Goal: Find contact information: Find contact information

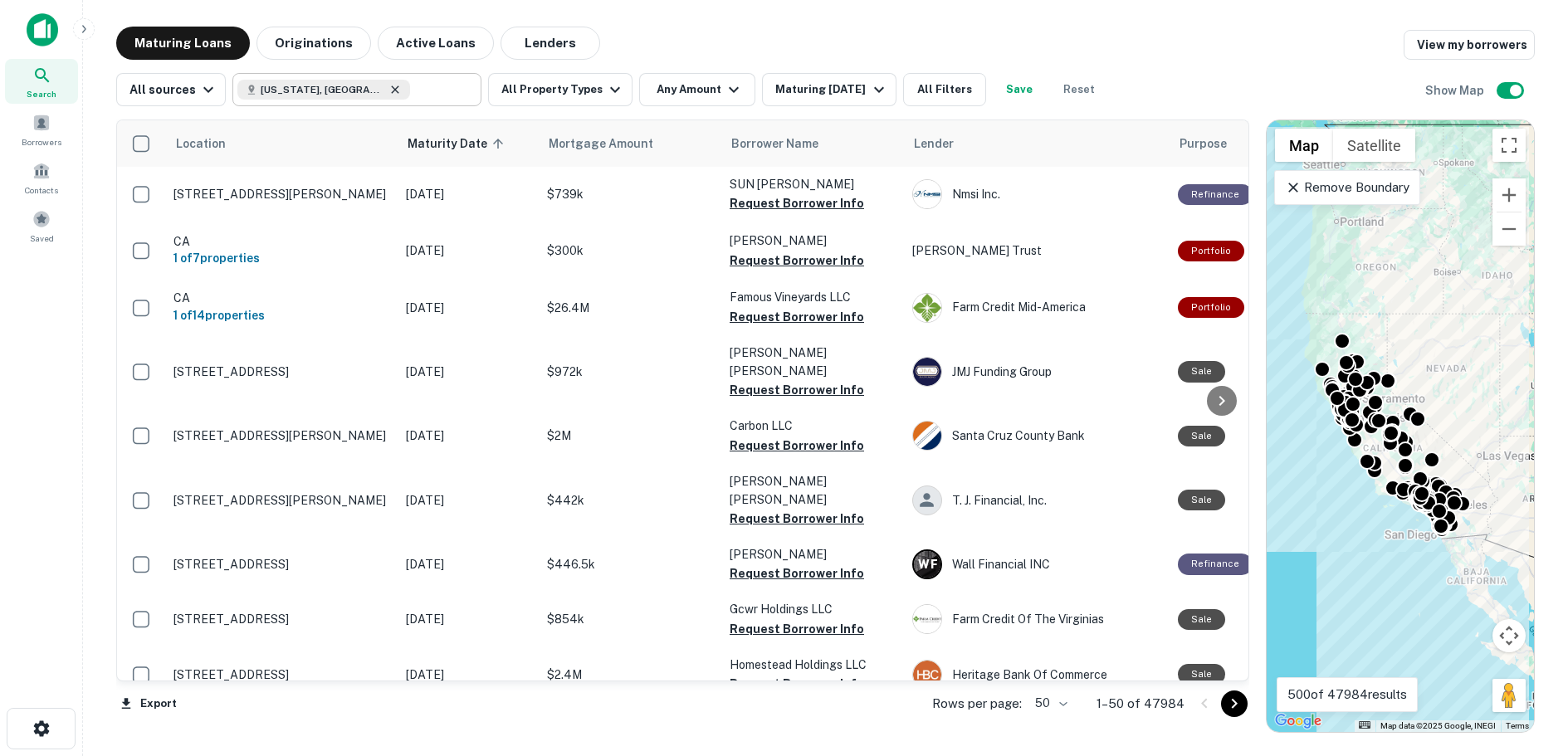
click at [388, 89] on icon at bounding box center [395, 90] width 13 height 13
type input "**********"
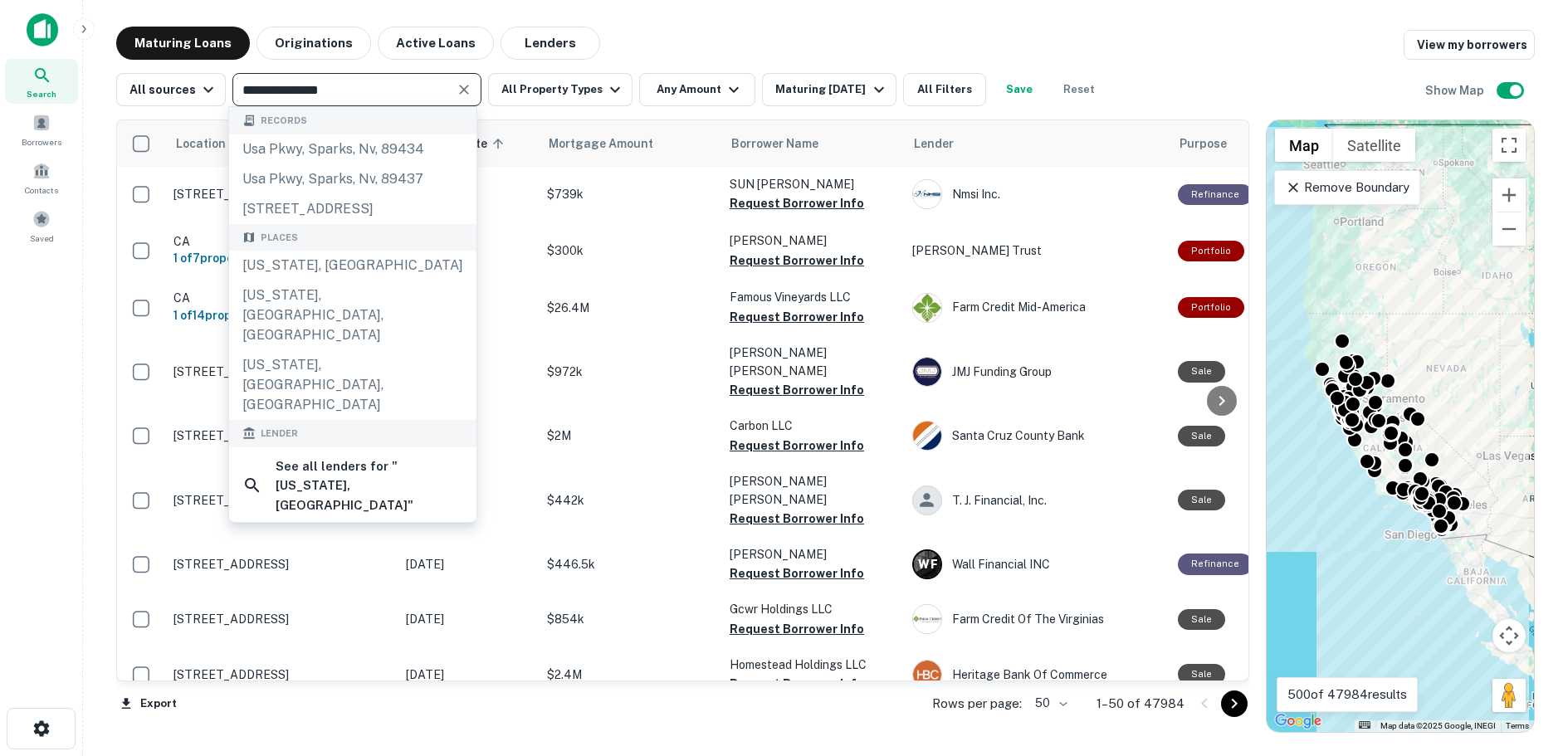
click at [459, 90] on icon "Clear" at bounding box center [463, 90] width 10 height 10
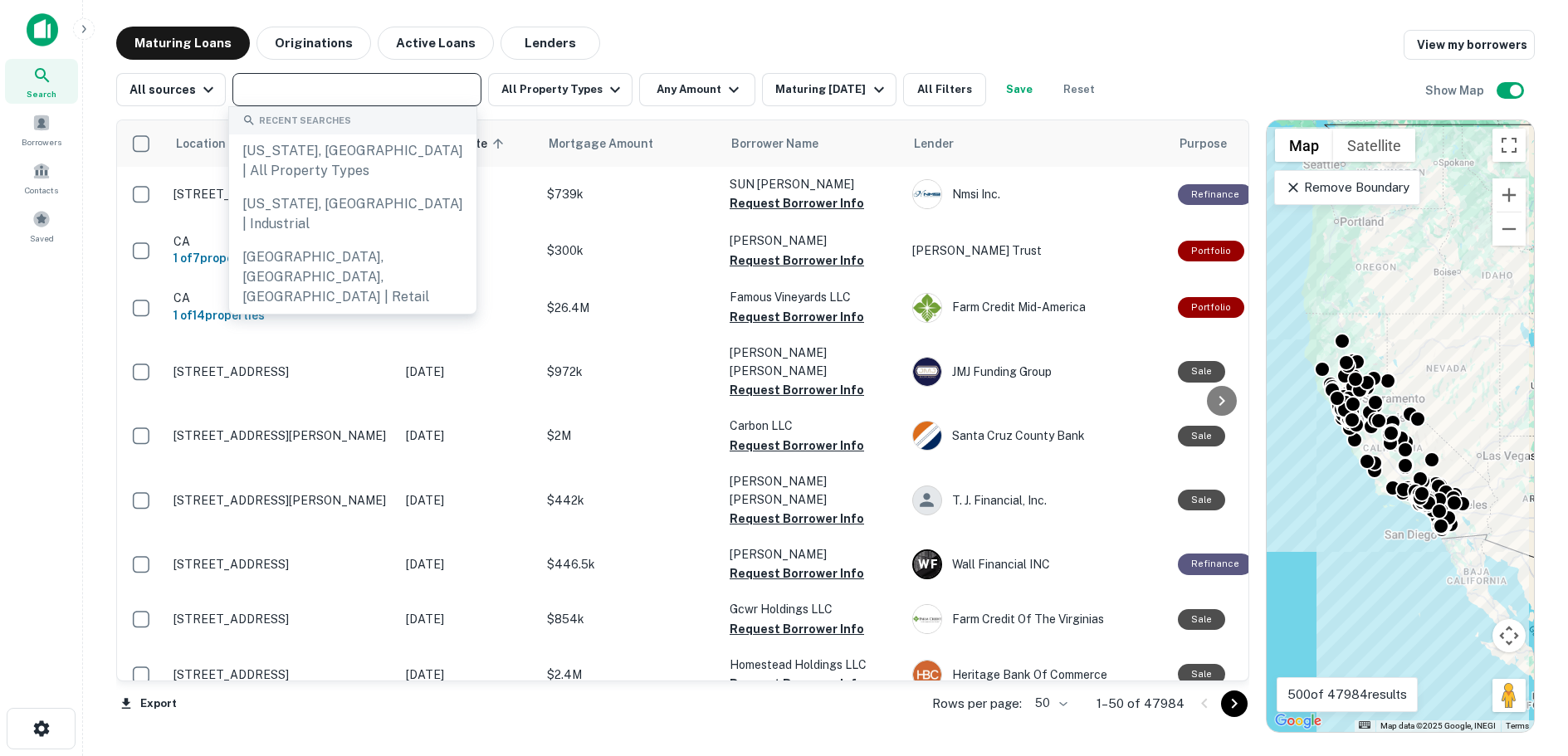
click at [820, 30] on div "Maturing Loans Originations Active Loans Lenders View my borrowers" at bounding box center [825, 43] width 1419 height 34
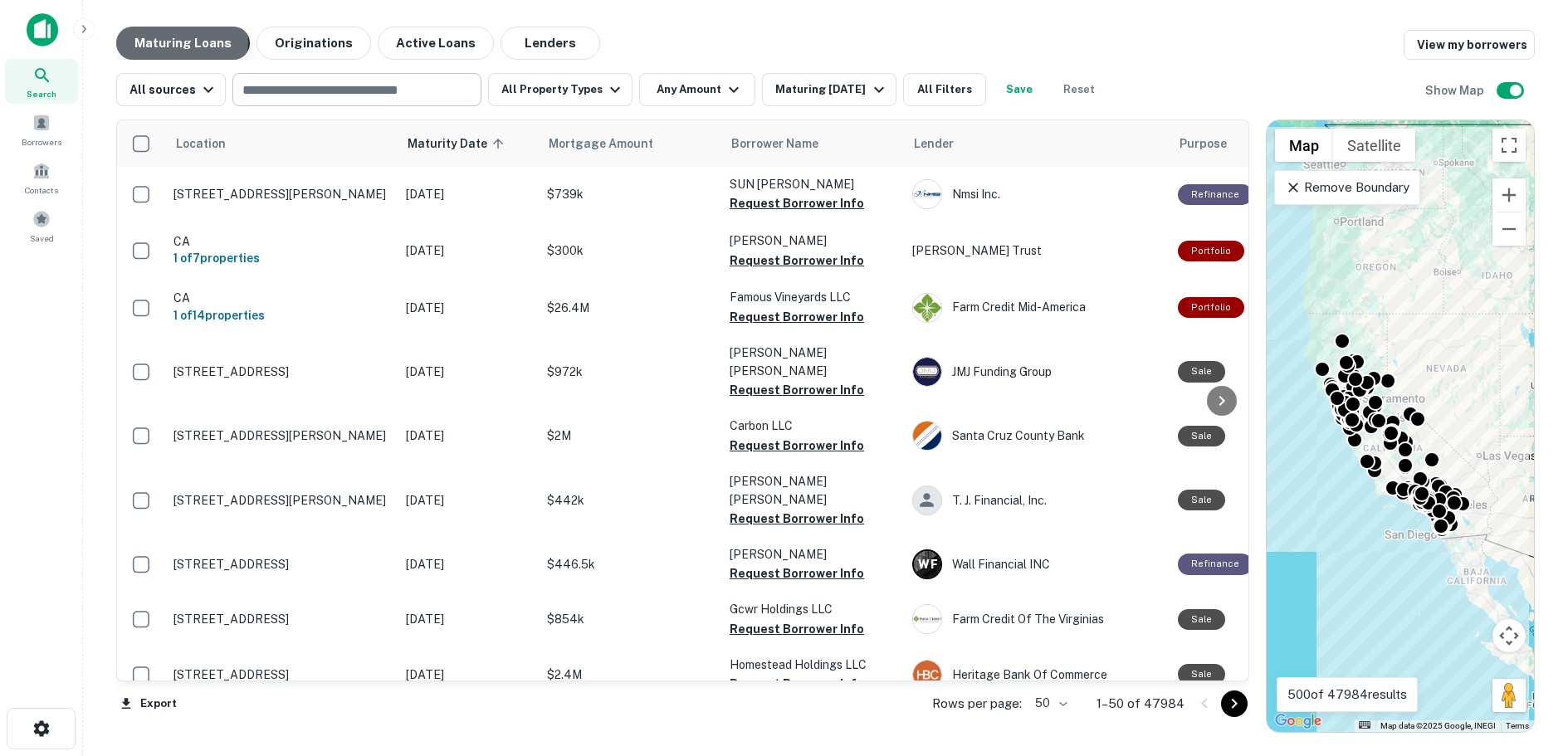
click at [178, 41] on button "Maturing Loans" at bounding box center [182, 43] width 134 height 34
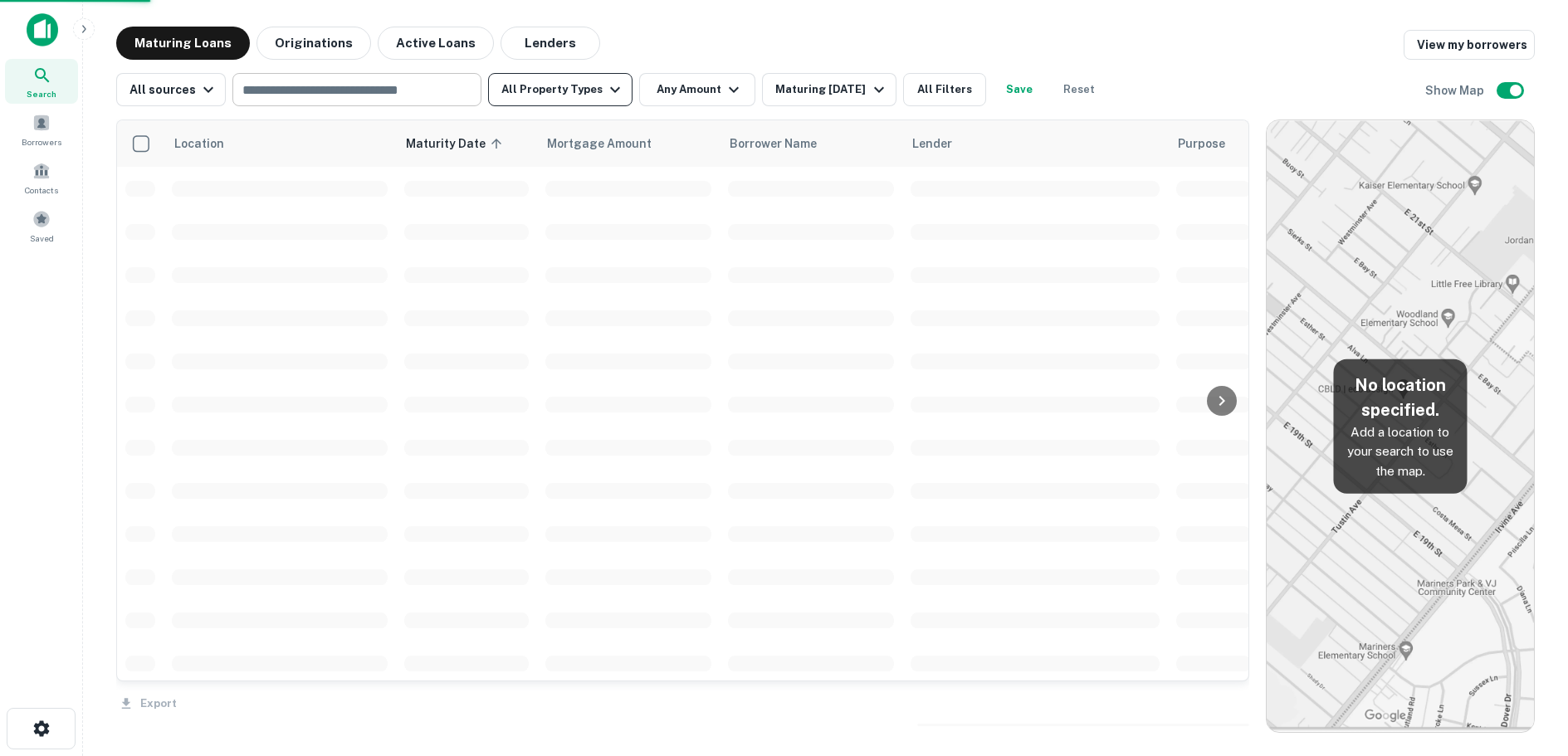
click at [610, 91] on icon "button" at bounding box center [614, 90] width 10 height 6
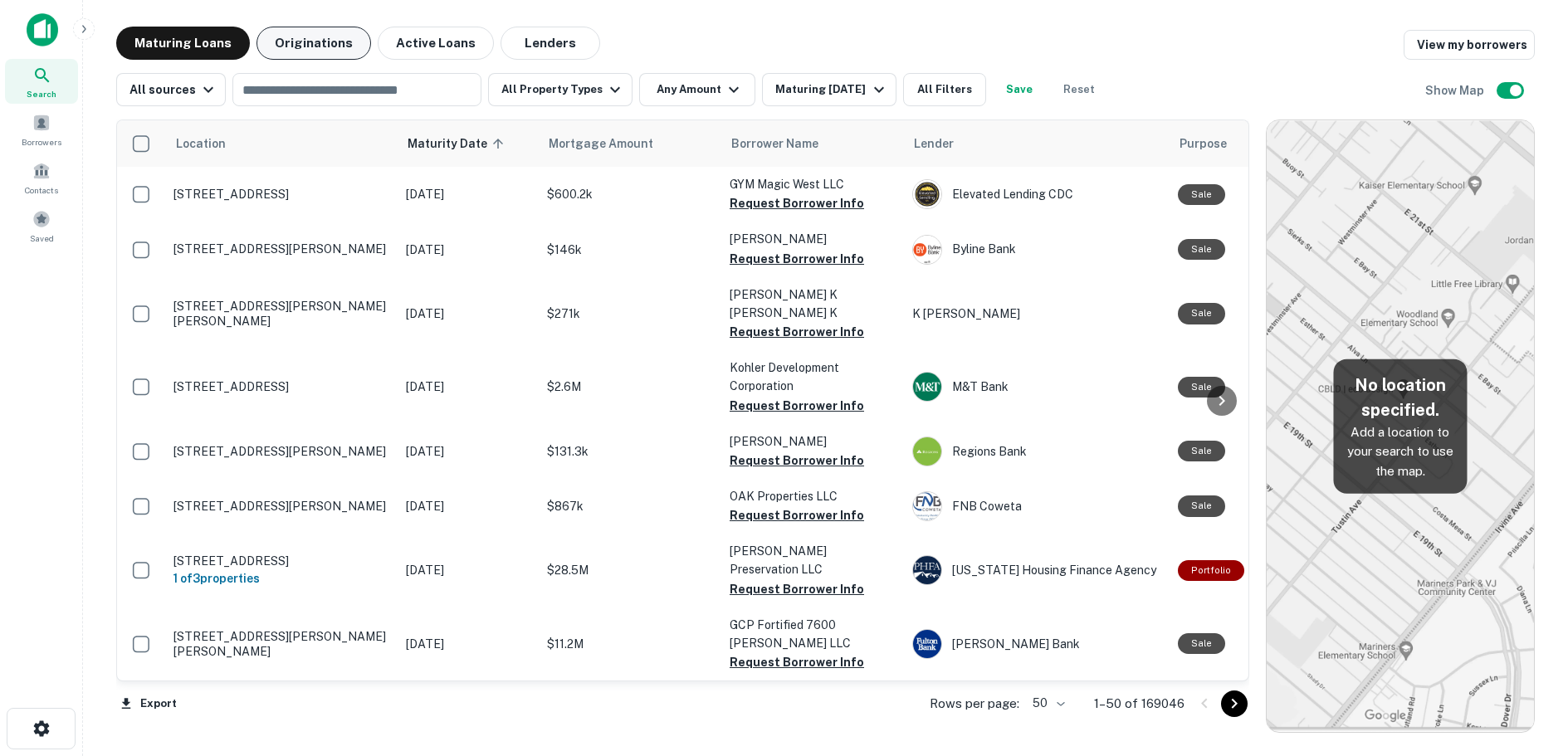
click at [302, 49] on button "Originations" at bounding box center [314, 43] width 115 height 34
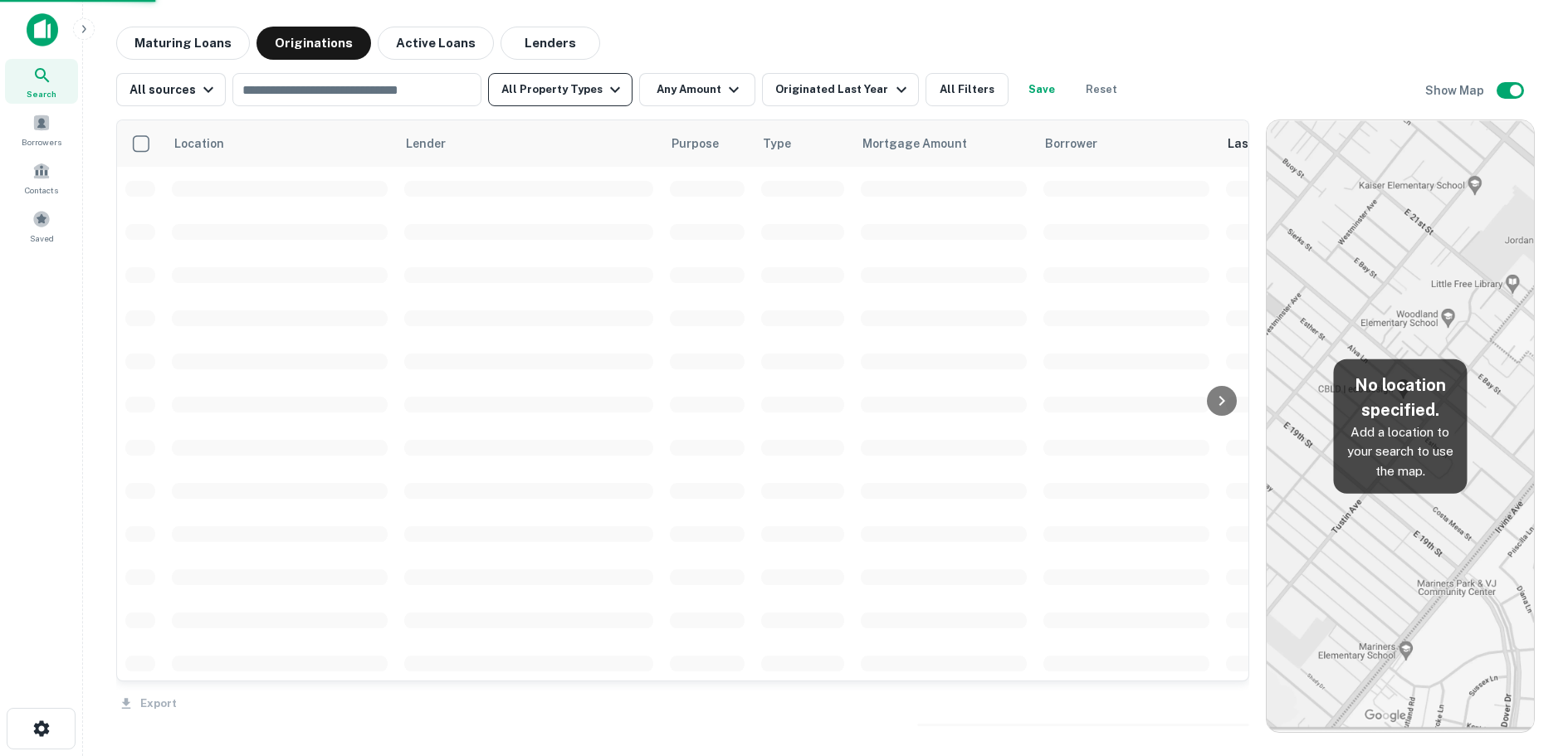
click at [605, 87] on icon "button" at bounding box center [614, 89] width 20 height 20
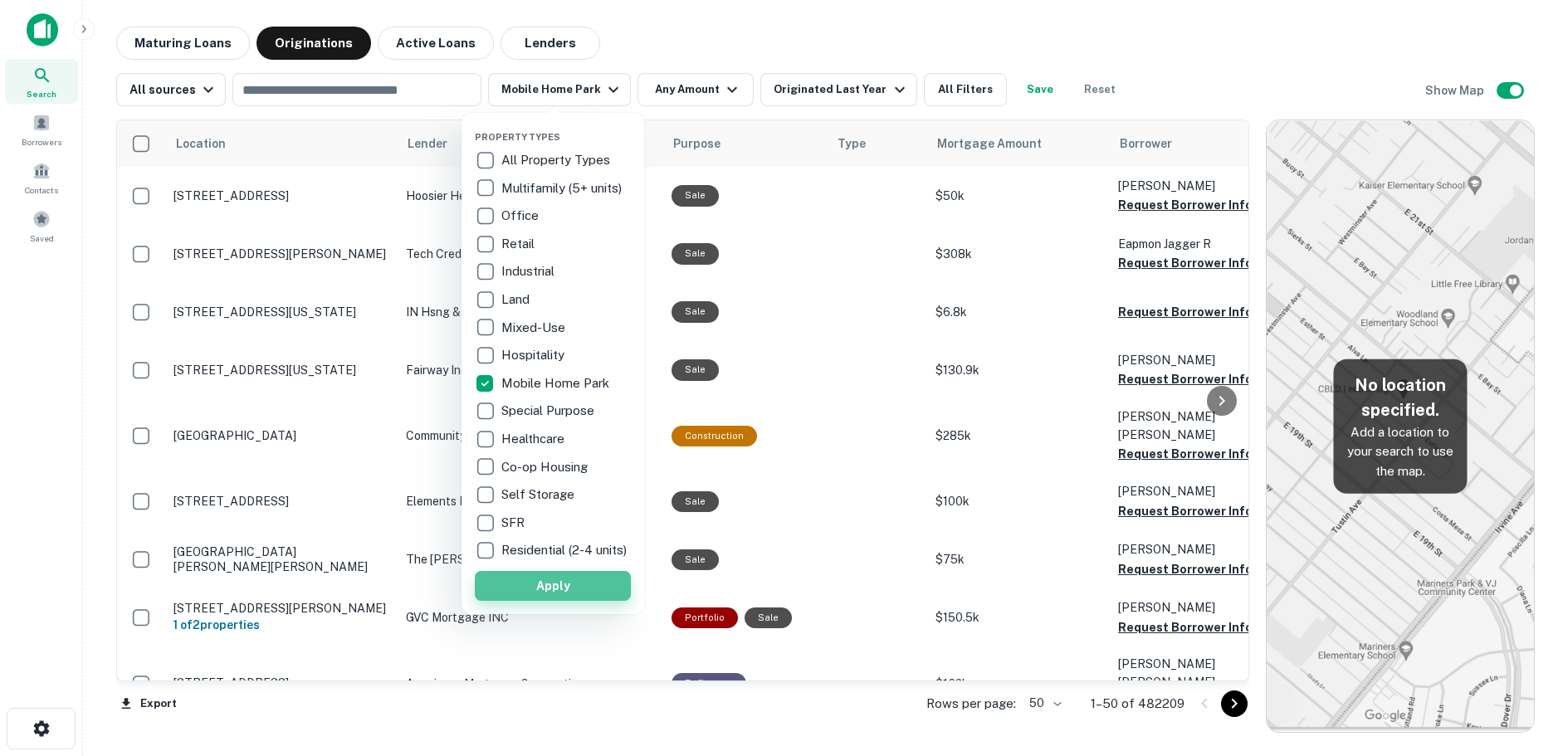
click at [560, 595] on button "Apply" at bounding box center [552, 585] width 156 height 30
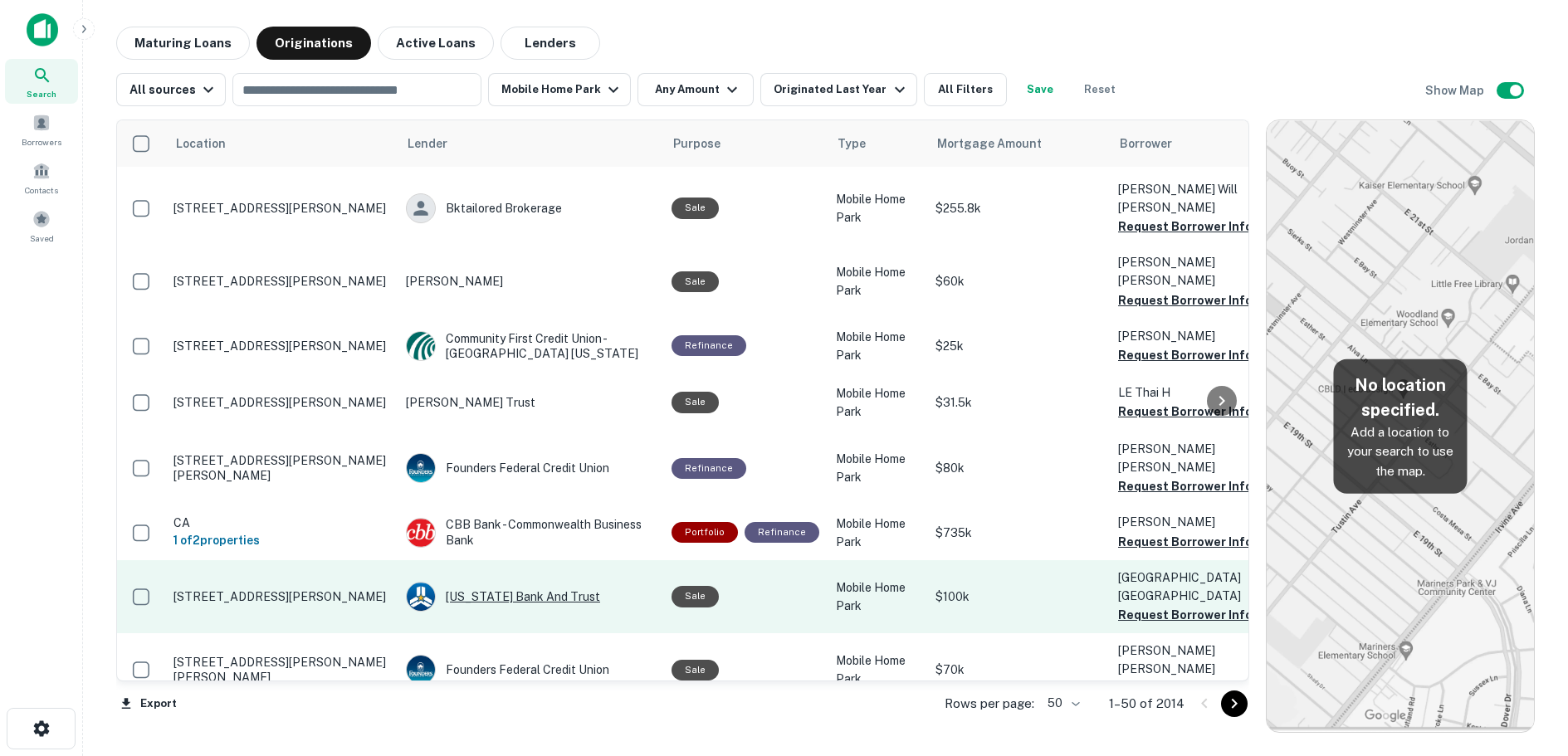
scroll to position [2399, 0]
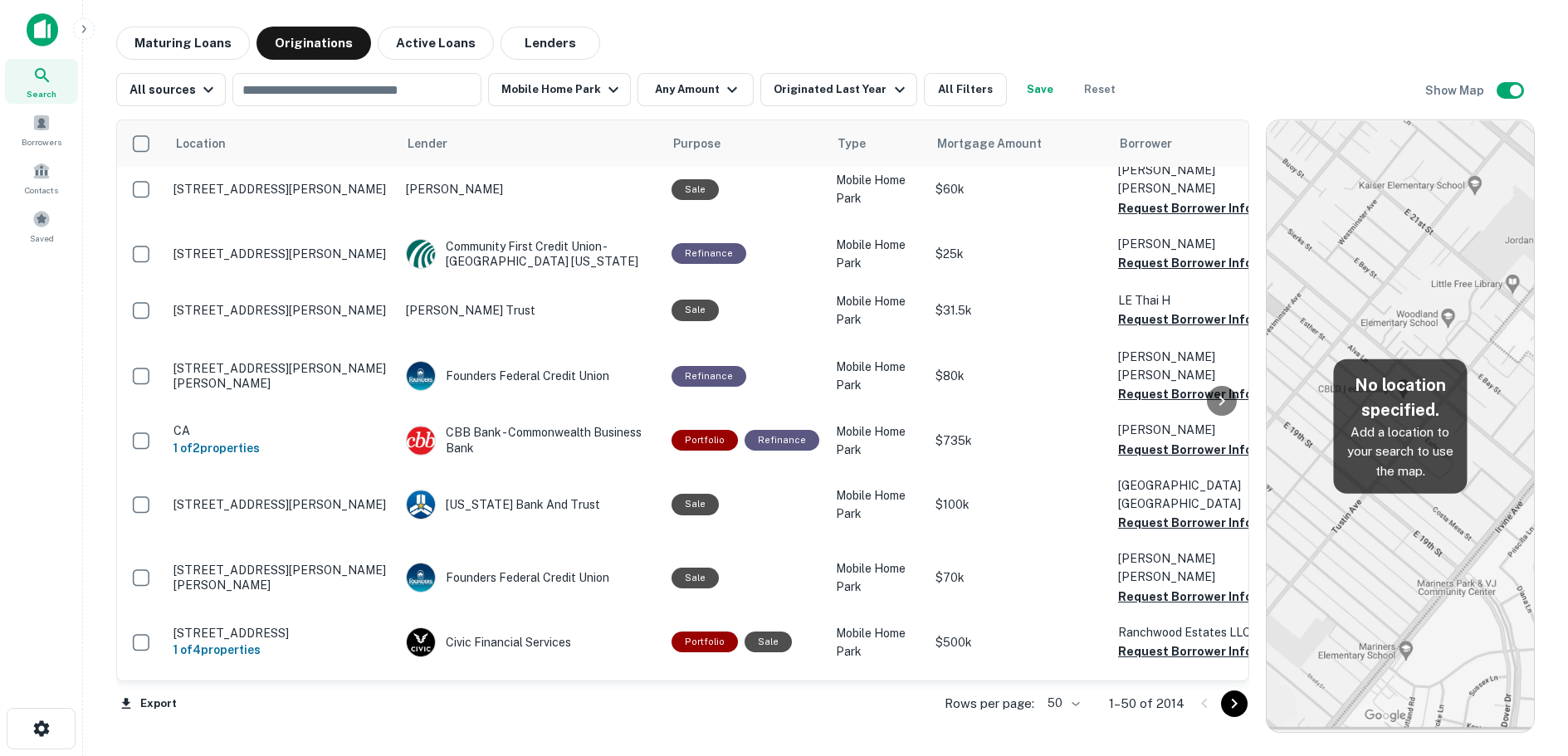
click at [1079, 704] on body "Search Borrowers Contacts Saved Maturing Loans Originations Active Loans Lender…" at bounding box center [784, 378] width 1568 height 756
click at [1070, 721] on li "100" at bounding box center [1065, 721] width 49 height 30
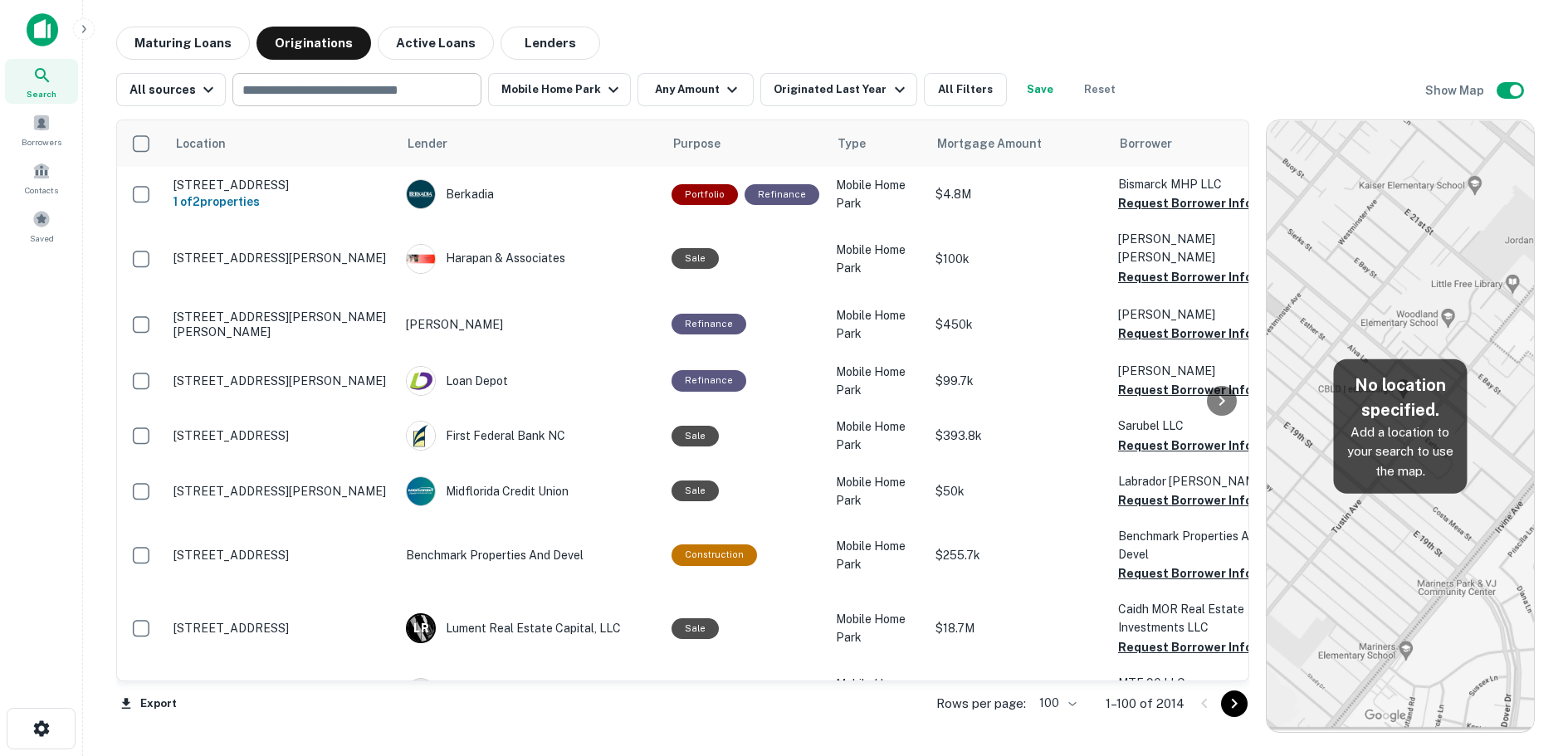
click at [325, 91] on input "text" at bounding box center [355, 90] width 236 height 23
type input "******"
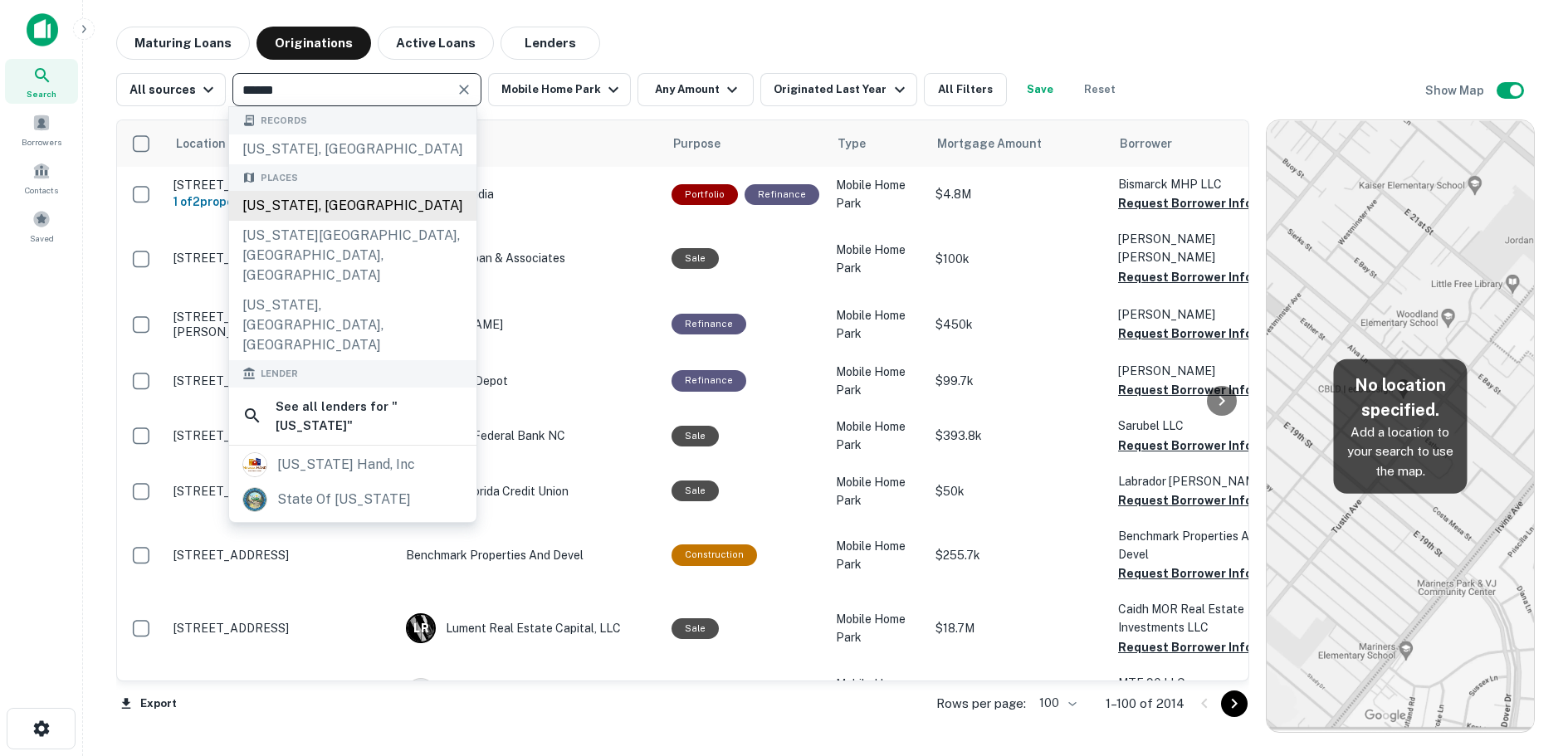
click at [271, 208] on div "Nevada, USA" at bounding box center [352, 205] width 247 height 30
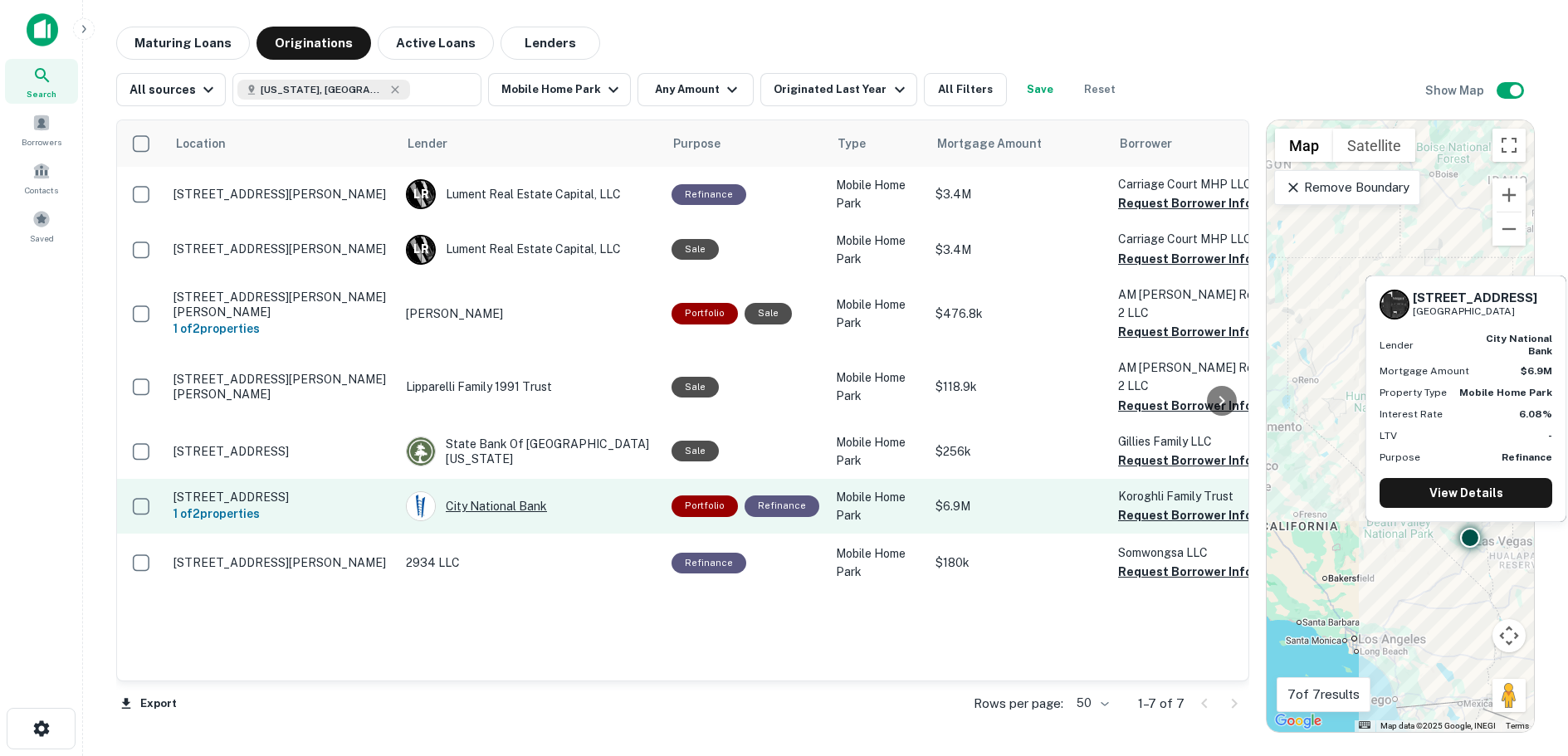
click at [484, 491] on div "City National Bank" at bounding box center [530, 506] width 249 height 30
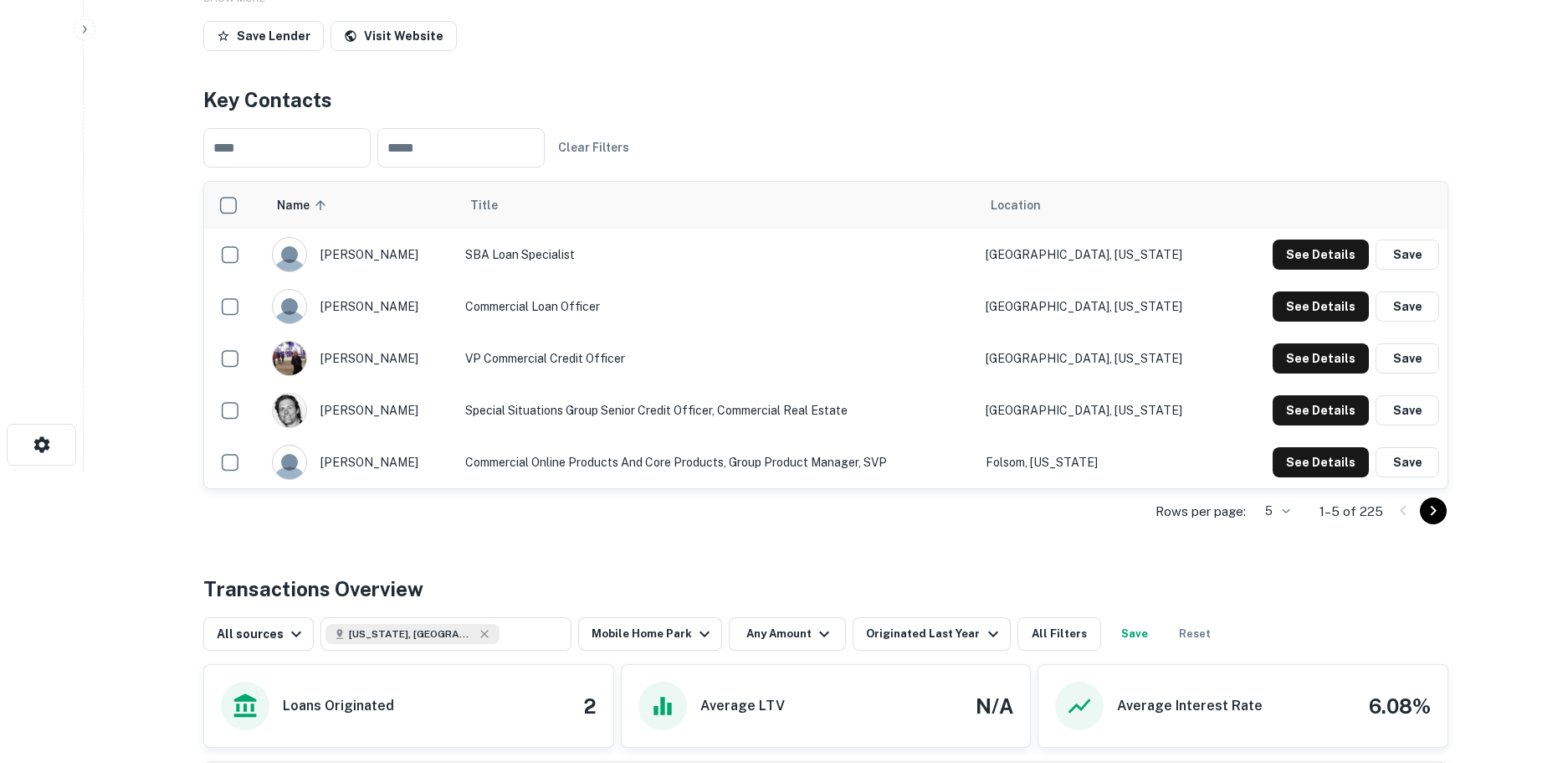
scroll to position [252, 0]
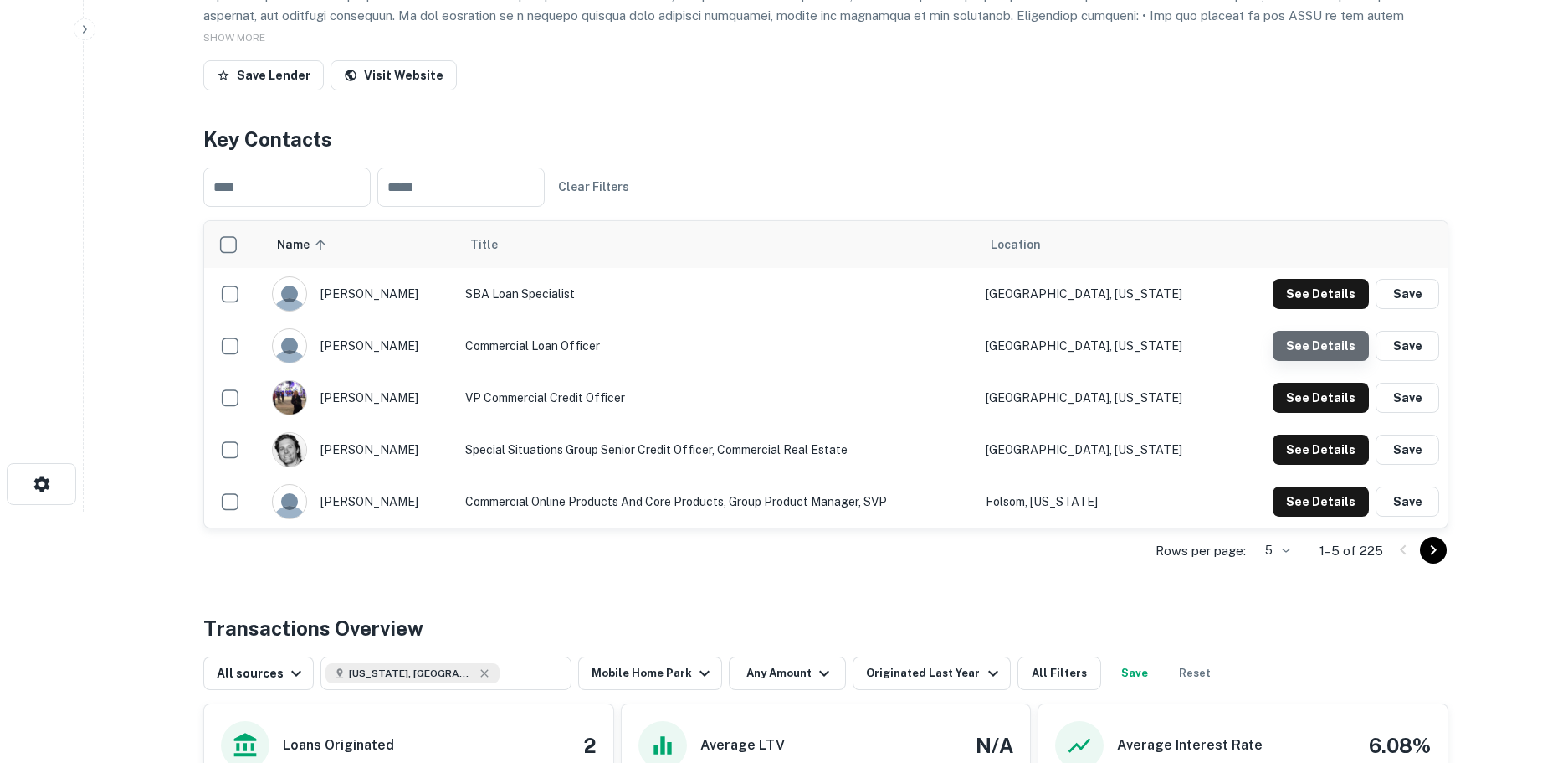
click at [1324, 309] on button "See Details" at bounding box center [1321, 294] width 96 height 30
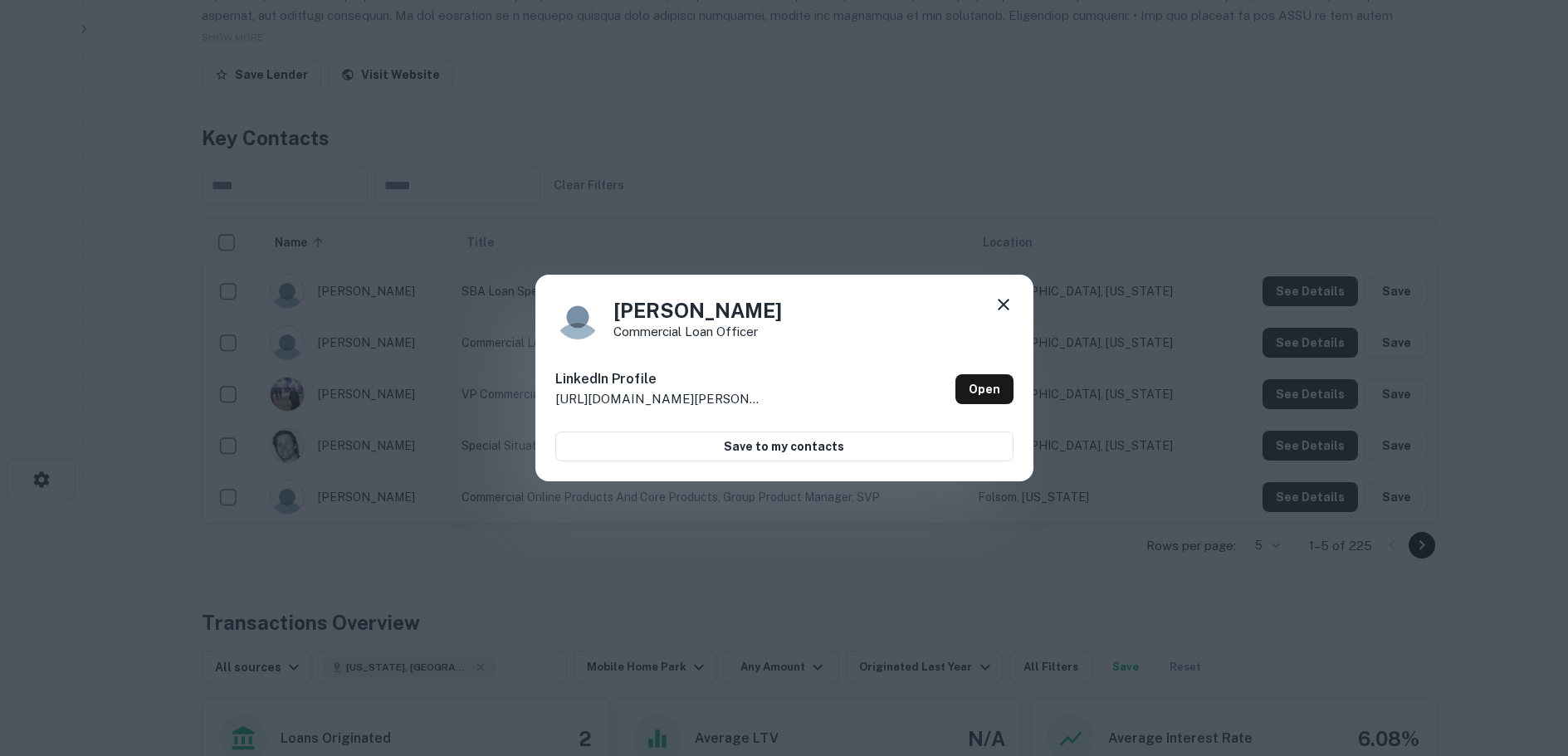
click at [1001, 301] on icon at bounding box center [1003, 304] width 11 height 11
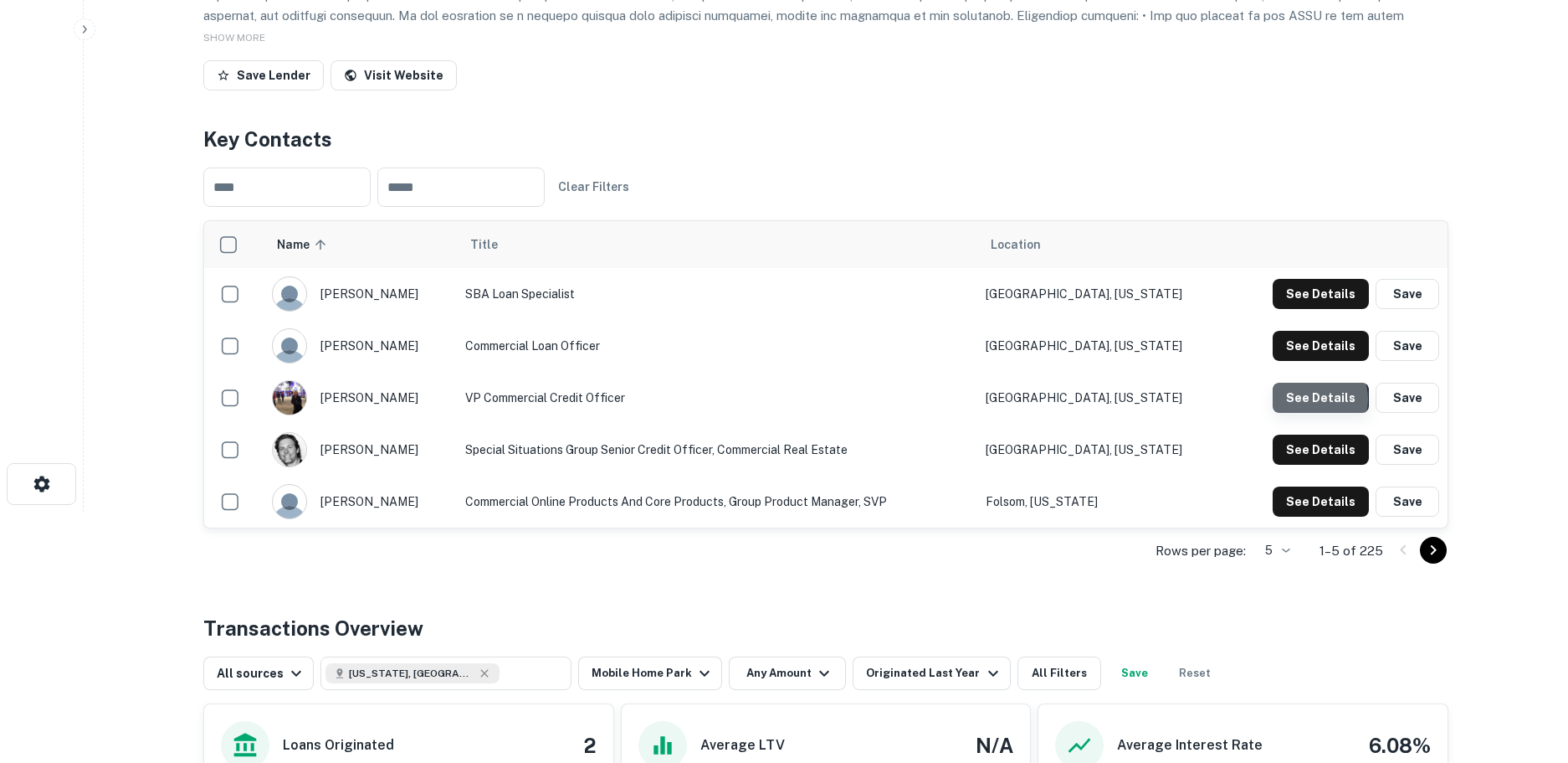
click at [1318, 309] on button "See Details" at bounding box center [1321, 294] width 96 height 30
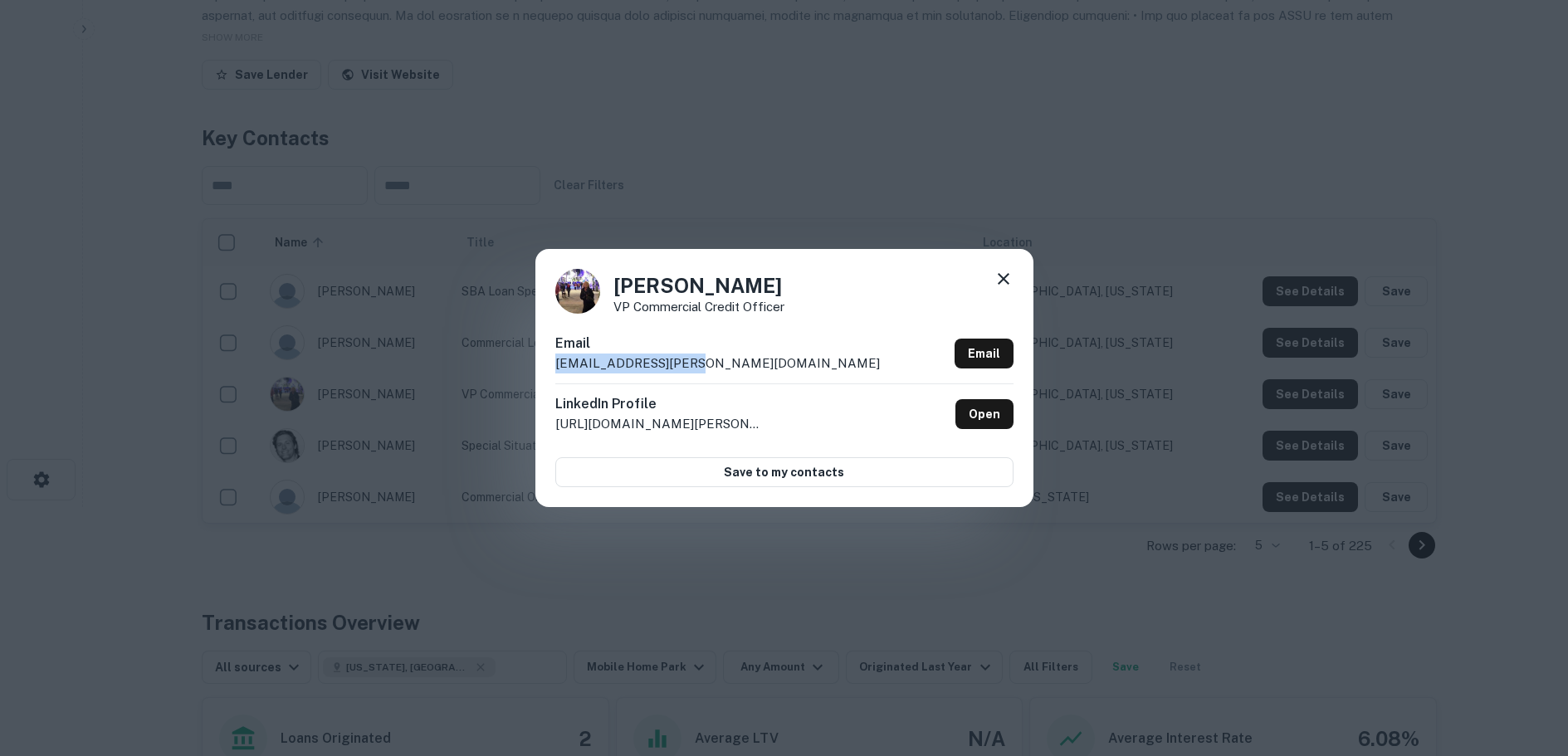
drag, startPoint x: 724, startPoint y: 367, endPoint x: 551, endPoint y: 360, distance: 173.1
click at [551, 360] on div "Cyndi Compan VP Commercial Credit Officer Email compan.cyndi@cnb.com Email Link…" at bounding box center [784, 377] width 498 height 257
copy p "compan.cyndi@cnb.com"
click at [1002, 278] on icon at bounding box center [1003, 278] width 11 height 11
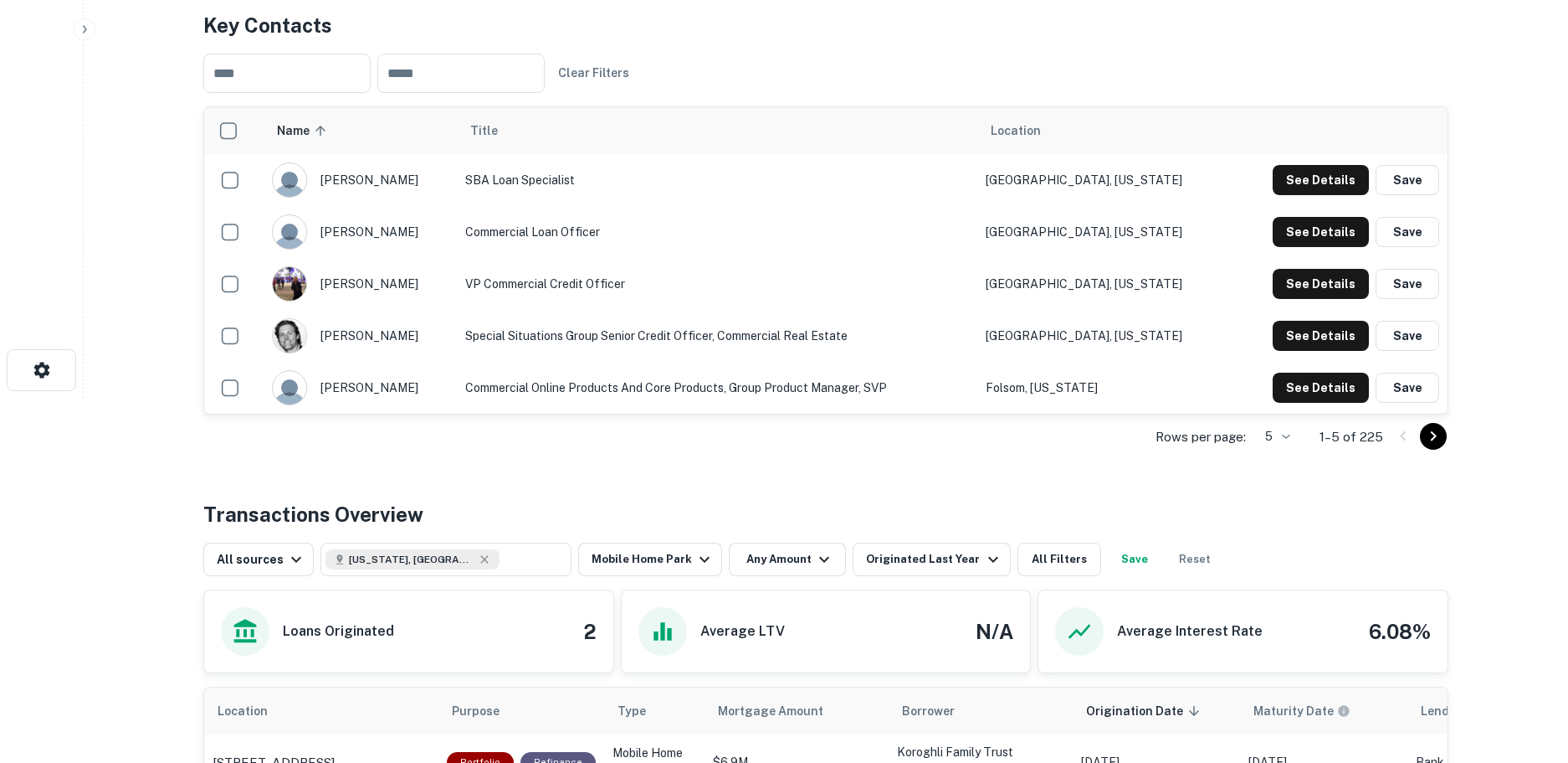
scroll to position [334, 0]
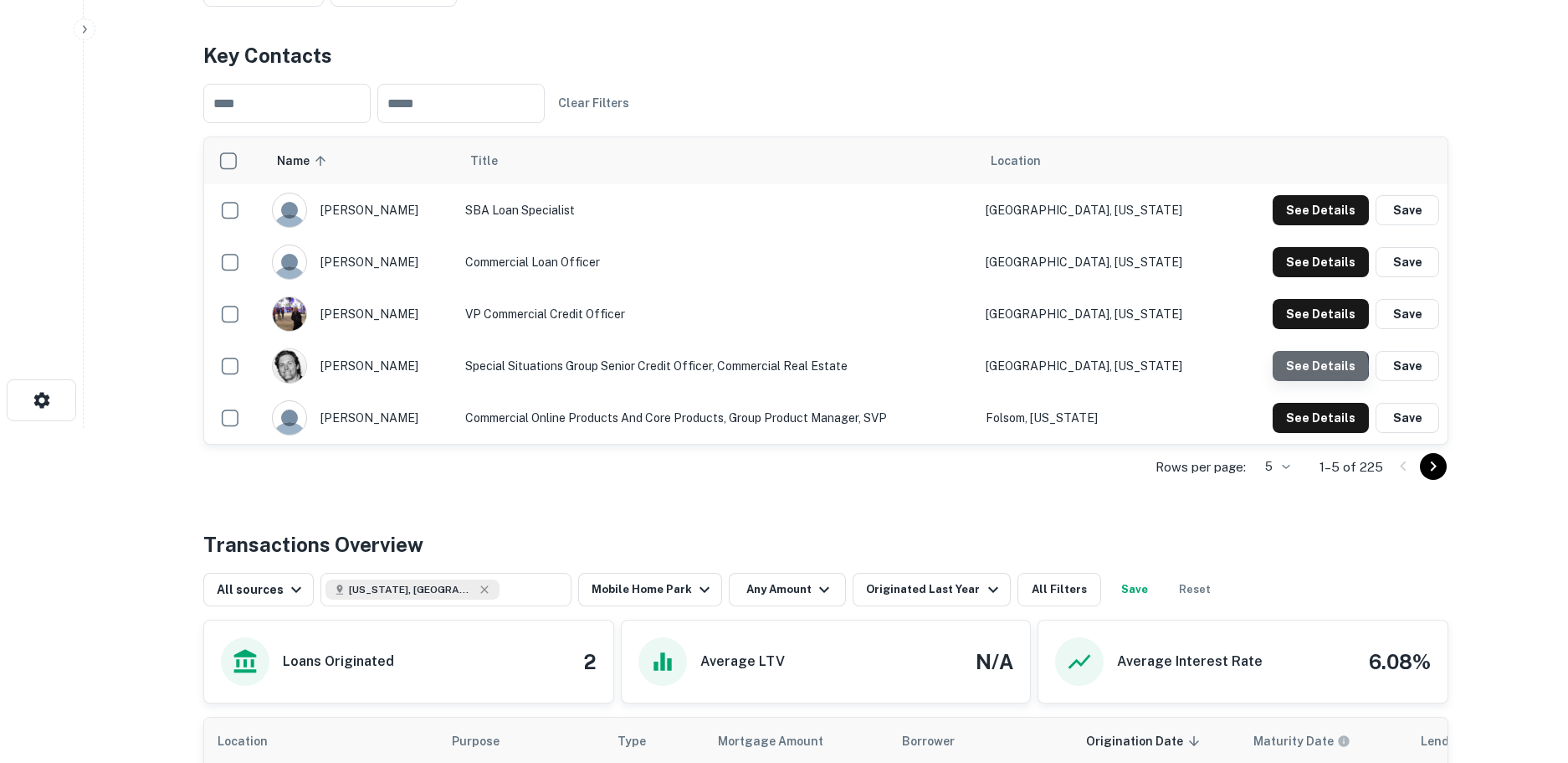
click at [1321, 225] on button "See Details" at bounding box center [1321, 210] width 96 height 30
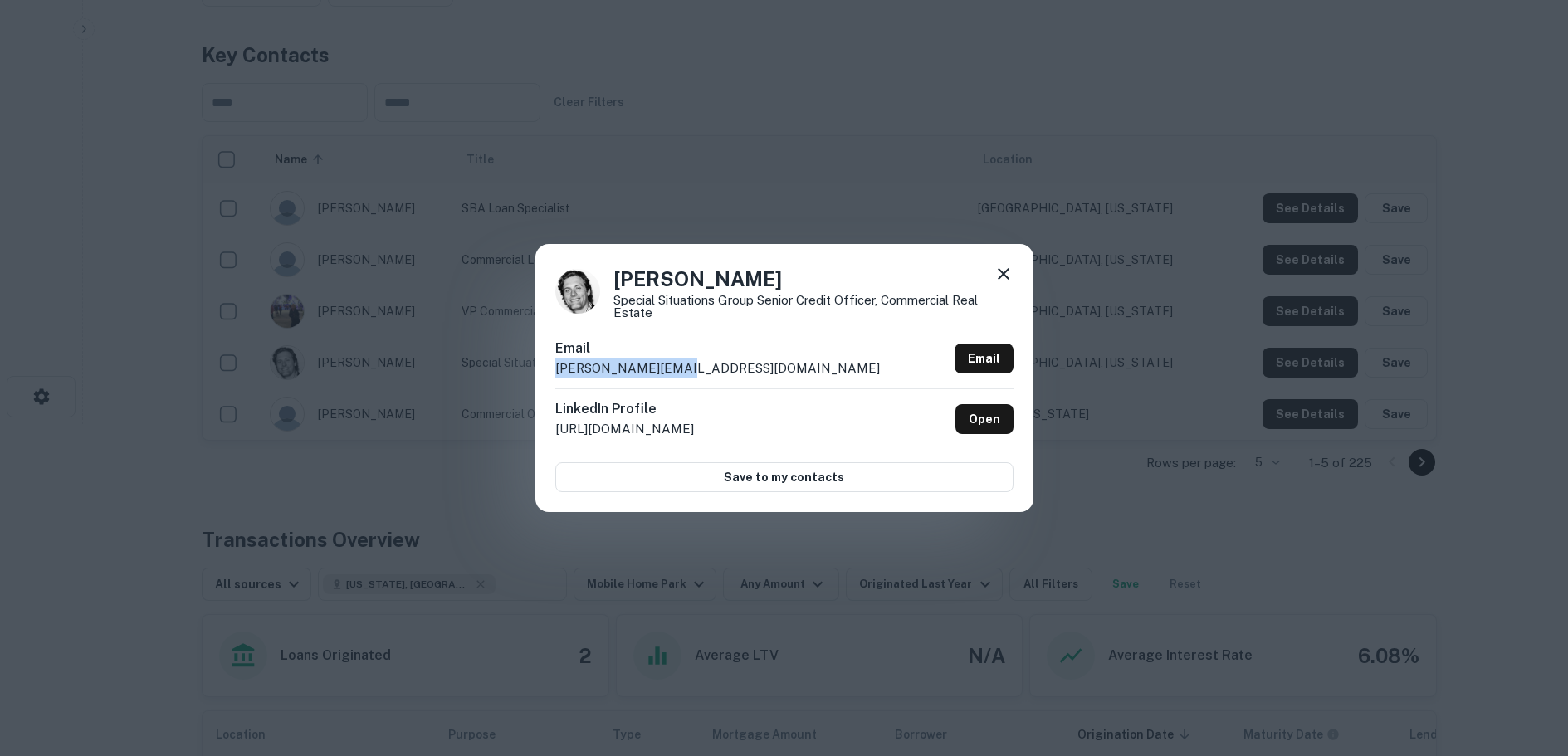
drag, startPoint x: 698, startPoint y: 369, endPoint x: 511, endPoint y: 370, distance: 187.0
click at [511, 370] on div "Jake Smirk Special Situations Group Senior Credit Officer, Commercial Real Esta…" at bounding box center [784, 378] width 1568 height 756
copy p "jake.smirk@cnb.com"
click at [1000, 272] on icon at bounding box center [1003, 273] width 11 height 11
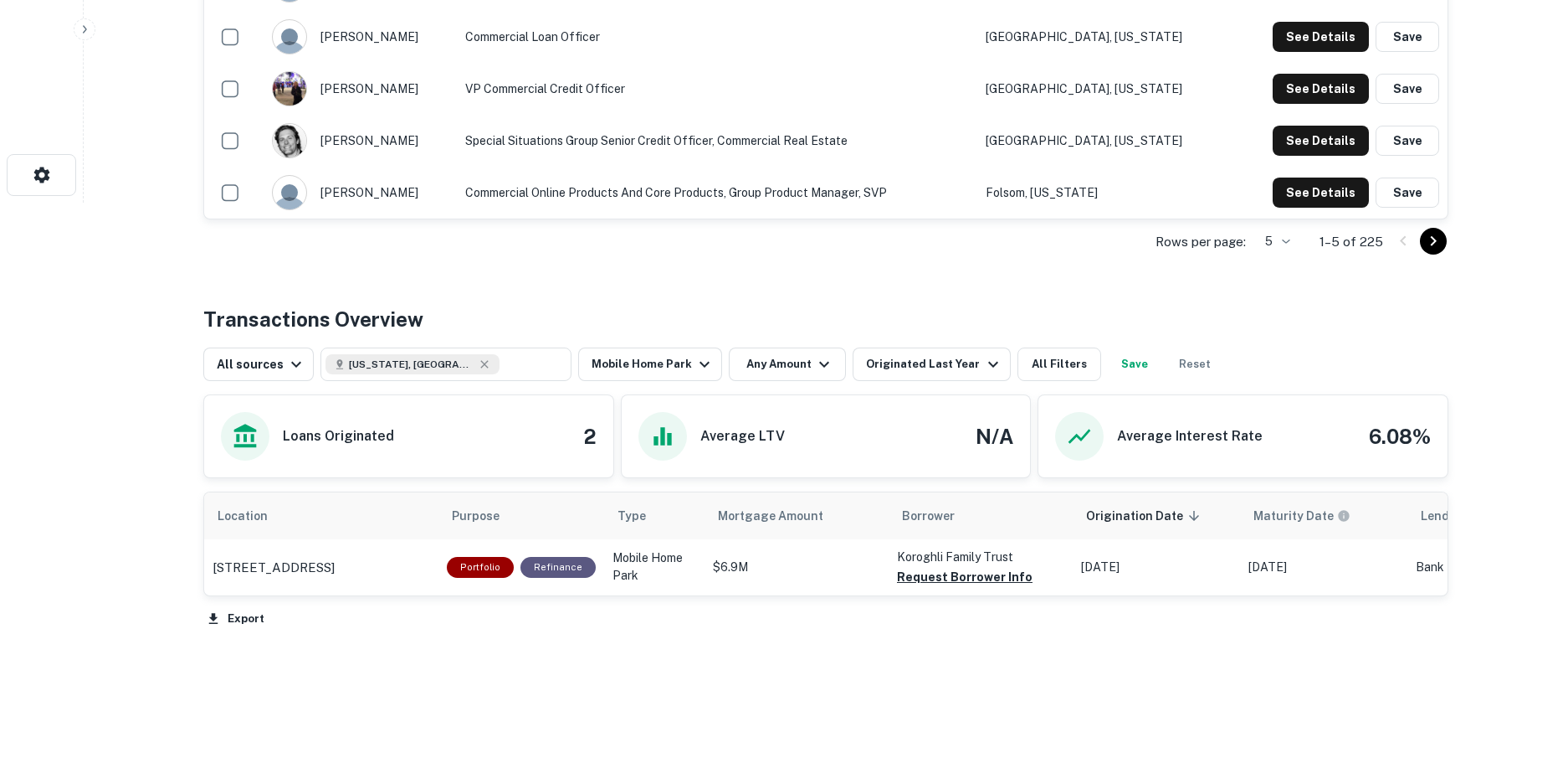
scroll to position [590, 0]
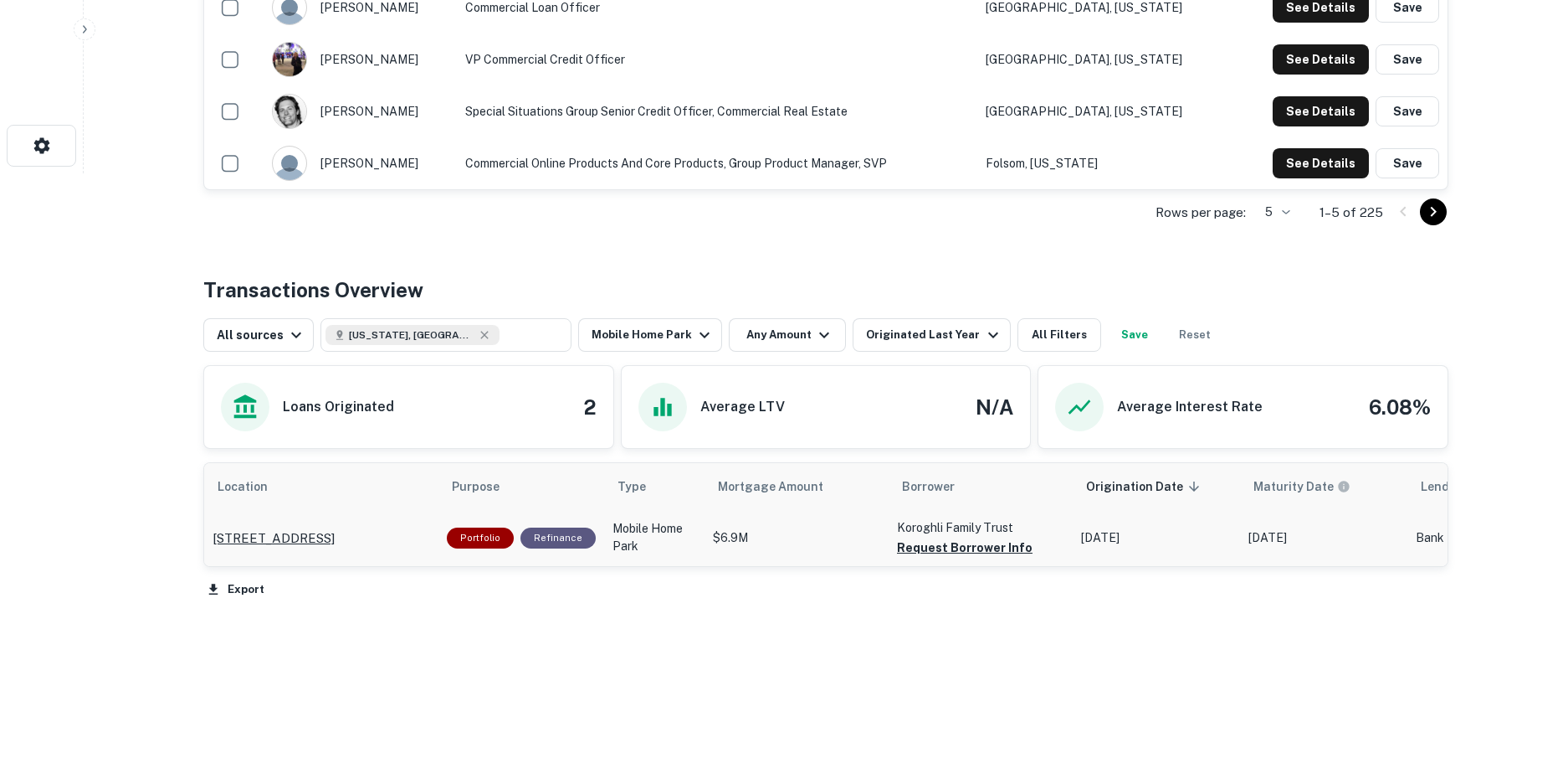
click at [283, 530] on p "2711 W Windmill Ln Las Vegas, NV89123" at bounding box center [274, 538] width 122 height 20
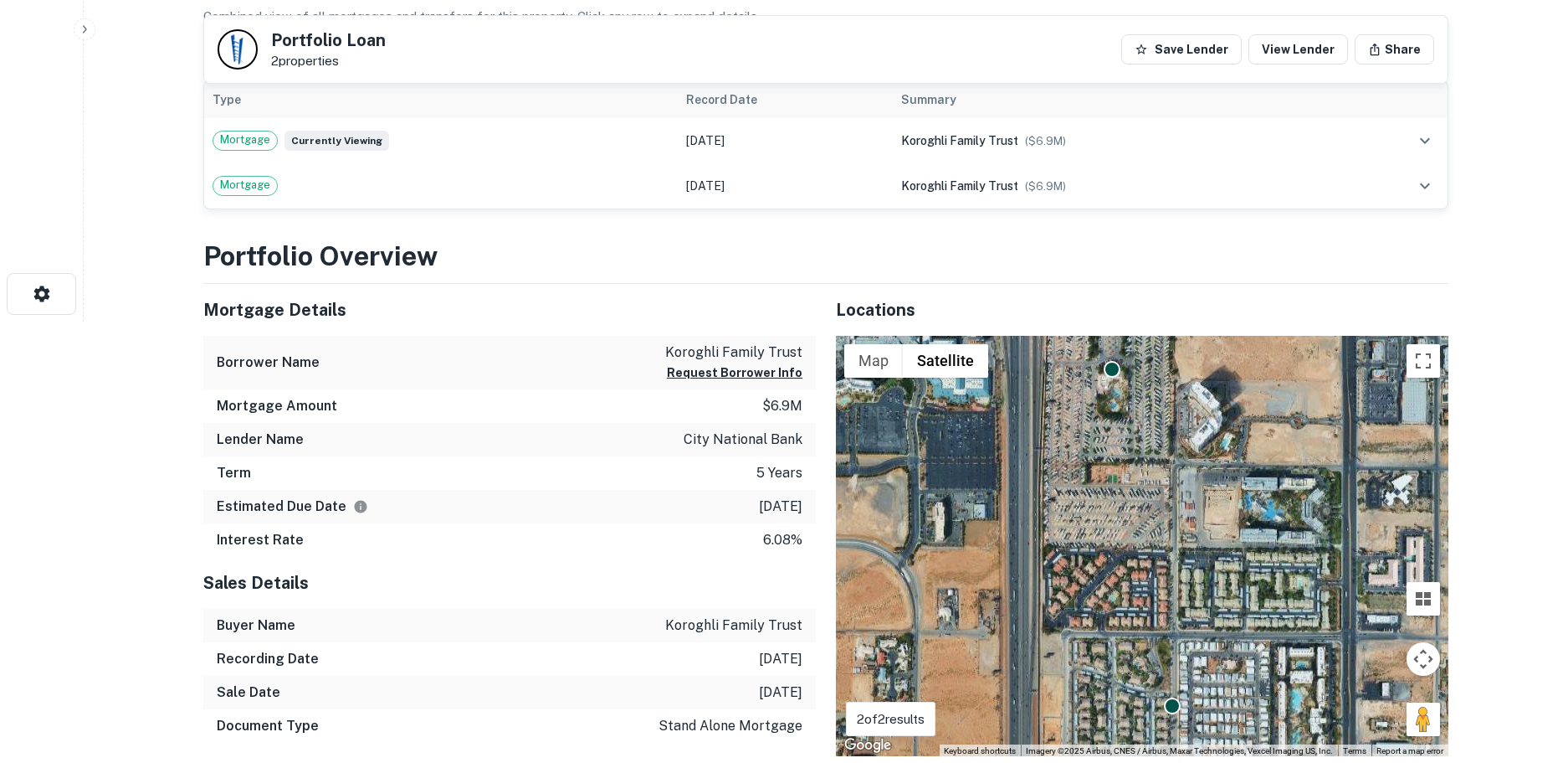
scroll to position [586, 0]
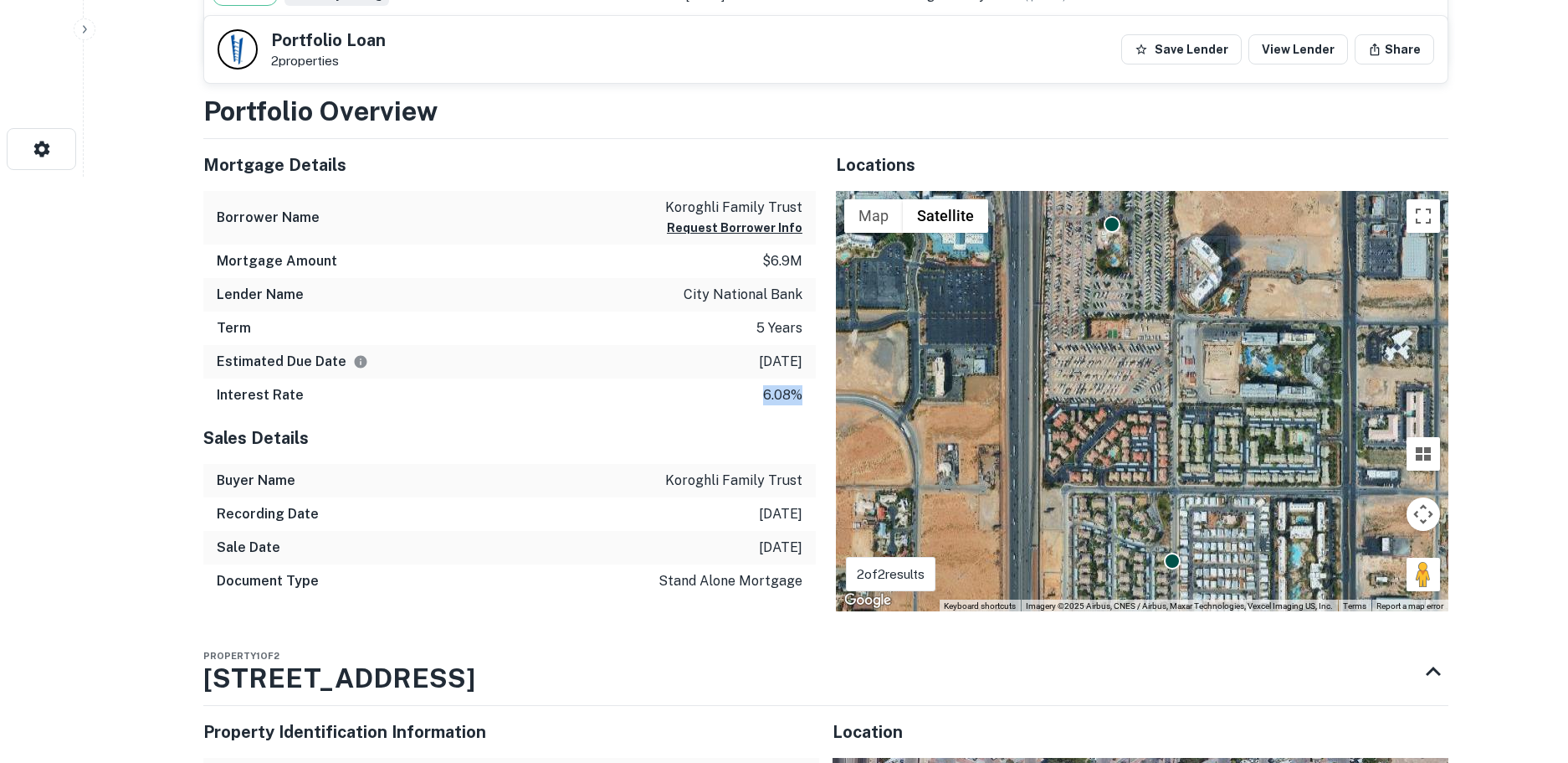
drag, startPoint x: 808, startPoint y: 397, endPoint x: 736, endPoint y: 395, distance: 72.0
click at [736, 395] on div "Interest Rate 6.08%" at bounding box center [509, 396] width 613 height 34
click at [694, 399] on div "Interest Rate 6.08%" at bounding box center [509, 396] width 613 height 34
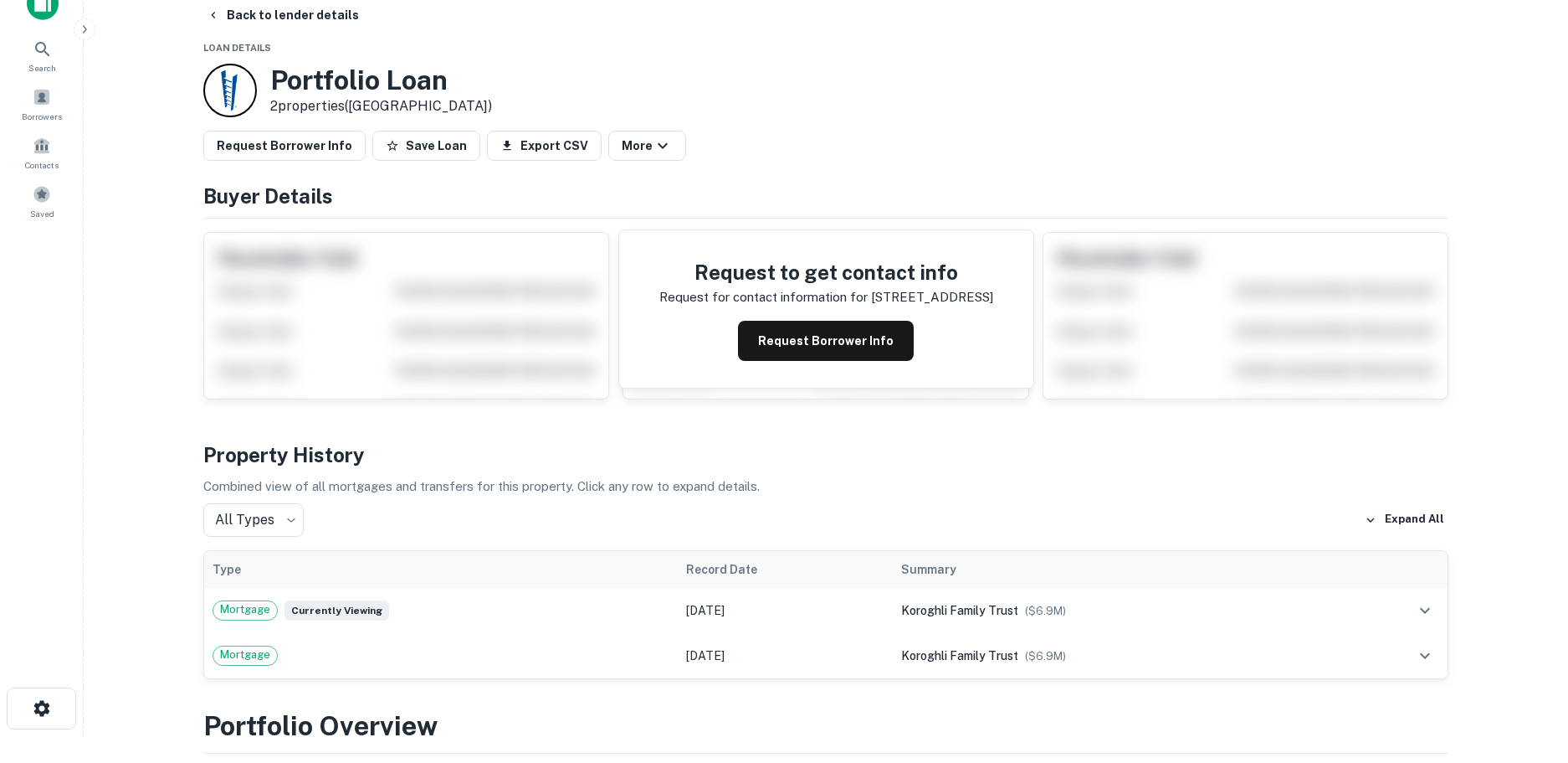
scroll to position [0, 0]
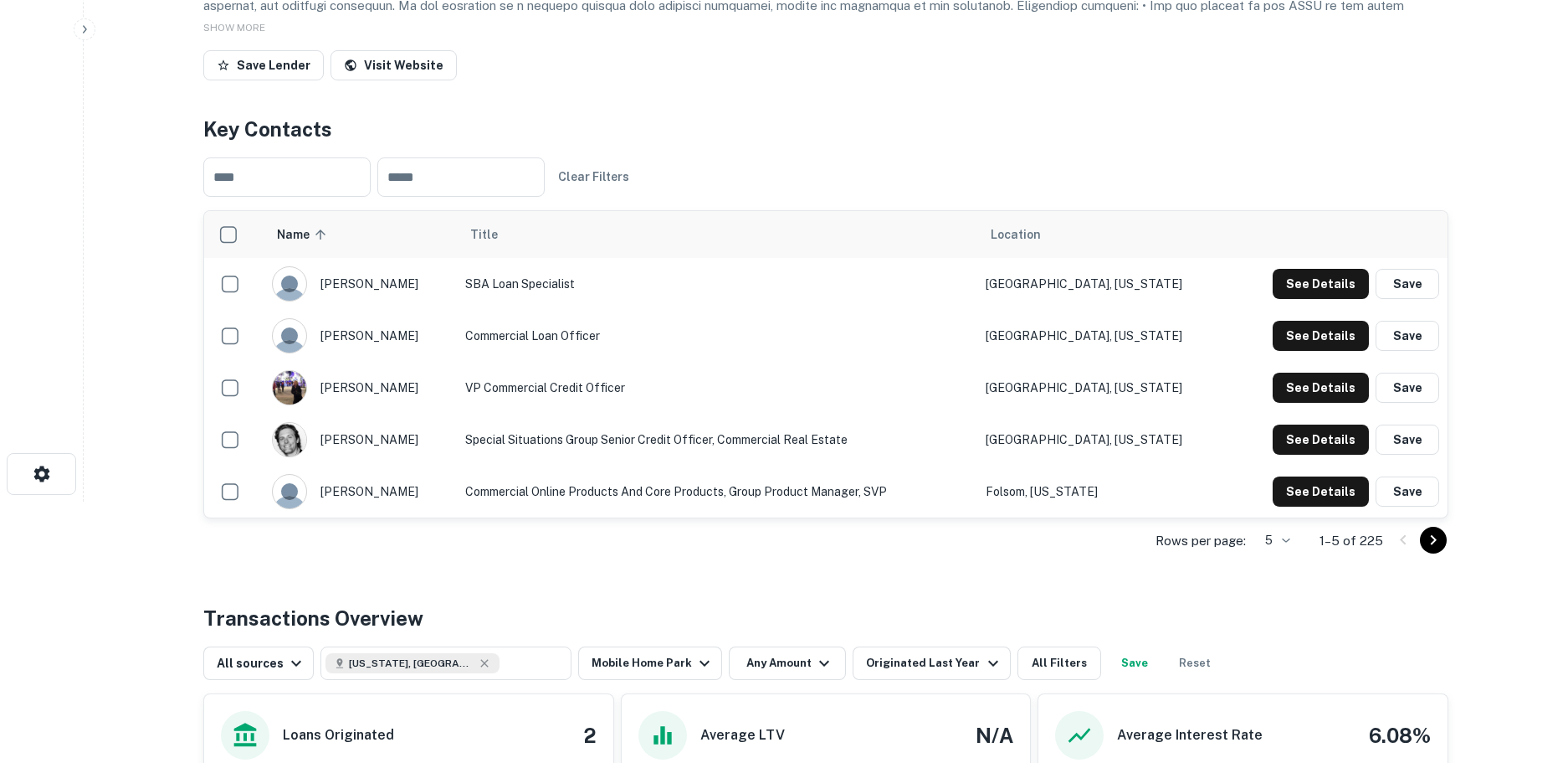
scroll to position [252, 0]
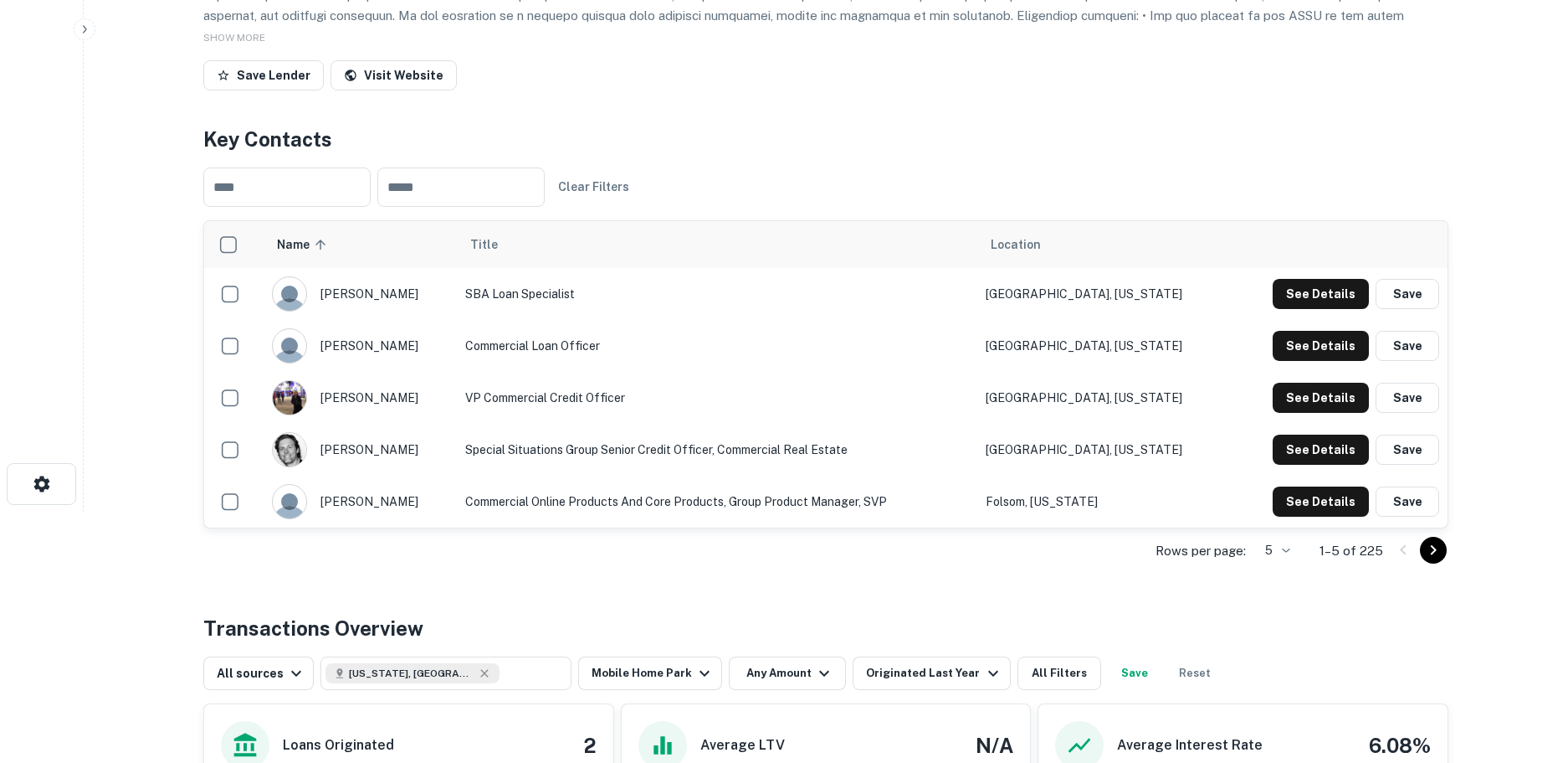
click at [1285, 511] on body "Search Borrowers Contacts Saved Back to search City National Bank Description S…" at bounding box center [784, 130] width 1568 height 763
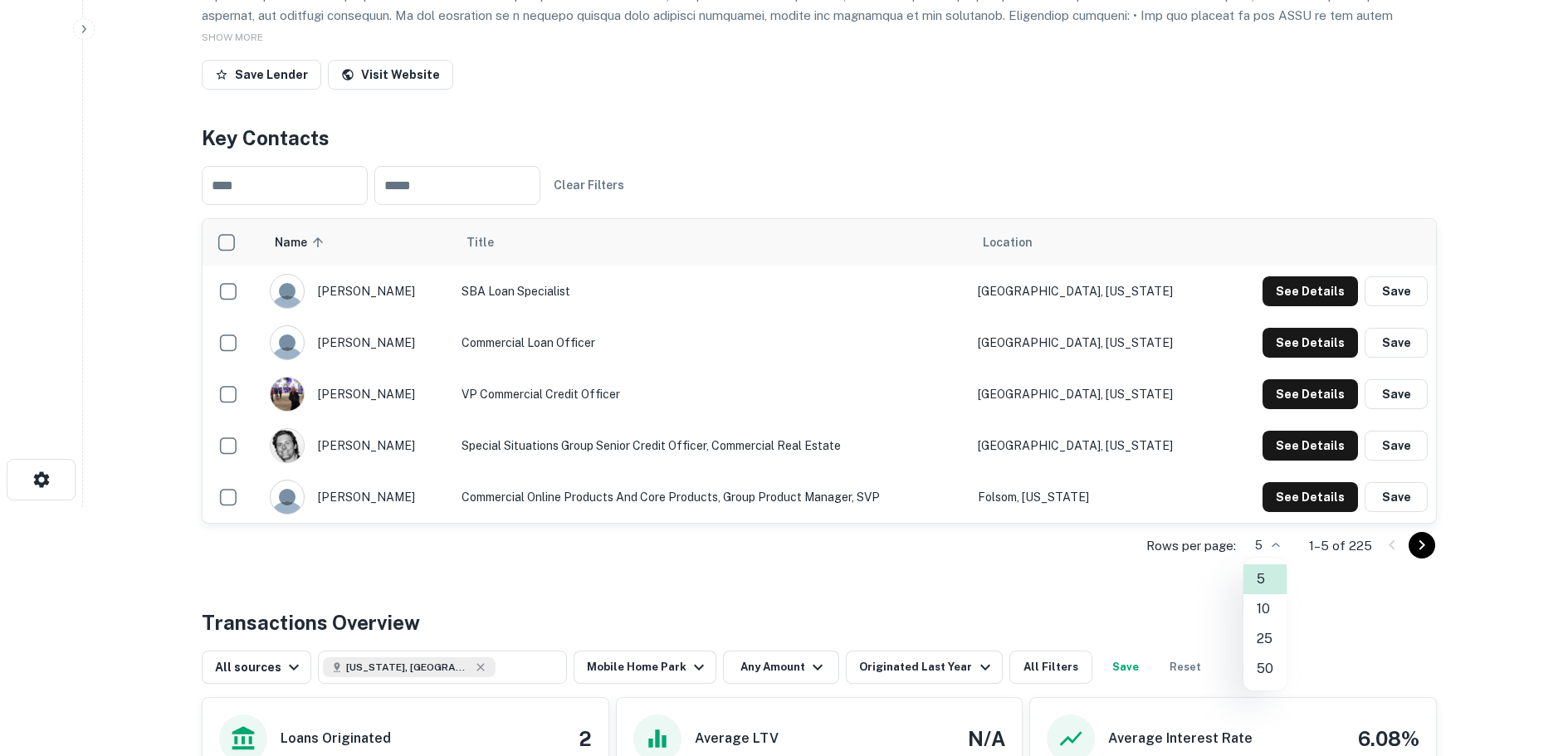
click at [1260, 669] on li "50" at bounding box center [1264, 668] width 43 height 30
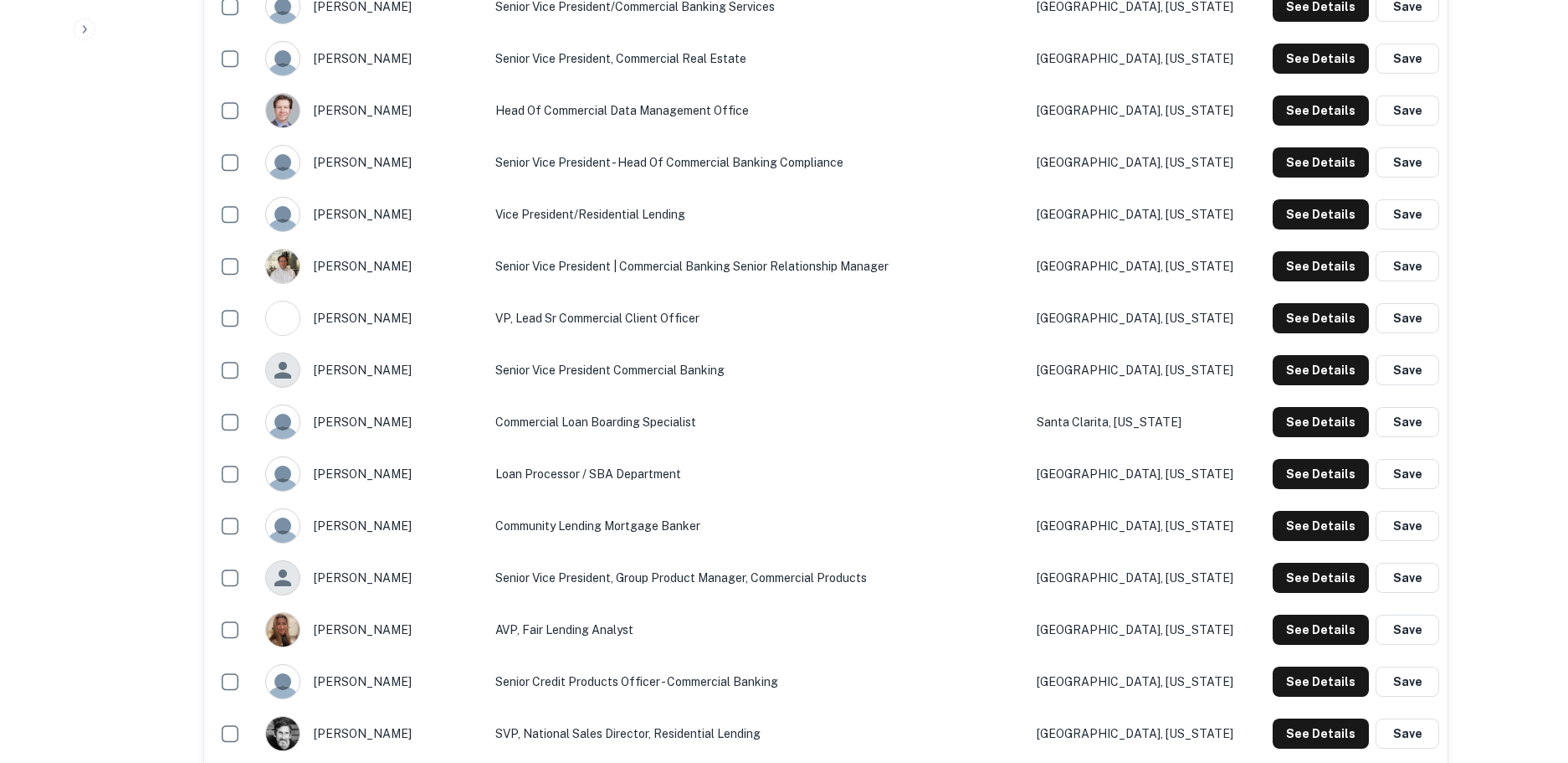
scroll to position [1172, 0]
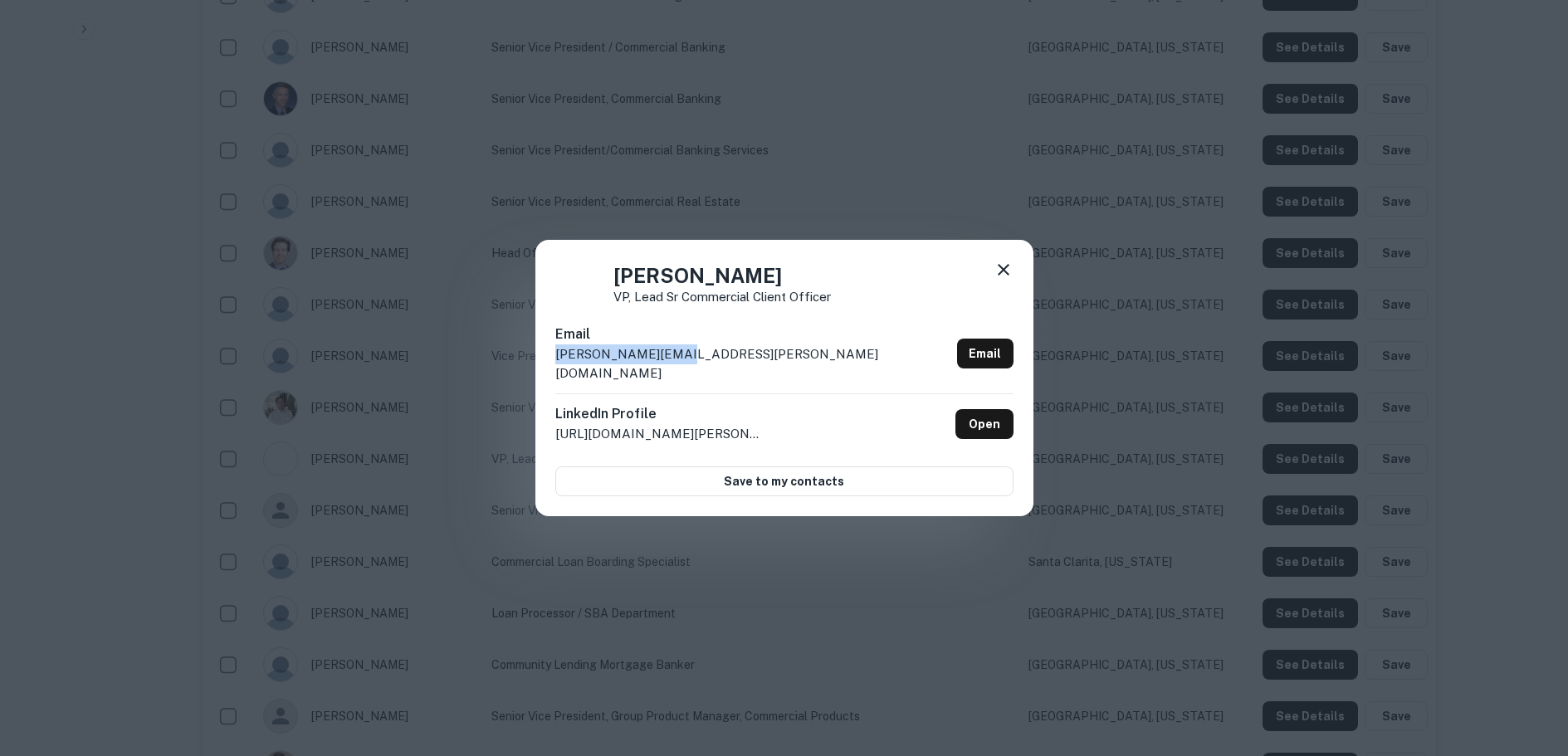
drag, startPoint x: 689, startPoint y: 360, endPoint x: 522, endPoint y: 364, distance: 167.0
click at [522, 364] on div "Connie Wai VP, Lead Sr Commercial Client Officer Email connie.wai@cnb.com Email…" at bounding box center [784, 378] width 1568 height 756
copy p "connie.wai@cnb.com"
drag, startPoint x: 1004, startPoint y: 277, endPoint x: 960, endPoint y: 192, distance: 95.7
click at [1004, 275] on icon at bounding box center [1003, 270] width 11 height 11
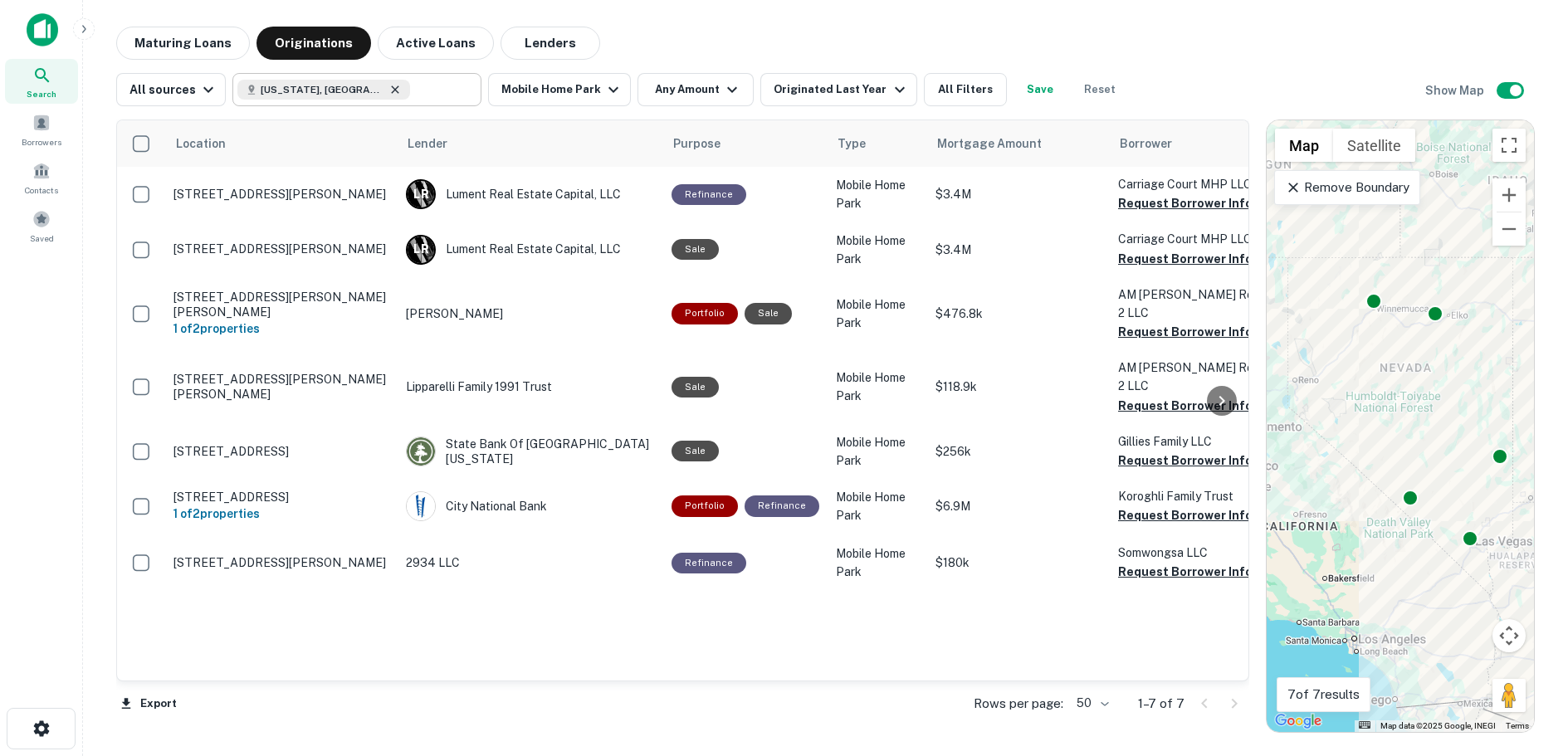
click at [391, 89] on icon at bounding box center [395, 90] width 7 height 7
type input "**********"
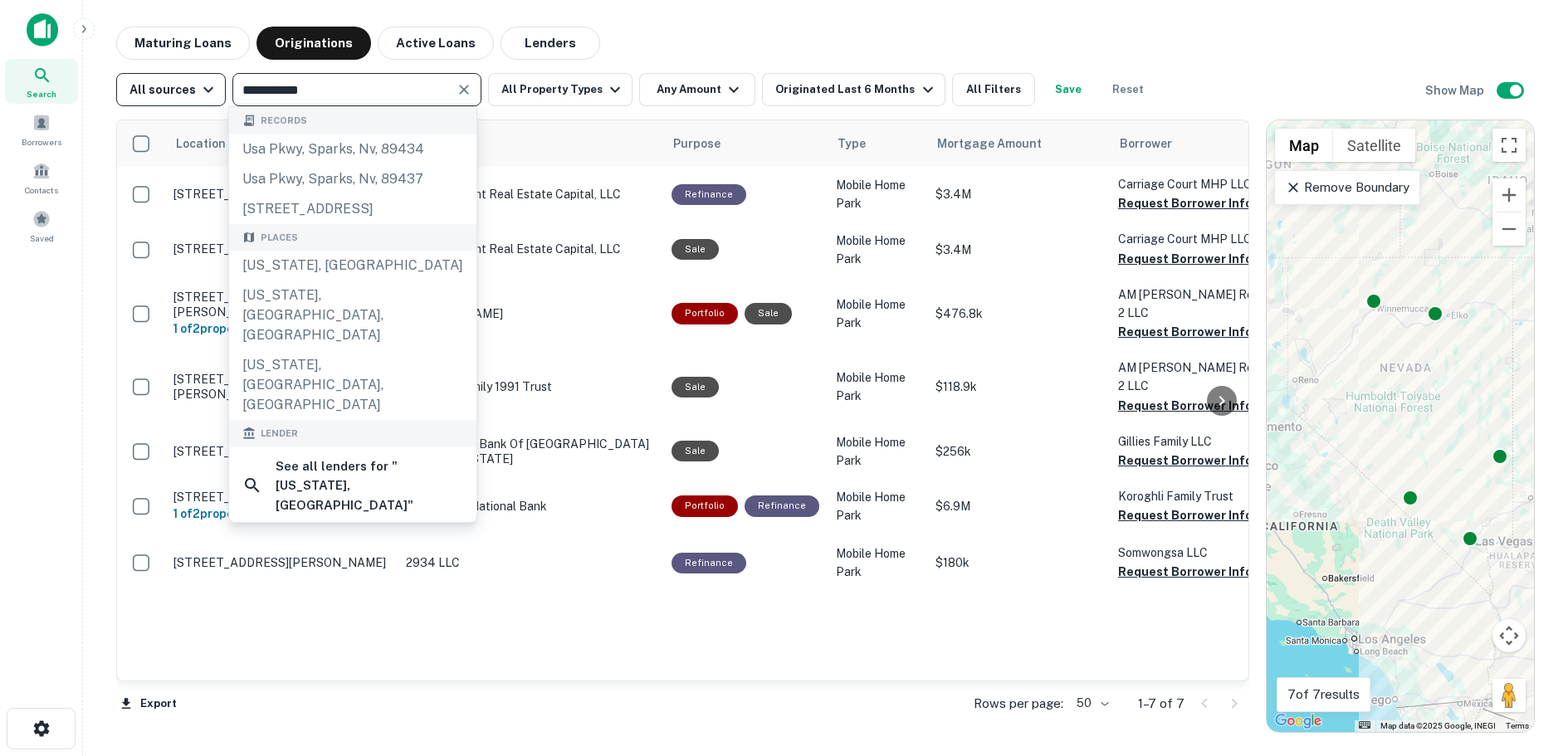
drag, startPoint x: 371, startPoint y: 89, endPoint x: 197, endPoint y: 82, distance: 174.1
click at [197, 82] on div "**********" at bounding box center [635, 90] width 1038 height 34
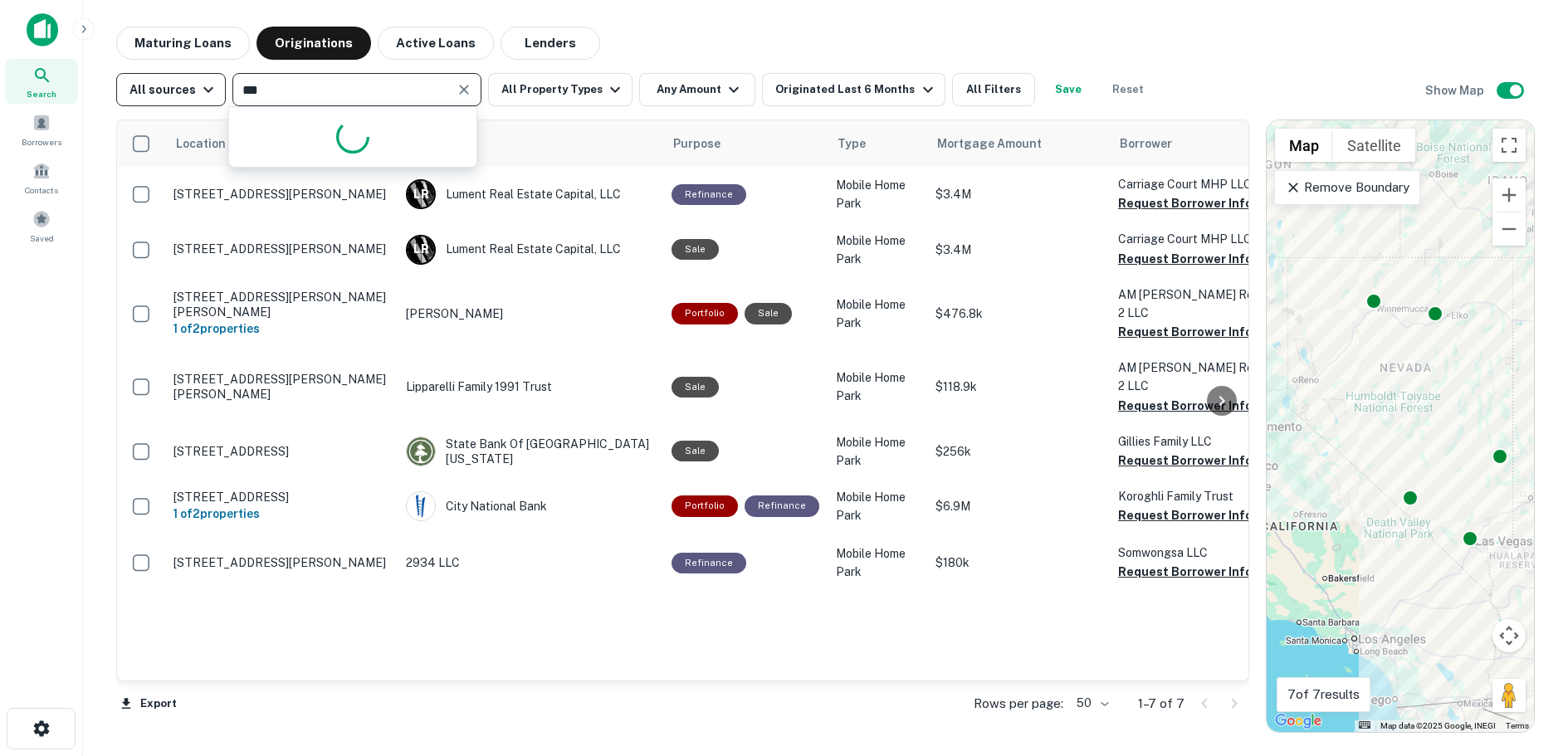
type input "****"
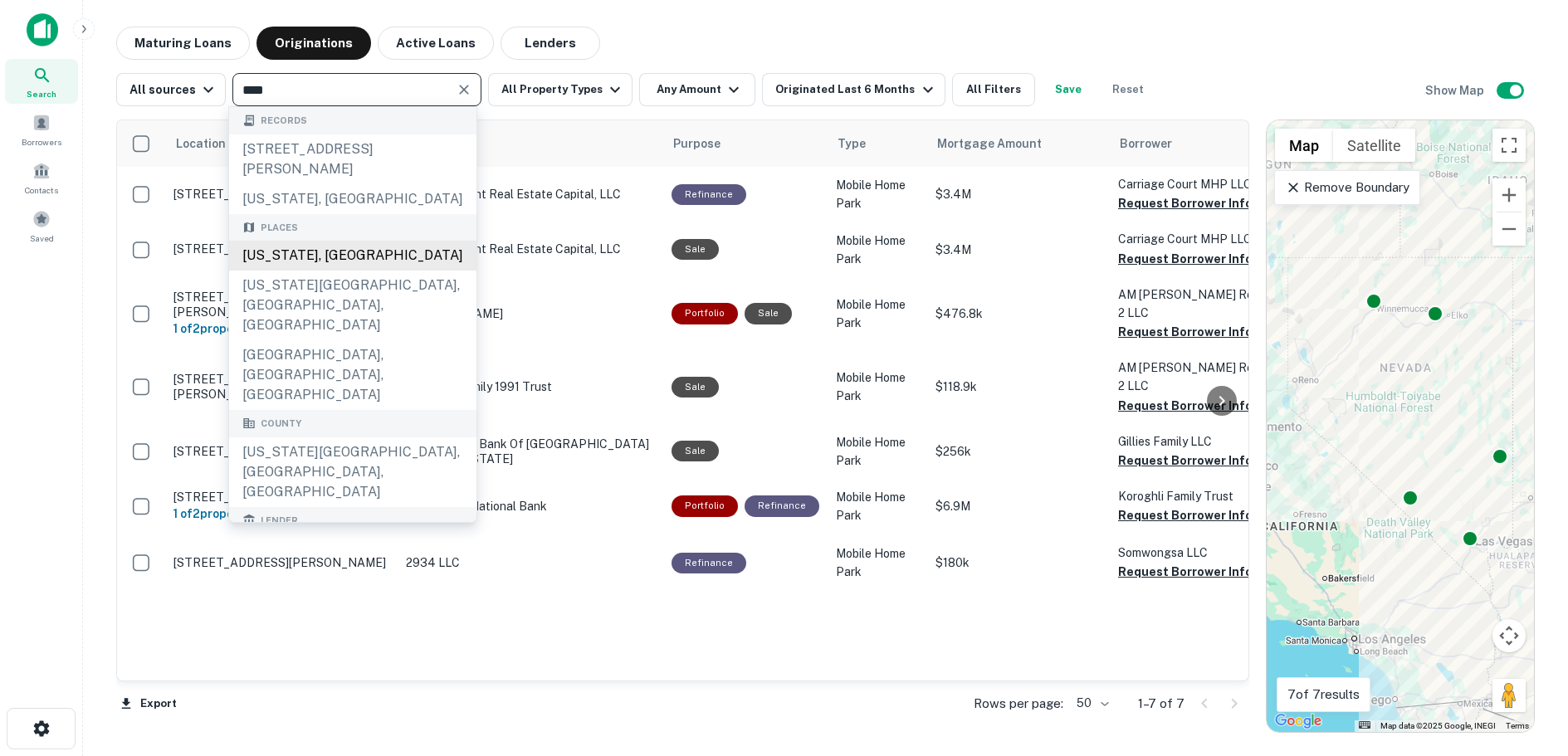
click at [268, 250] on div "Utah, USA" at bounding box center [352, 256] width 247 height 30
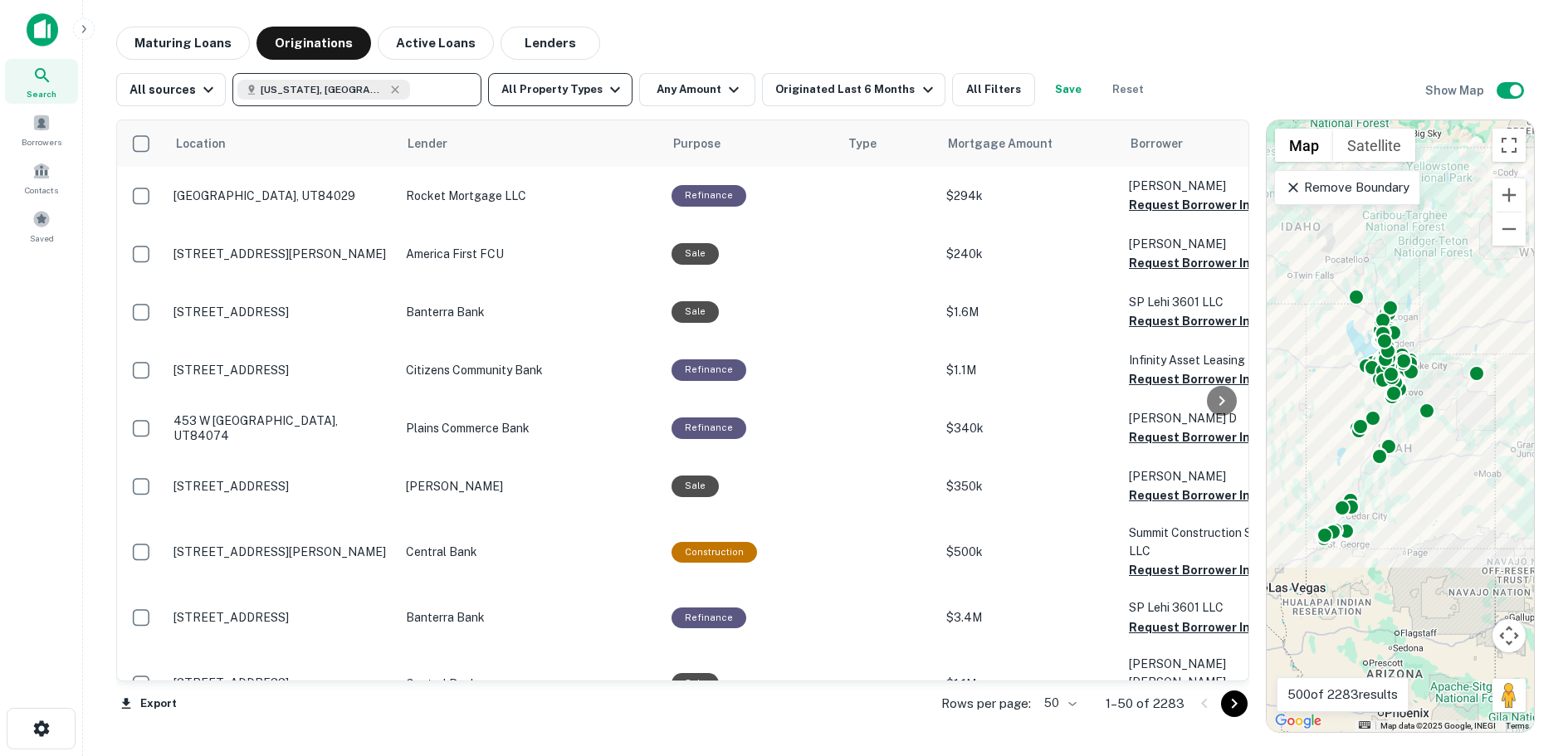
click at [605, 91] on icon "button" at bounding box center [614, 89] width 20 height 20
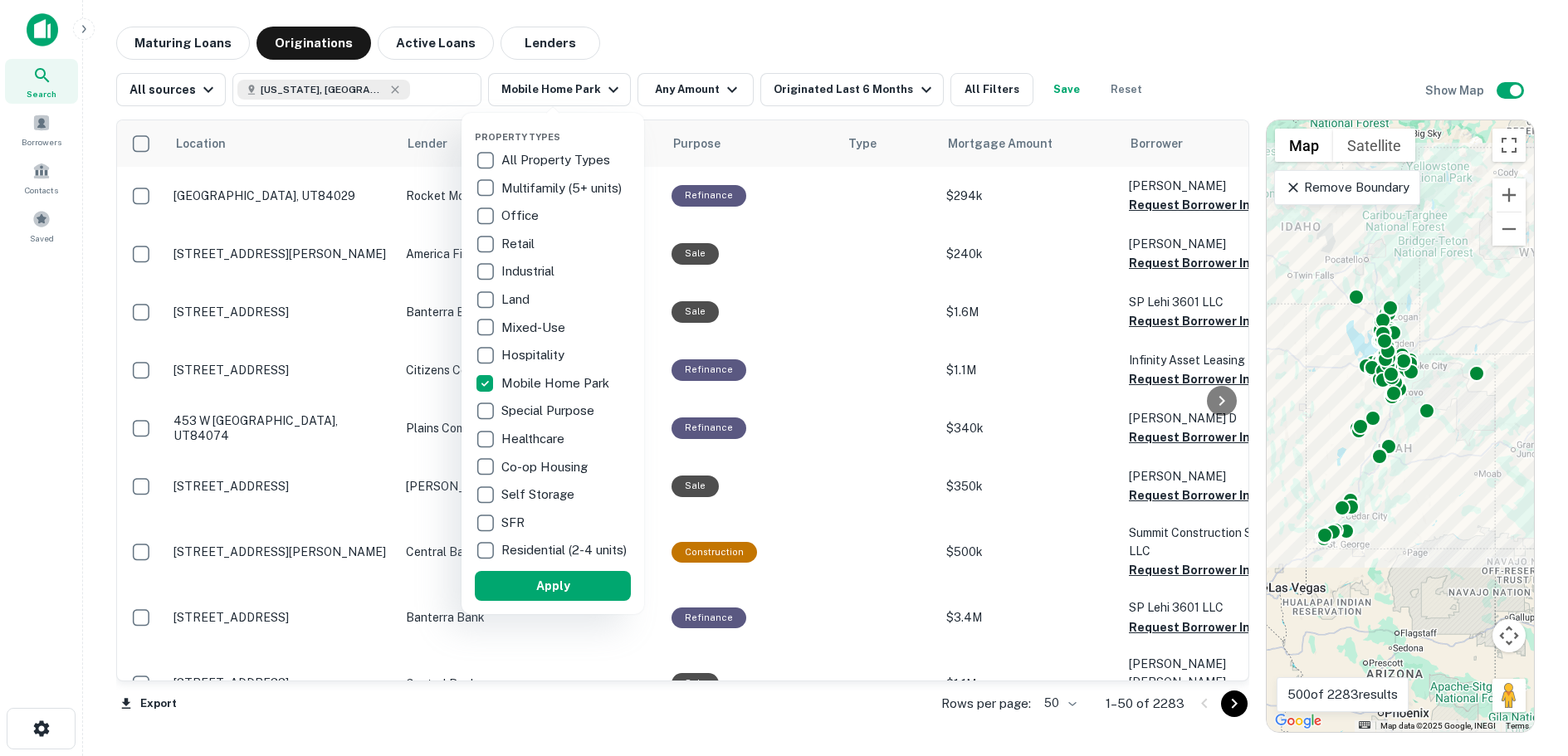
click at [543, 594] on button "Apply" at bounding box center [552, 585] width 156 height 30
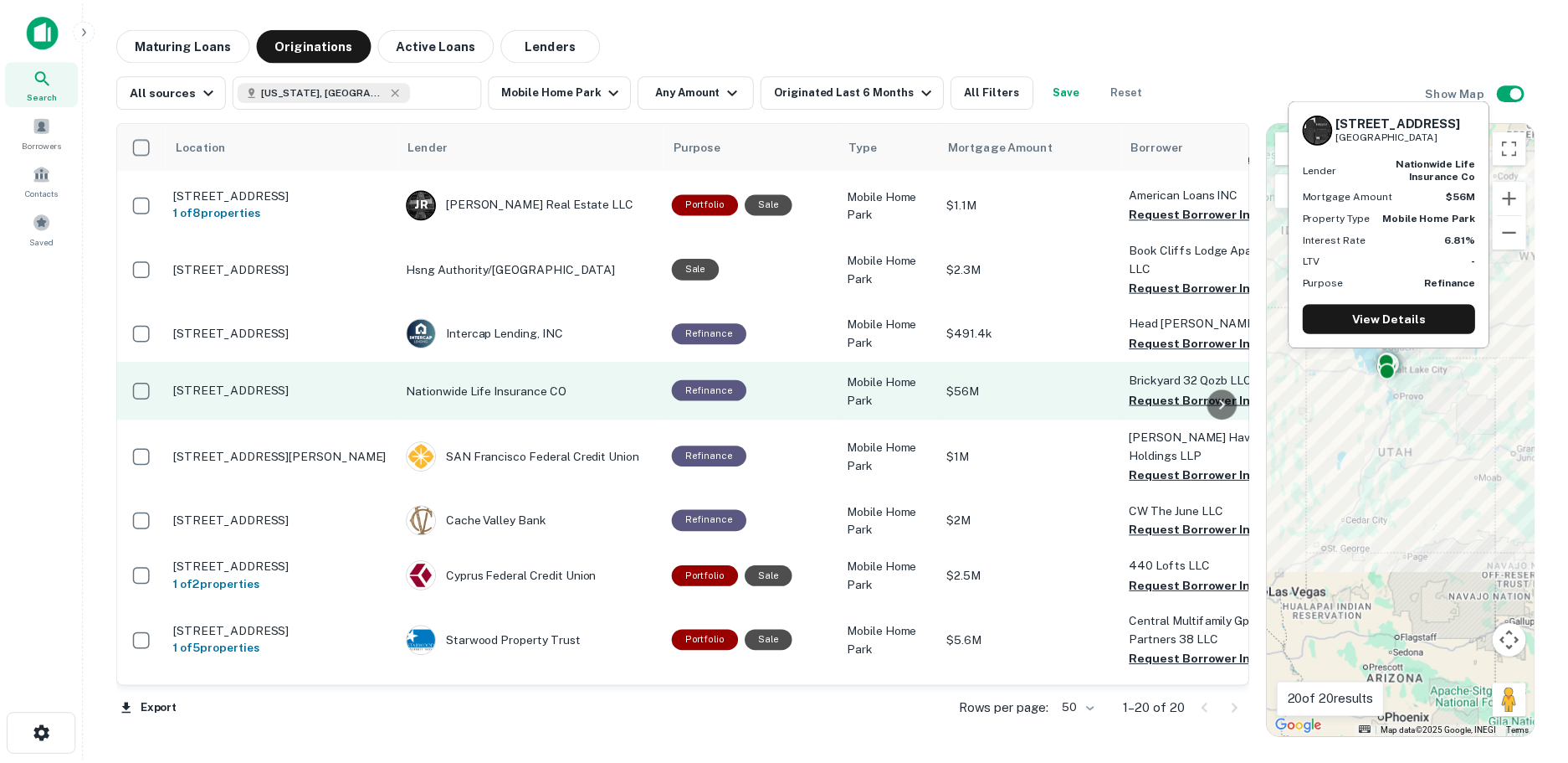
scroll to position [268, 0]
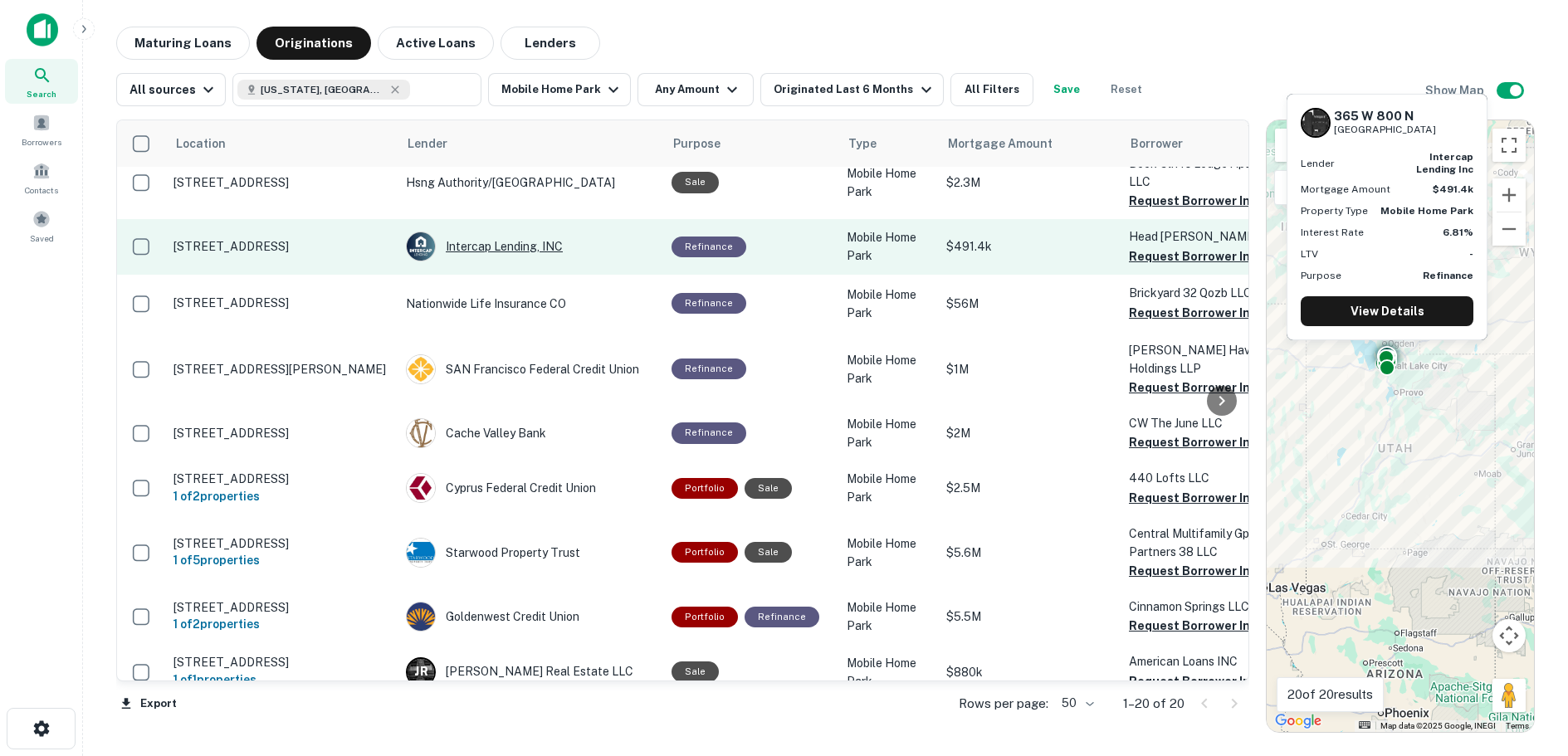
click at [497, 231] on div "Intercap Lending, INC" at bounding box center [530, 246] width 249 height 30
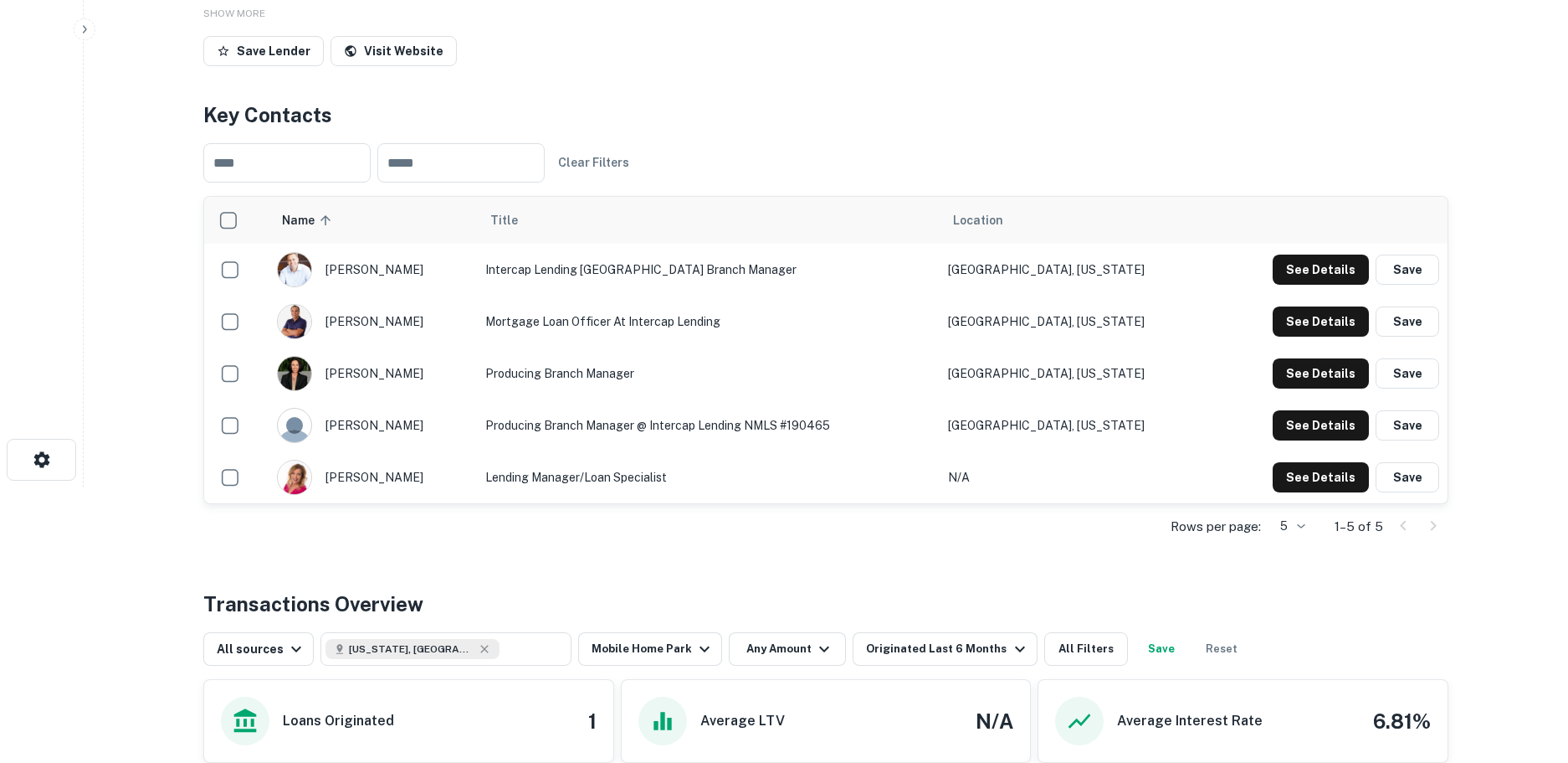
scroll to position [334, 0]
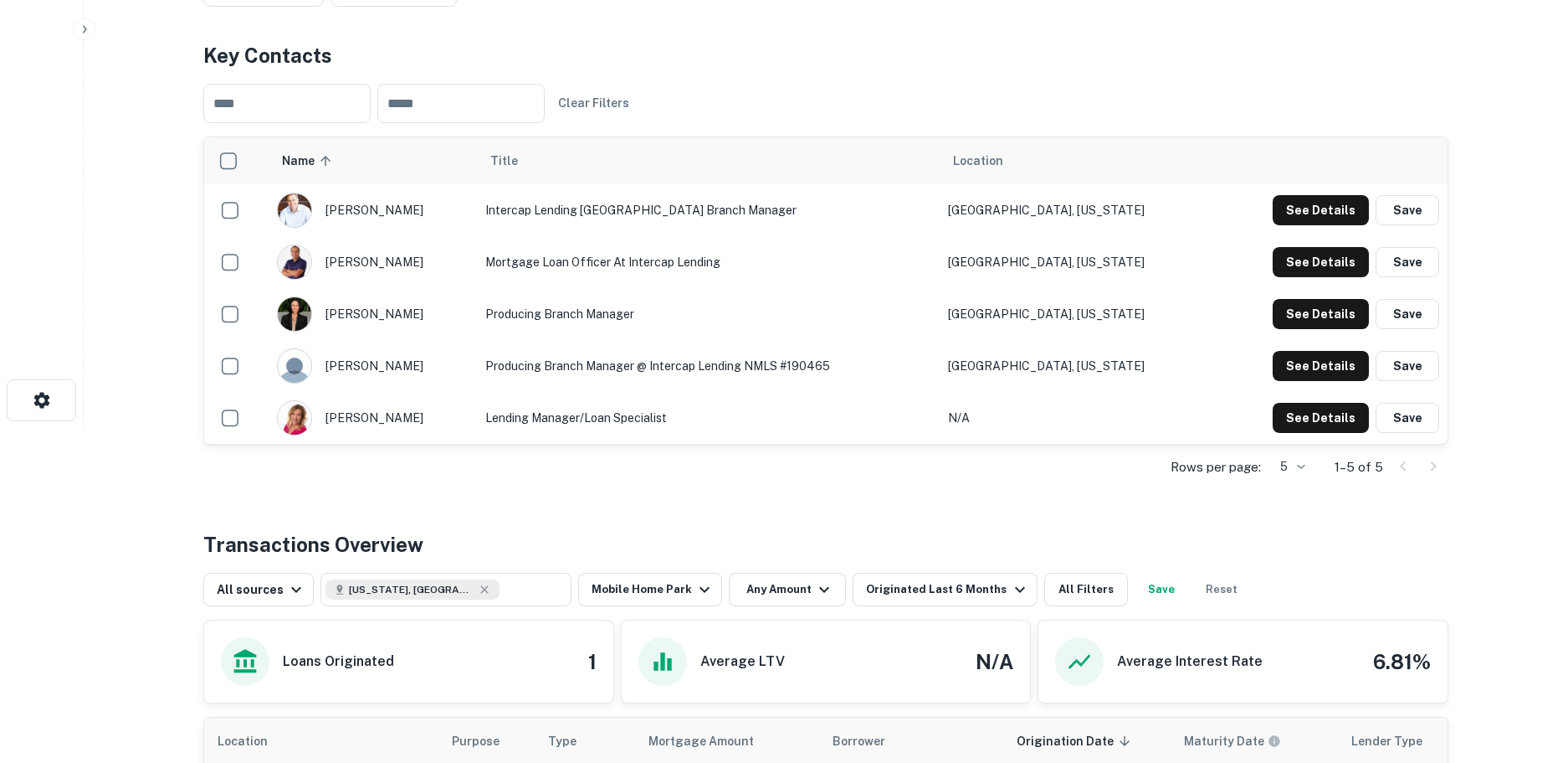
click at [1303, 428] on body "Search Borrowers Contacts Saved Back to search Intercap Lending, INC Descriptio…" at bounding box center [784, 47] width 1568 height 763
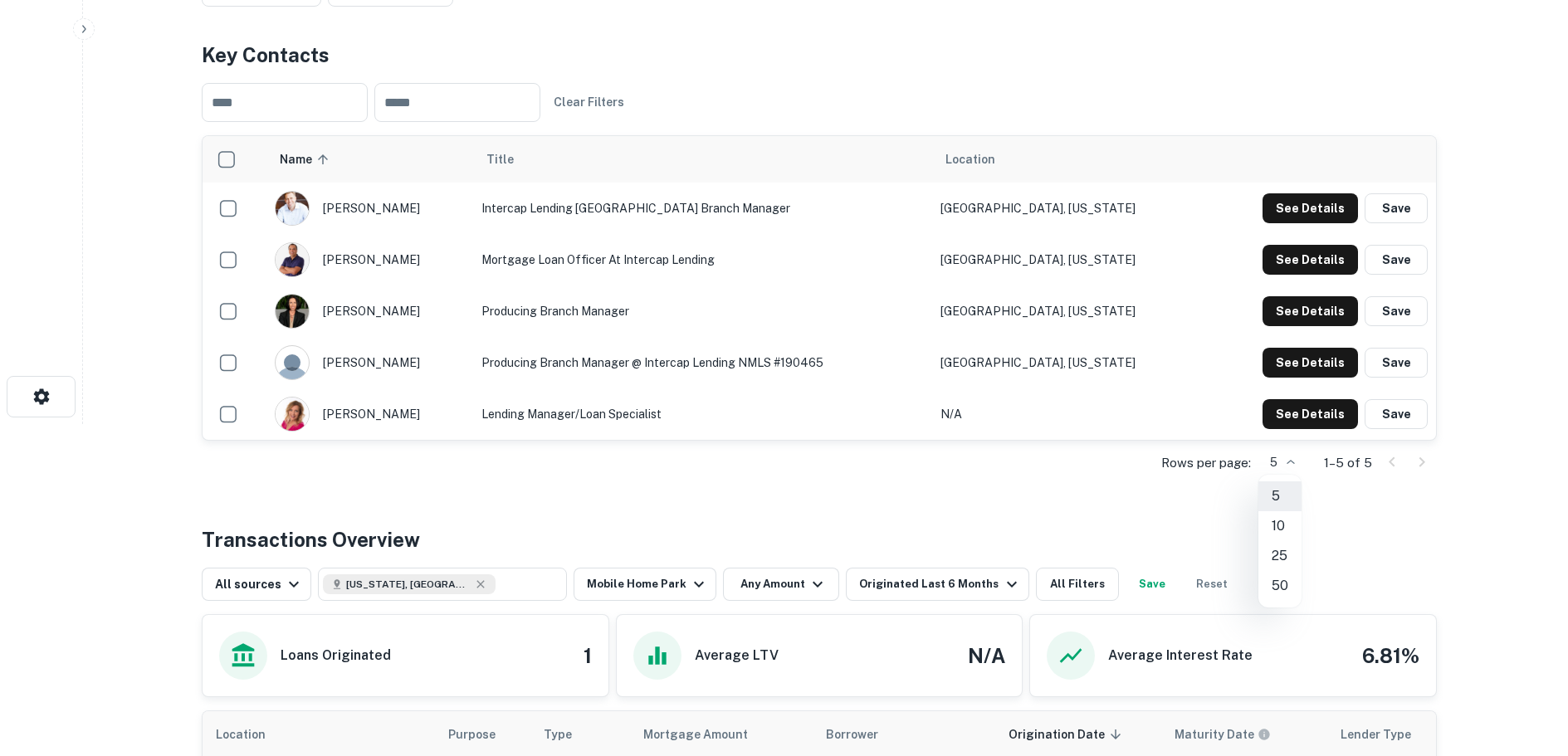
click at [1283, 583] on li "50" at bounding box center [1279, 585] width 43 height 30
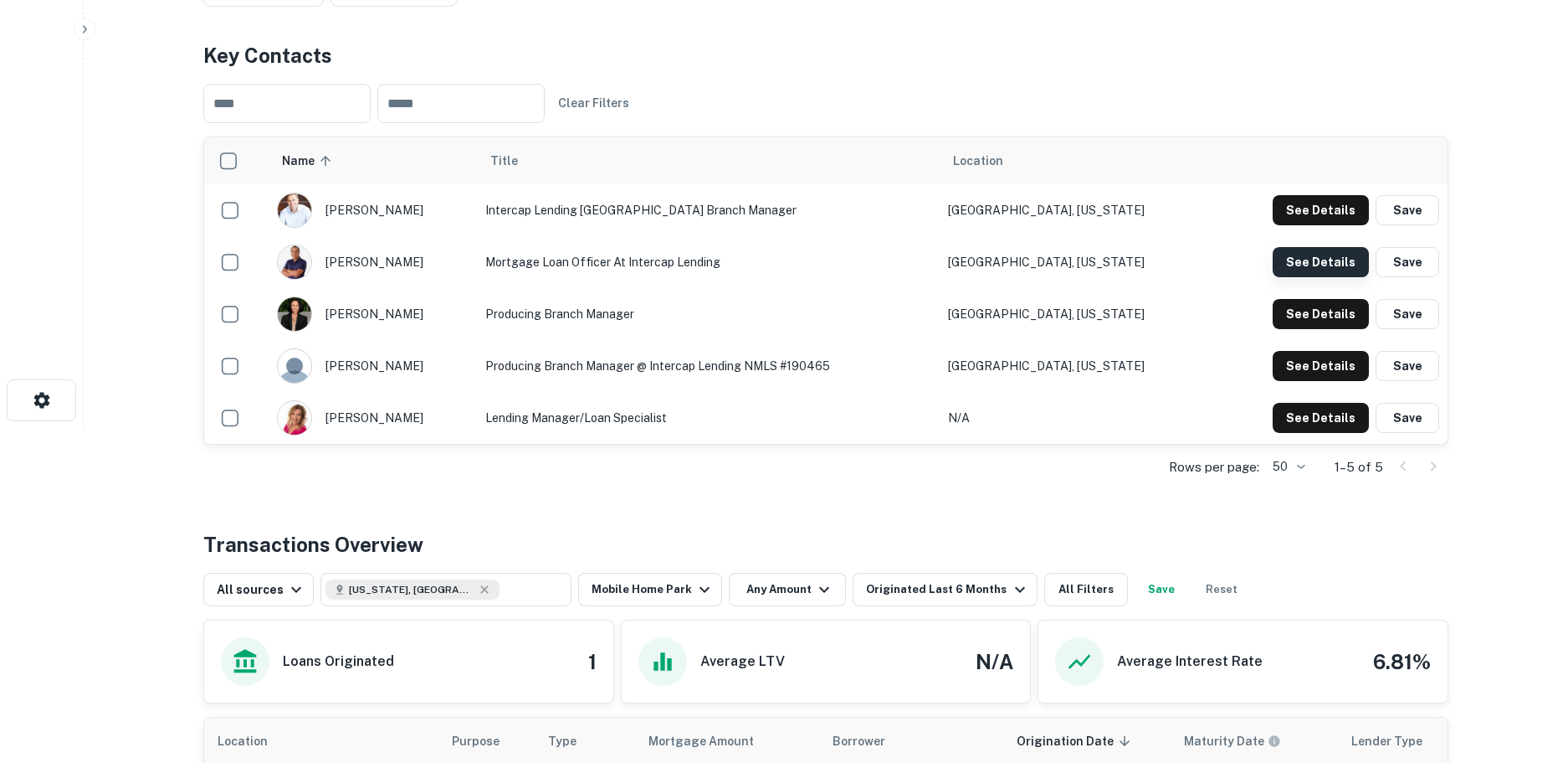
click at [1325, 225] on button "See Details" at bounding box center [1321, 210] width 96 height 30
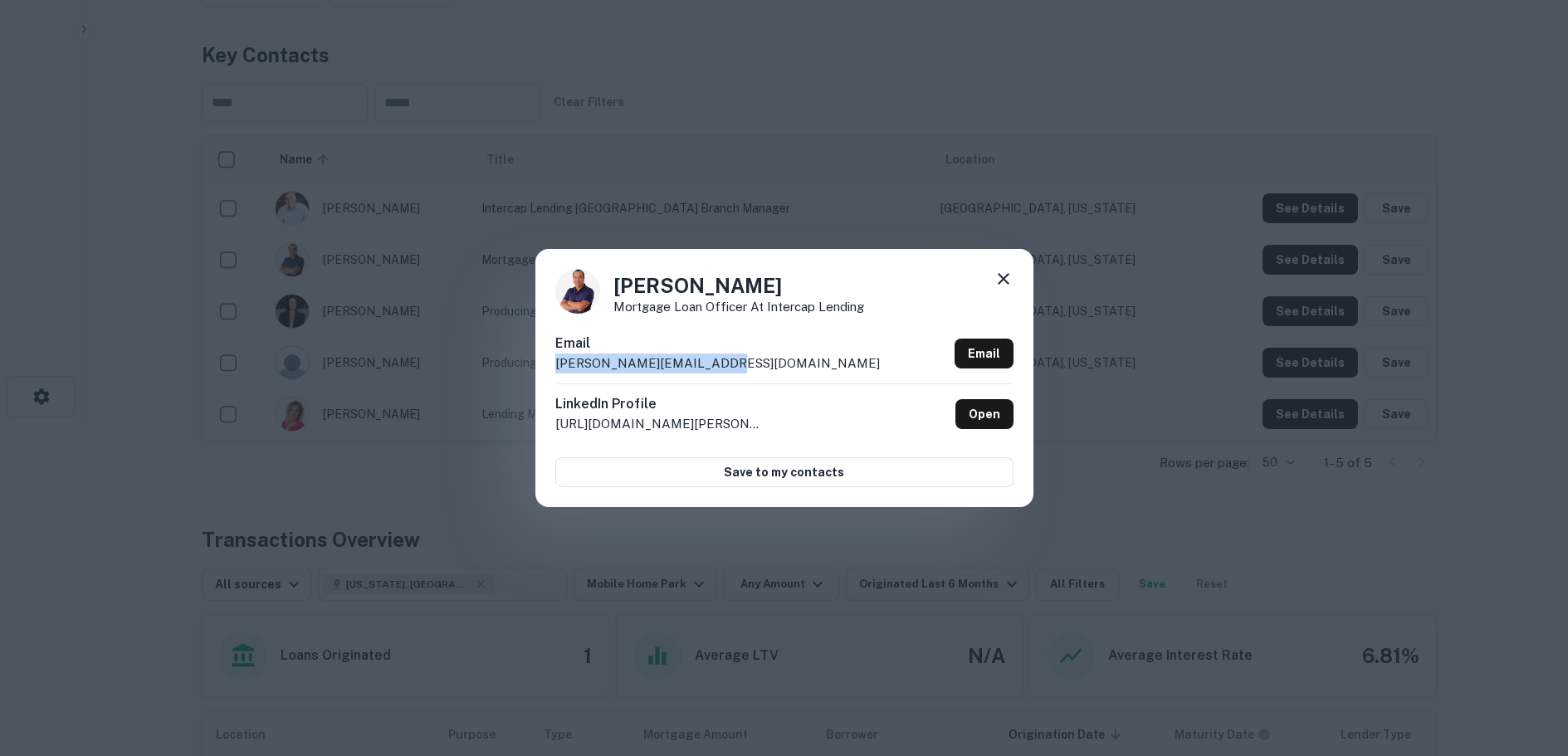
drag, startPoint x: 720, startPoint y: 364, endPoint x: 614, endPoint y: 361, distance: 106.0
click at [516, 361] on div "Hugo Ruiz Mortgage Loan Officer at Intercap Lending Email hugo@intercaplending.…" at bounding box center [784, 378] width 1568 height 756
copy p "hugo@intercaplending.com"
click at [1006, 279] on icon at bounding box center [1003, 278] width 20 height 20
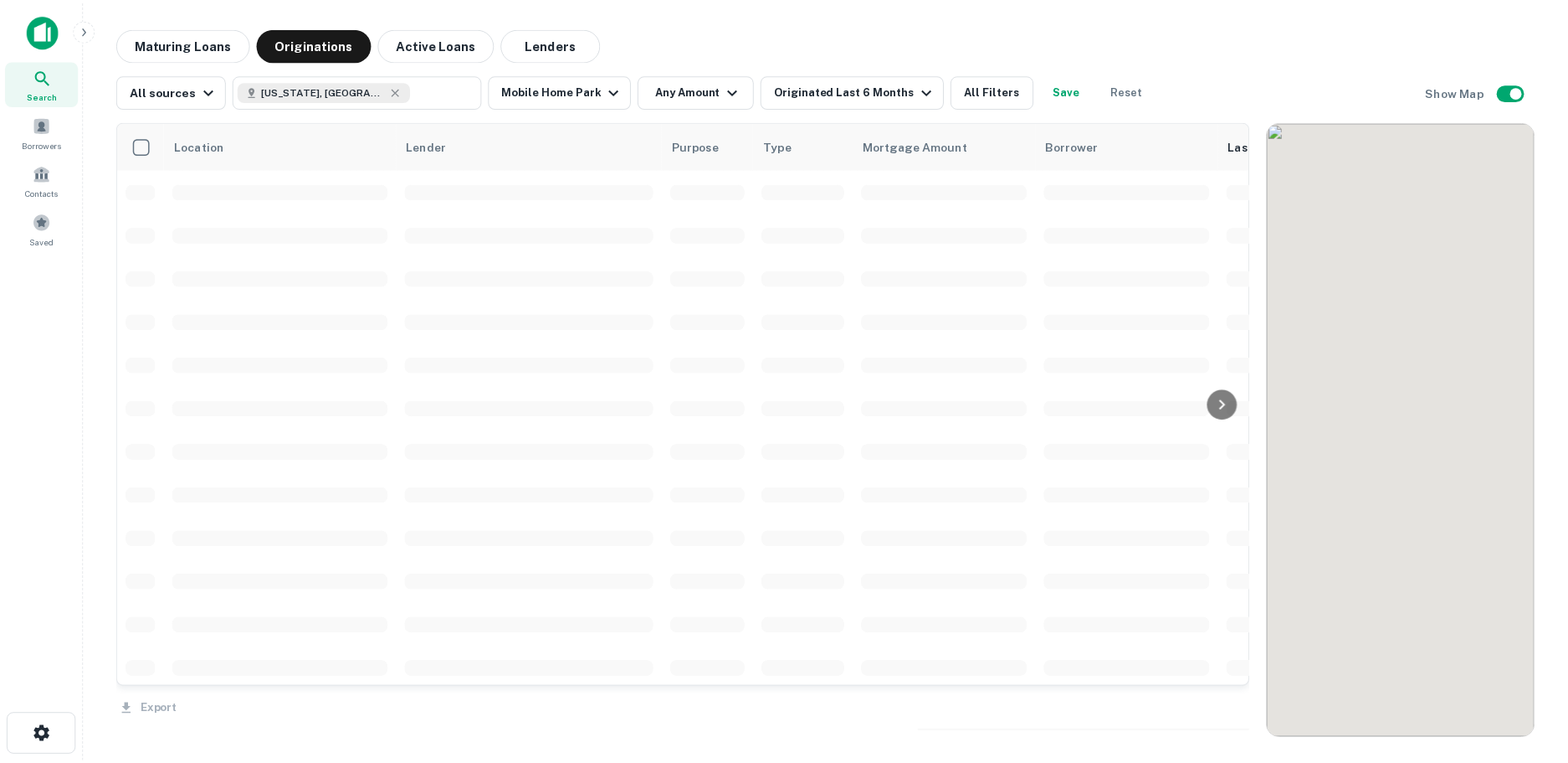
scroll to position [268, 0]
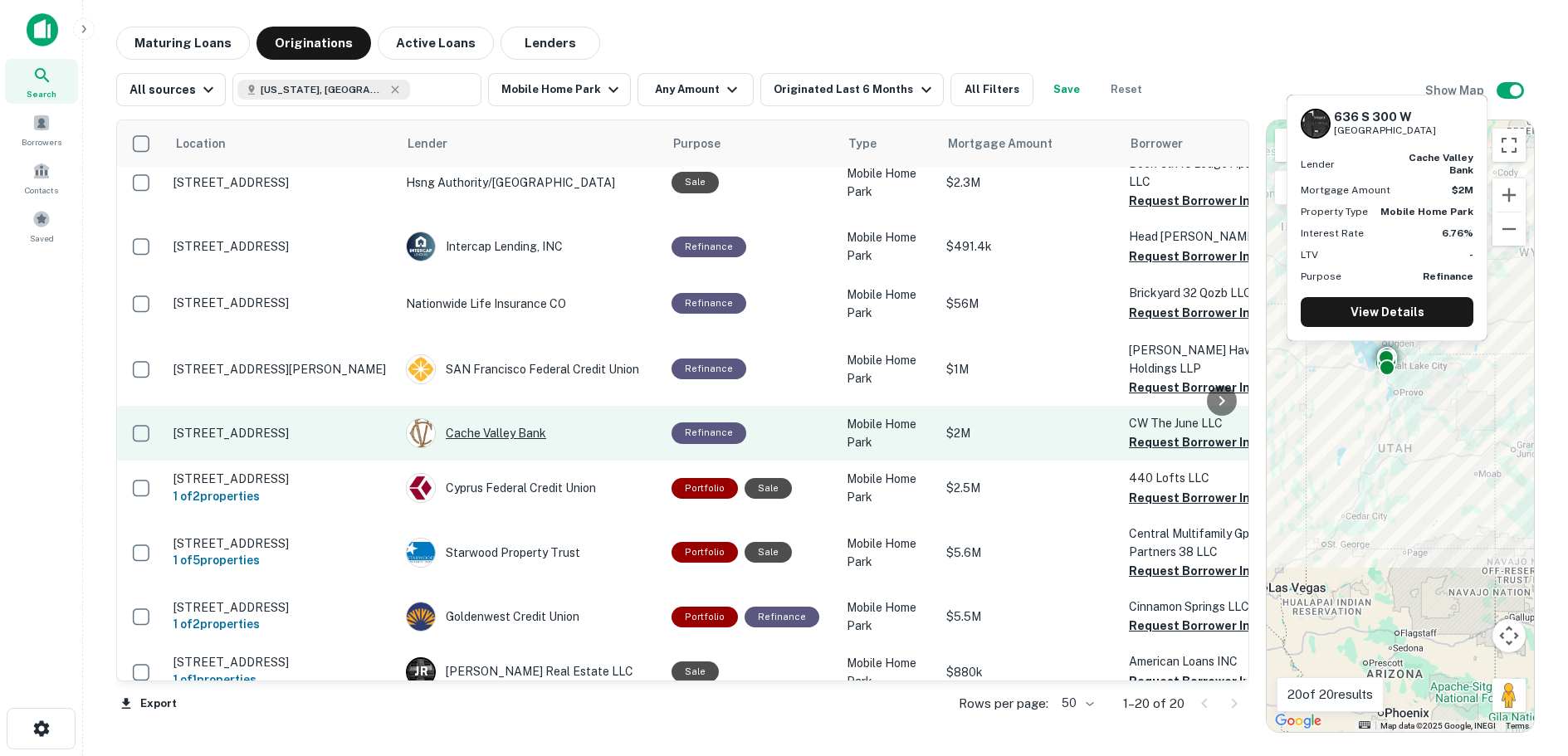
click at [489, 418] on div "Cache Valley Bank" at bounding box center [530, 433] width 249 height 30
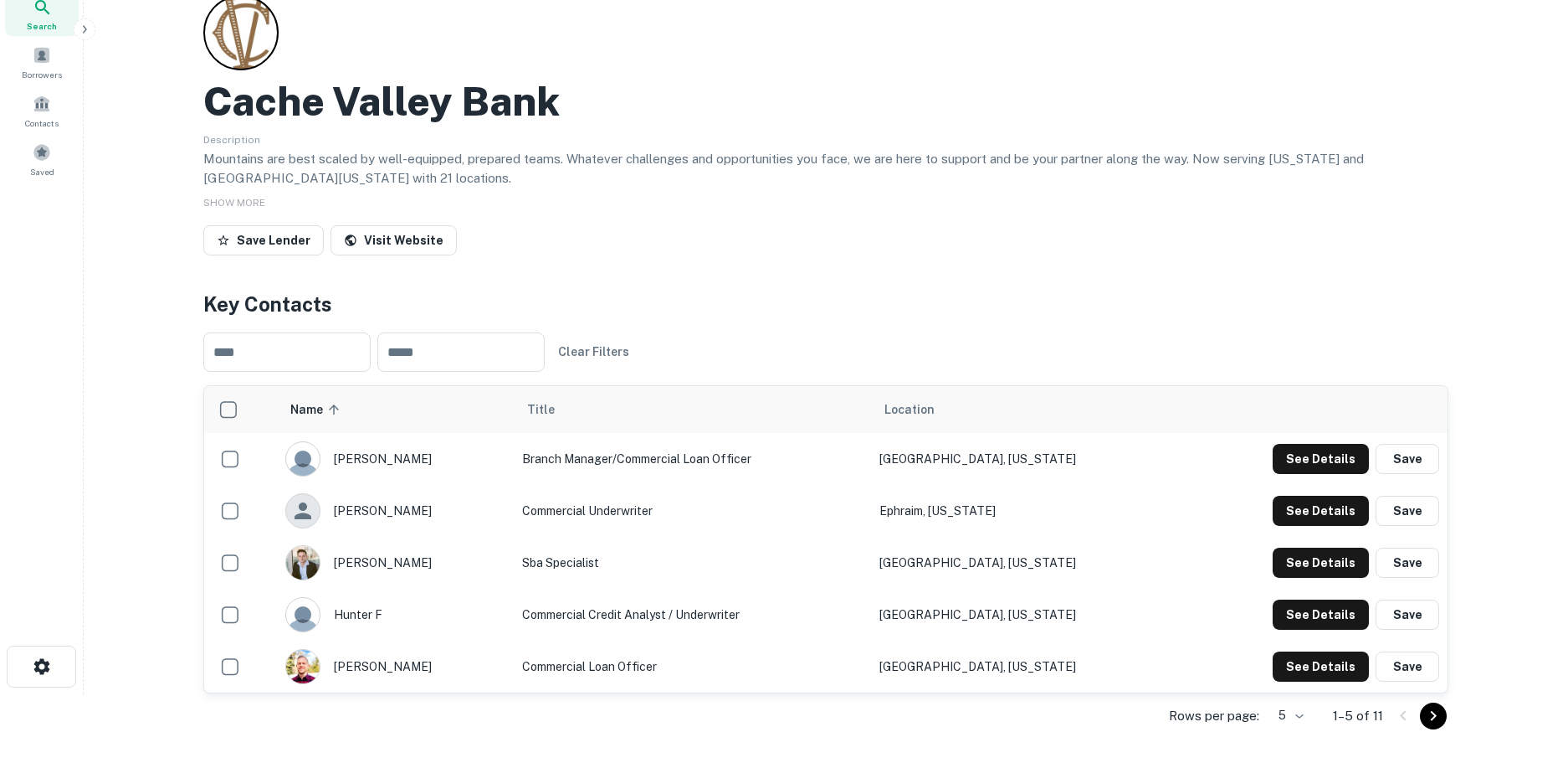
scroll to position [252, 0]
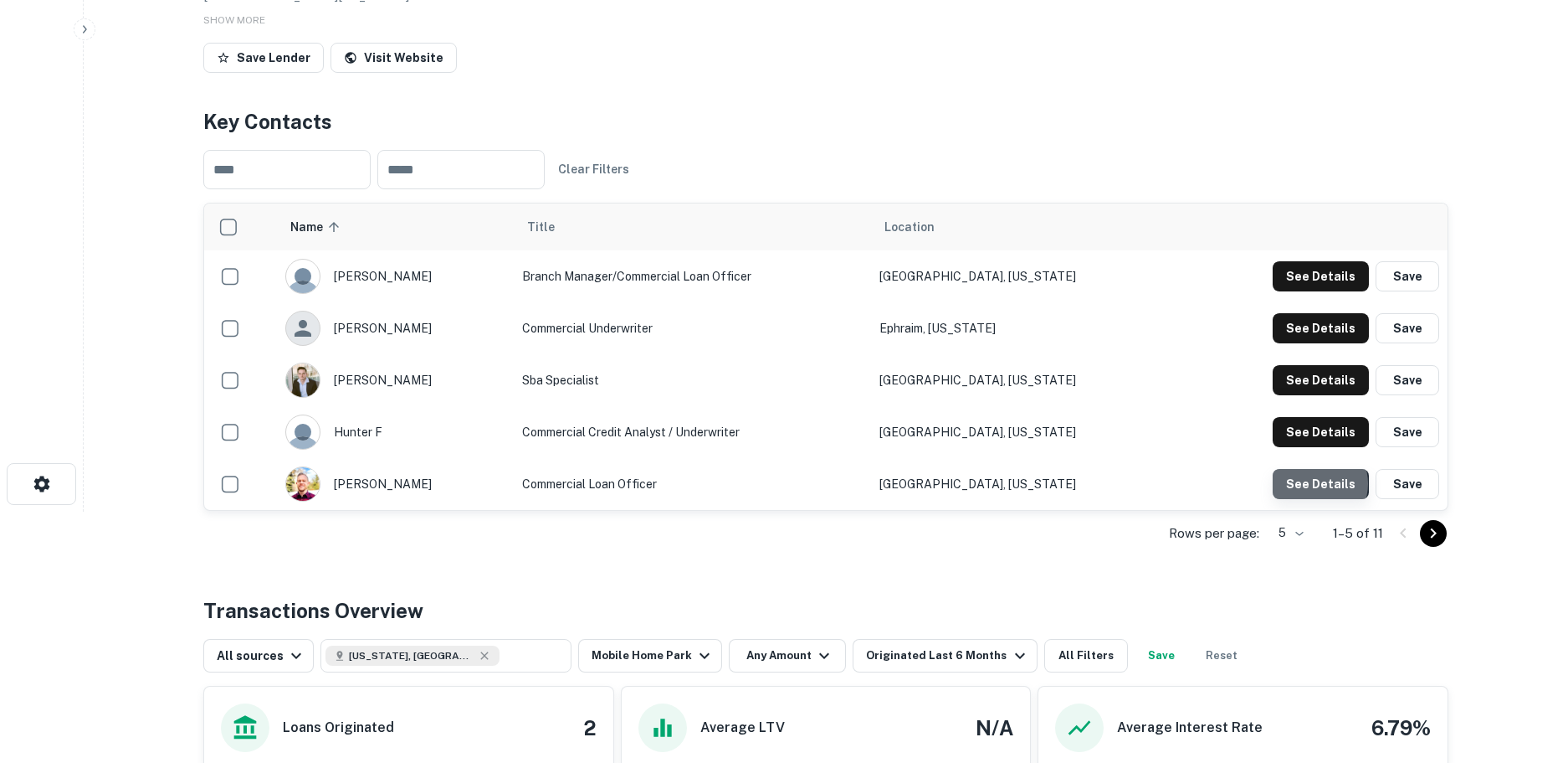
click at [1316, 291] on button "See Details" at bounding box center [1321, 276] width 96 height 30
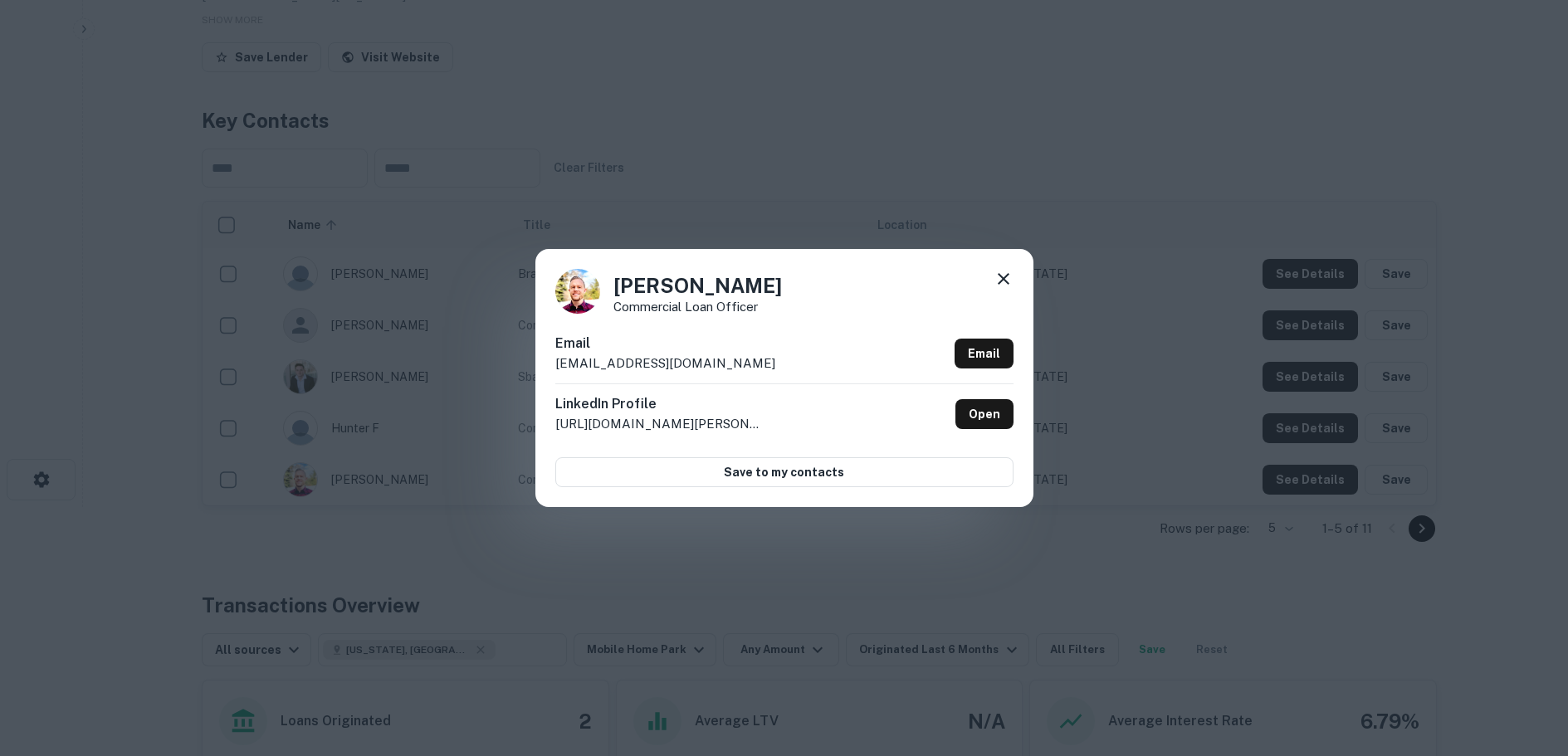
drag, startPoint x: 758, startPoint y: 361, endPoint x: 551, endPoint y: 366, distance: 207.1
click at [551, 366] on div "Todd Sorenson Commercial Loan Officer Email tsorenson@cachevalleybank.com Email…" at bounding box center [784, 377] width 498 height 257
copy p "tsorenson@cachevalleybank.com"
click at [1001, 276] on icon at bounding box center [1003, 278] width 11 height 11
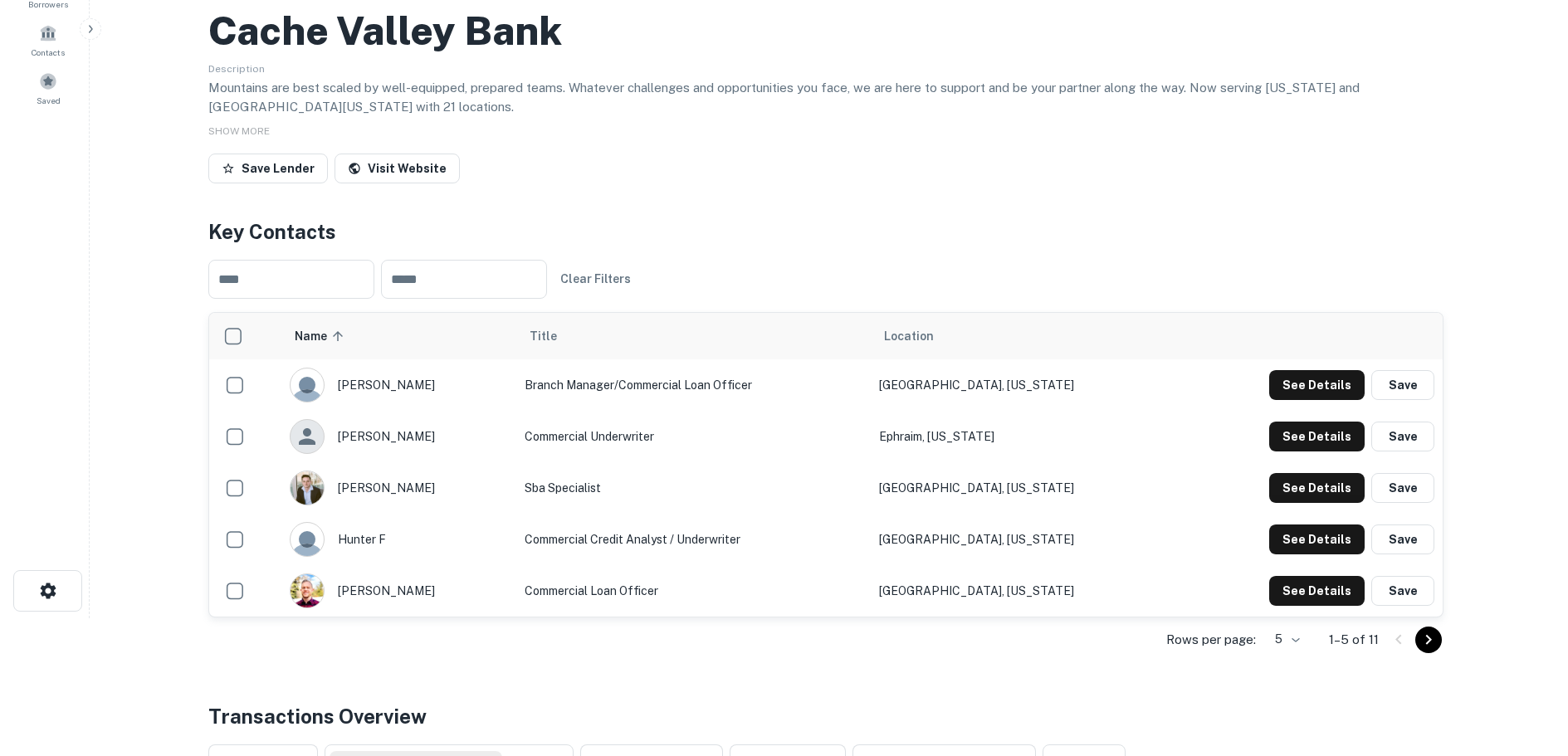
scroll to position [0, 0]
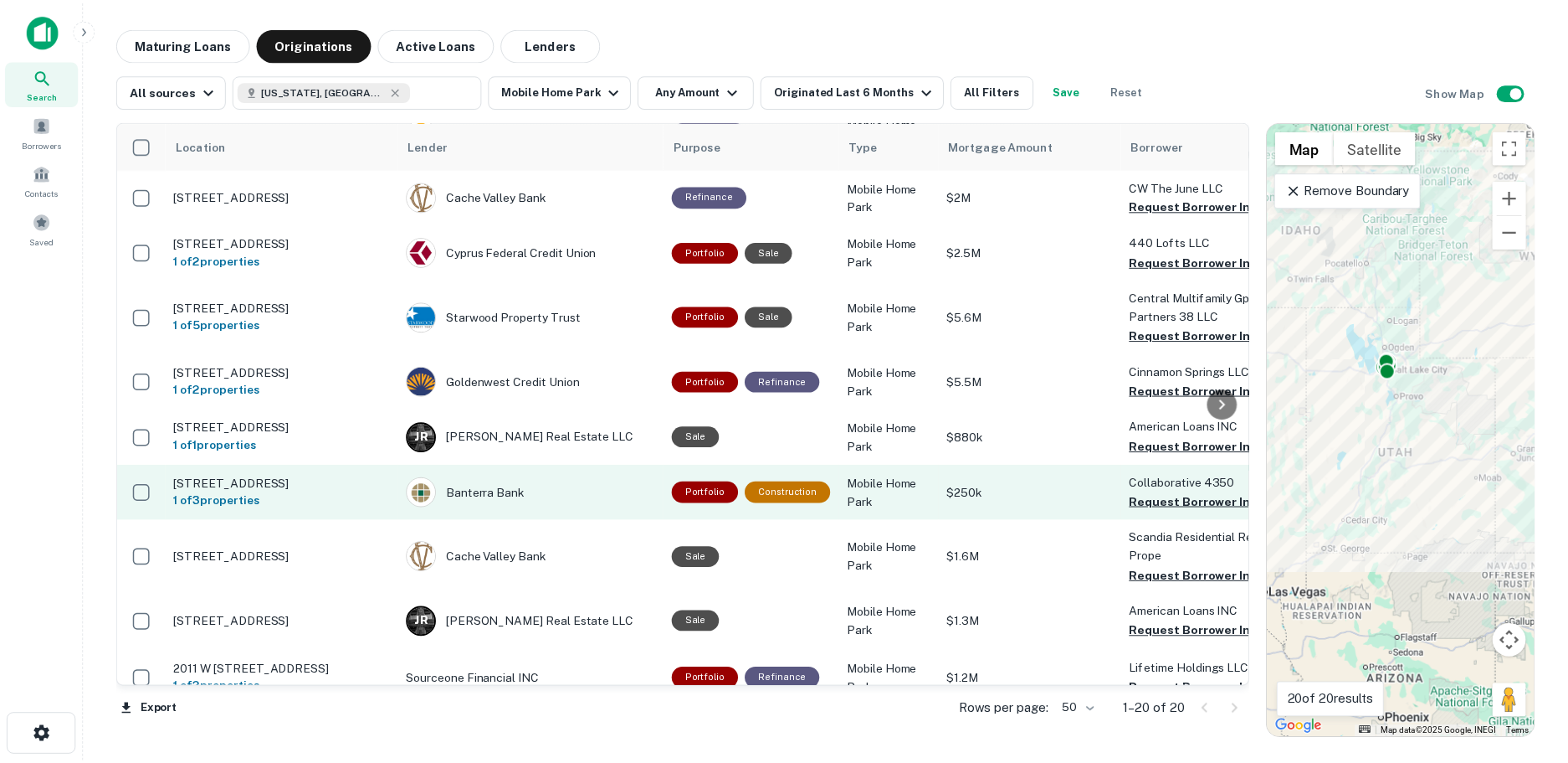
scroll to position [519, 0]
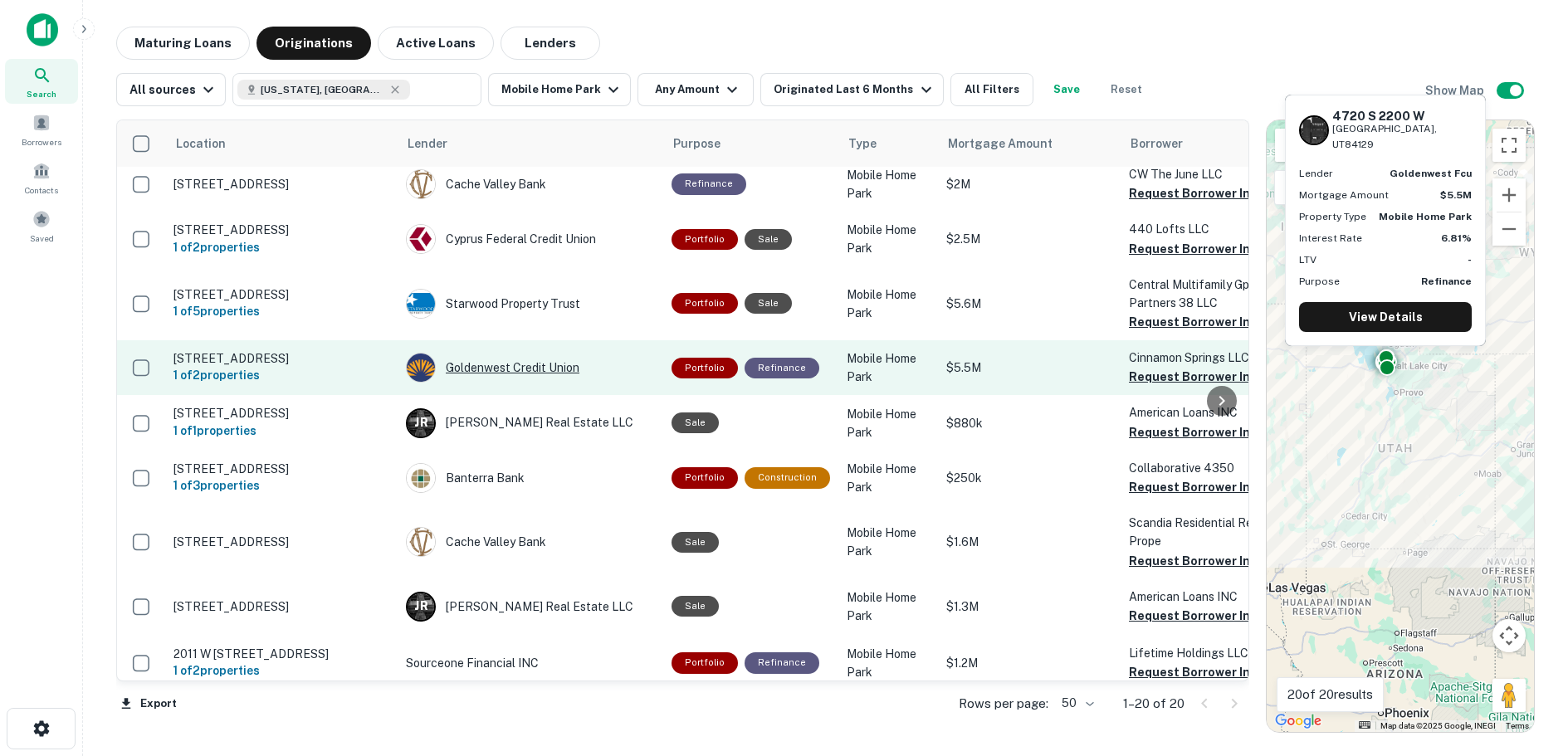
click at [496, 353] on div "Goldenwest Credit Union" at bounding box center [530, 368] width 249 height 30
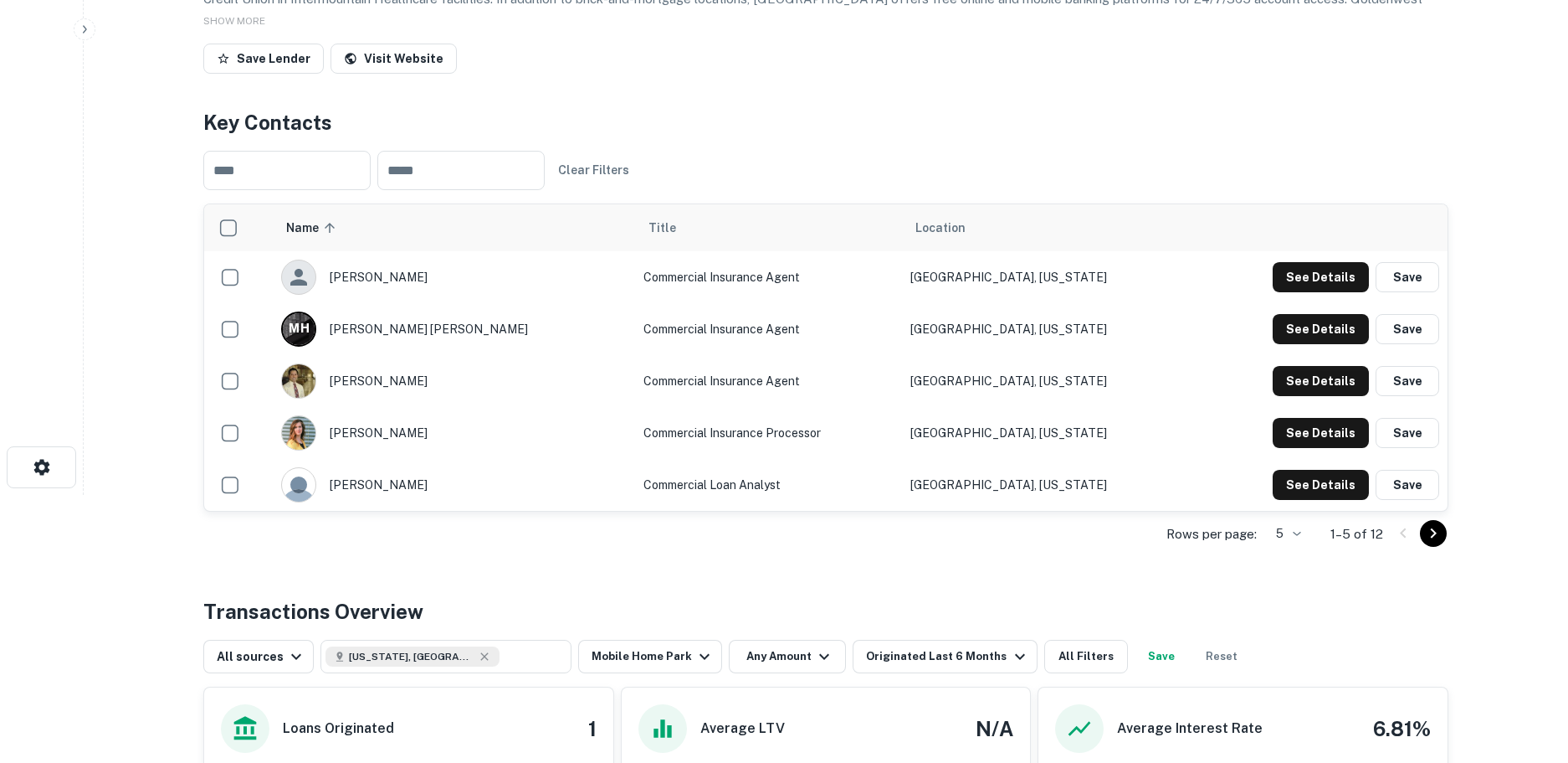
scroll to position [334, 0]
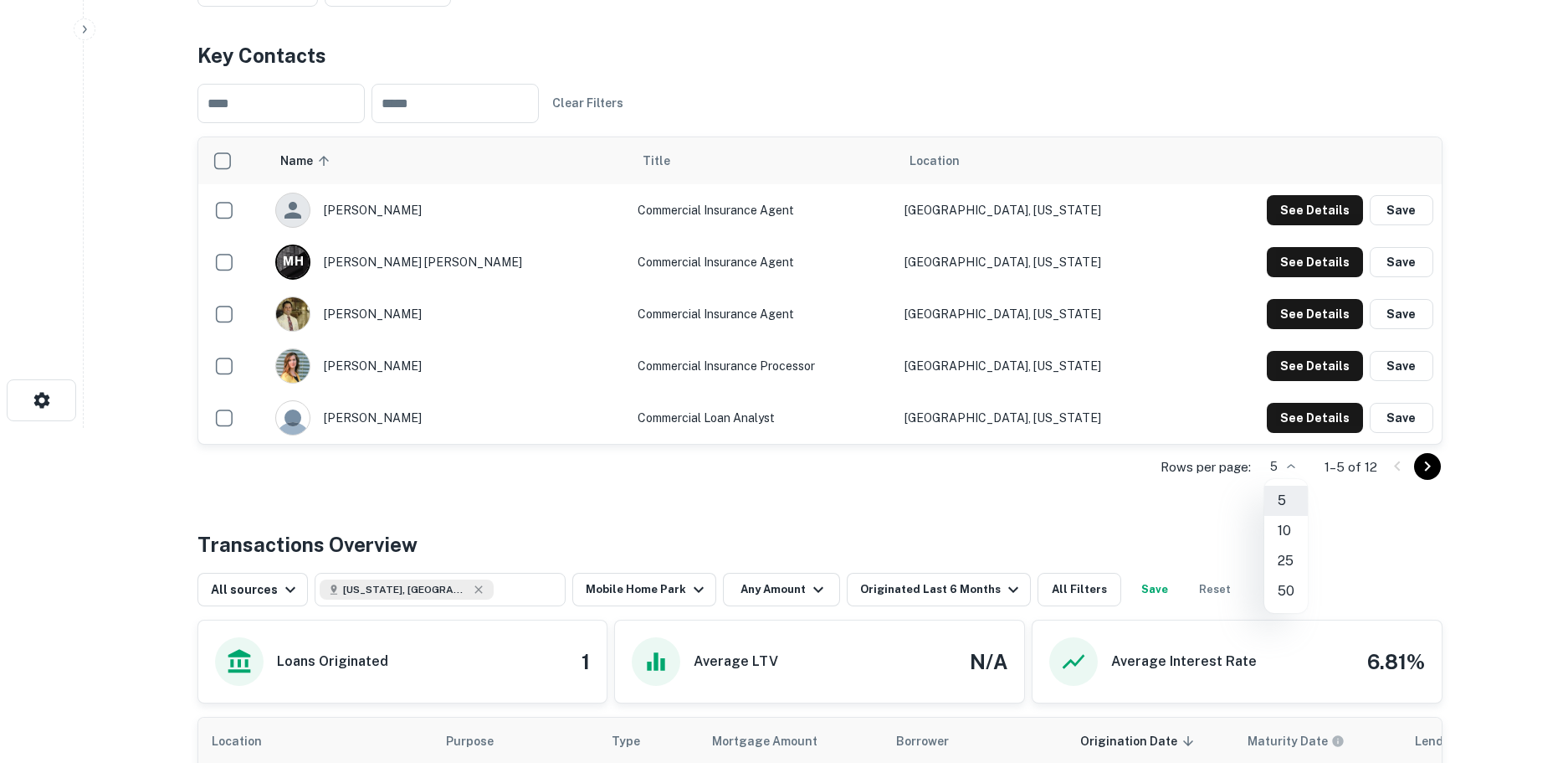
click at [1299, 428] on body "Search Borrowers Contacts Saved Back to search Goldenwest Credit Union Descript…" at bounding box center [784, 47] width 1568 height 763
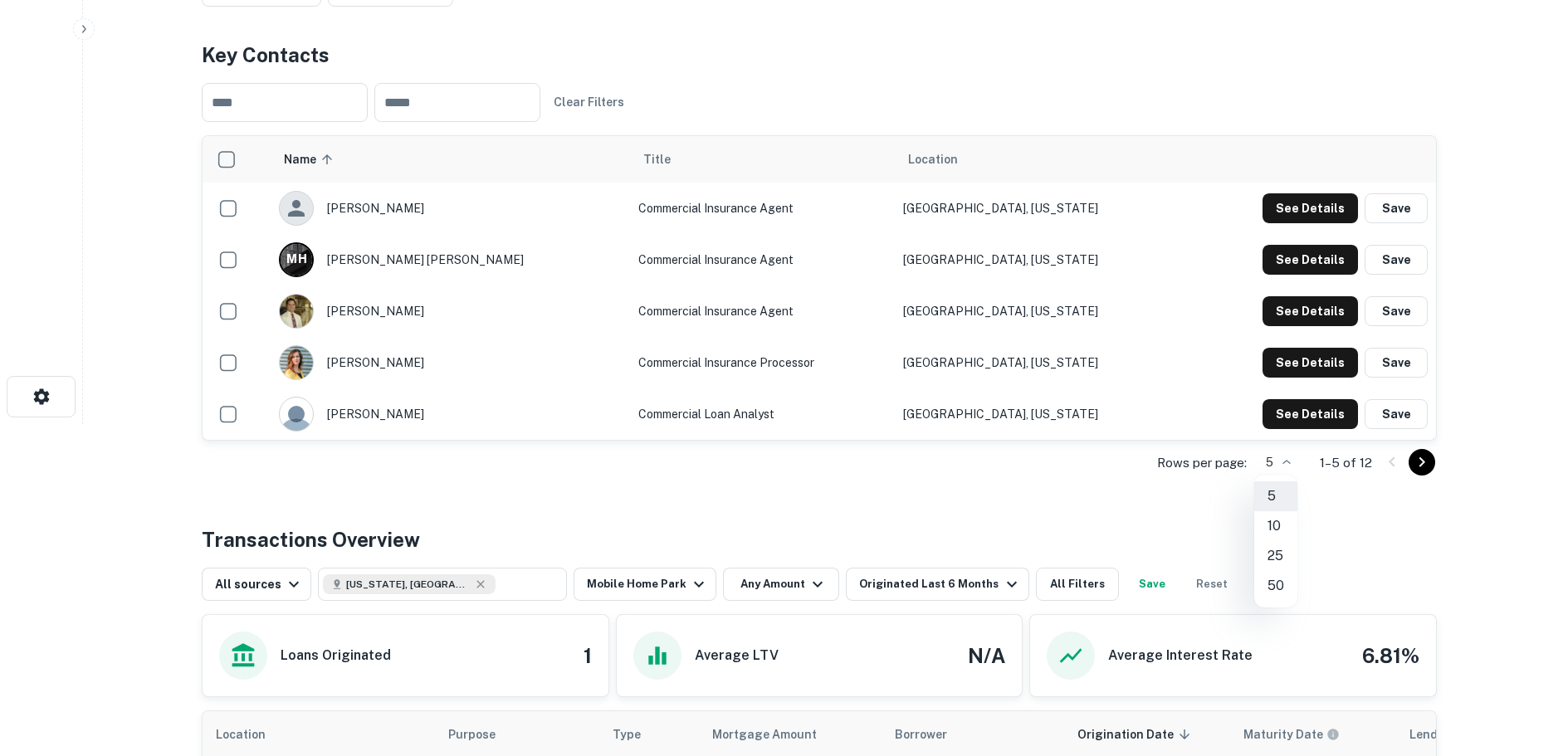
click at [1276, 587] on li "50" at bounding box center [1276, 585] width 43 height 30
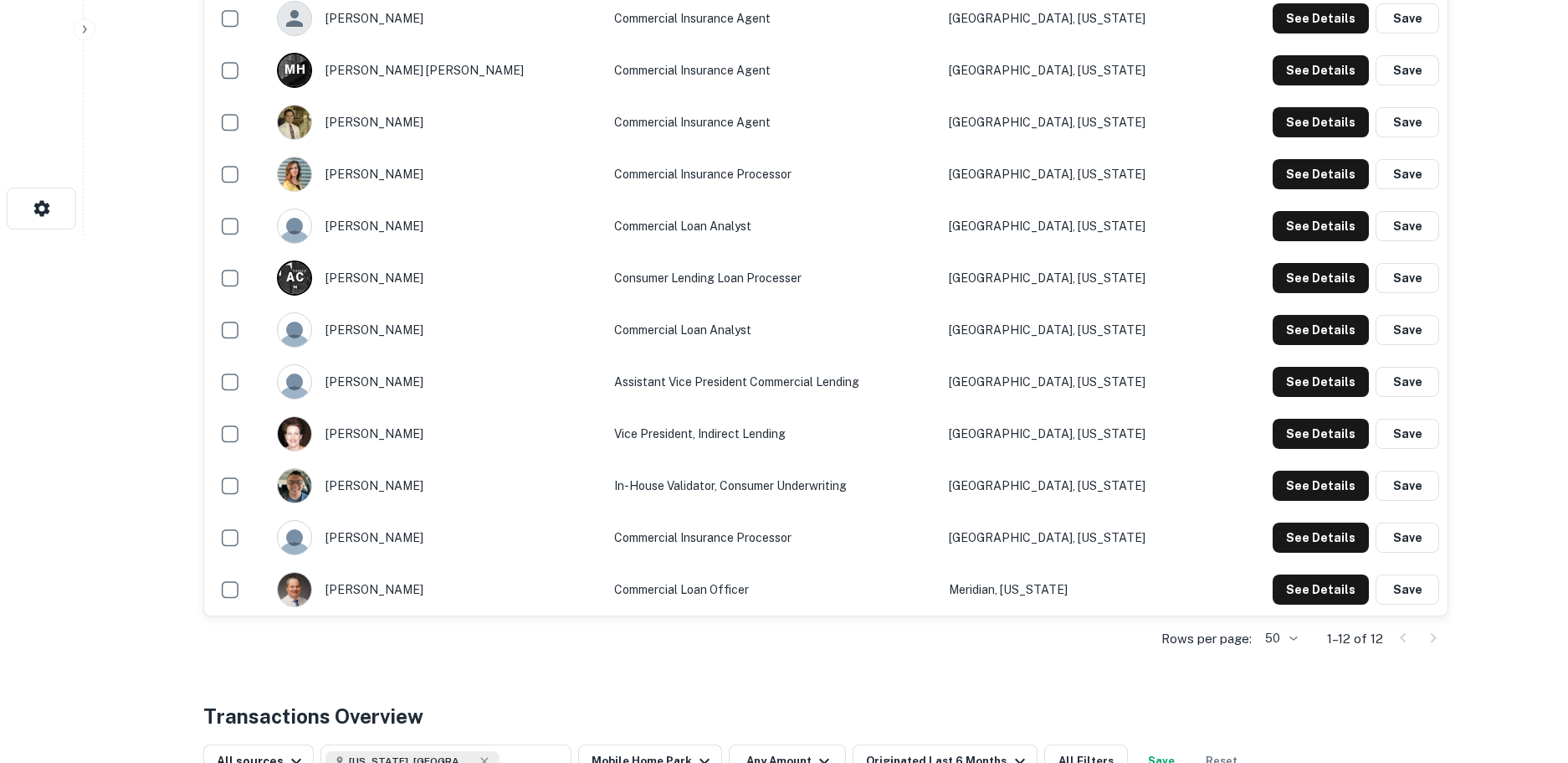
scroll to position [586, 0]
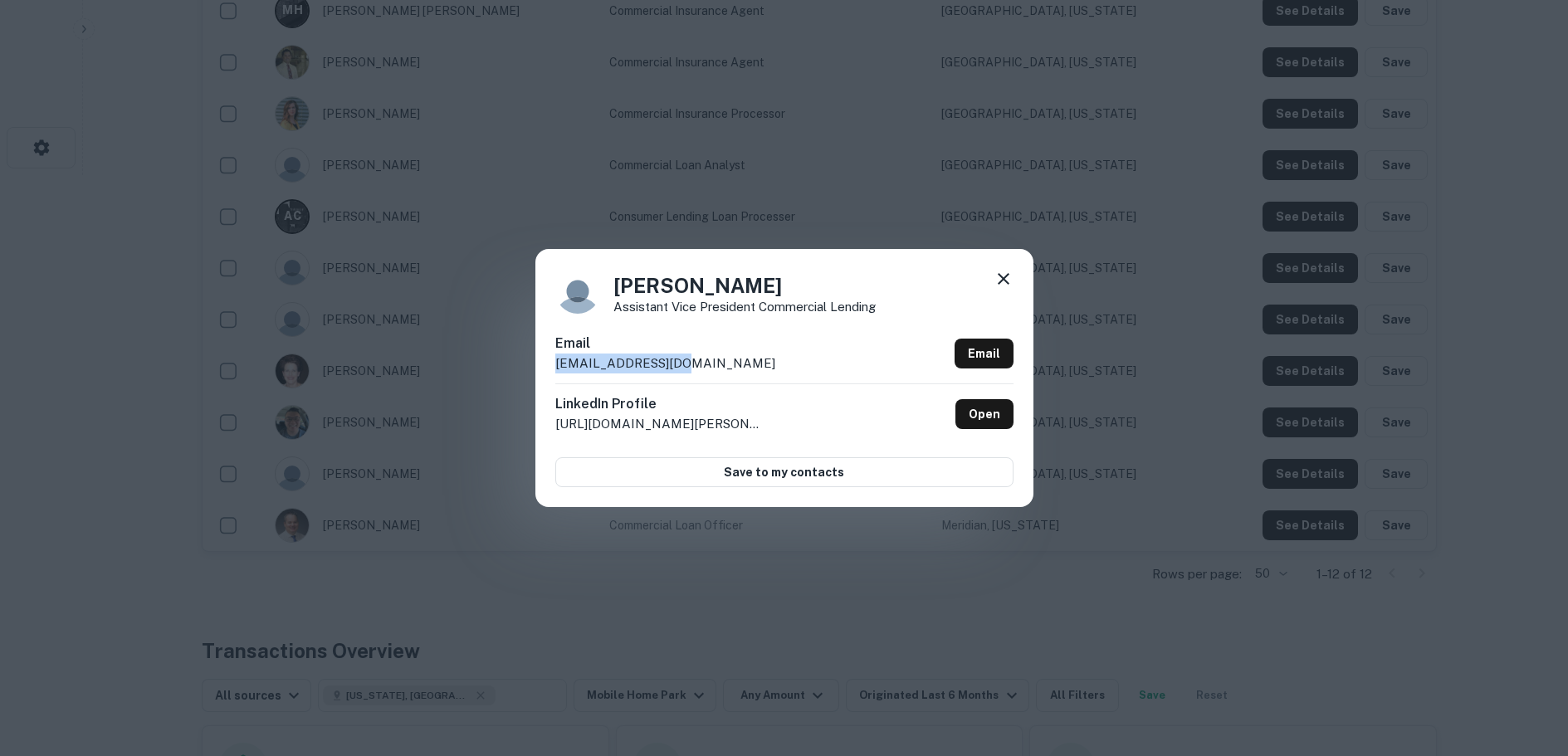
drag, startPoint x: 697, startPoint y: 362, endPoint x: 535, endPoint y: 358, distance: 162.0
click at [535, 358] on div "Eric Wolthuis Assistant Vice President Commercial Lending Email ewolthuis@gwcu.…" at bounding box center [784, 377] width 498 height 257
copy p "ewolthuis@gwcu.org"
click at [998, 273] on icon at bounding box center [1003, 278] width 11 height 11
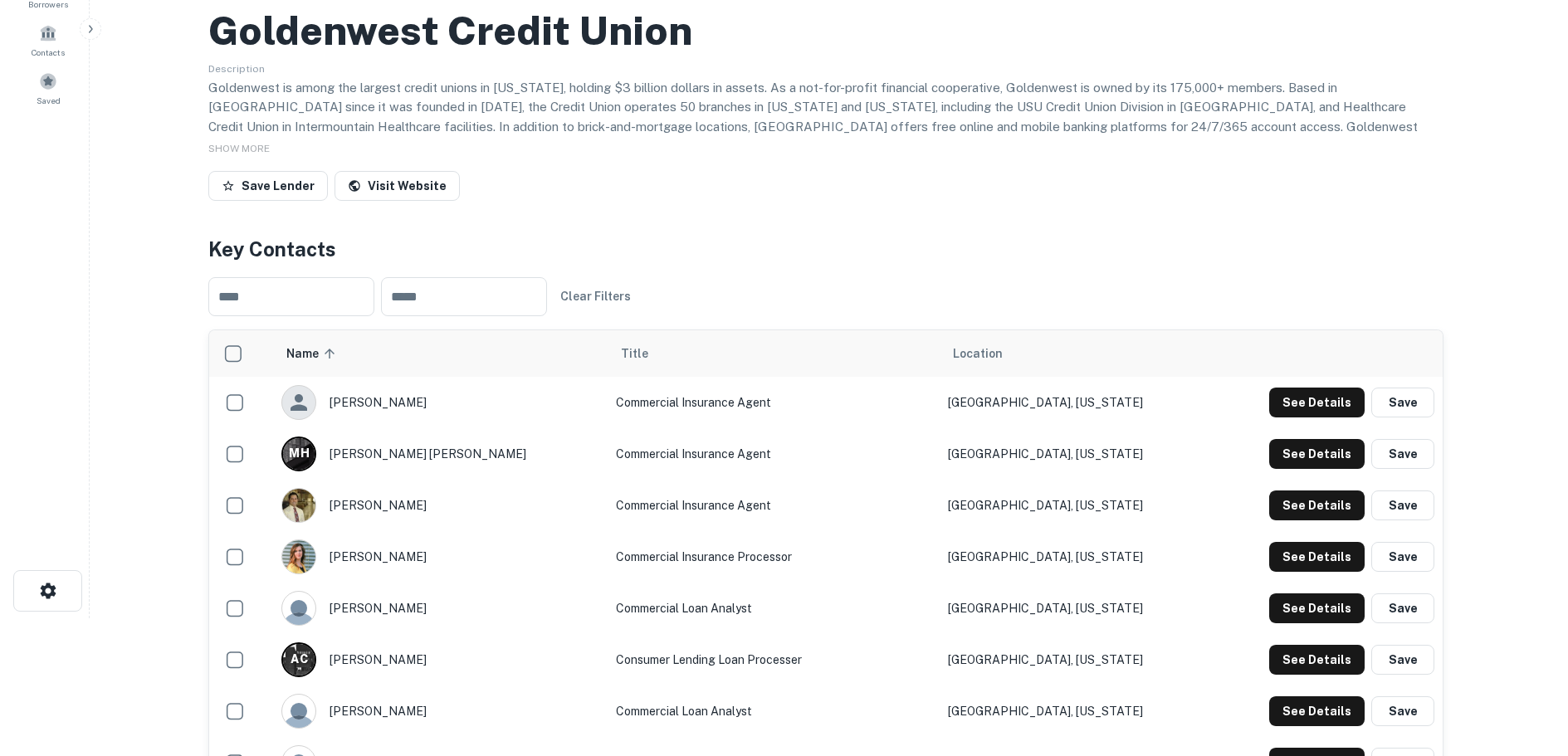
scroll to position [0, 0]
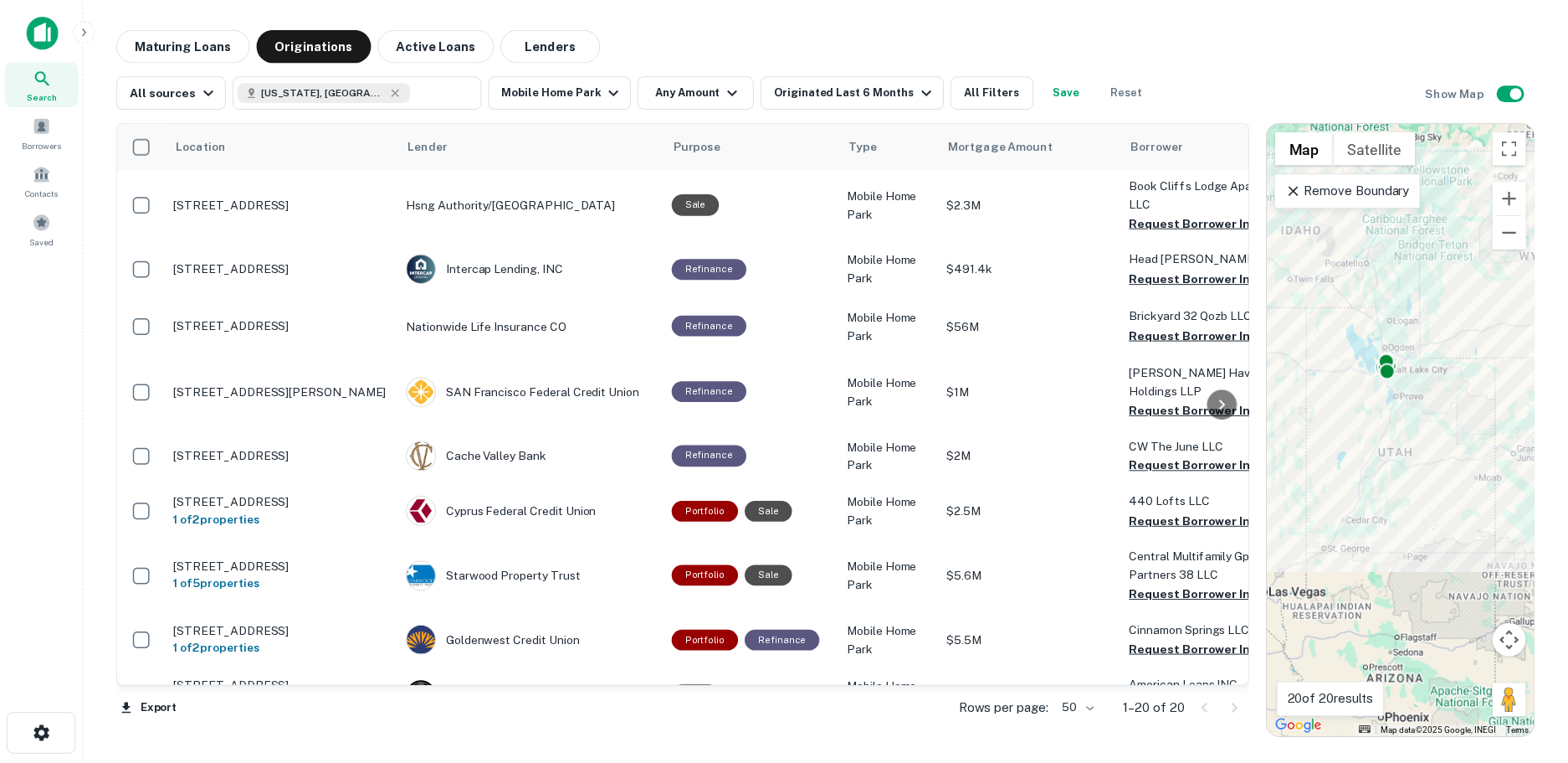
scroll to position [268, 0]
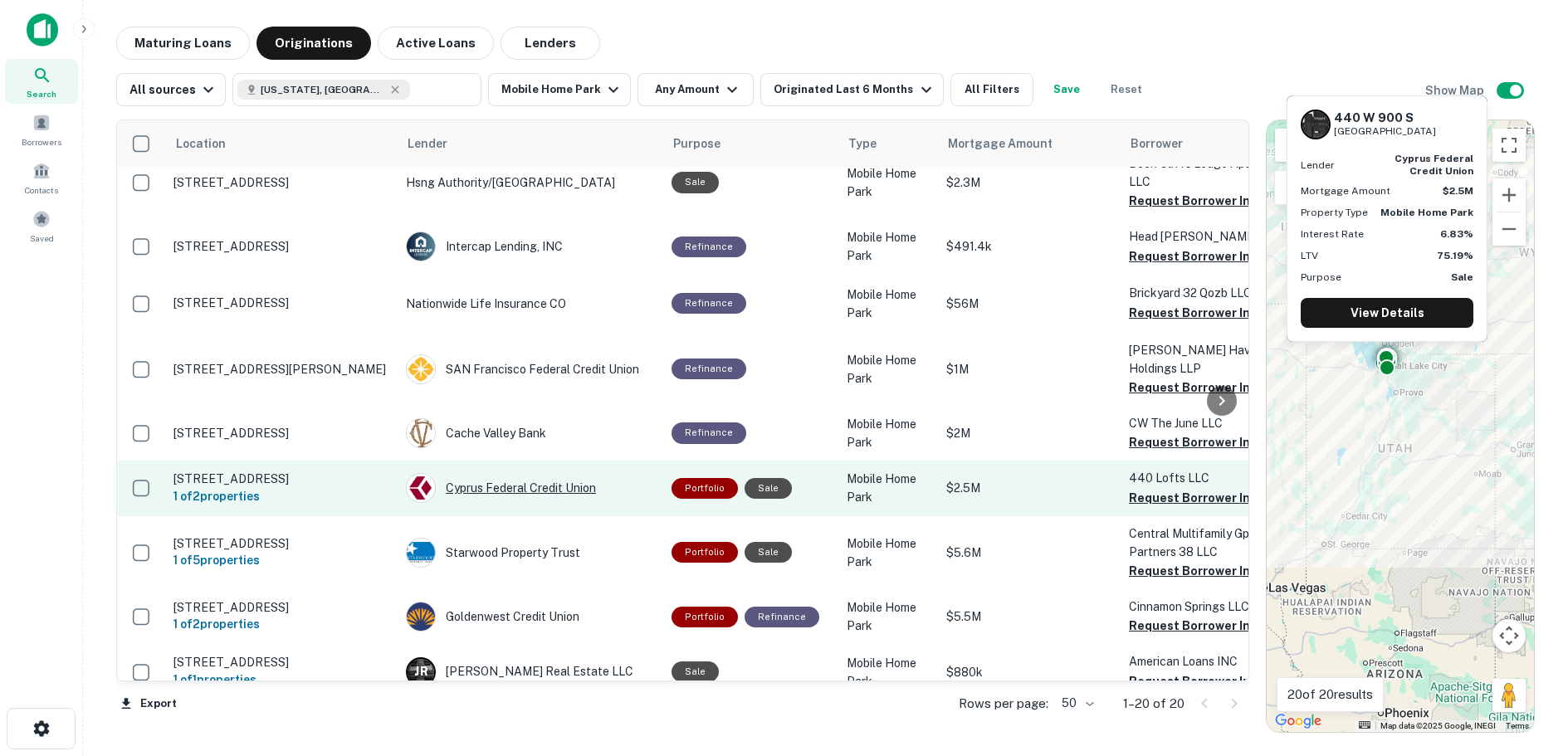
click at [496, 473] on div "Cyprus Federal Credit Union" at bounding box center [530, 488] width 249 height 30
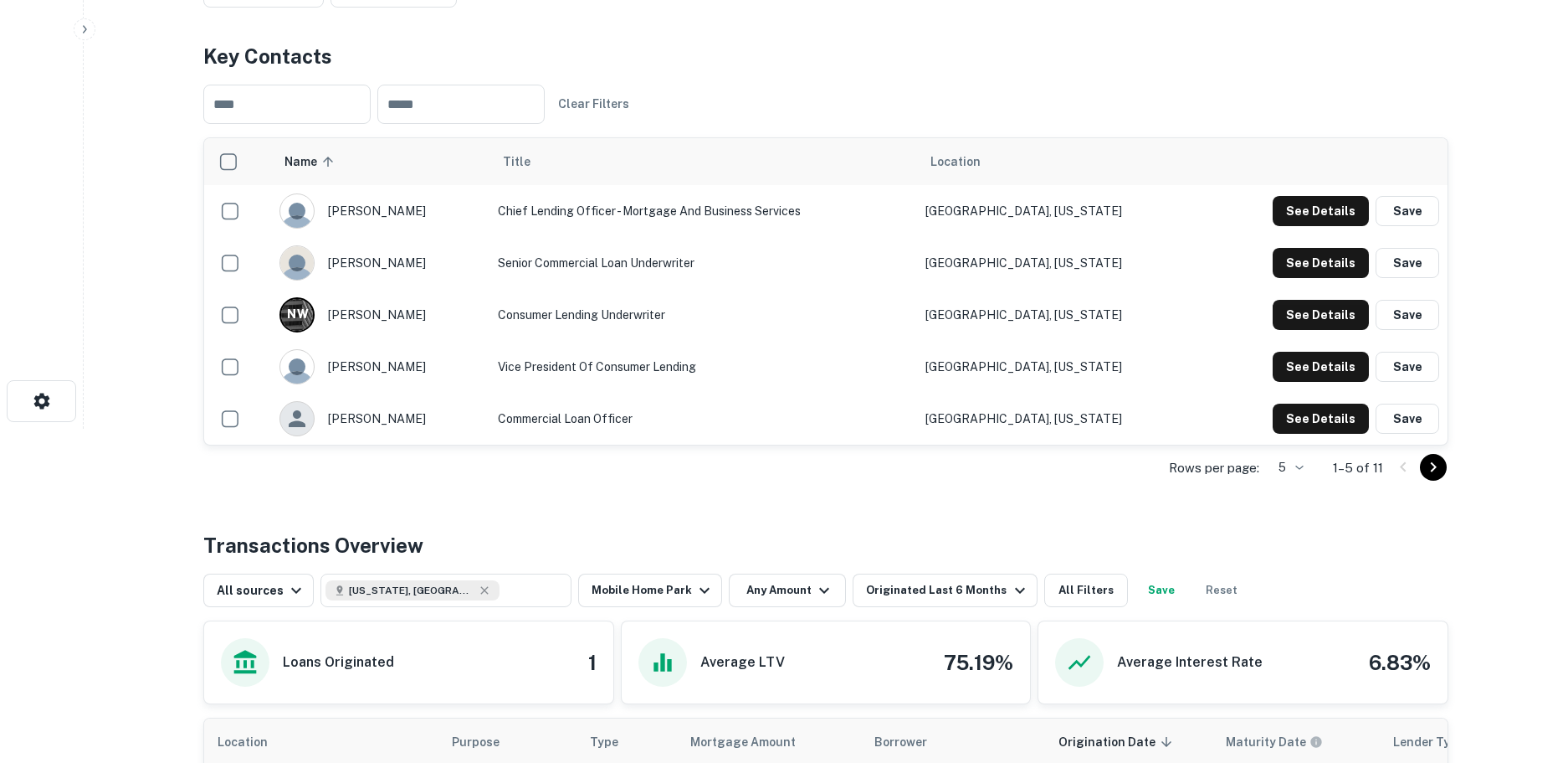
scroll to position [334, 0]
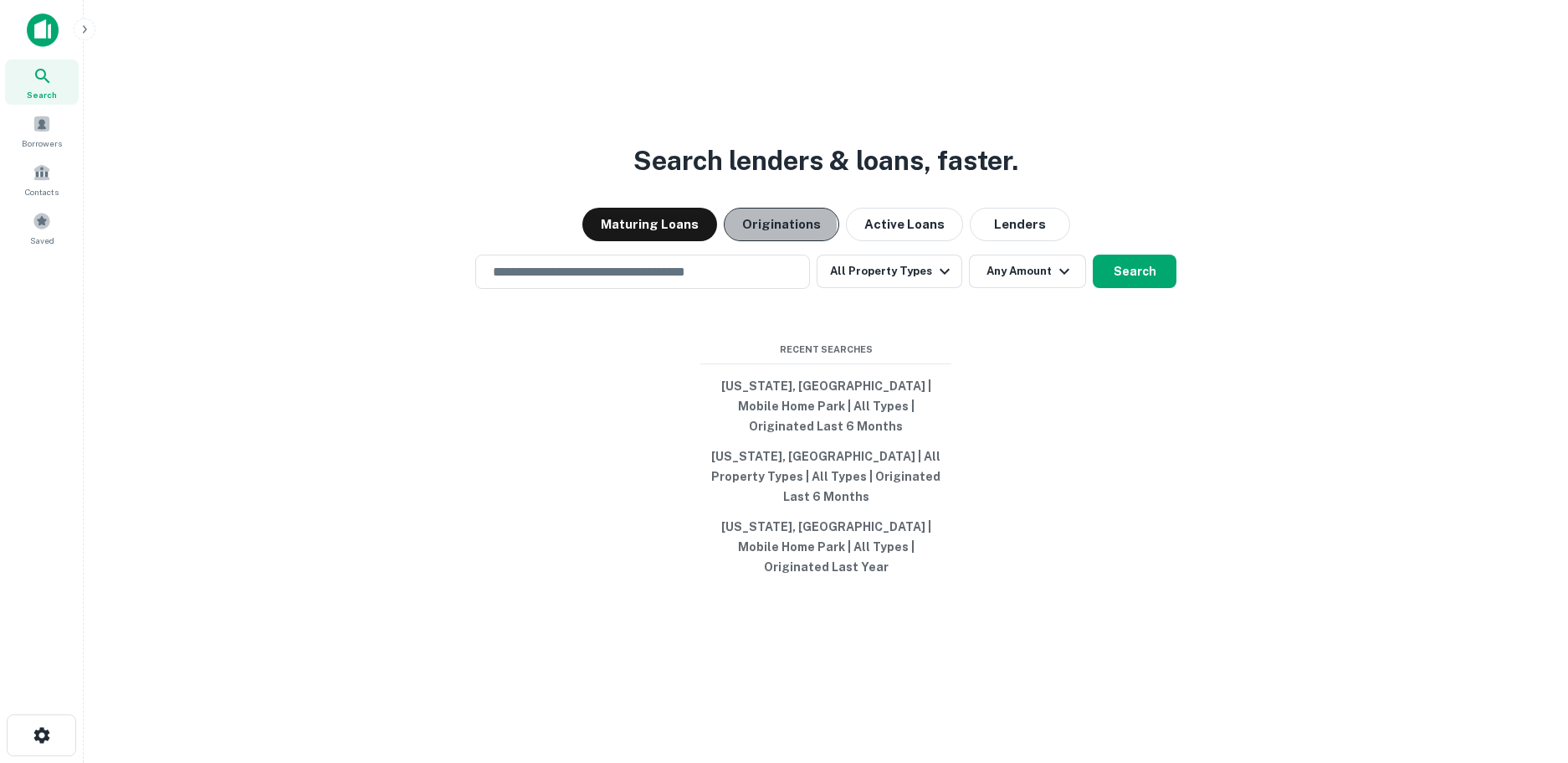
click at [778, 241] on button "Originations" at bounding box center [782, 224] width 116 height 34
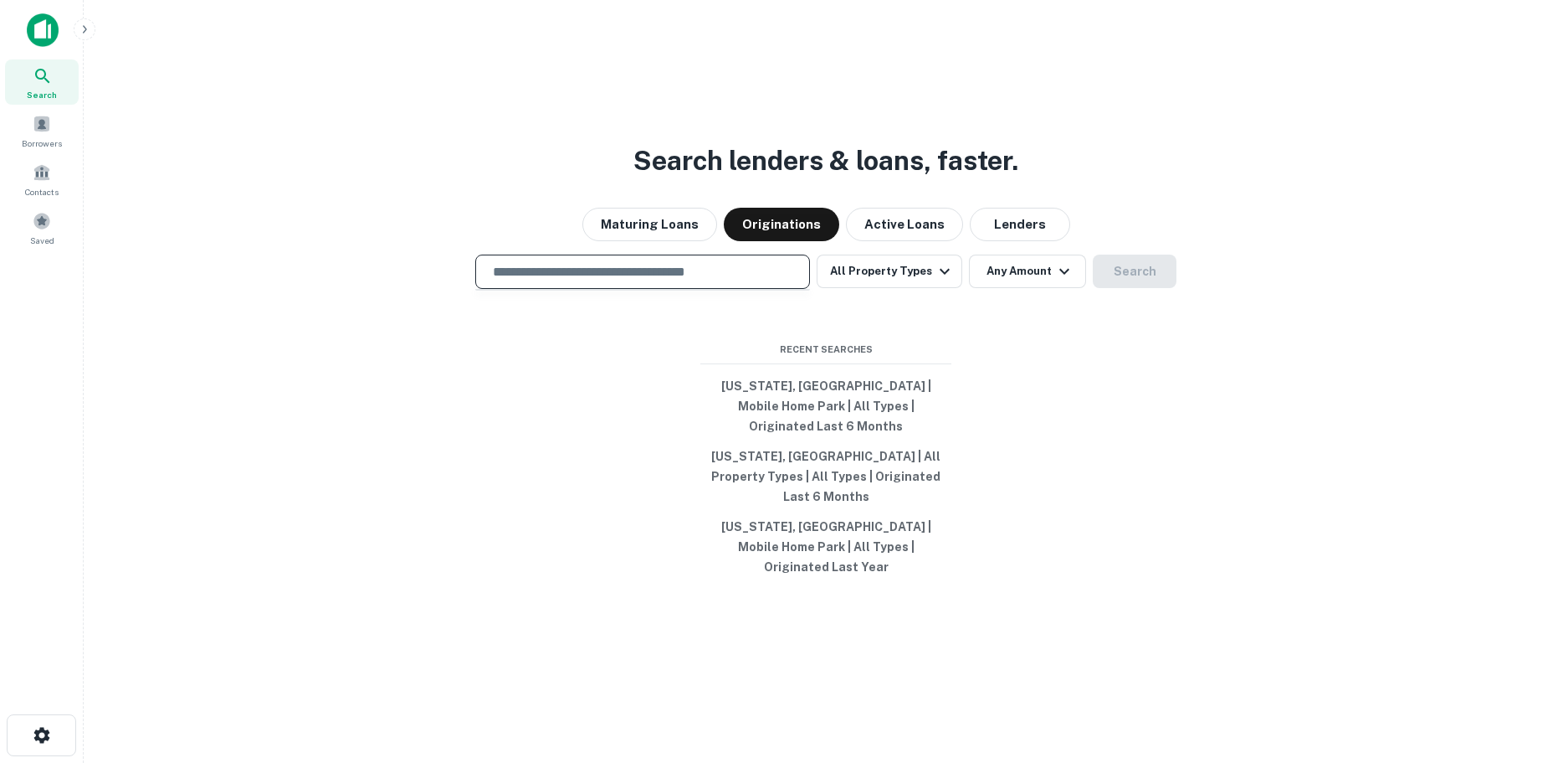
click at [618, 282] on input "text" at bounding box center [642, 271] width 319 height 19
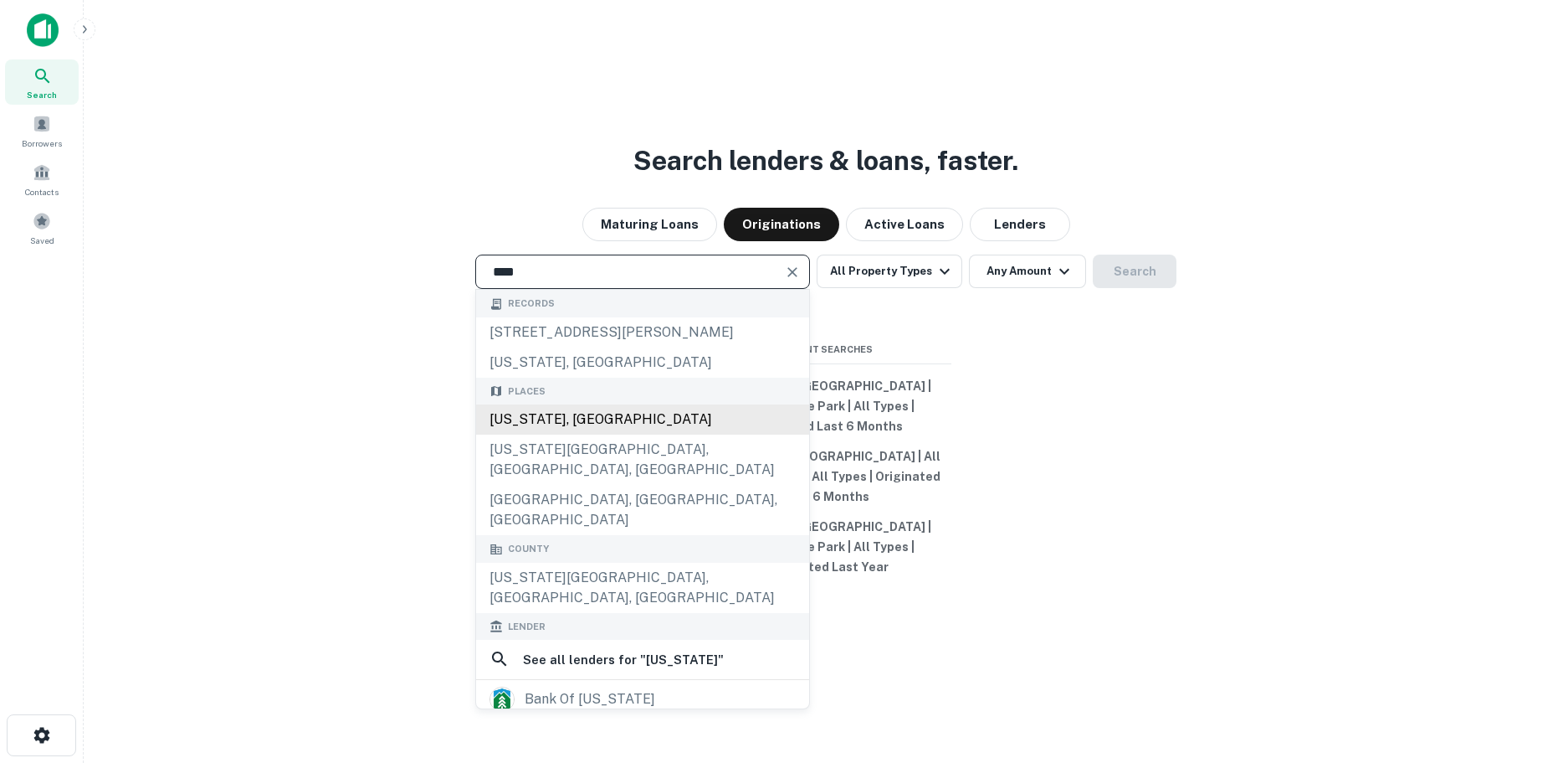
click at [530, 434] on div "[US_STATE], [GEOGRAPHIC_DATA]" at bounding box center [643, 419] width 333 height 30
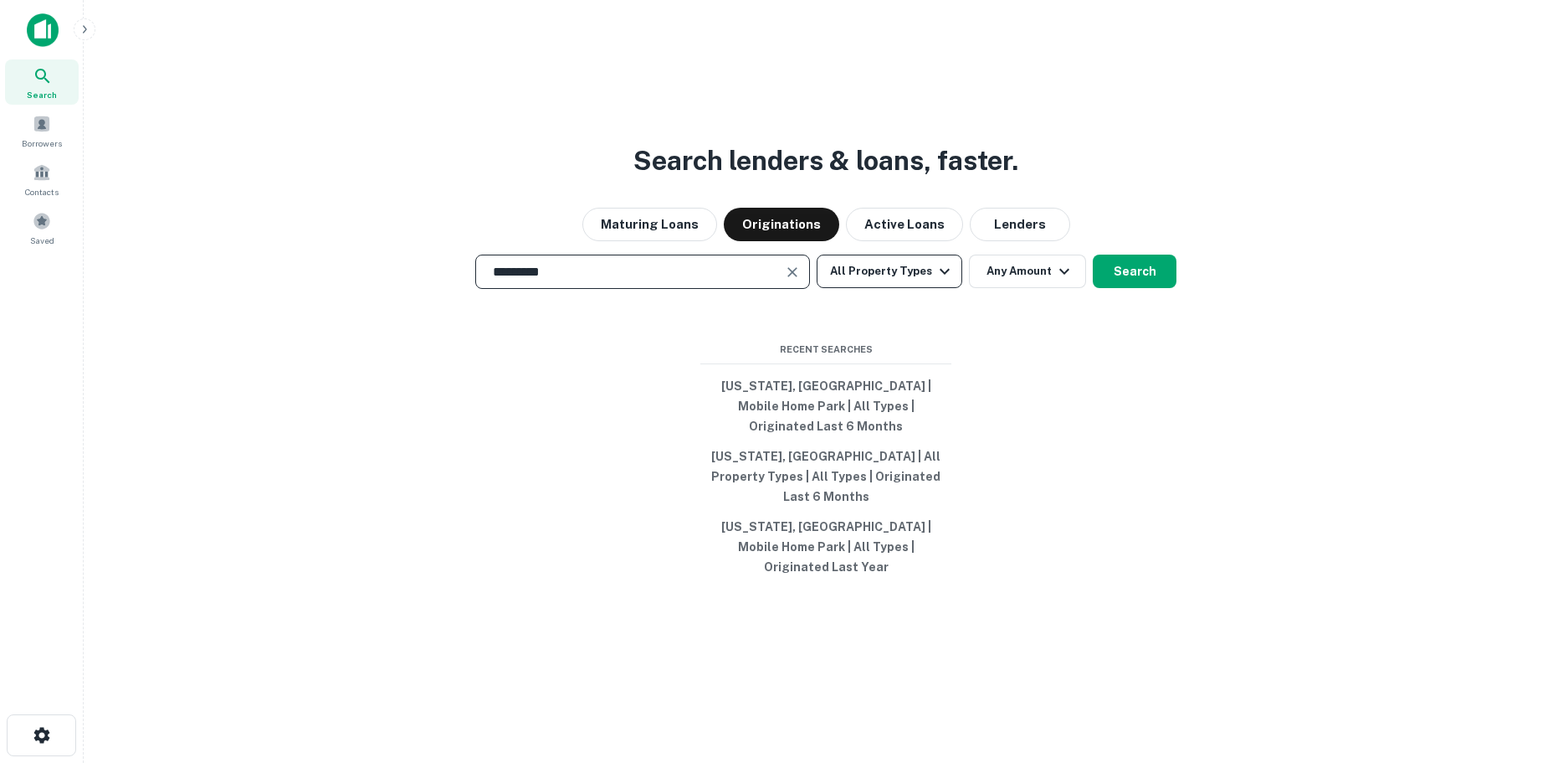
type input "*********"
click at [935, 282] on icon "button" at bounding box center [945, 270] width 20 height 20
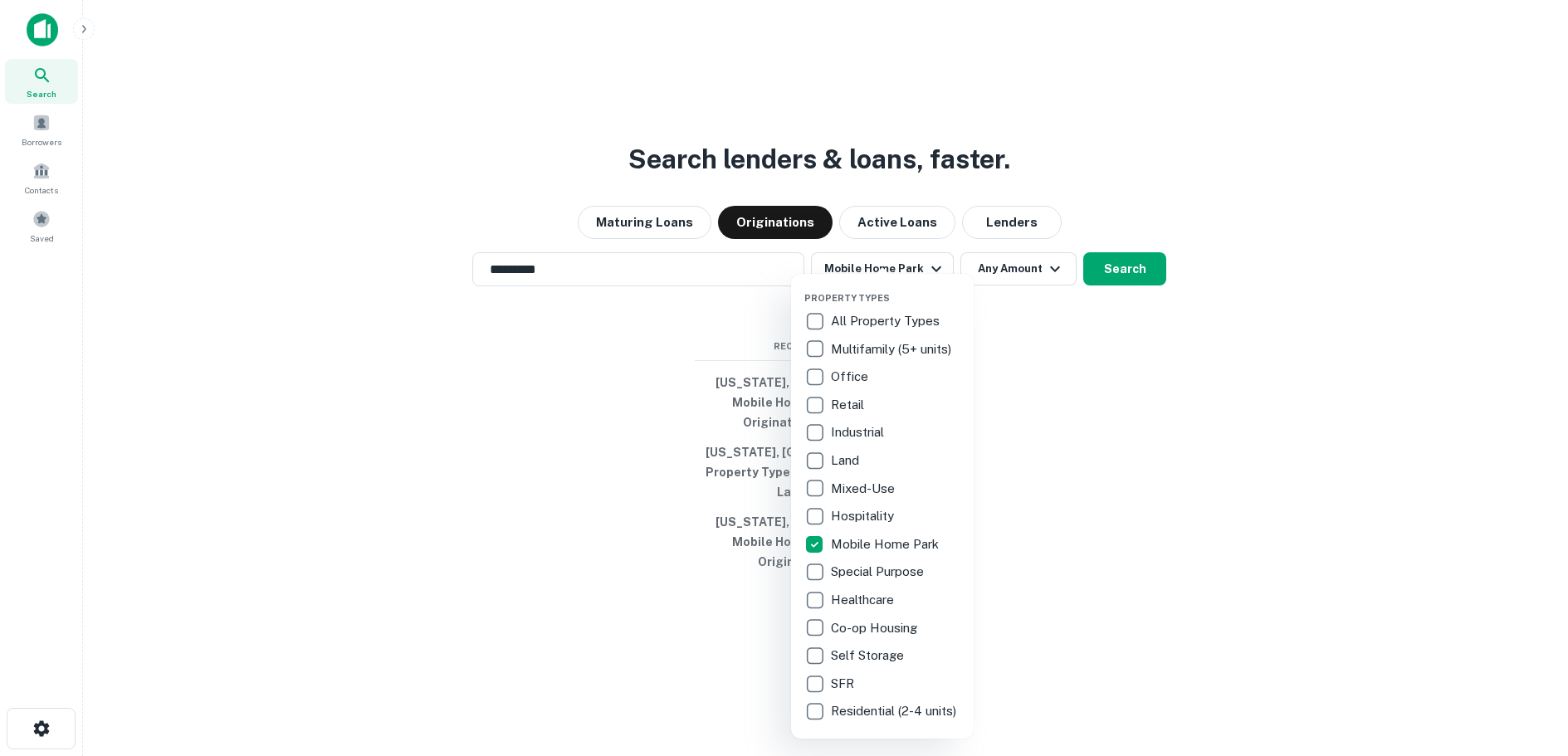
click at [1115, 298] on div at bounding box center [784, 378] width 1568 height 756
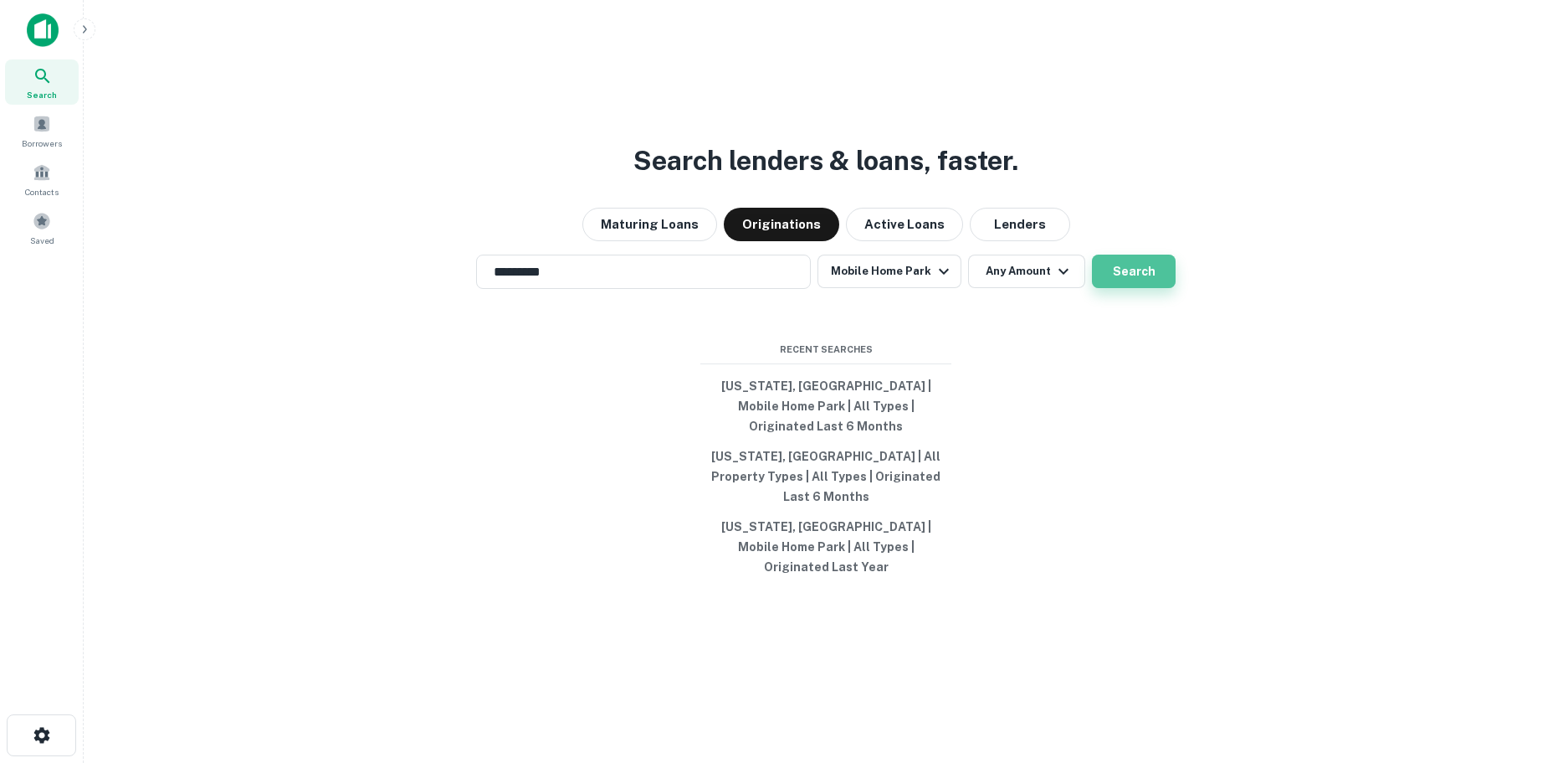
click at [1134, 288] on button "Search" at bounding box center [1134, 271] width 84 height 34
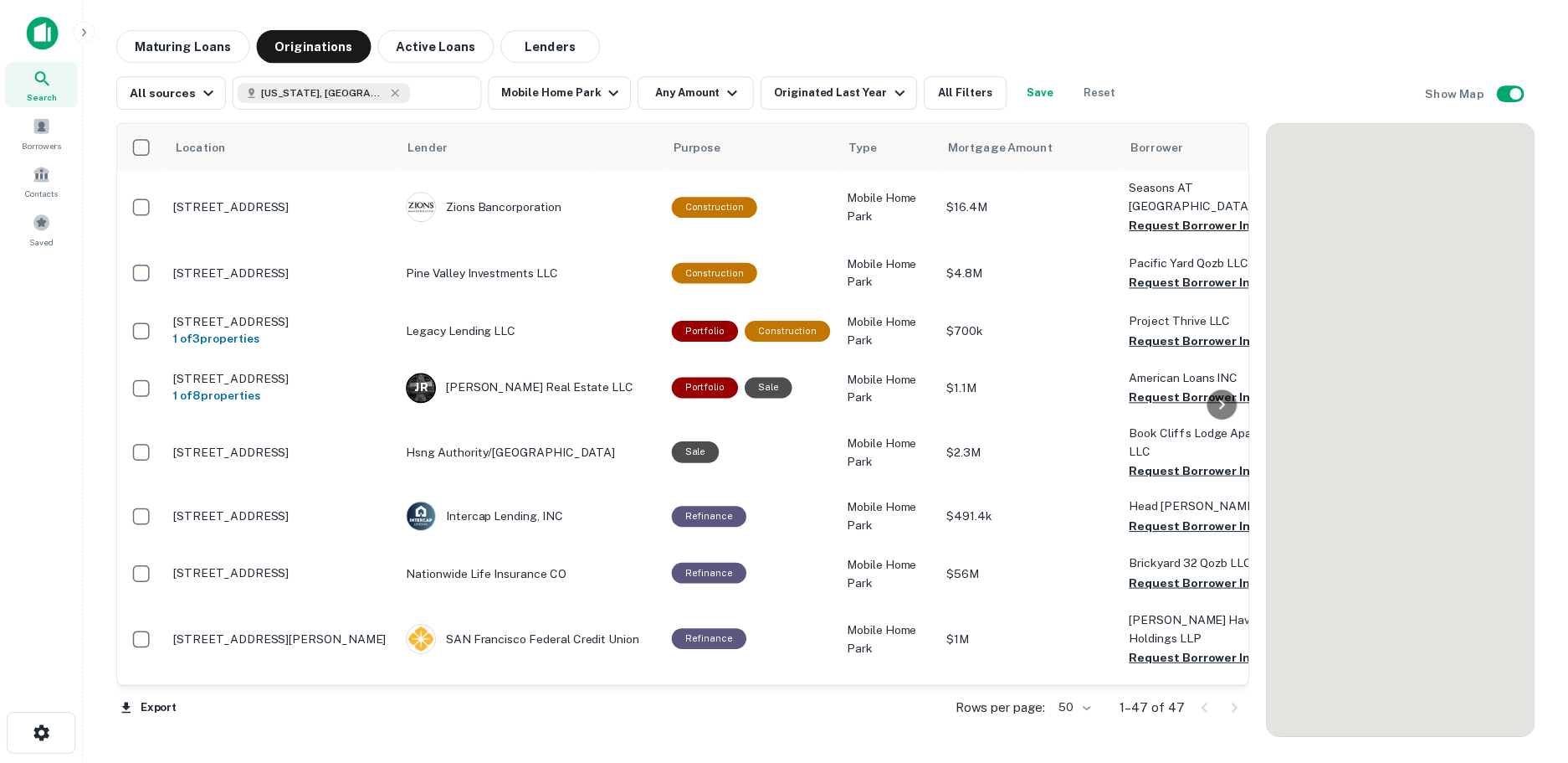
scroll to position [268, 0]
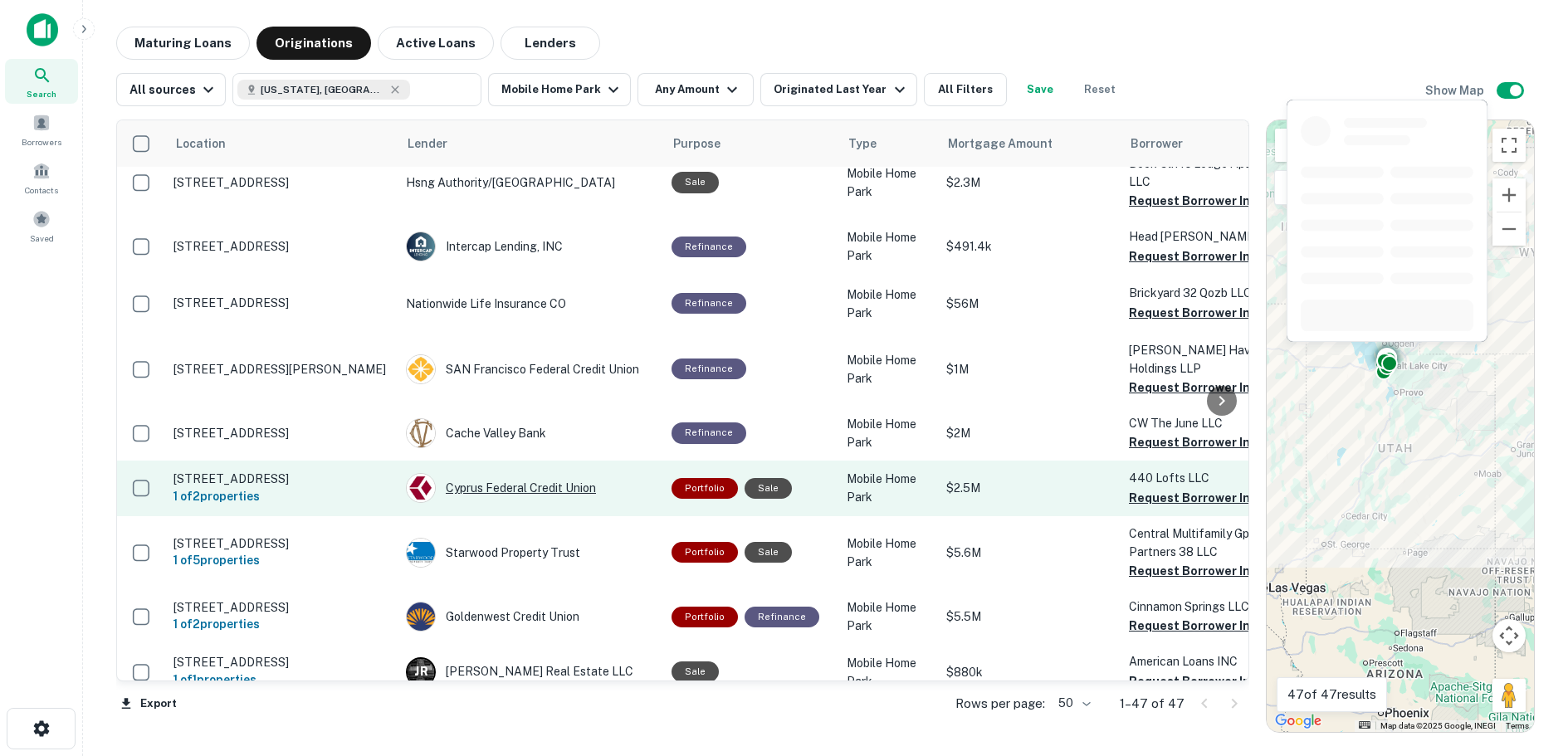
click at [486, 473] on div "Cyprus Federal Credit Union" at bounding box center [530, 488] width 249 height 30
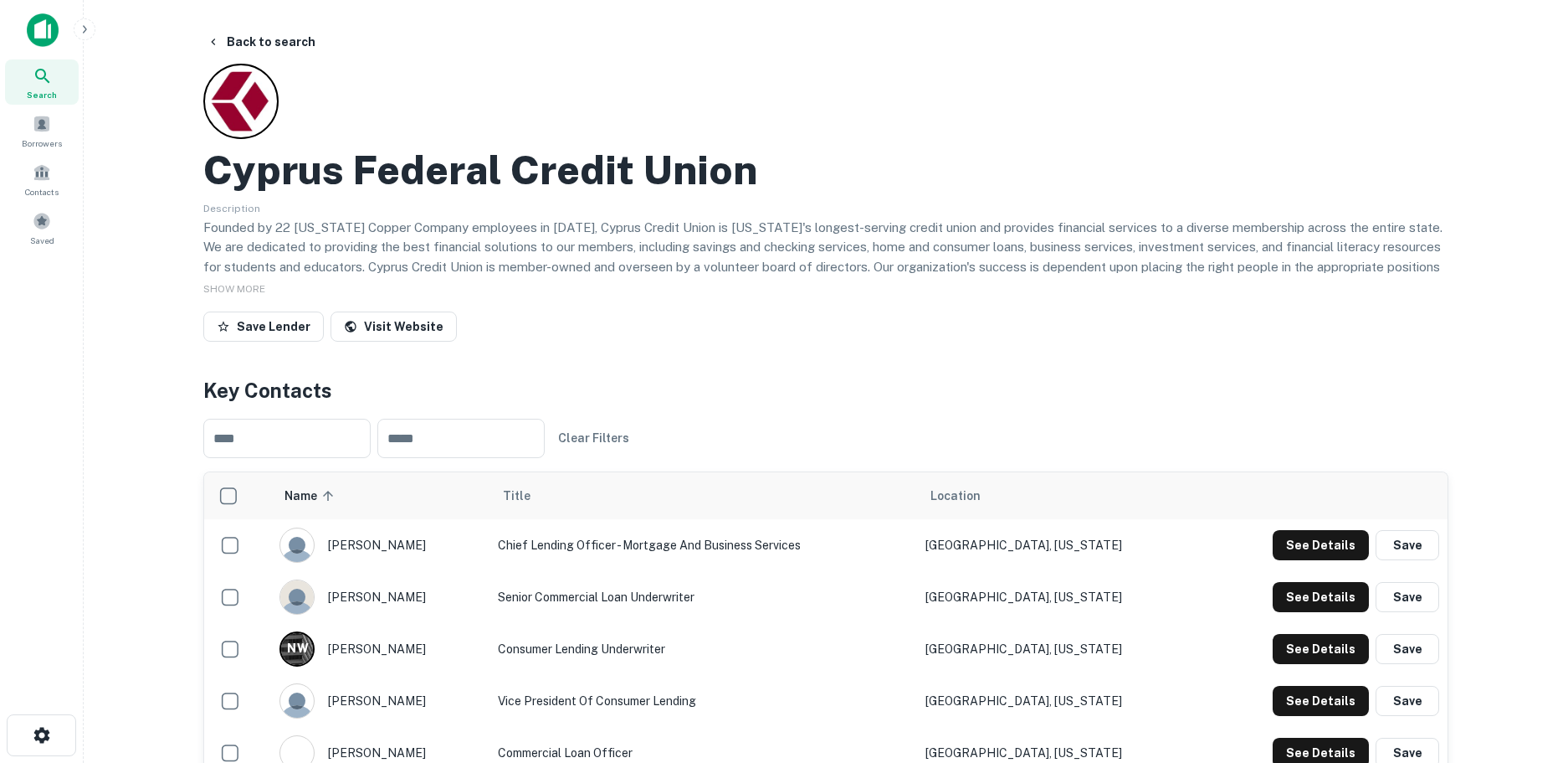
scroll to position [252, 0]
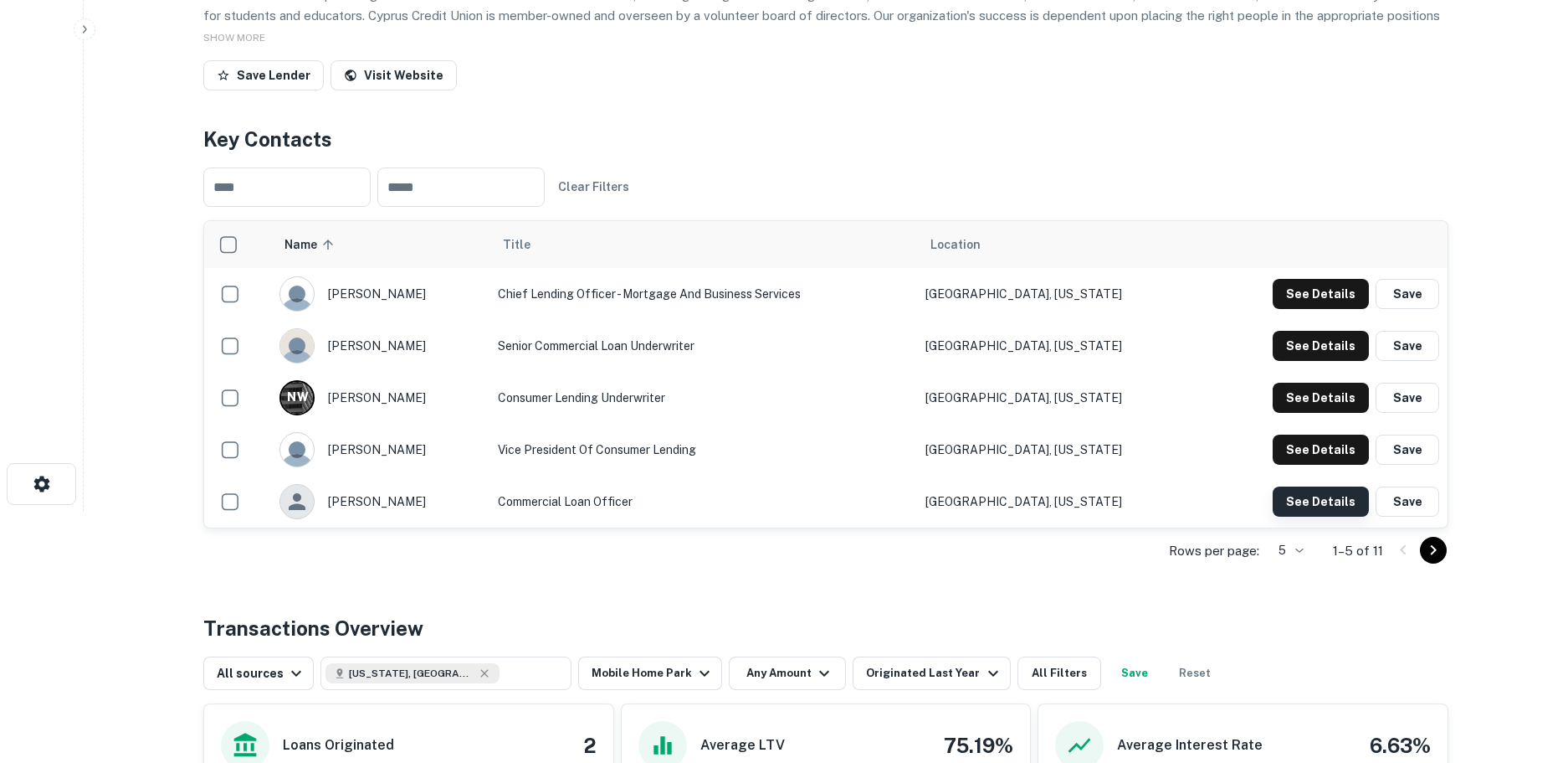
click at [1320, 309] on button "See Details" at bounding box center [1321, 294] width 96 height 30
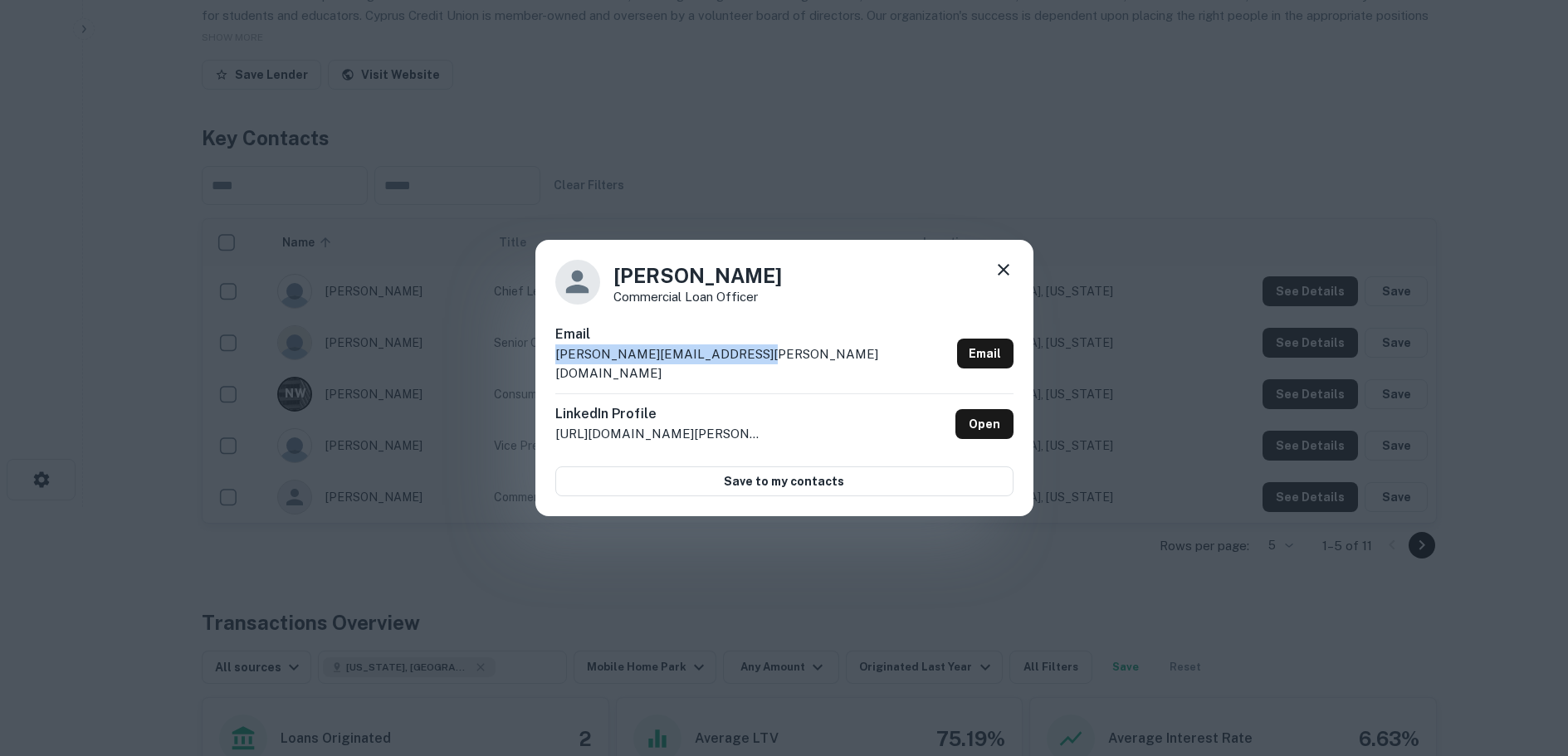
drag, startPoint x: 756, startPoint y: 364, endPoint x: 530, endPoint y: 374, distance: 226.2
click at [530, 374] on div "Charles Morrison Commercial Loan Officer Email charles.morrison@cypruscu.com Em…" at bounding box center [784, 378] width 1568 height 756
copy p "charles.morrison@cypruscu.com"
click at [1004, 276] on icon at bounding box center [1003, 269] width 20 height 20
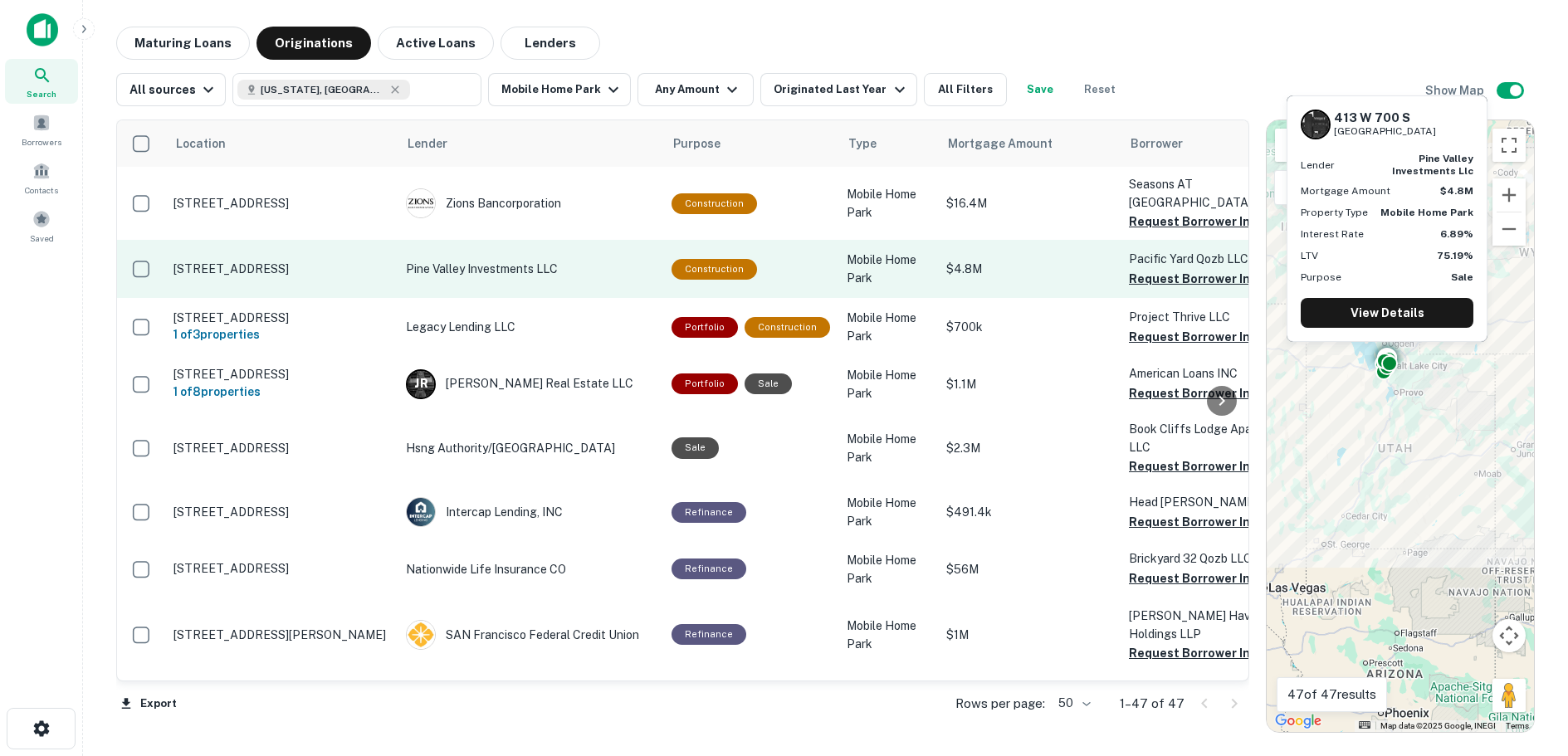
click at [476, 259] on p "Pine Valley Investments LLC" at bounding box center [530, 269] width 249 height 19
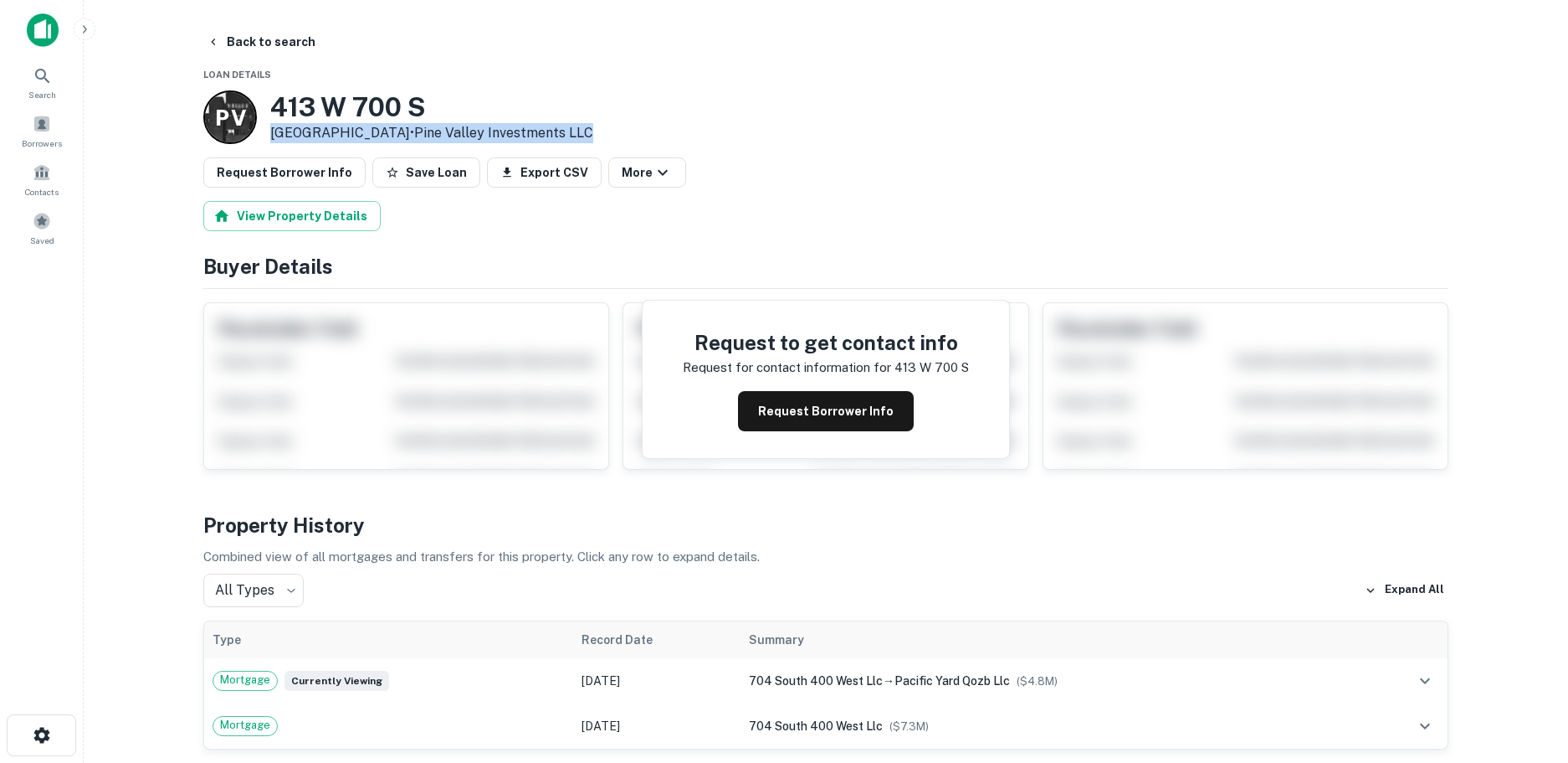
drag, startPoint x: 606, startPoint y: 135, endPoint x: 273, endPoint y: 132, distance: 333.0
click at [273, 132] on div "P V 413 W 700 S Salt Lake City, UT84101 • Pine Valley Investments LLC" at bounding box center [826, 117] width 1245 height 54
copy p "Salt Lake City, UT84101 • Pine Valley Investments LLC"
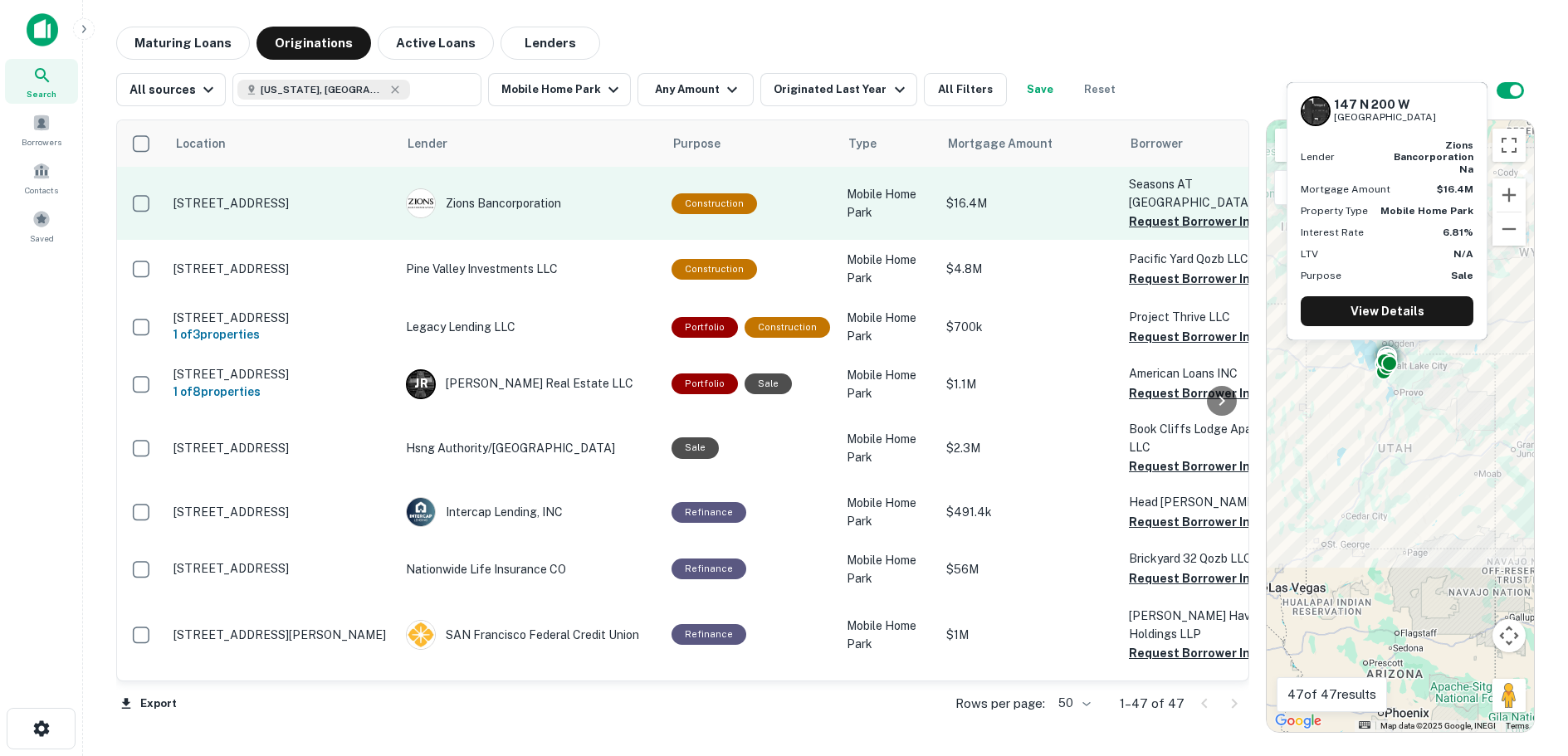
click at [268, 196] on p "147 N 200 W Salt Lake City, UT84103" at bounding box center [281, 203] width 216 height 15
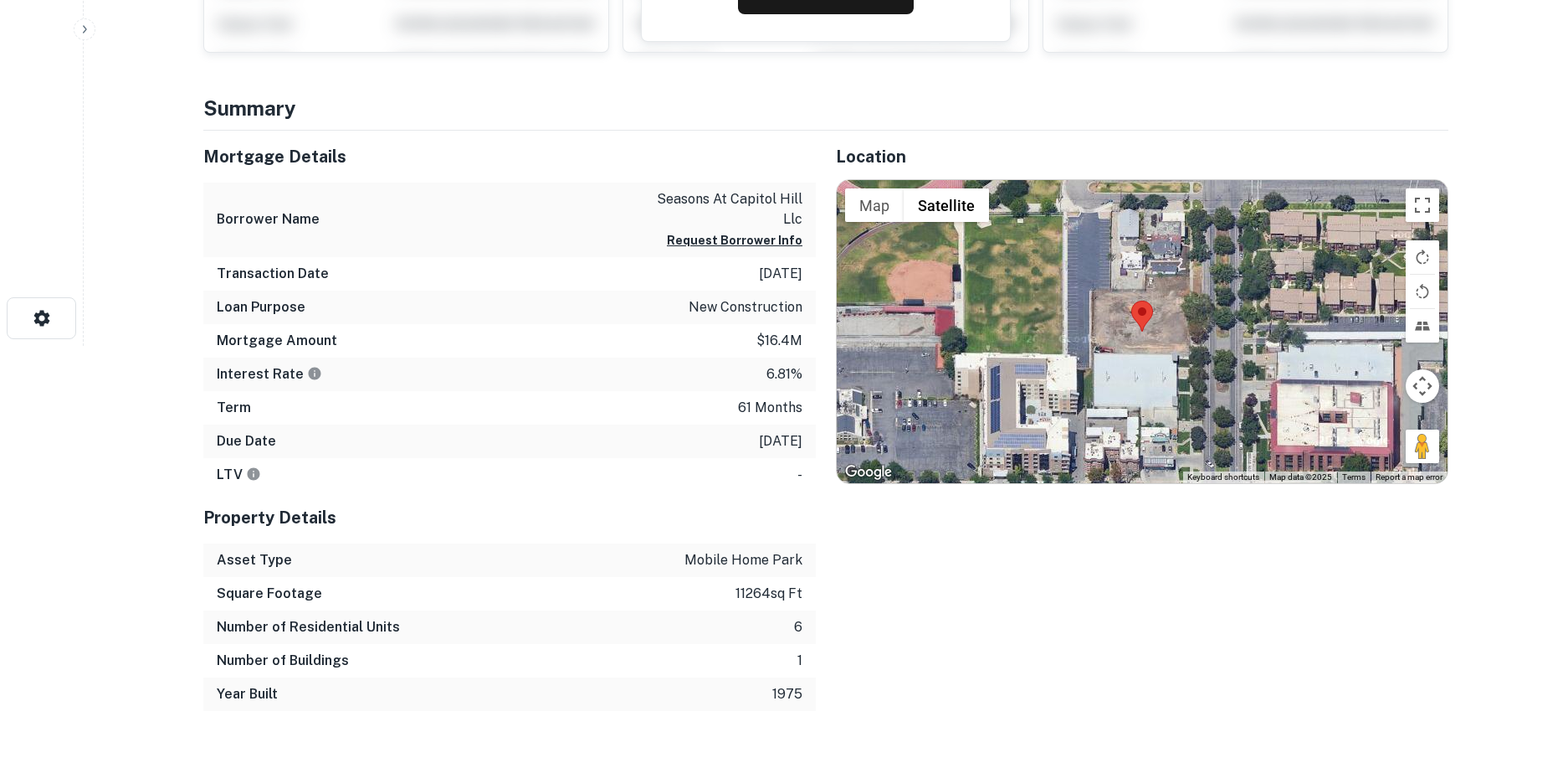
scroll to position [418, 0]
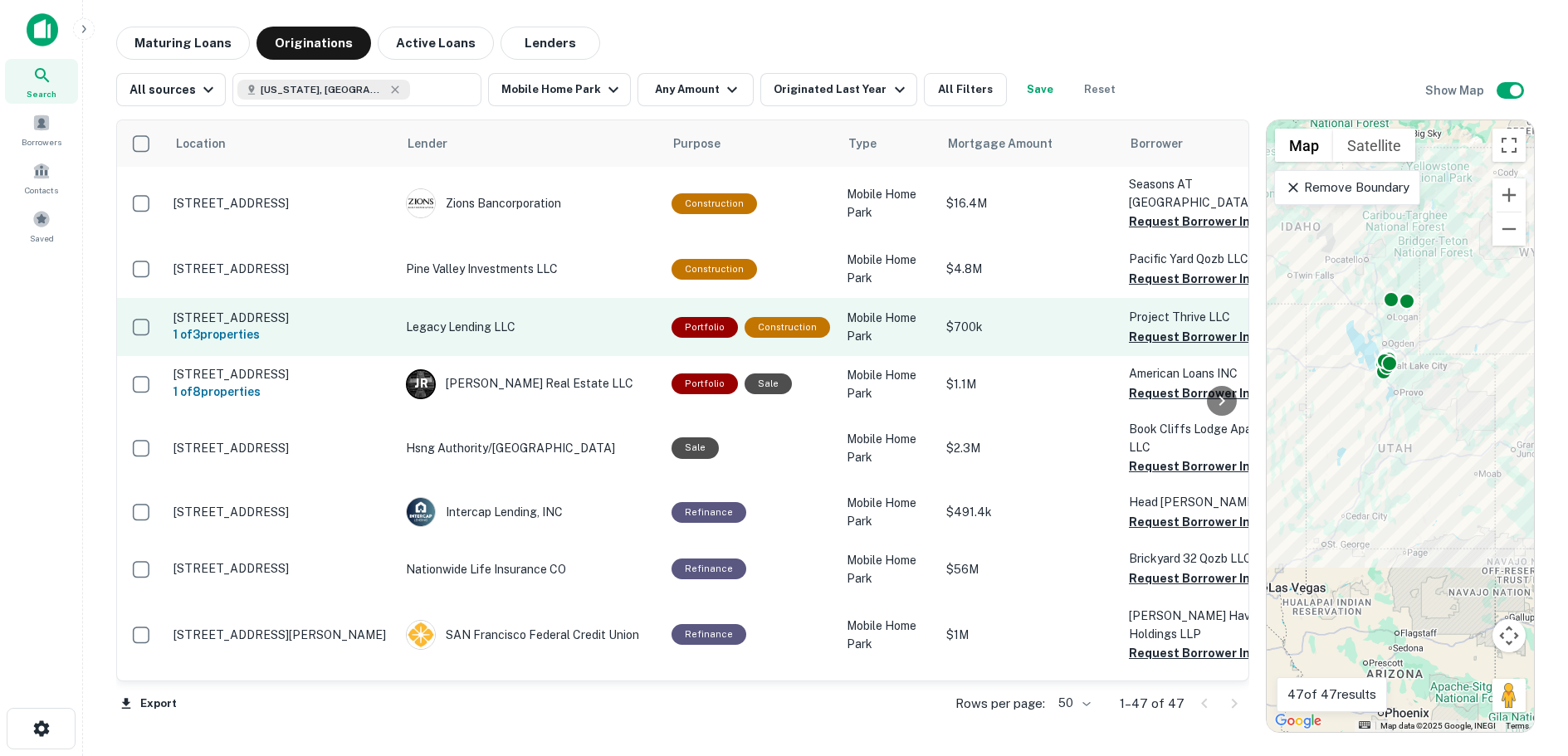
click at [260, 310] on p "367 E 2100 S Salt Lake City, UT84115" at bounding box center [281, 317] width 216 height 15
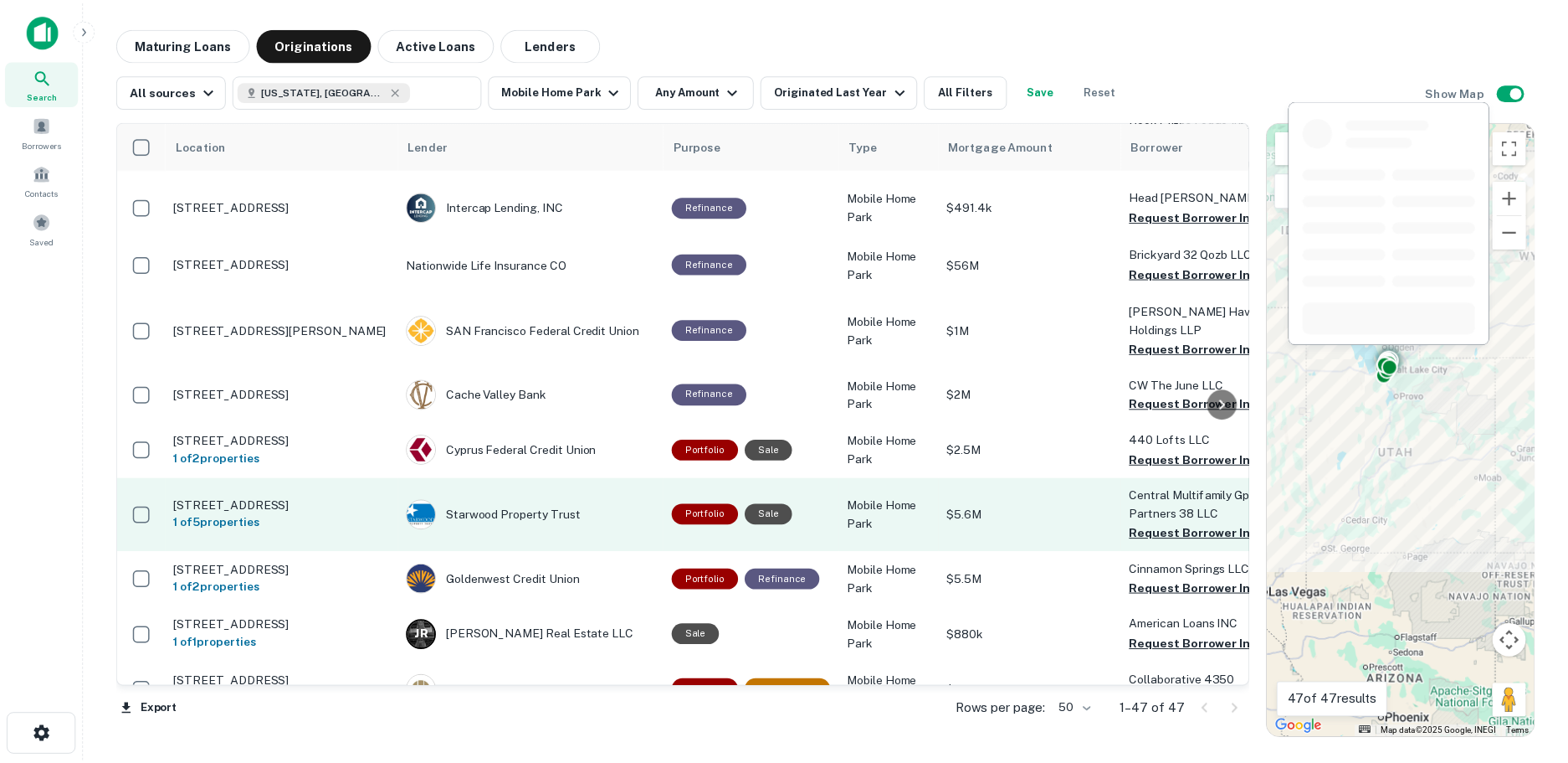
scroll to position [418, 0]
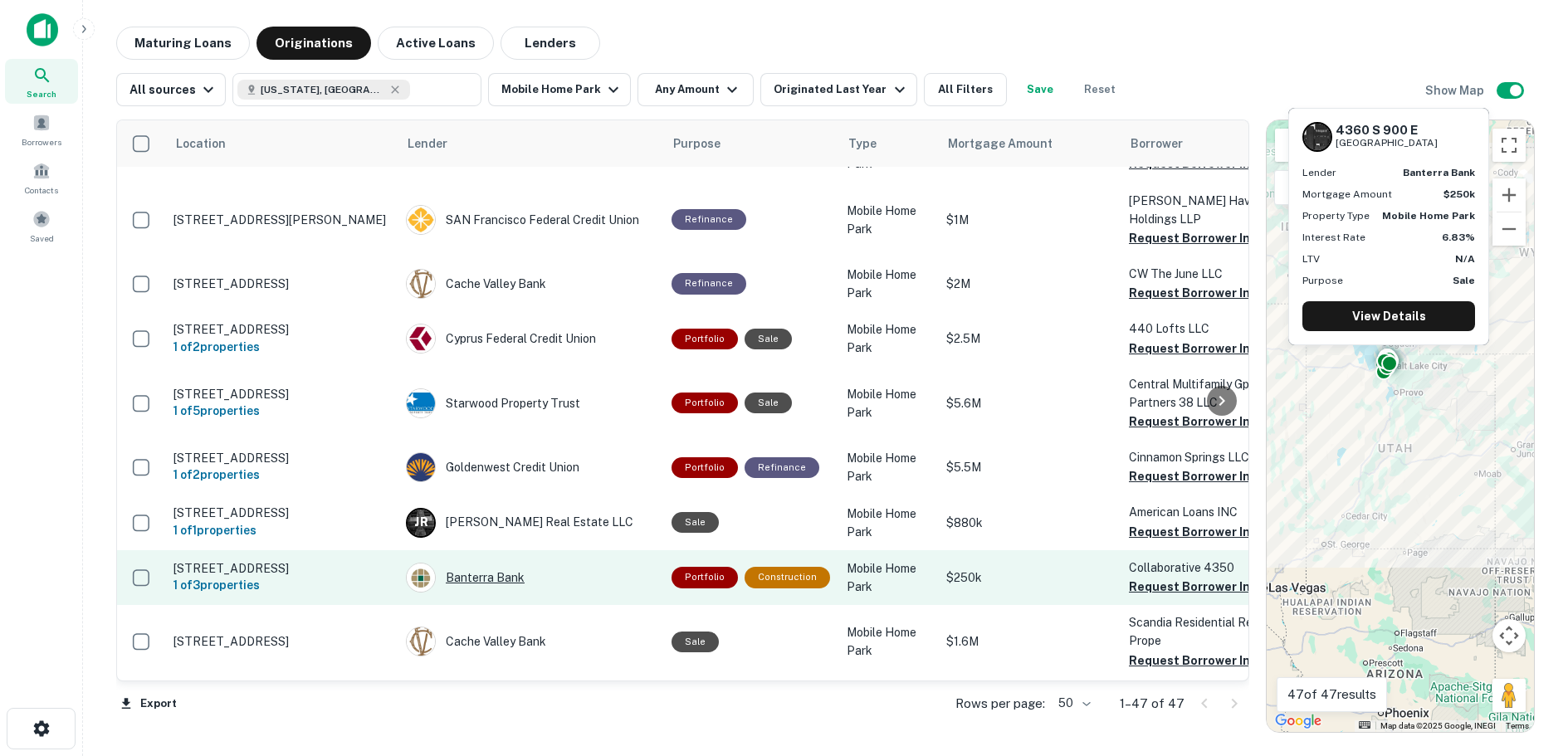
click at [469, 563] on div "Banterra Bank" at bounding box center [530, 578] width 249 height 30
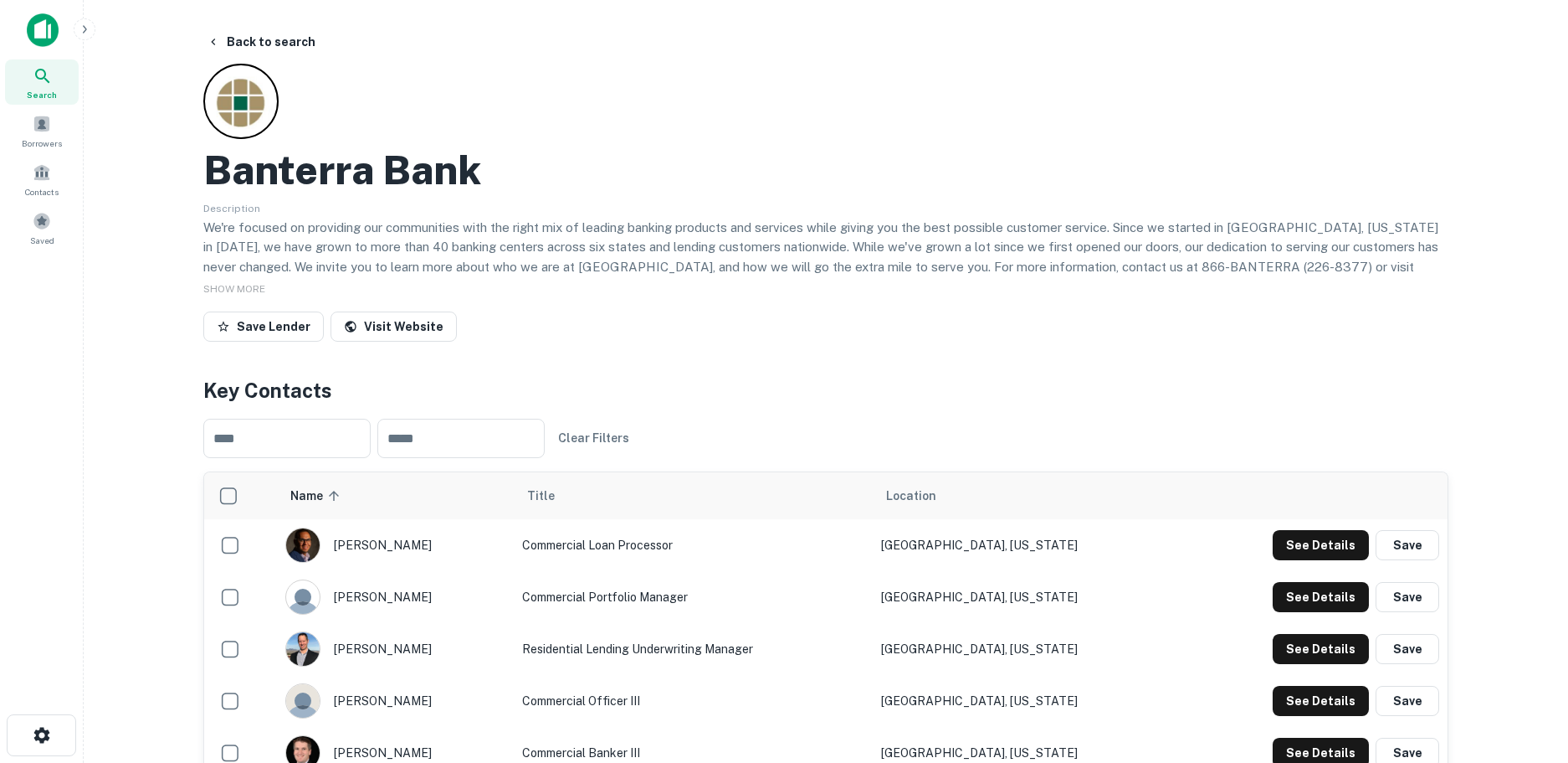
scroll to position [252, 0]
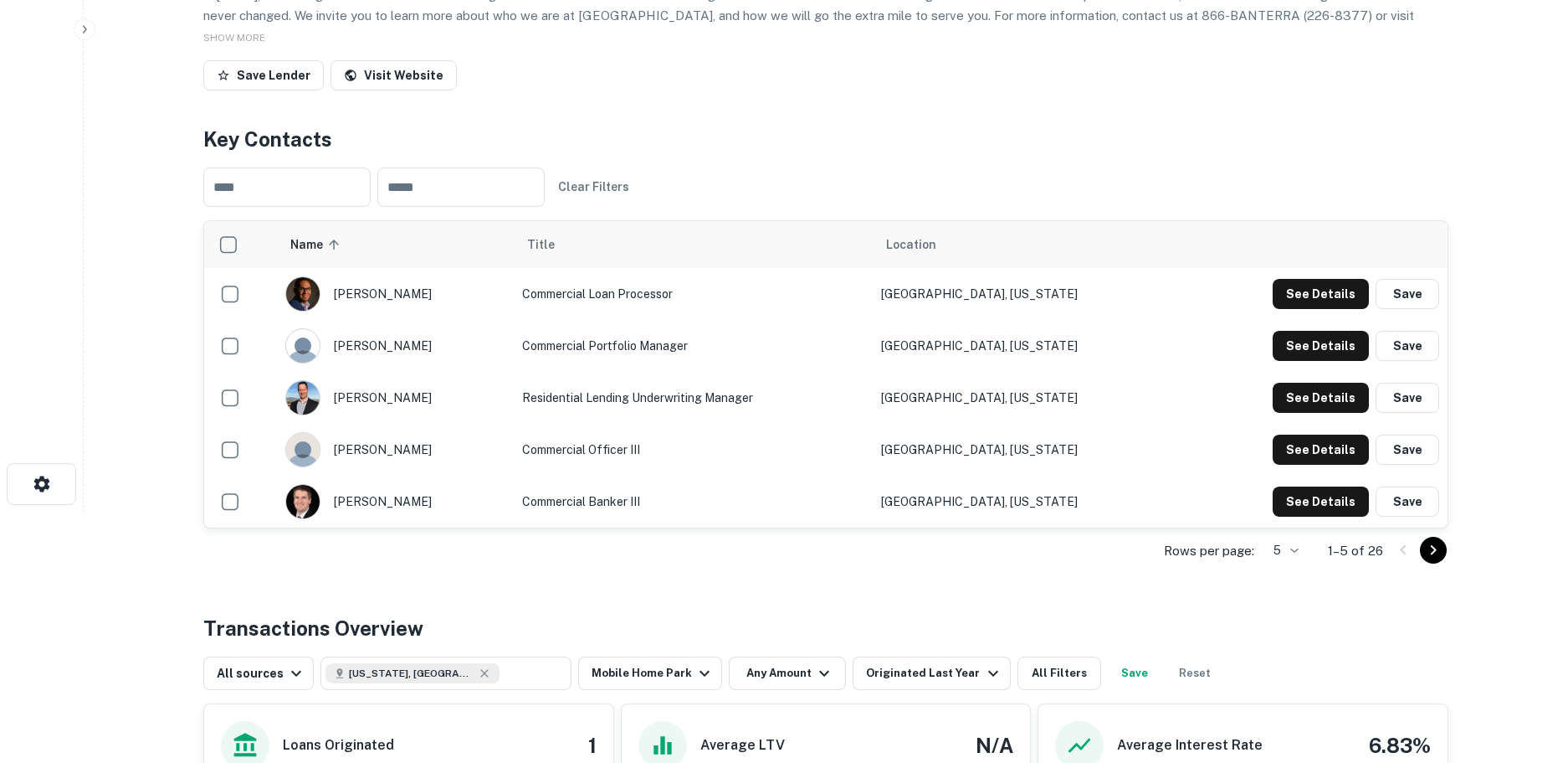
click at [1292, 511] on body "Search Borrowers Contacts Saved Back to search Banterra Bank Description We're …" at bounding box center [784, 130] width 1568 height 763
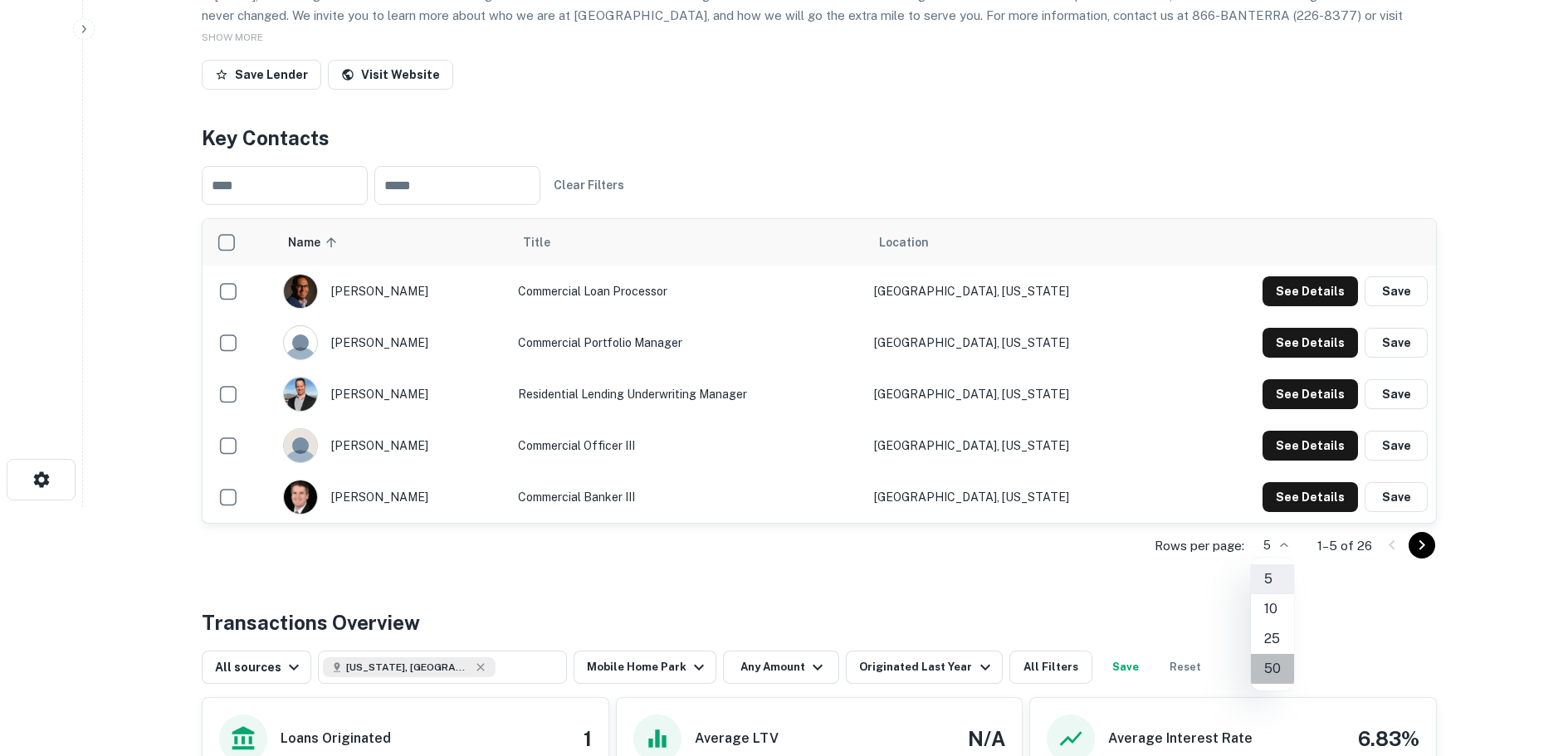
click at [1274, 665] on li "50" at bounding box center [1272, 668] width 43 height 30
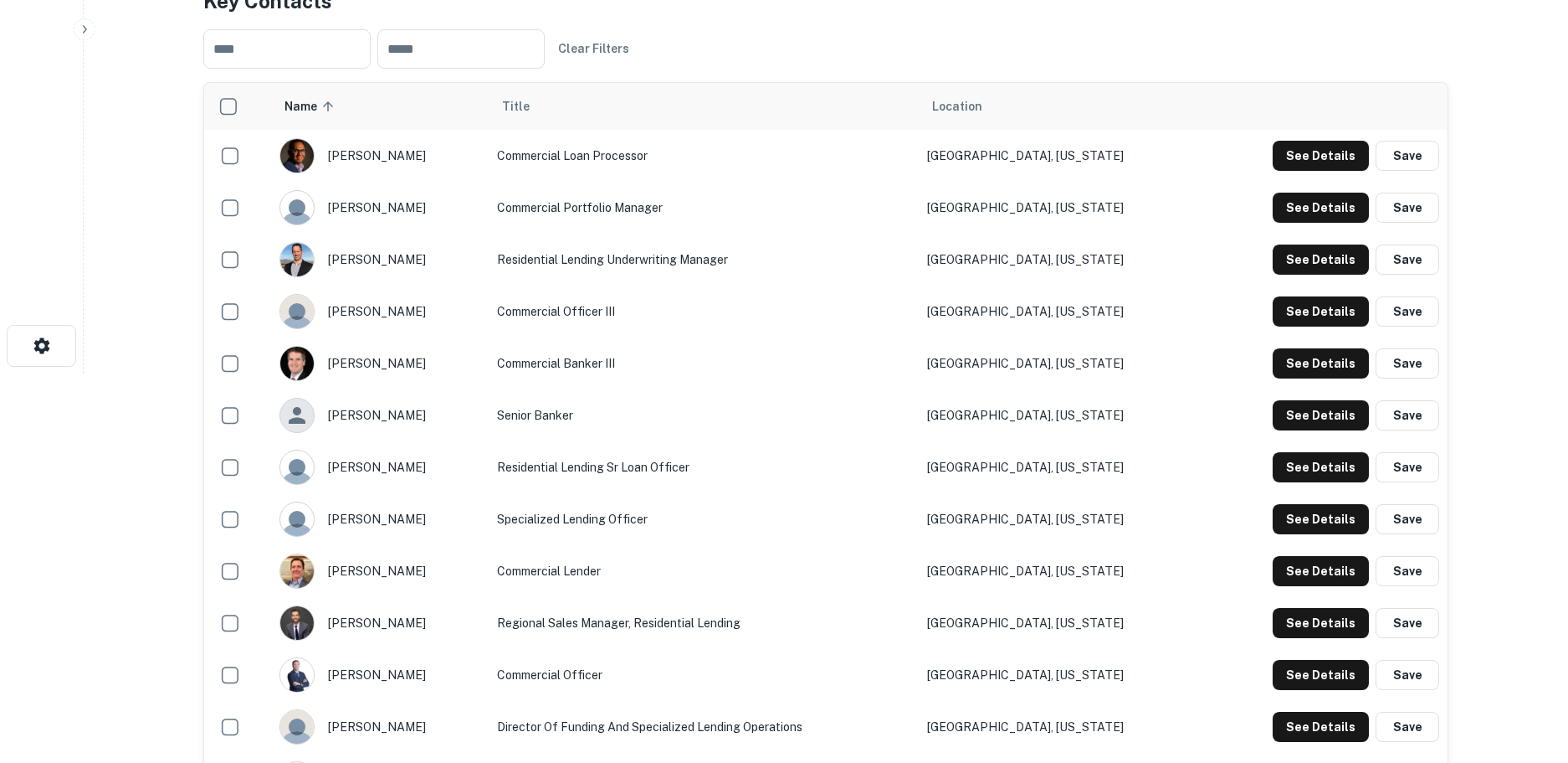
scroll to position [418, 0]
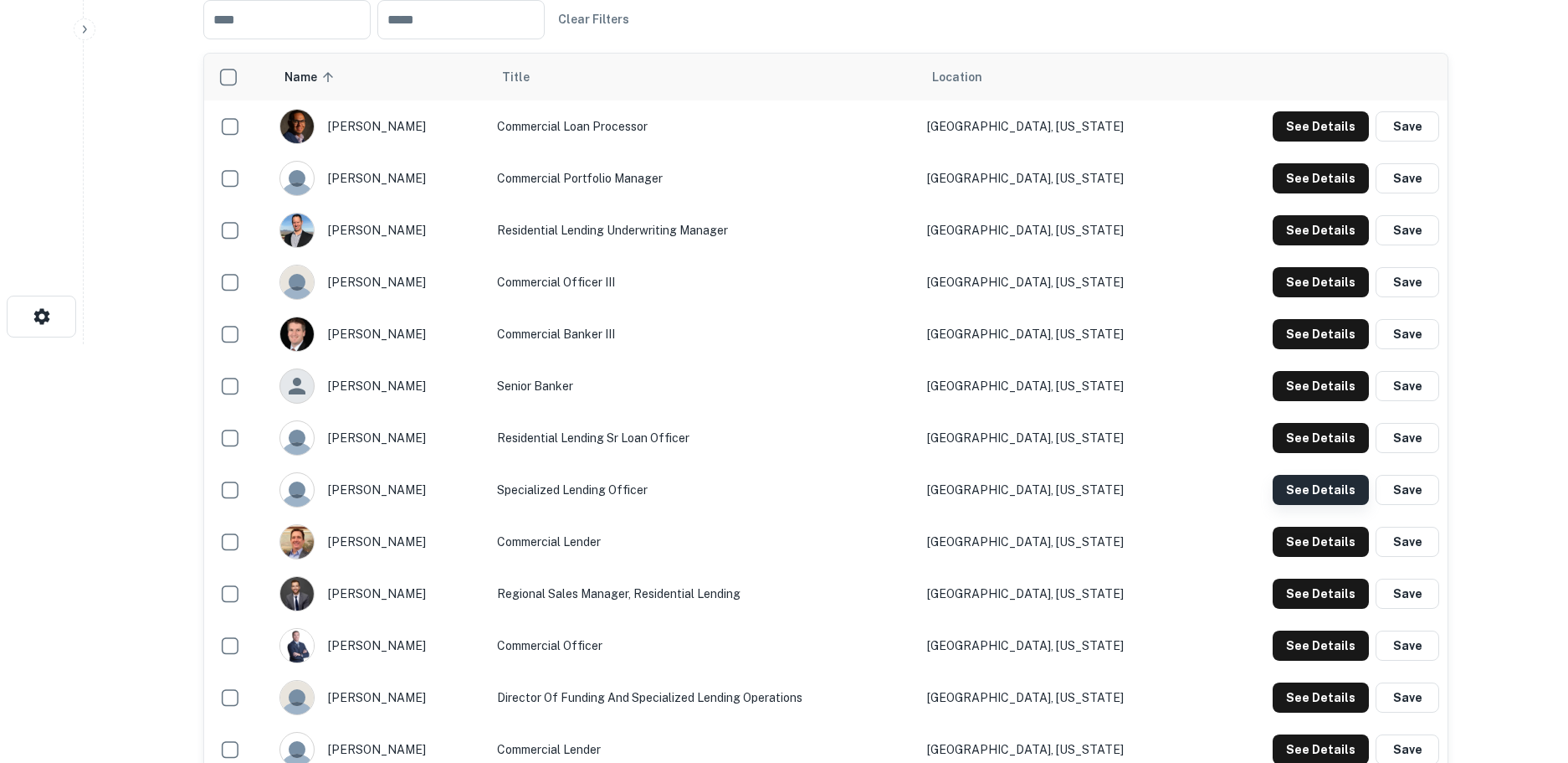
click at [1321, 141] on button "See Details" at bounding box center [1321, 126] width 96 height 30
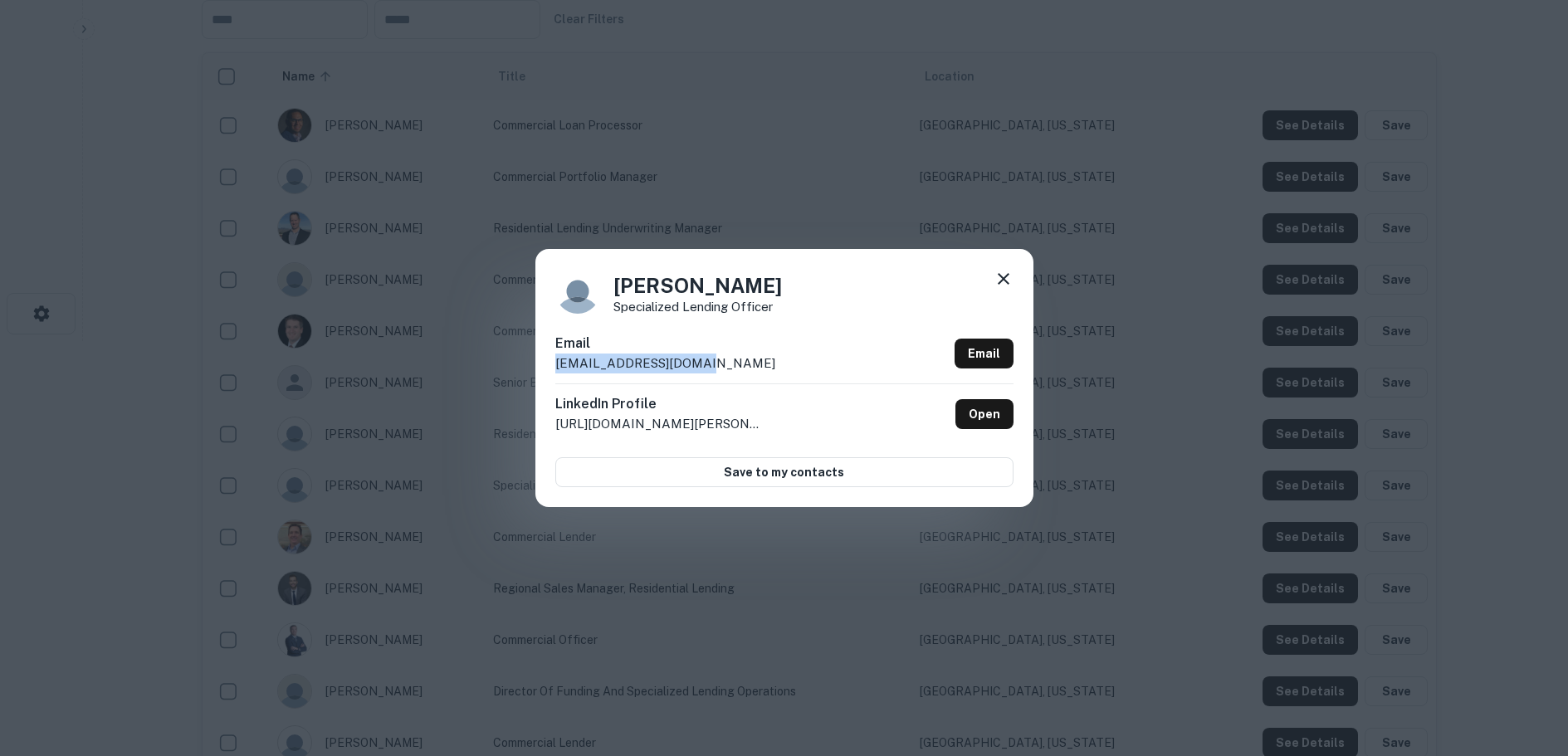
drag, startPoint x: 717, startPoint y: 360, endPoint x: 518, endPoint y: 365, distance: 199.1
click at [518, 365] on div "Justin Conkle Specialized Lending Officer Email jwconkle@banterra.com Email Lin…" at bounding box center [784, 378] width 1568 height 756
copy p "jwconkle@banterra.com"
click at [1001, 277] on icon at bounding box center [1003, 278] width 11 height 11
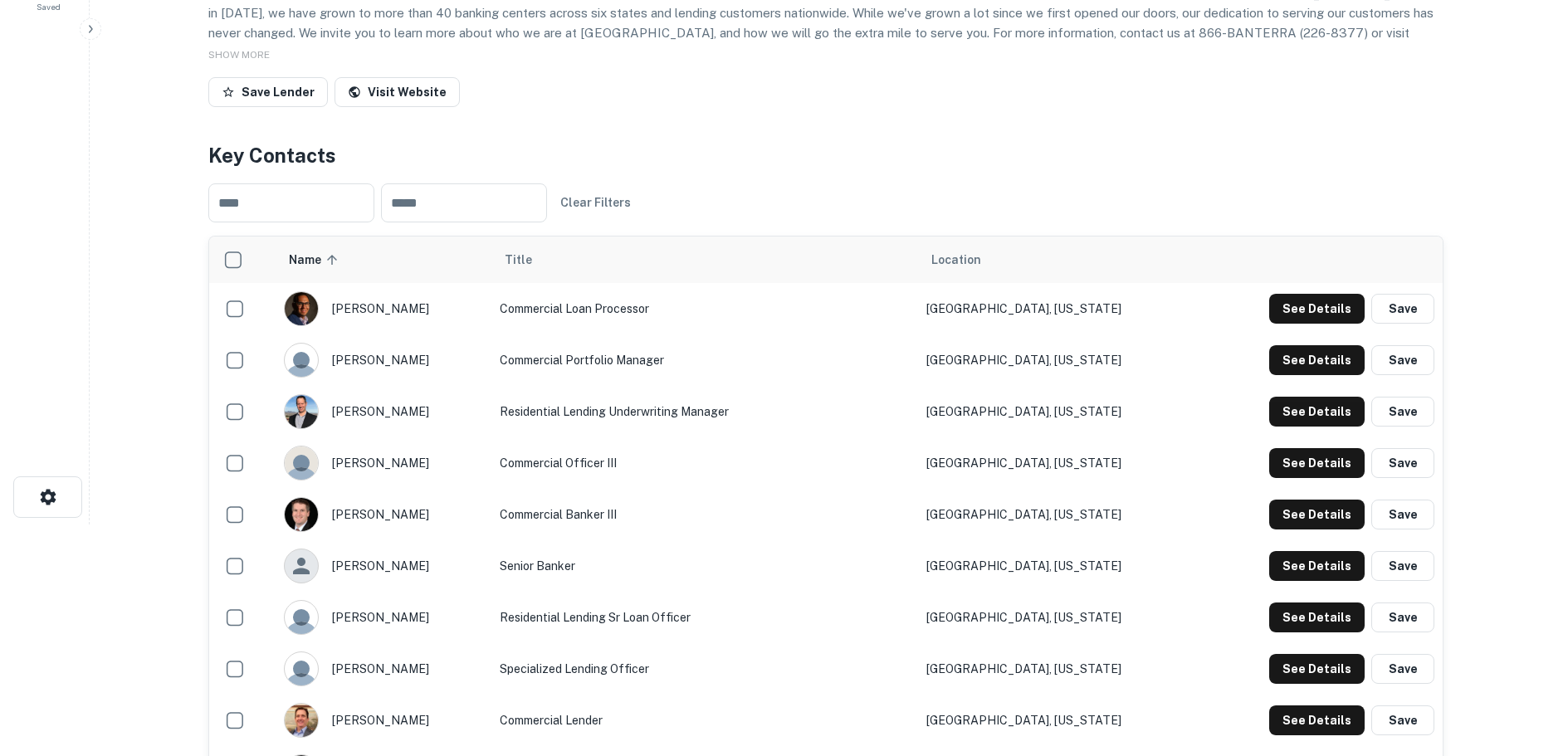
scroll to position [0, 0]
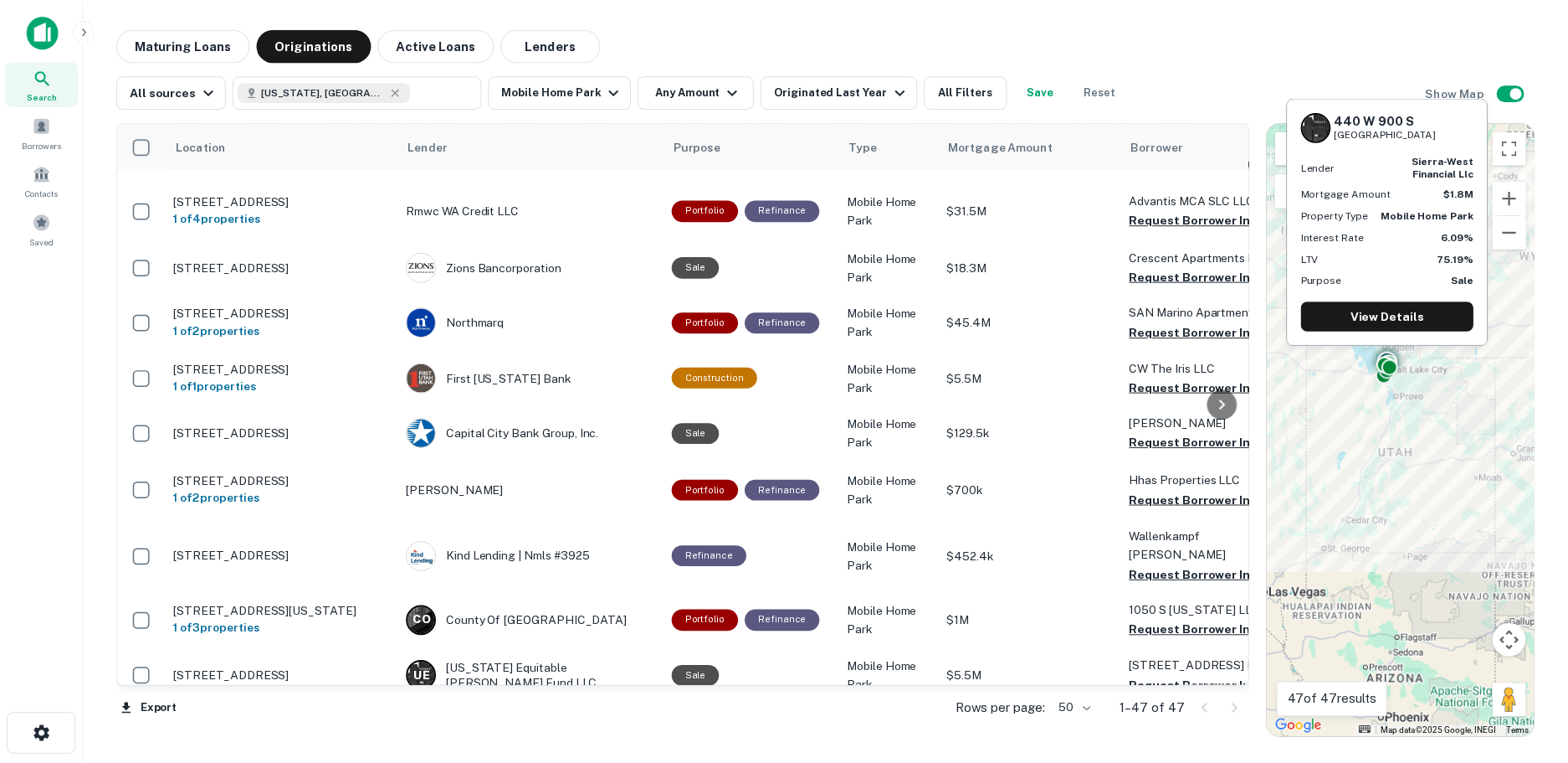
scroll to position [860, 0]
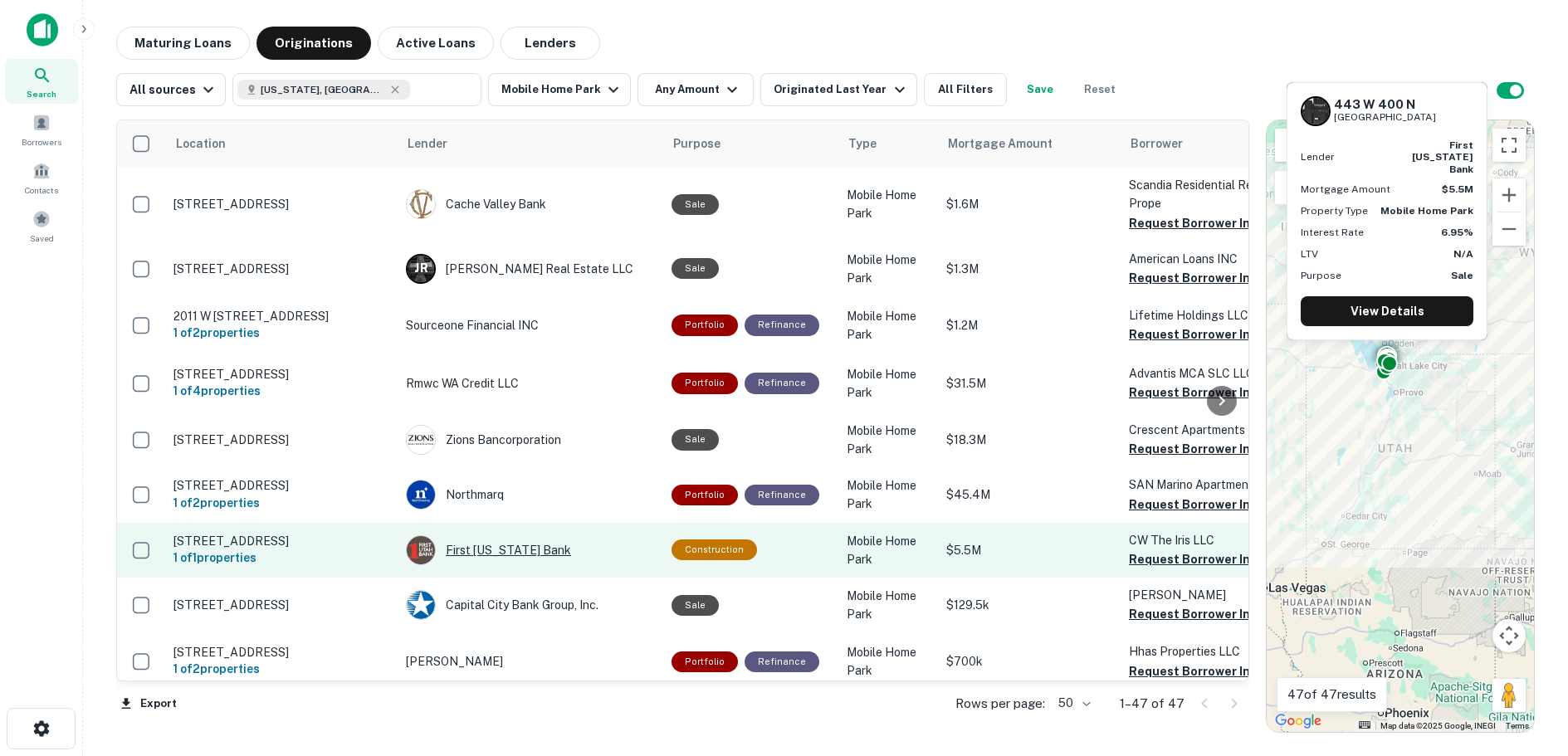
click at [503, 535] on div "First Utah Bank" at bounding box center [530, 550] width 249 height 30
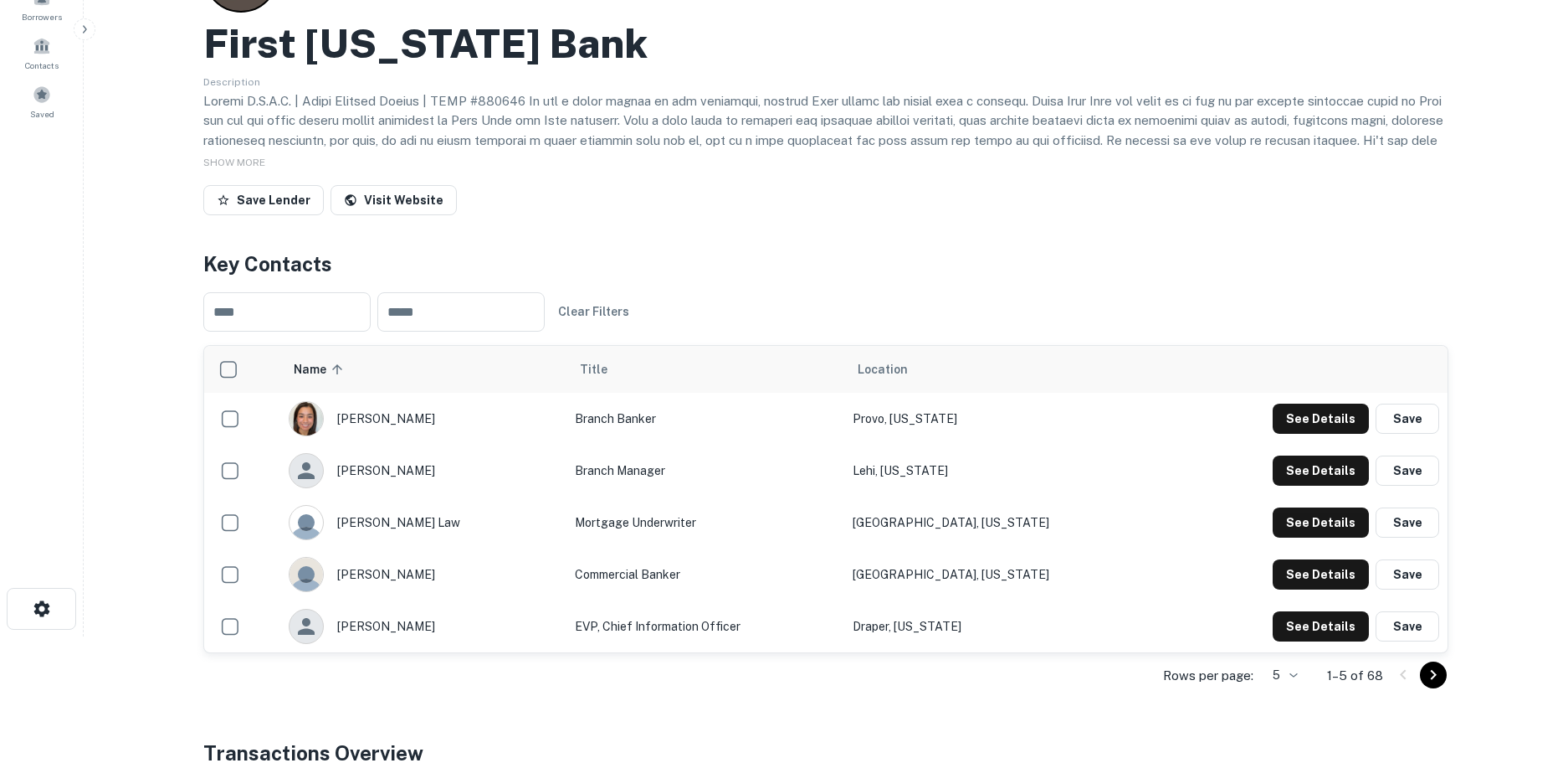
scroll to position [334, 0]
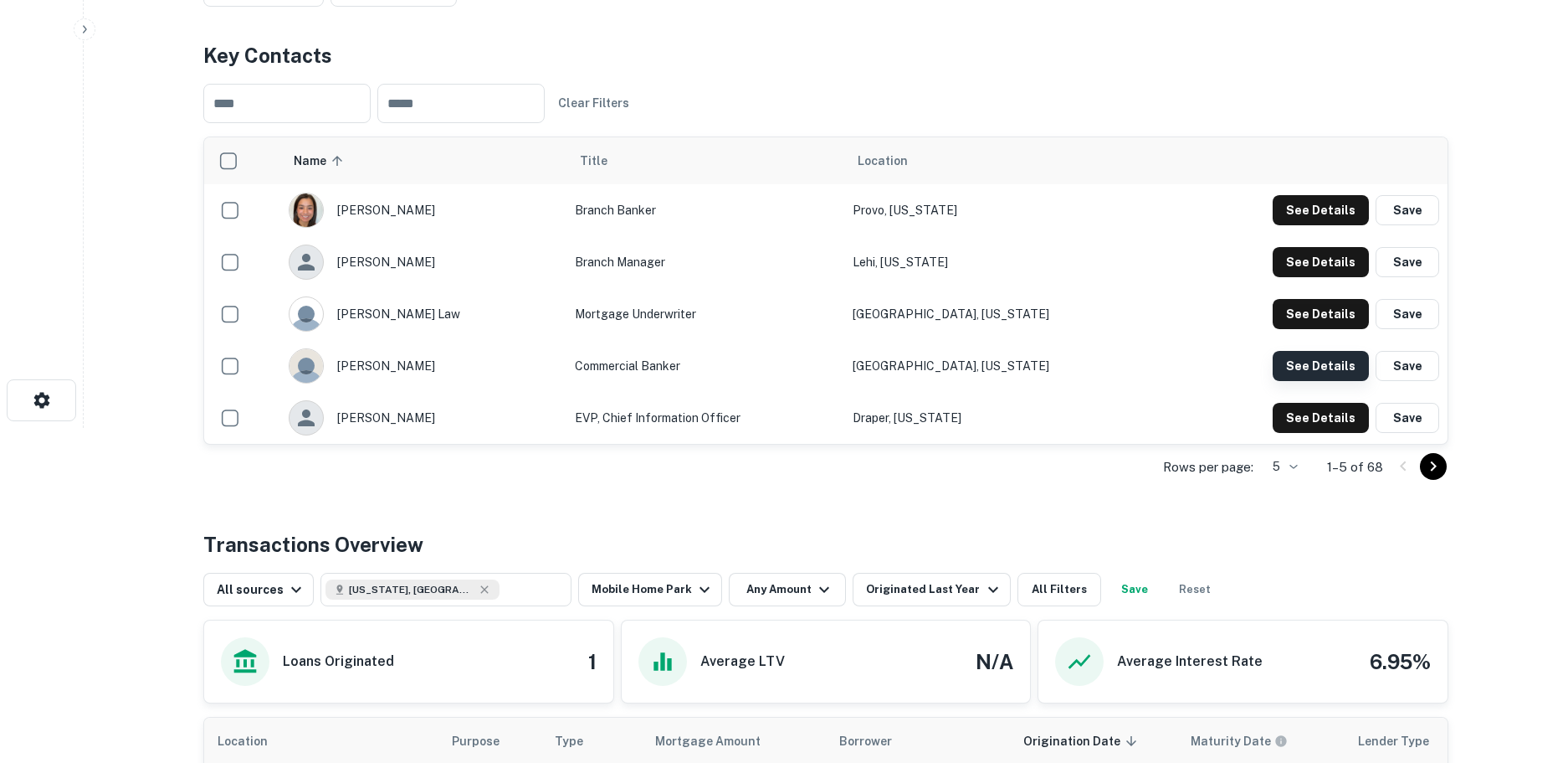
click at [1318, 225] on button "See Details" at bounding box center [1321, 210] width 96 height 30
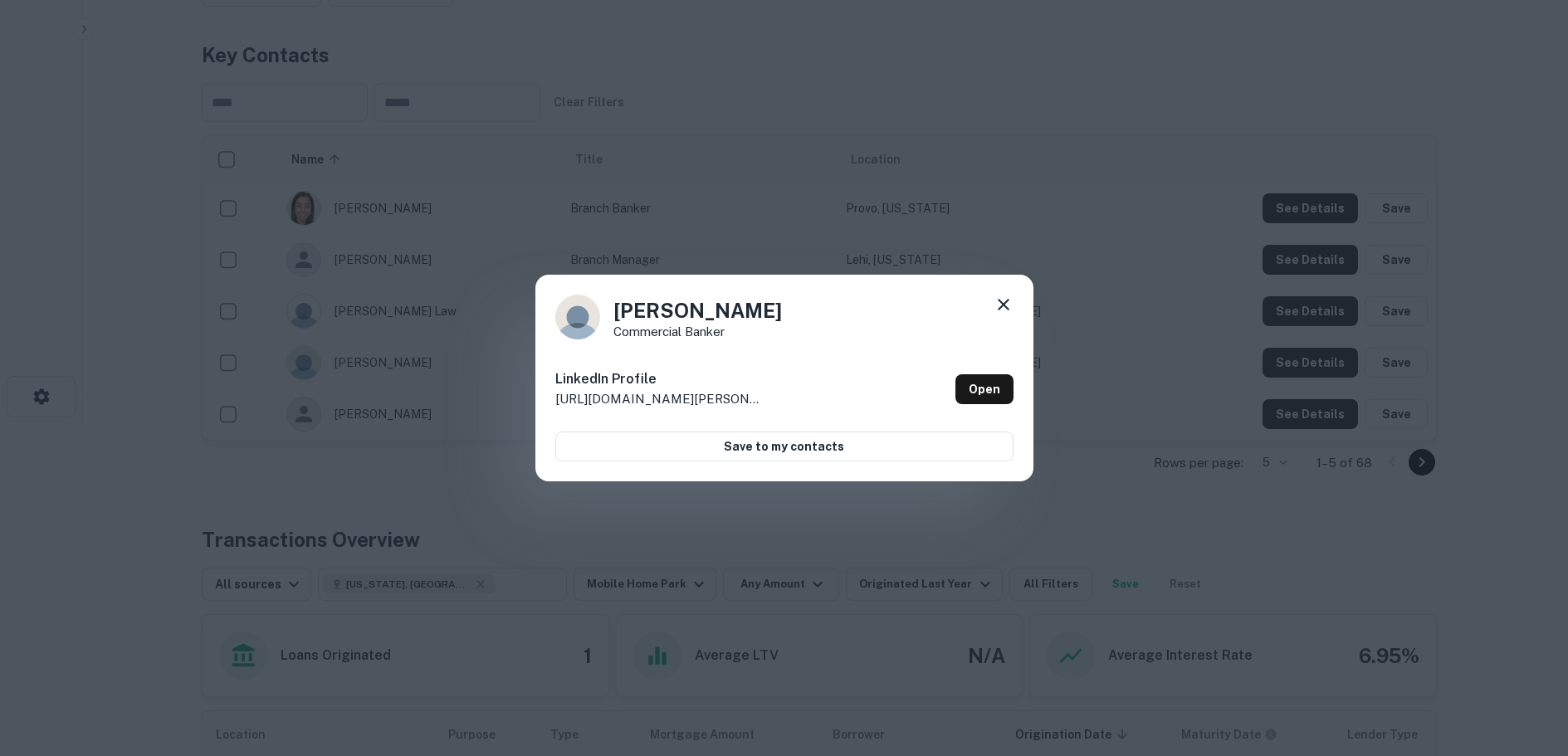
click at [1002, 301] on icon at bounding box center [1003, 303] width 20 height 20
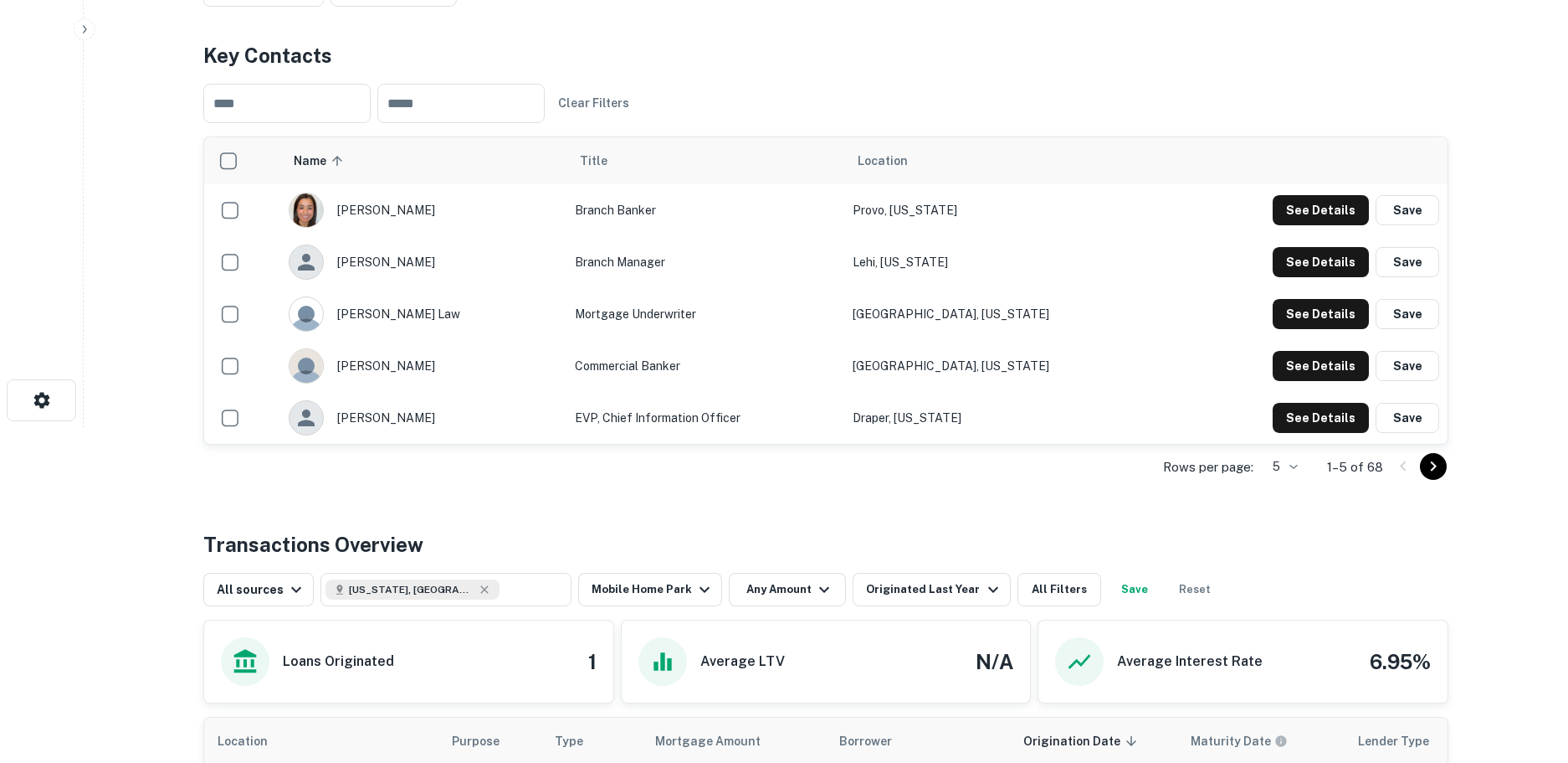
click at [1296, 428] on body "Search Borrowers Contacts Saved Back to search First Utah Bank Description SHOW…" at bounding box center [784, 47] width 1568 height 763
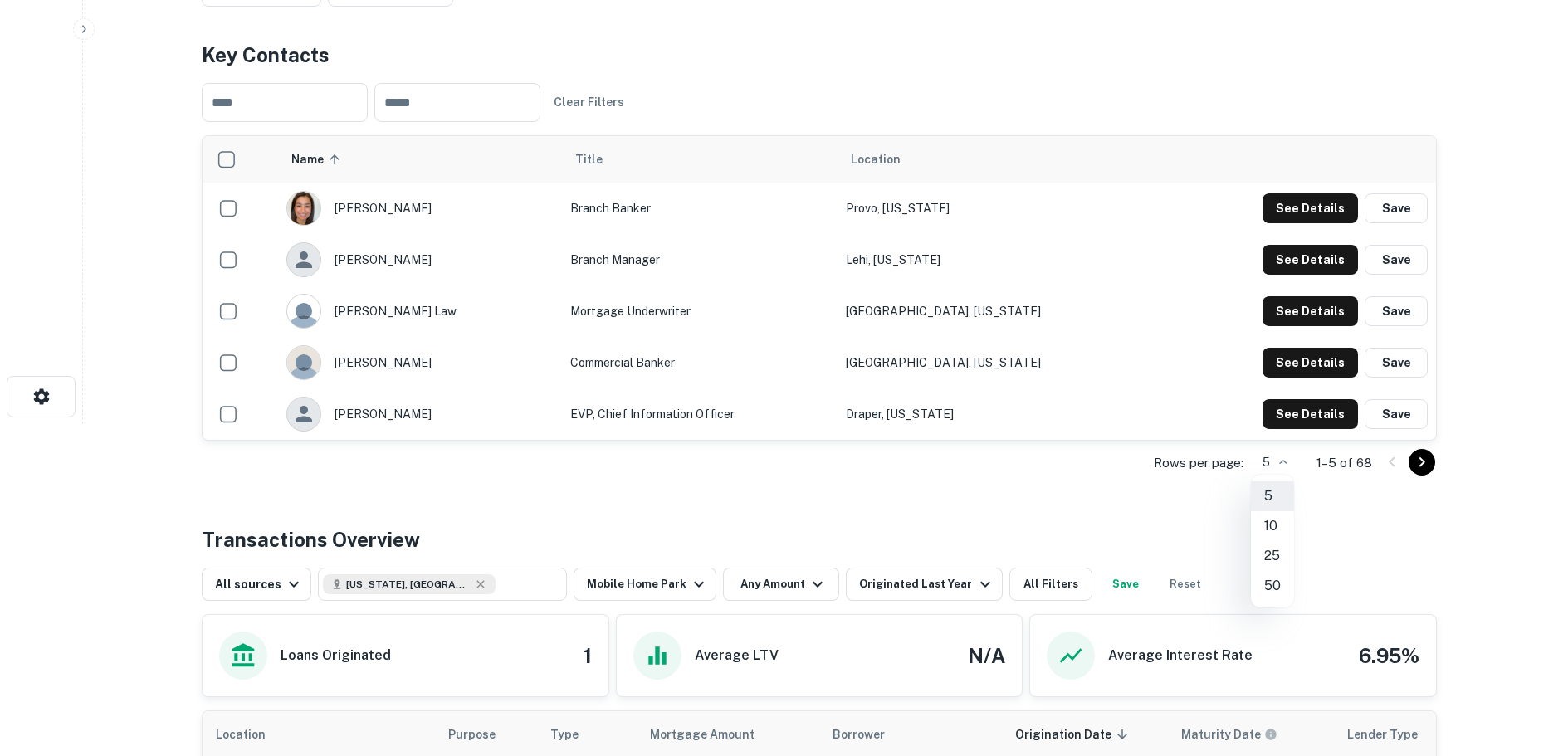
click at [1271, 585] on li "50" at bounding box center [1272, 585] width 43 height 30
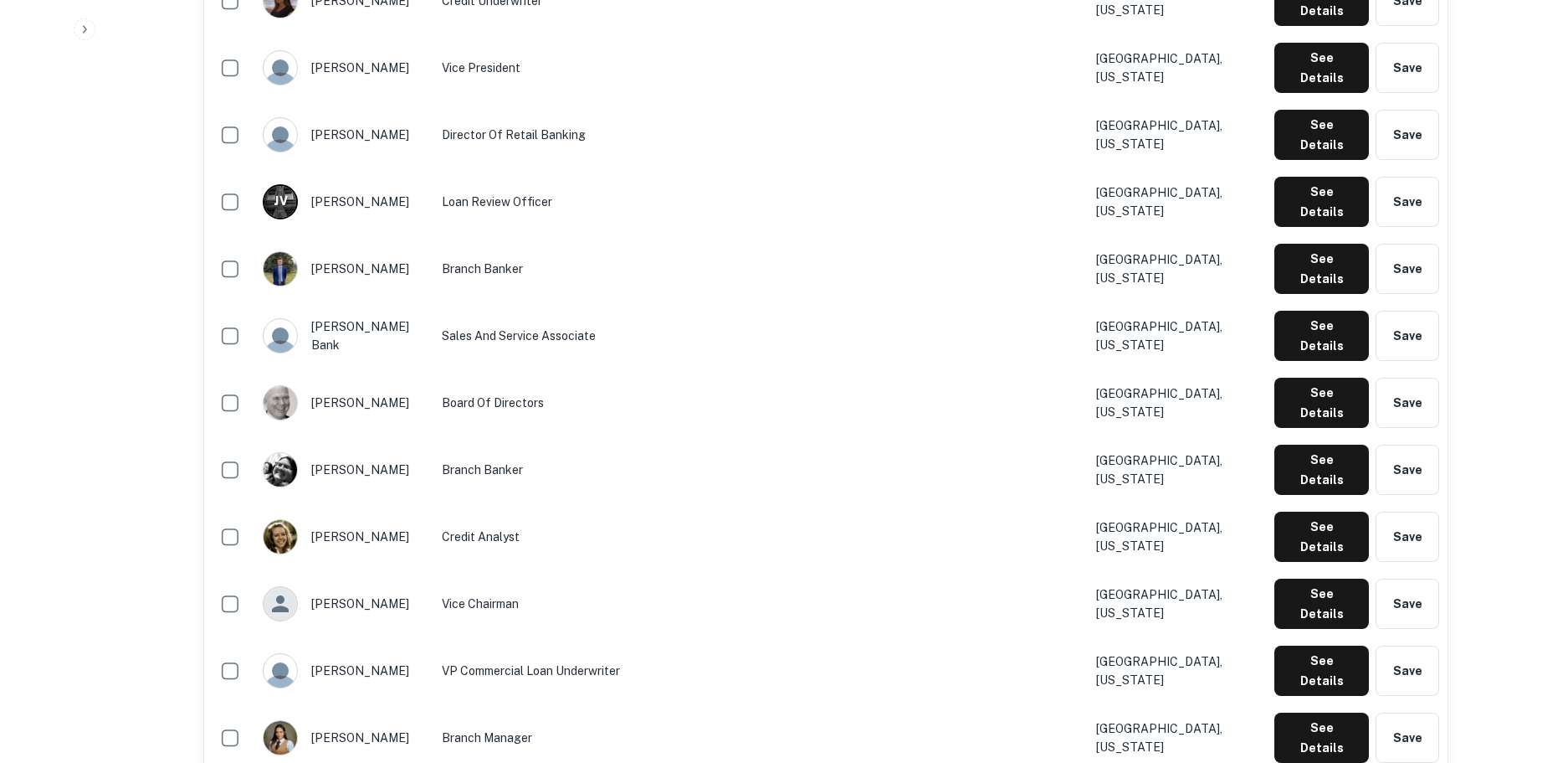
scroll to position [2009, 0]
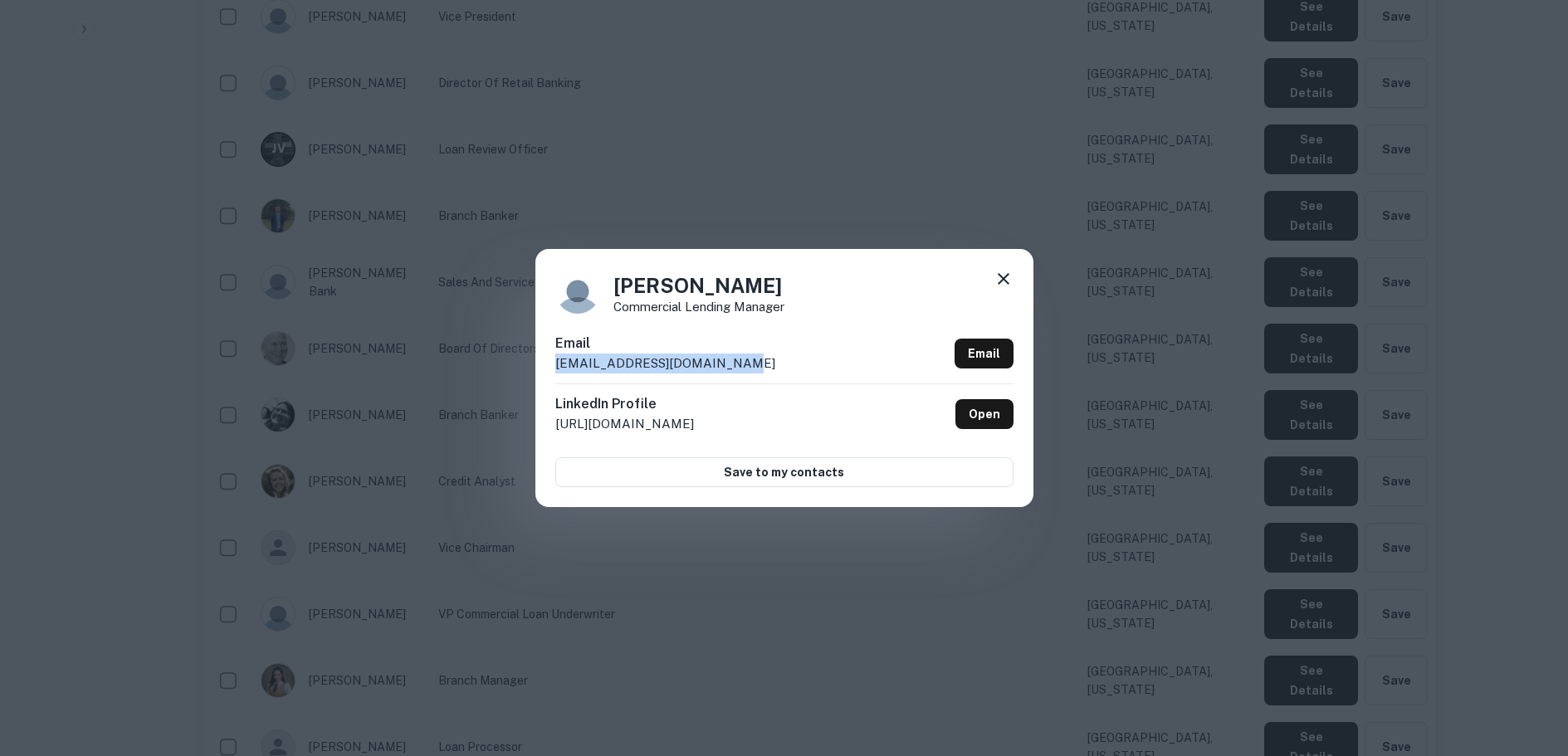
drag, startPoint x: 749, startPoint y: 368, endPoint x: 545, endPoint y: 369, distance: 204.0
click at [545, 369] on div "Justin Delgado Commercial Lending Manager Email jdelgado@firstutahbank.com Emai…" at bounding box center [784, 377] width 498 height 257
copy p "jdelgado@firstutahbank.com"
click at [1002, 278] on icon at bounding box center [1003, 278] width 11 height 11
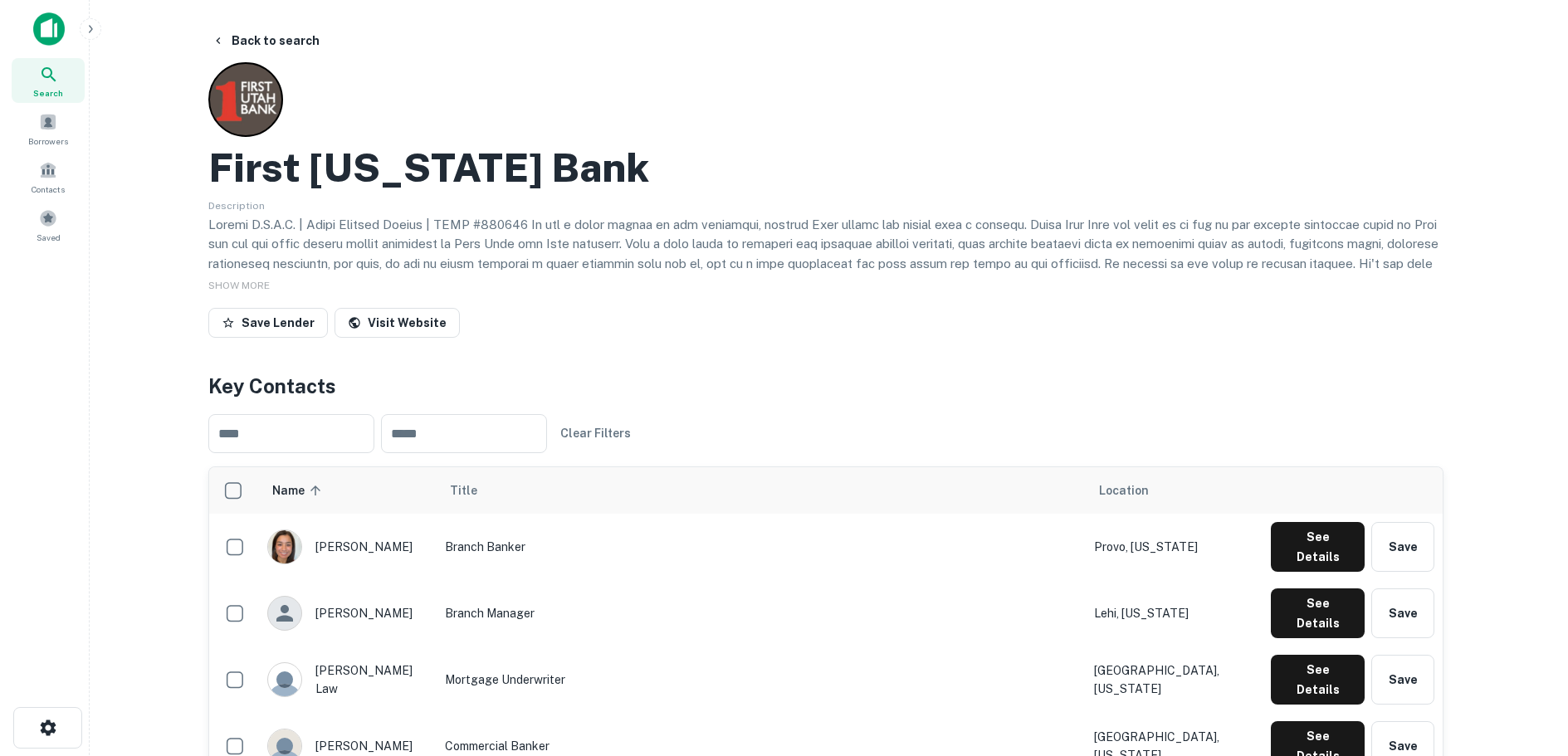
scroll to position [0, 0]
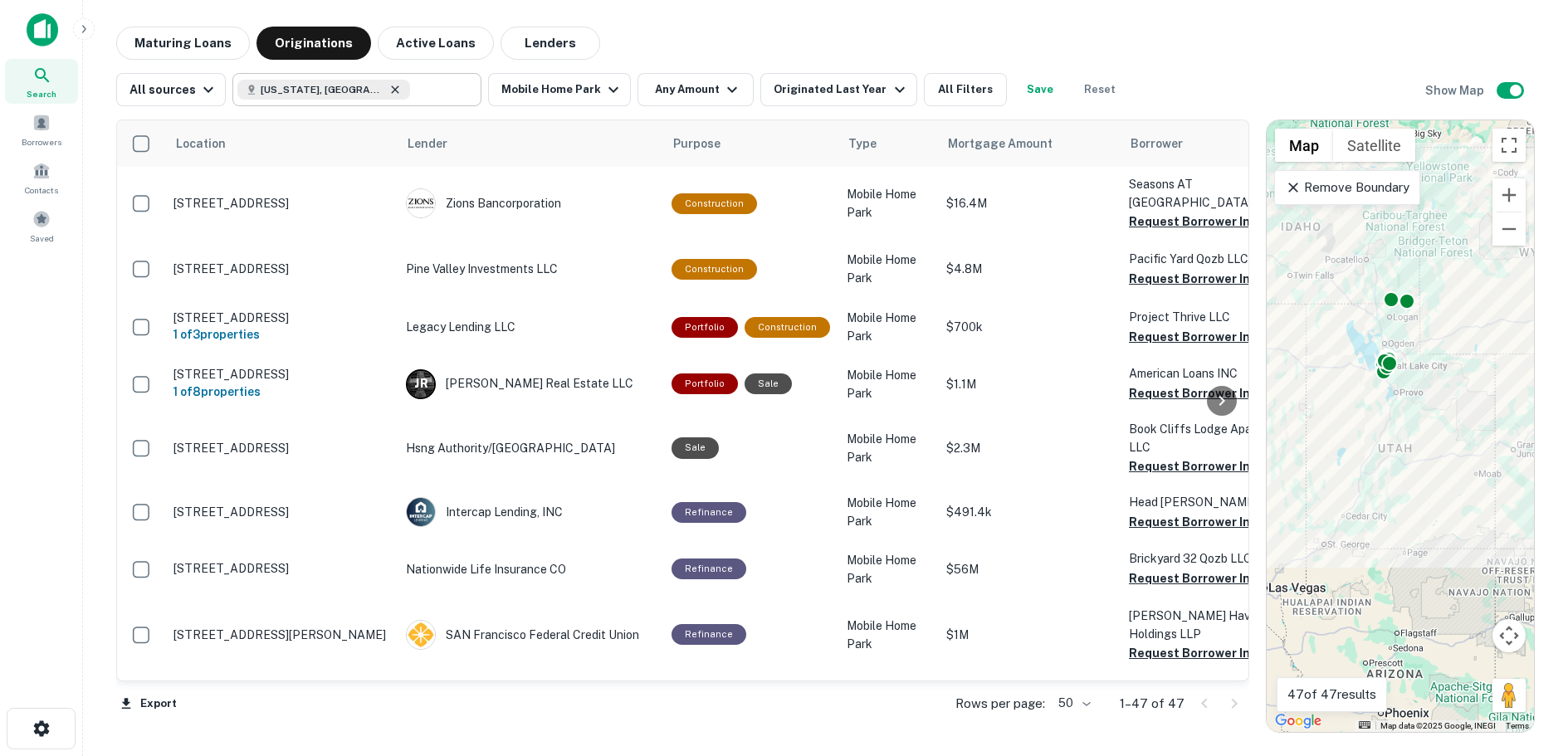
click at [391, 89] on icon at bounding box center [395, 90] width 7 height 7
type input "*********"
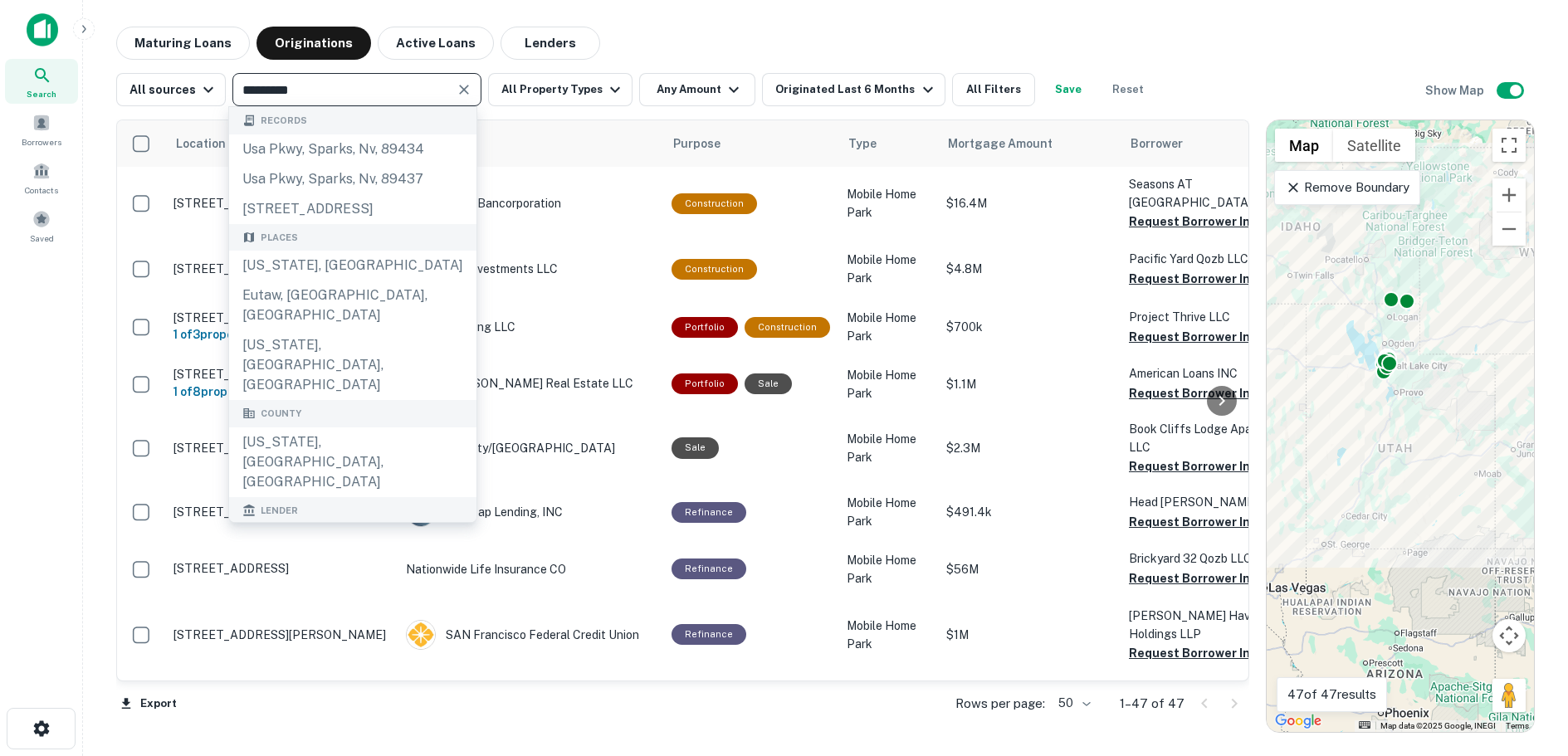
drag, startPoint x: 324, startPoint y: 88, endPoint x: 226, endPoint y: 85, distance: 98.0
click at [226, 85] on div "All sources ********* ​ All Property Types Any Amount Originated Last 6 Months …" at bounding box center [635, 90] width 1038 height 34
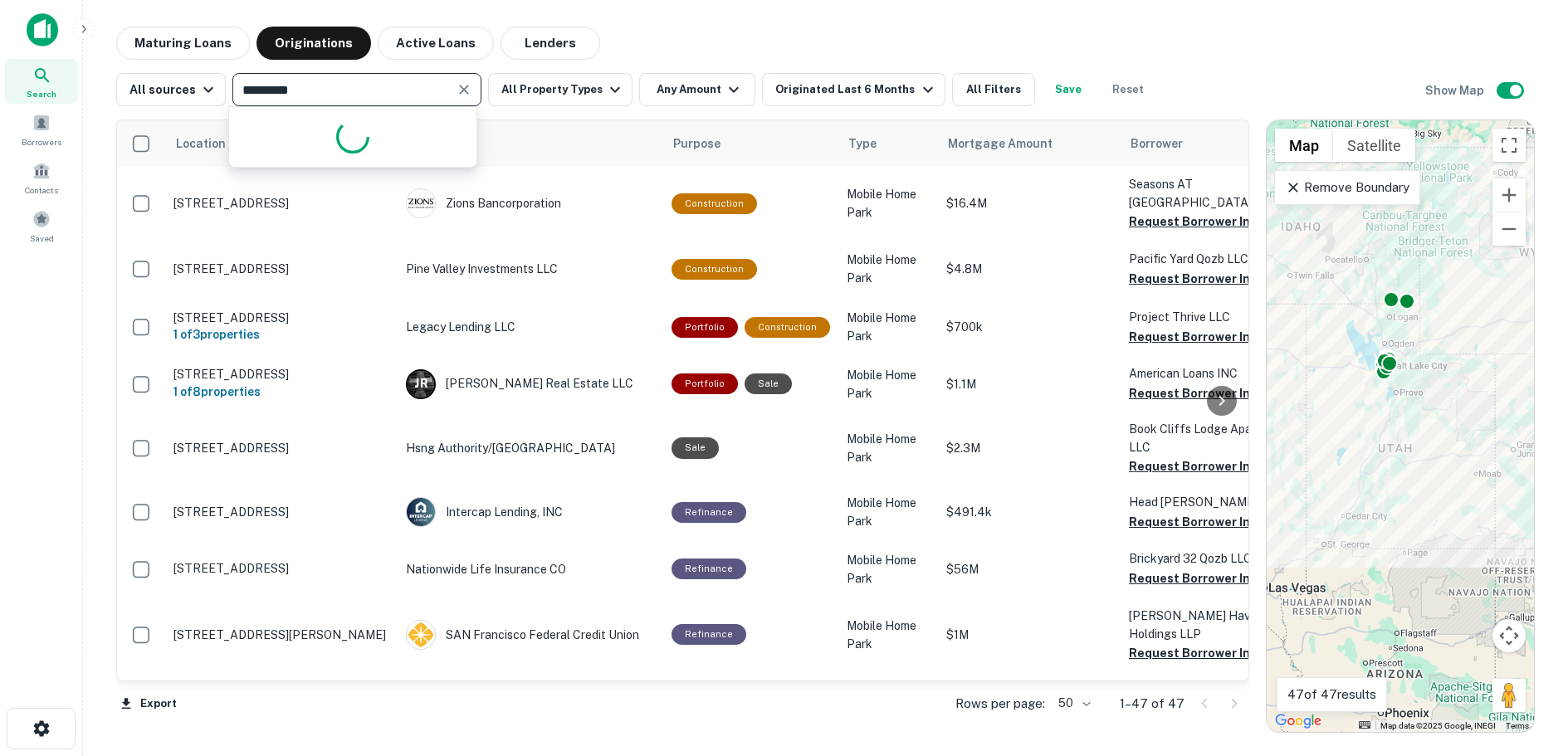
type input "**********"
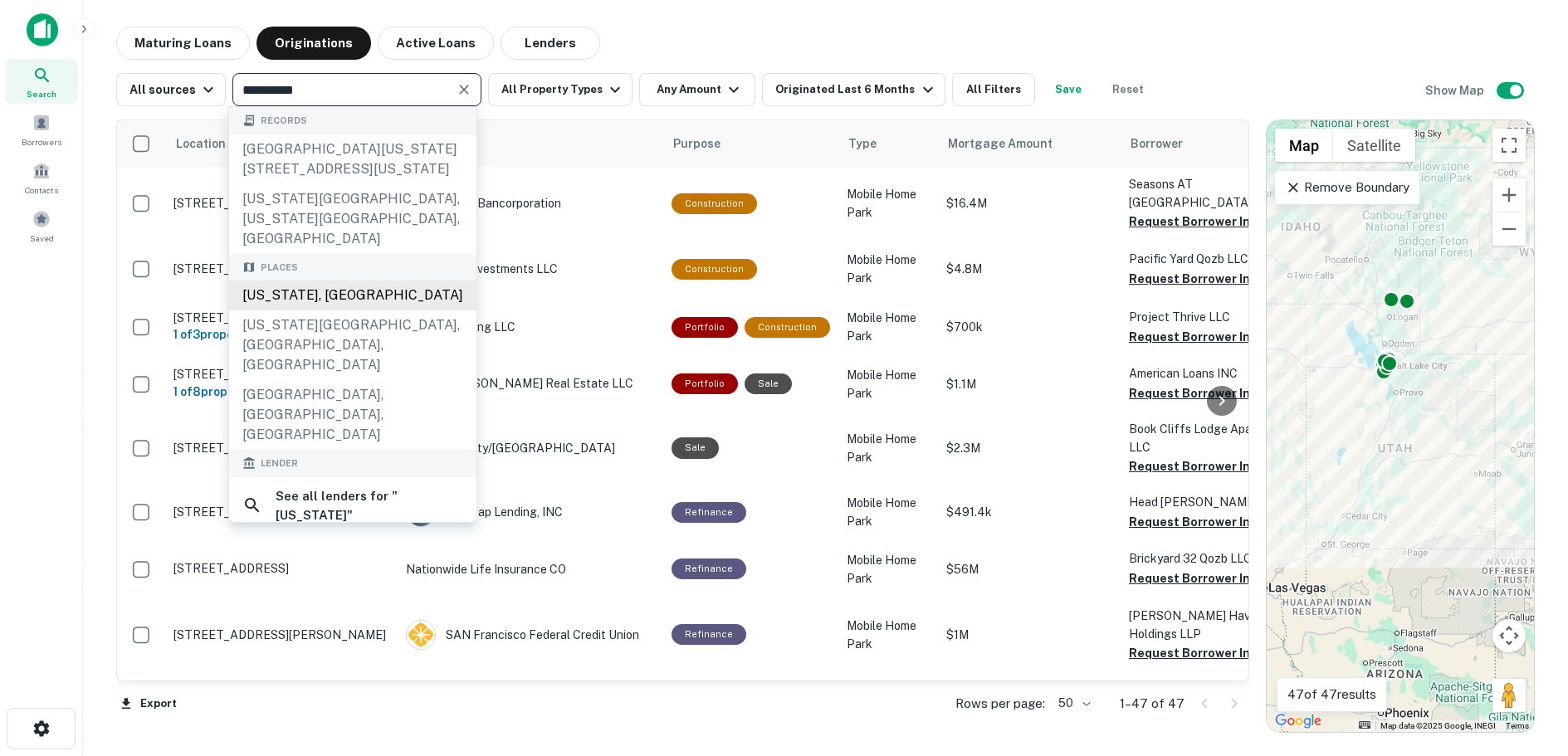
click at [284, 280] on div "[US_STATE], [GEOGRAPHIC_DATA]" at bounding box center [352, 295] width 247 height 30
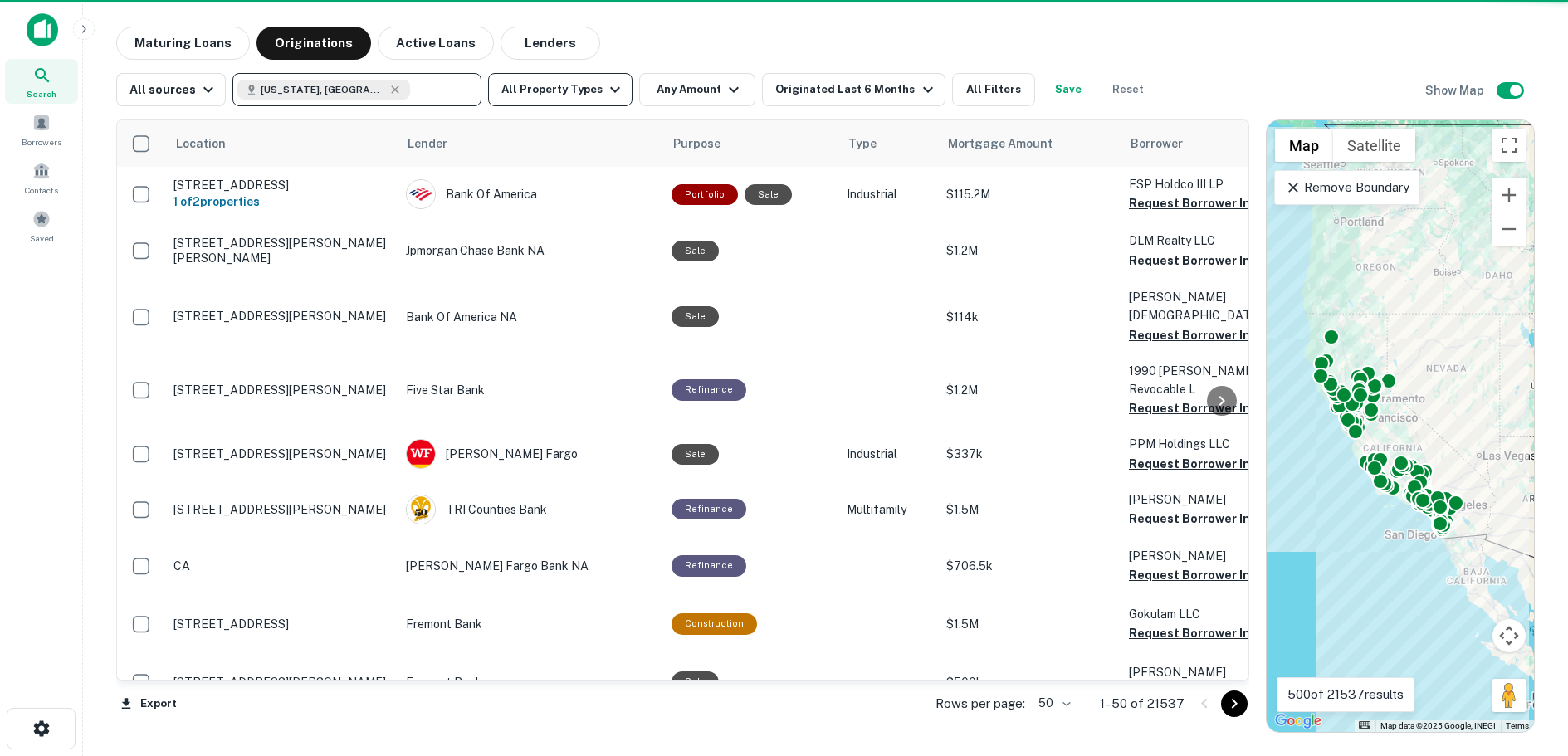
click at [605, 86] on icon "button" at bounding box center [614, 89] width 20 height 20
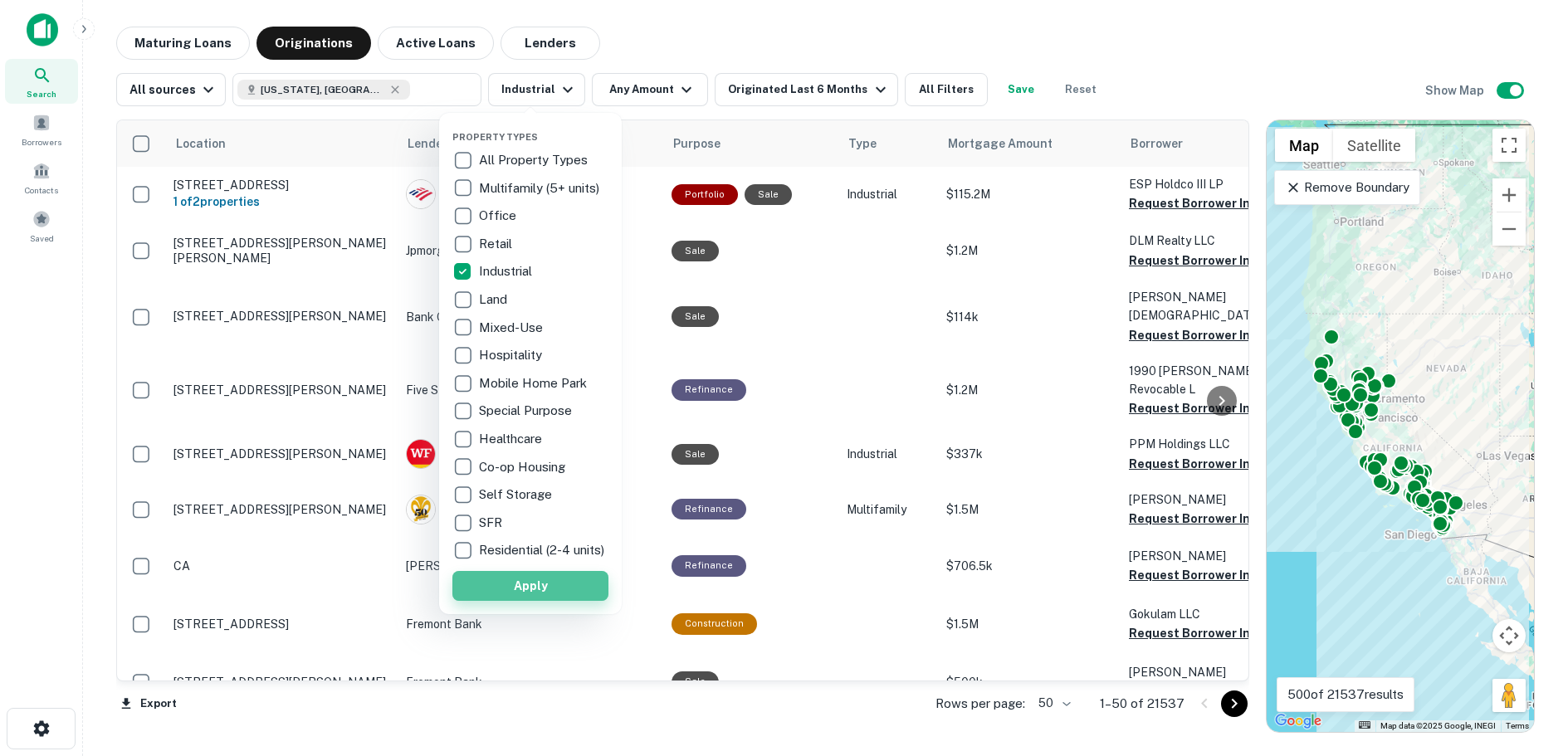
click at [524, 593] on button "Apply" at bounding box center [530, 585] width 156 height 30
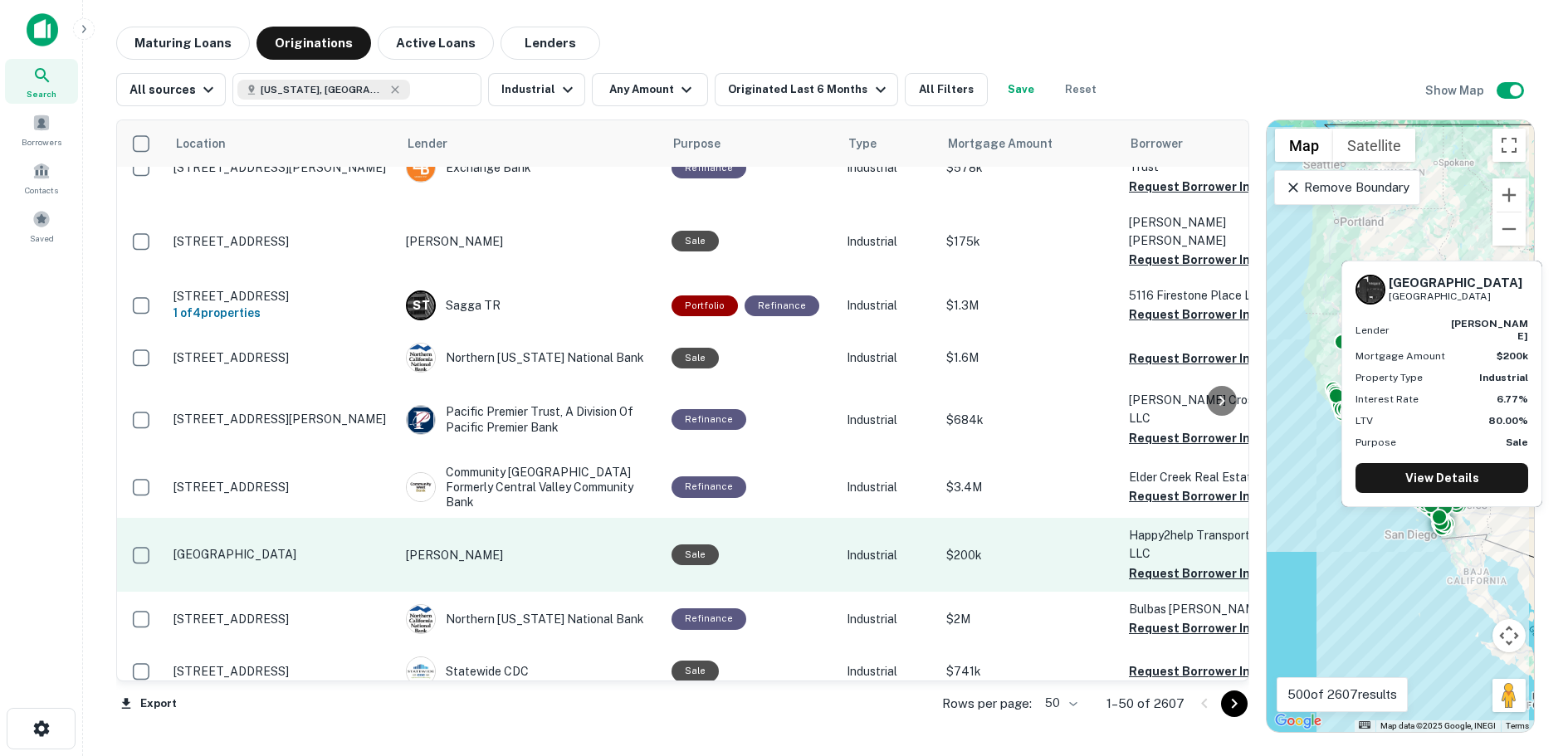
scroll to position [2277, 0]
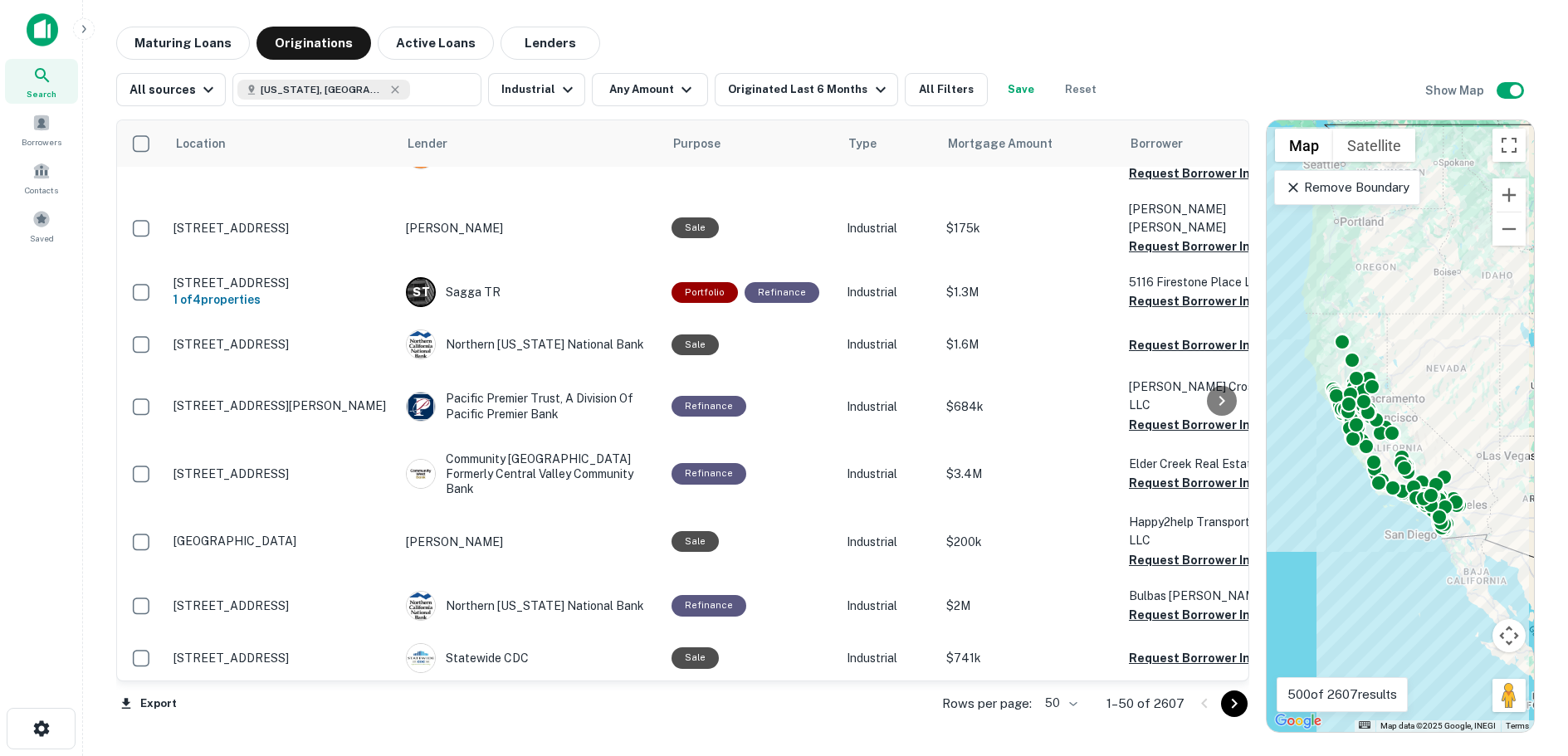
click at [1078, 701] on body "Search Borrowers Contacts Saved Maturing Loans Originations Active Loans Lender…" at bounding box center [784, 378] width 1568 height 756
click at [1067, 718] on li "100" at bounding box center [1063, 721] width 49 height 30
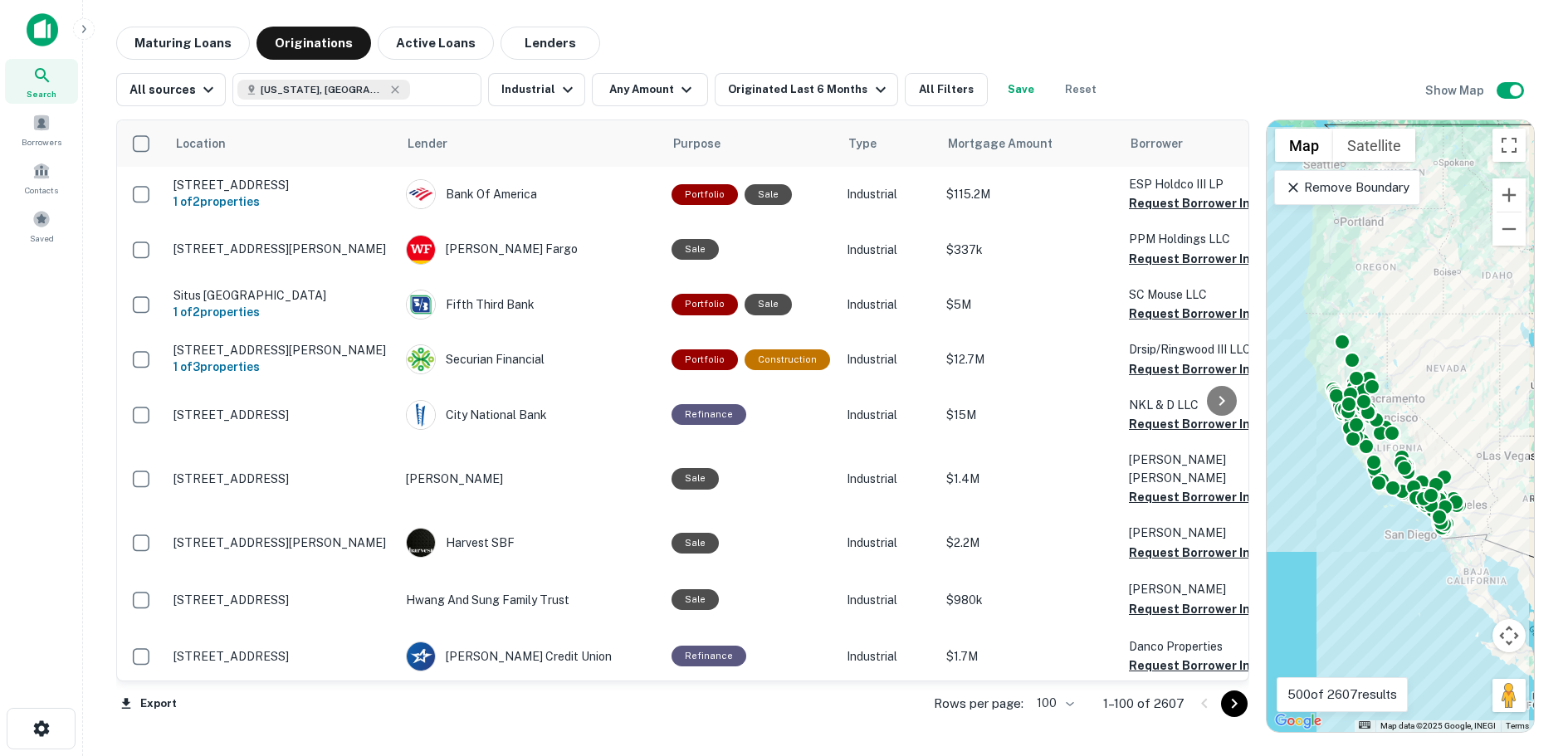
drag, startPoint x: 168, startPoint y: 41, endPoint x: 940, endPoint y: 49, distance: 772.0
click at [168, 41] on button "Maturing Loans" at bounding box center [182, 43] width 134 height 34
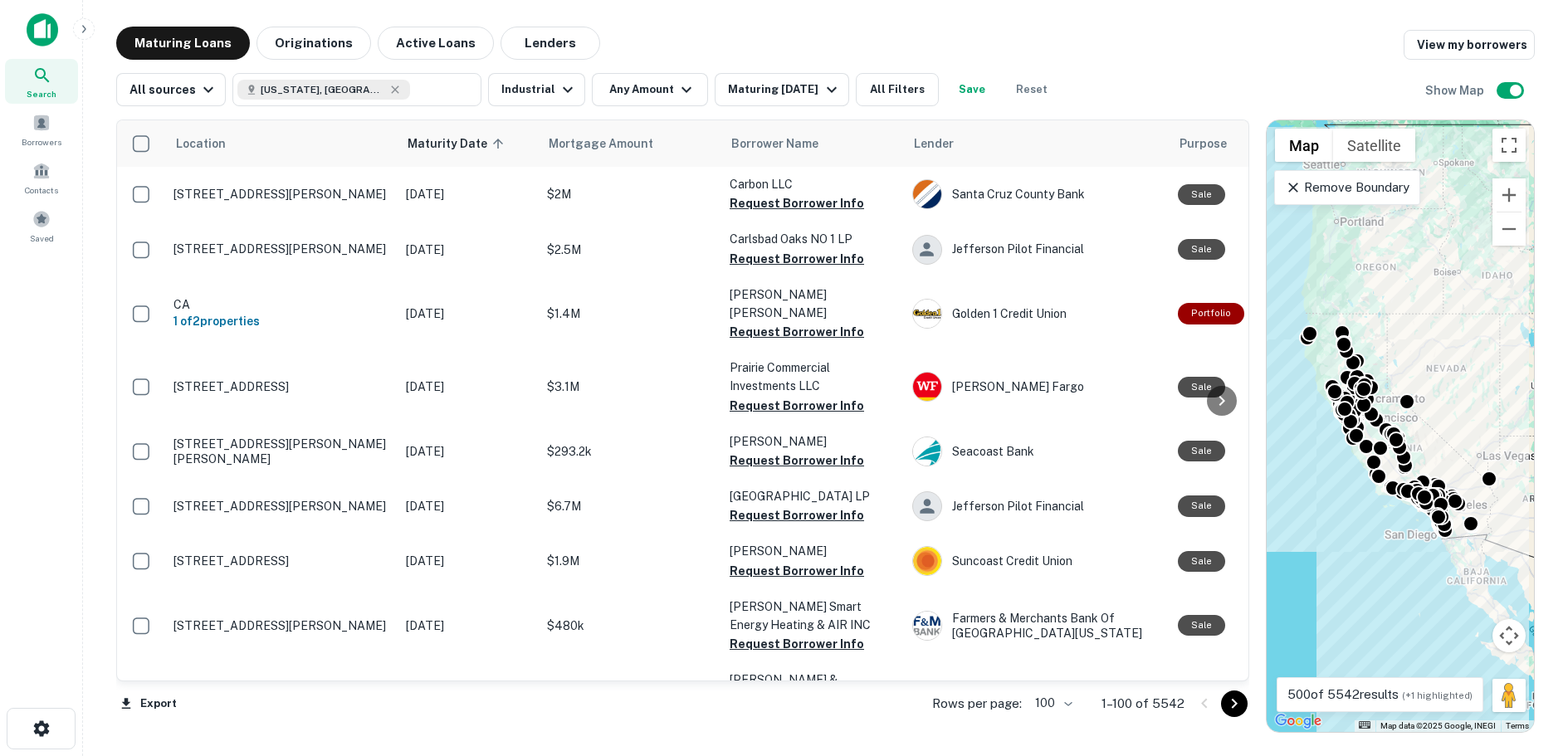
scroll to position [581, 0]
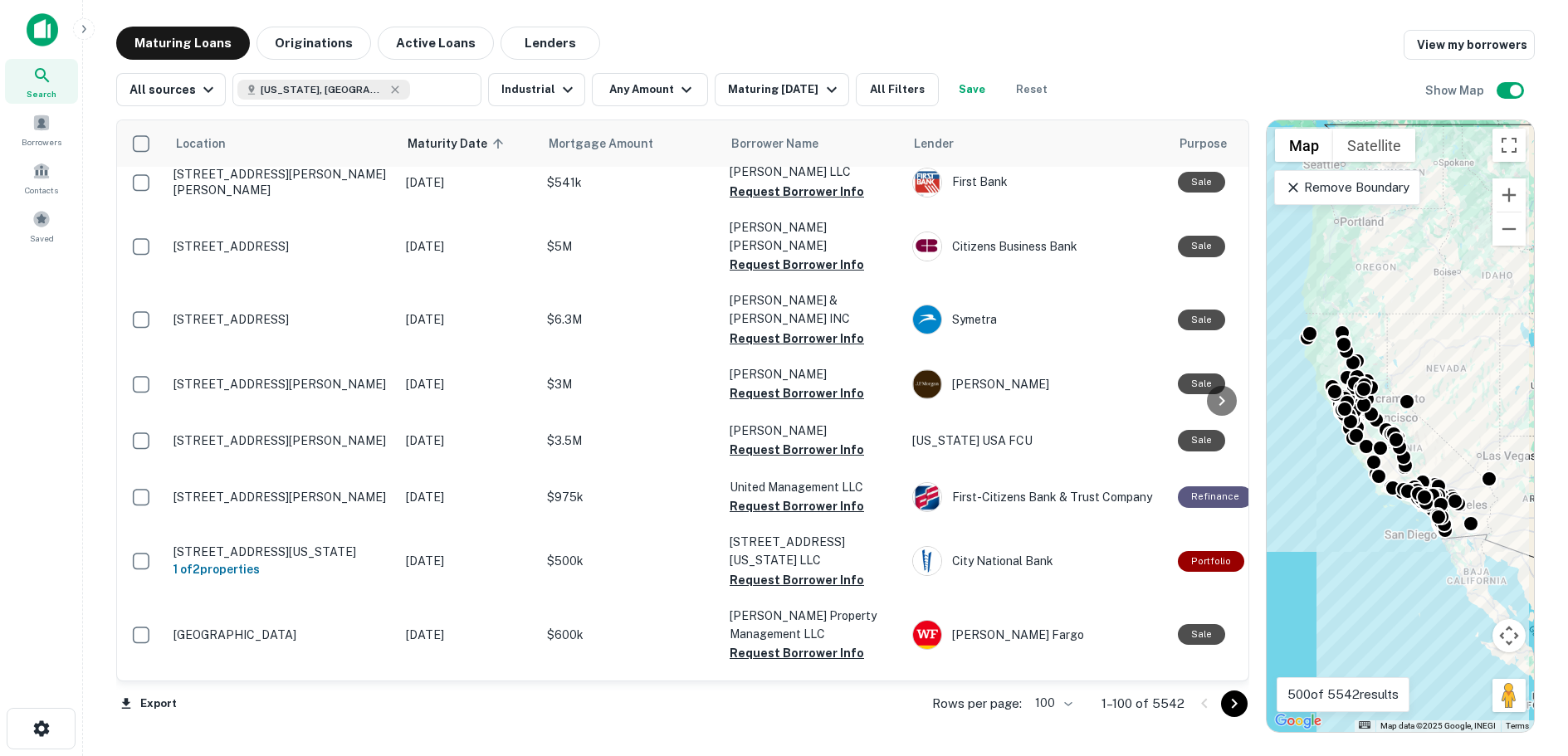
click at [1235, 705] on icon "Go to next page" at bounding box center [1234, 703] width 6 height 10
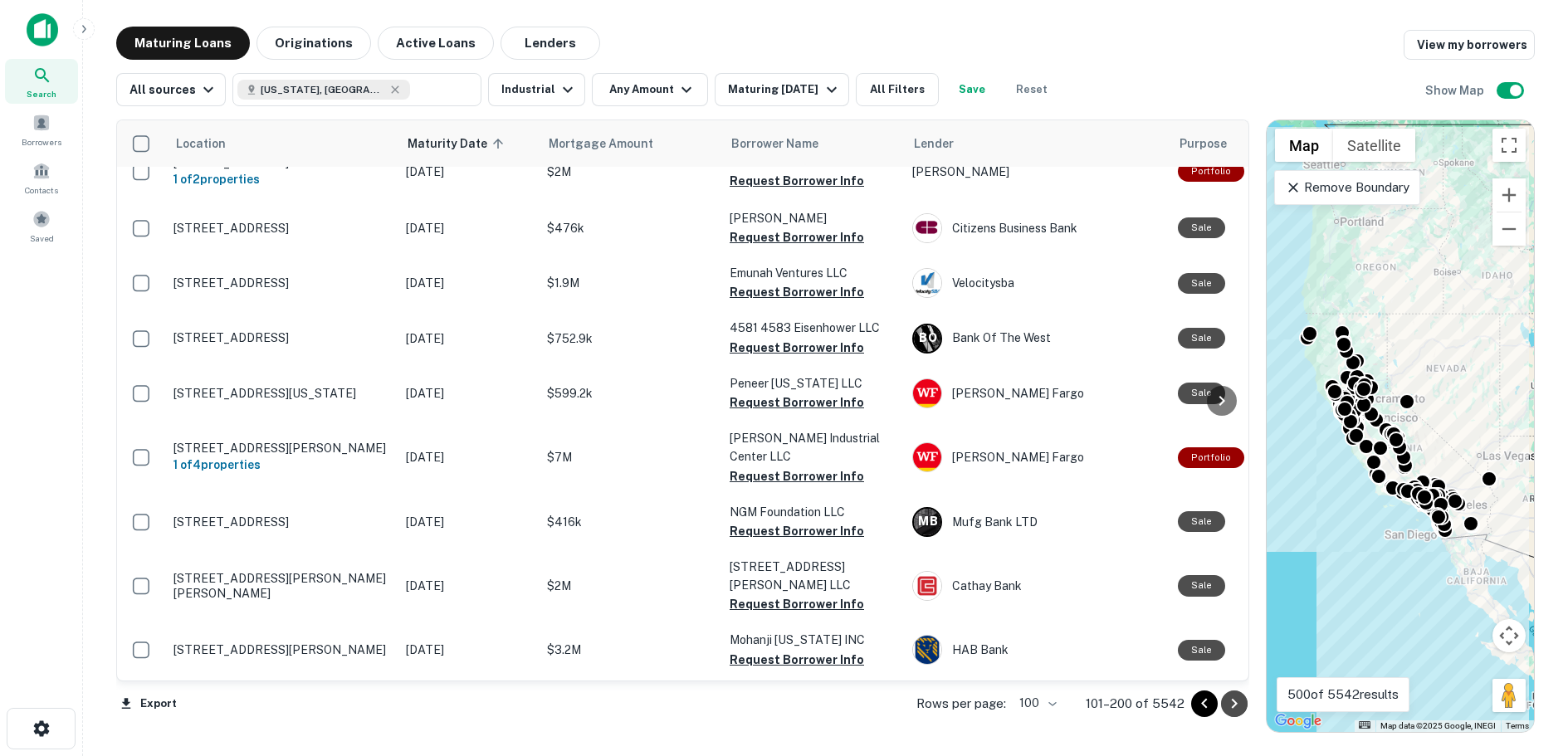
click at [1235, 705] on icon "Go to next page" at bounding box center [1234, 703] width 6 height 10
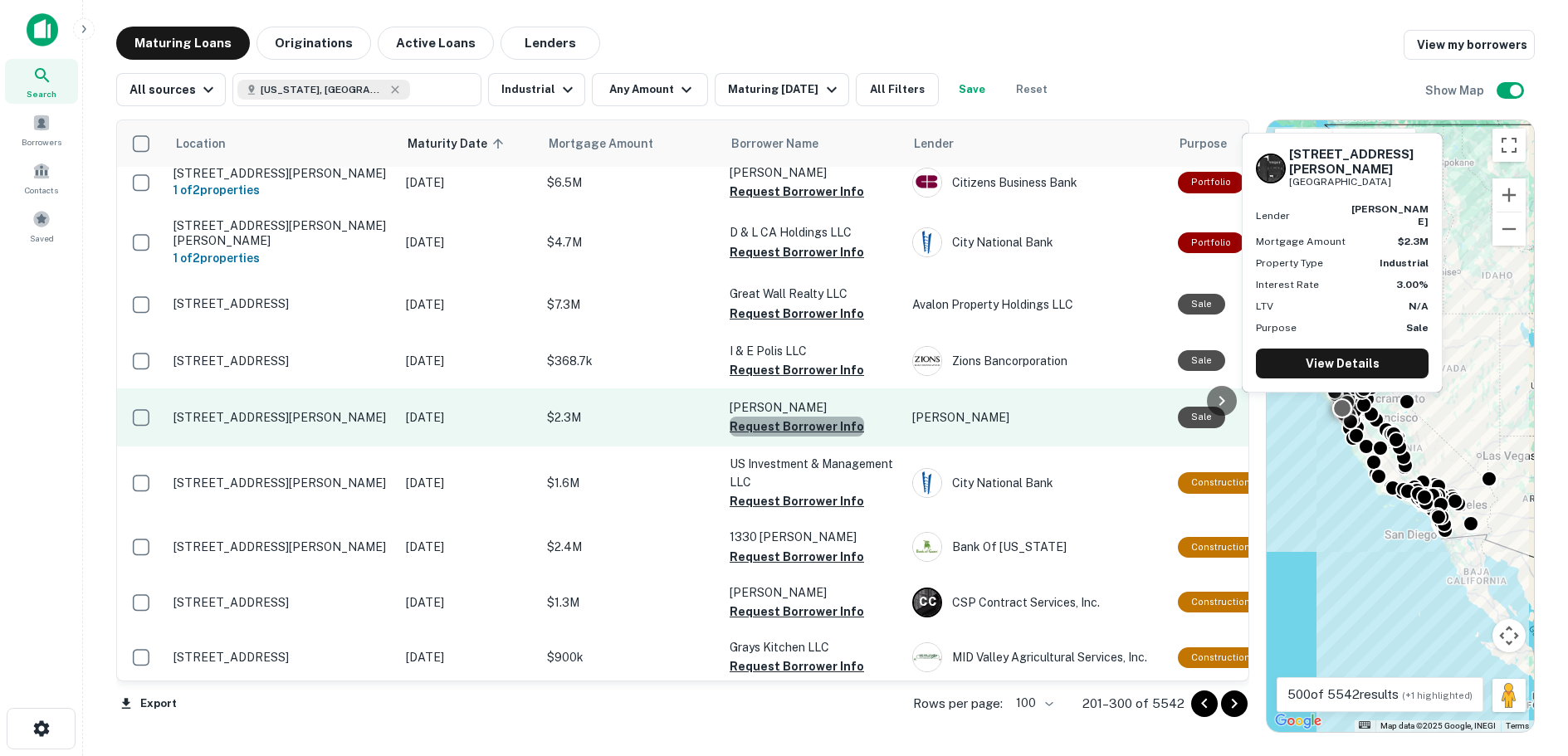
click at [800, 436] on button "Request Borrower Info" at bounding box center [797, 426] width 134 height 20
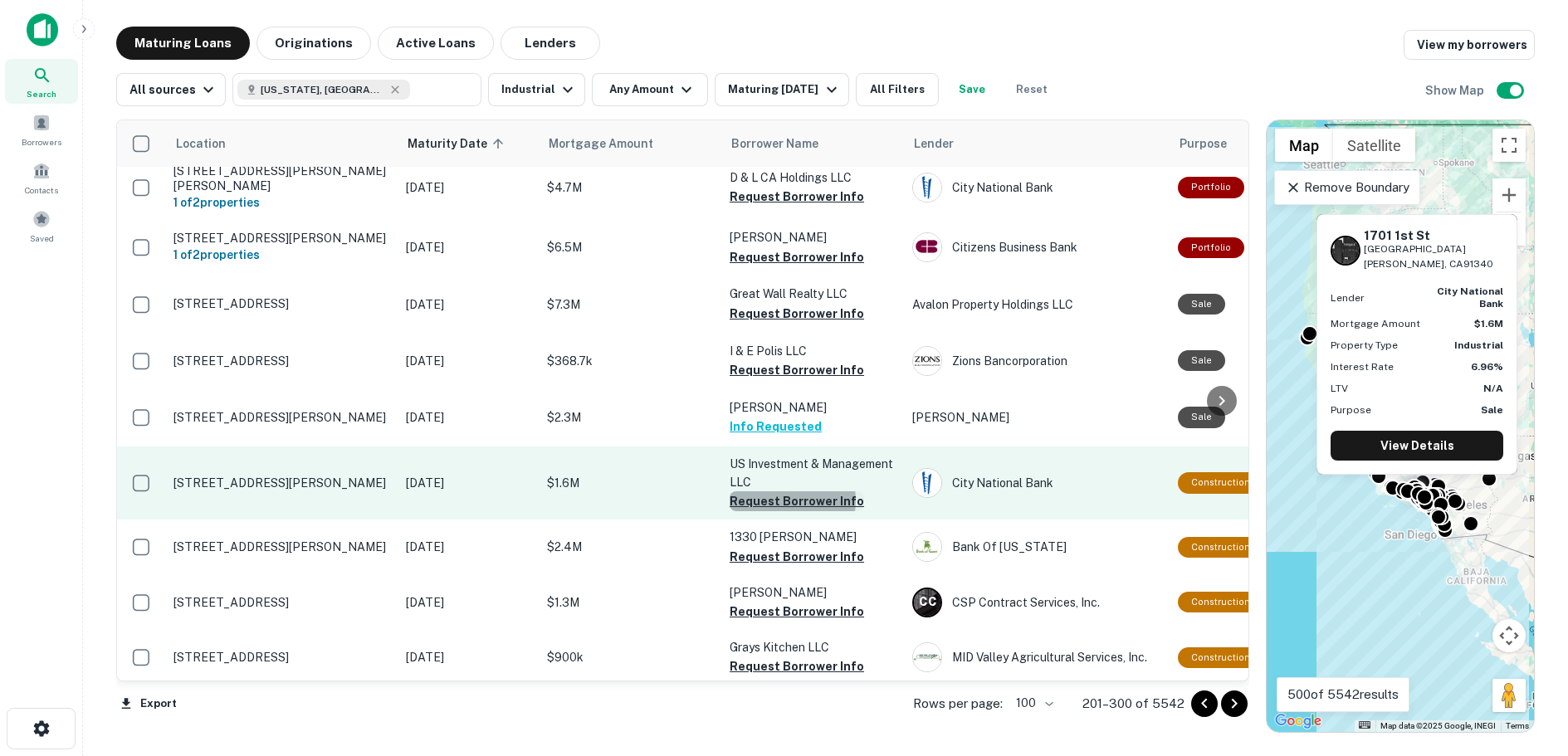
click at [785, 511] on button "Request Borrower Info" at bounding box center [797, 500] width 134 height 20
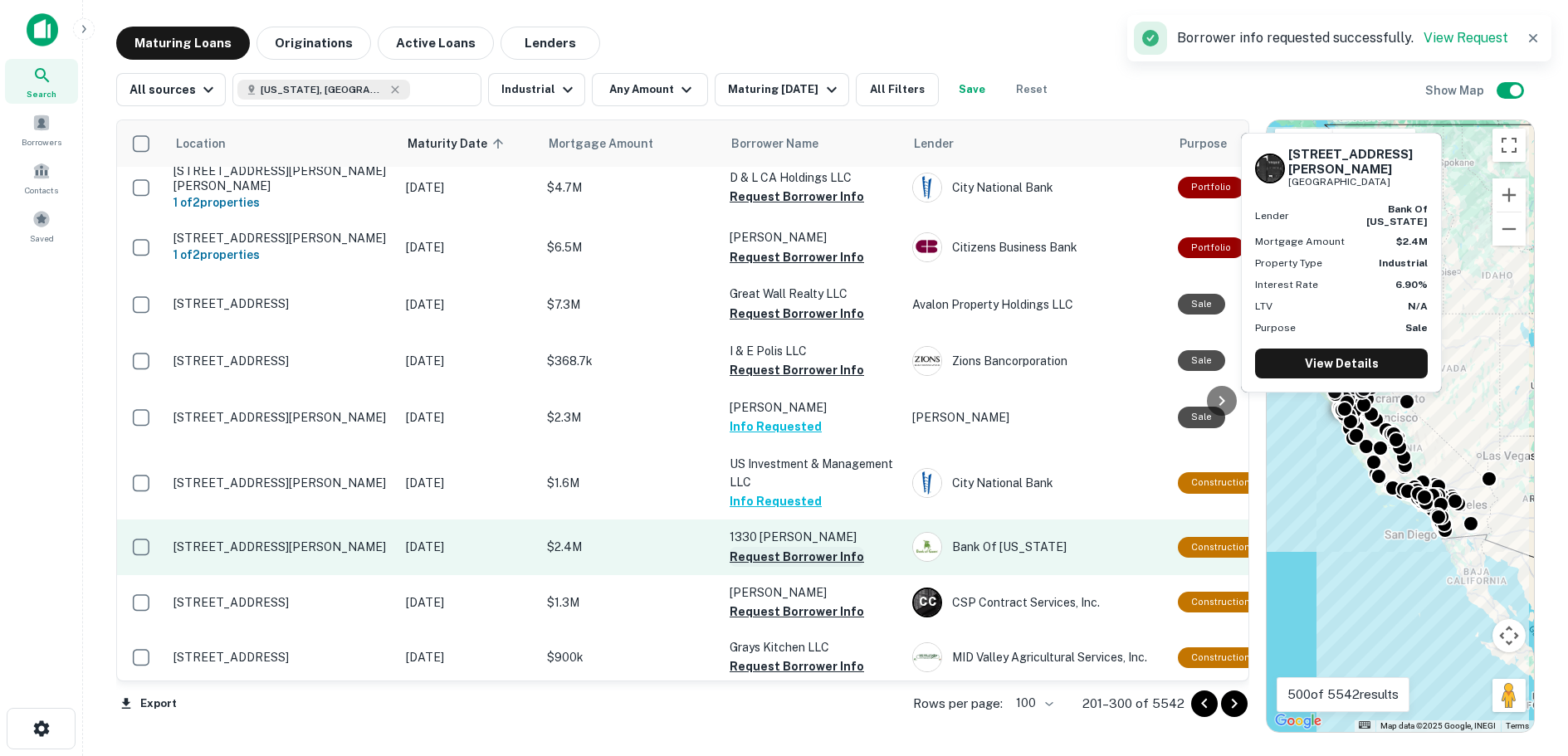
click at [798, 567] on button "Request Borrower Info" at bounding box center [797, 556] width 134 height 20
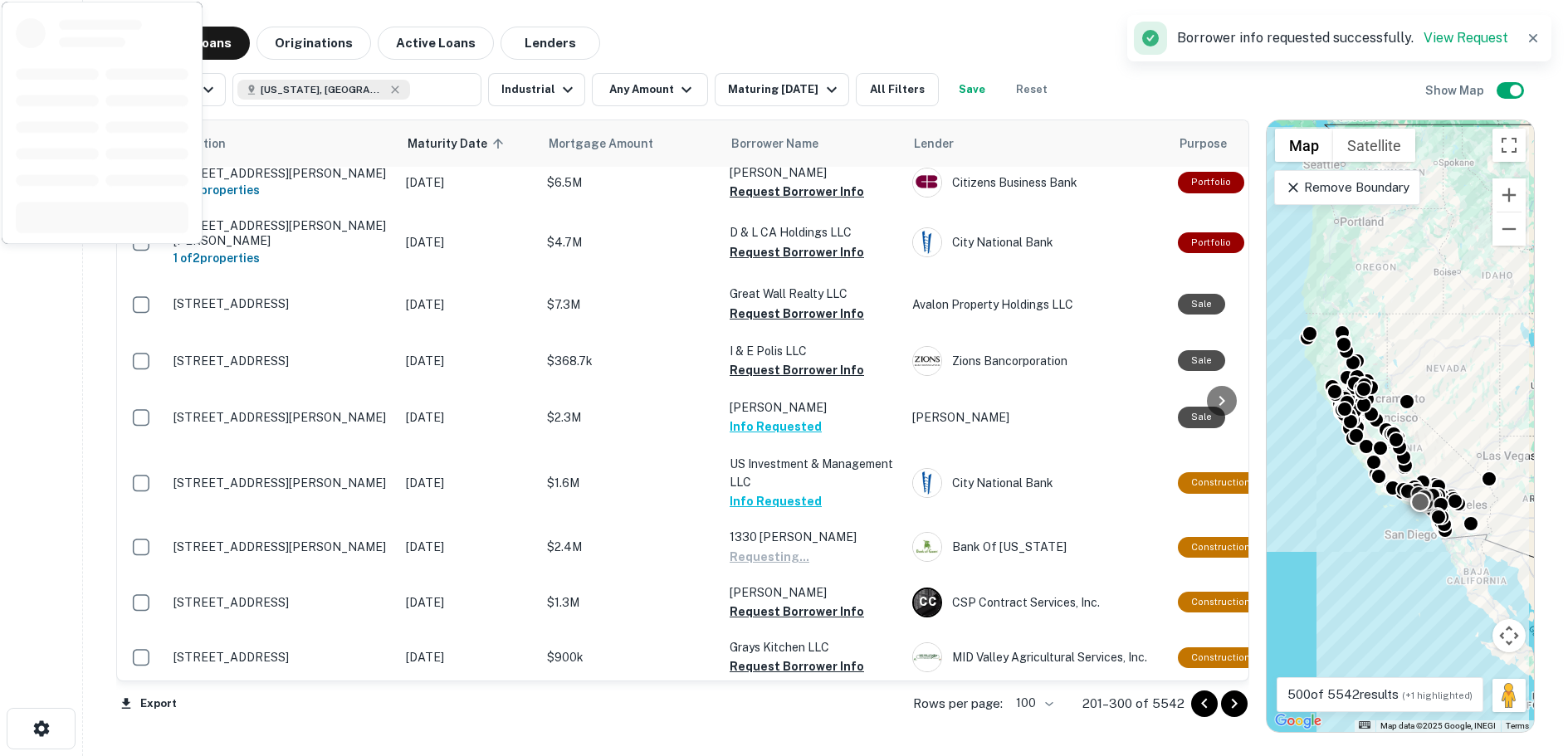
scroll to position [1161, 0]
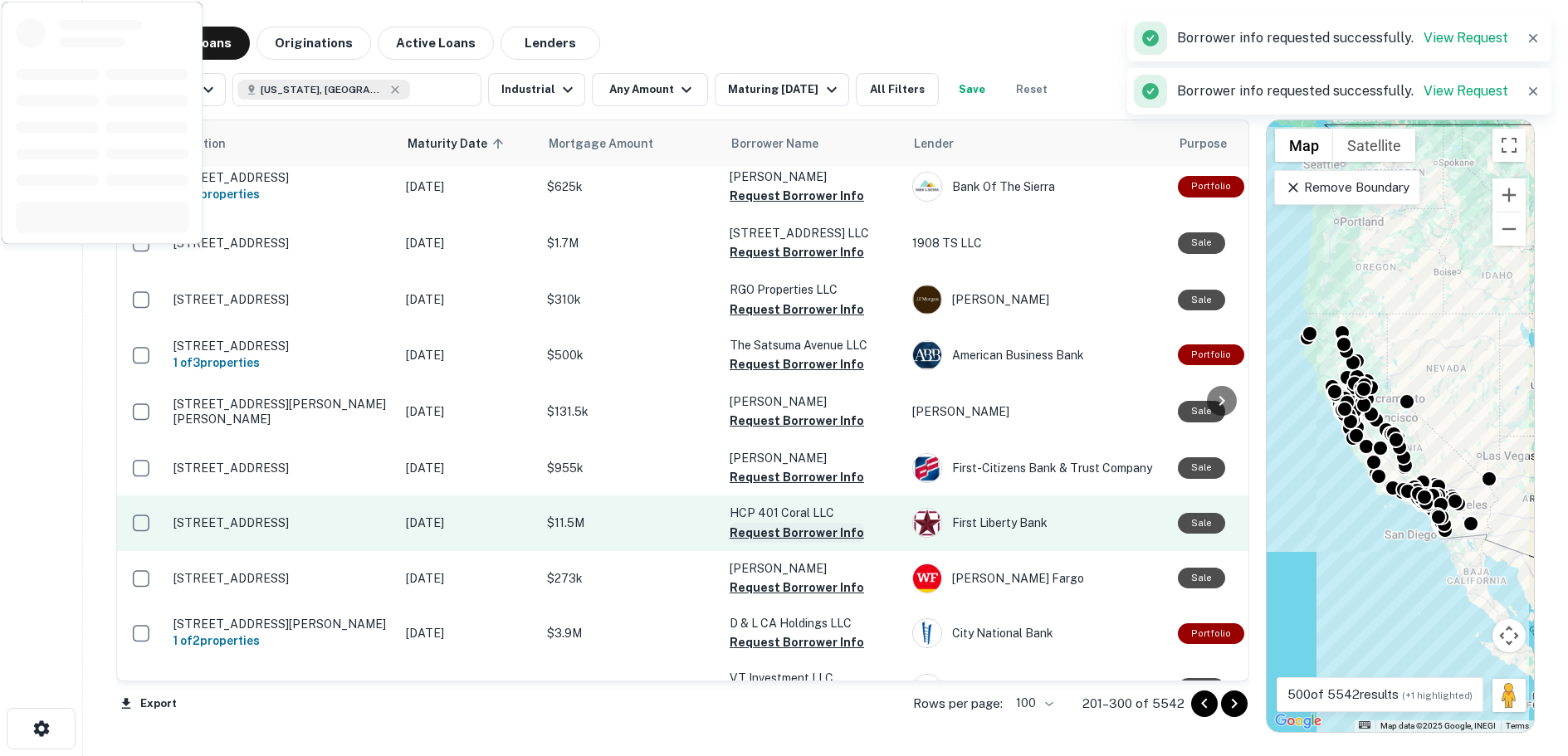
click at [793, 487] on button "Request Borrower Info" at bounding box center [797, 476] width 134 height 20
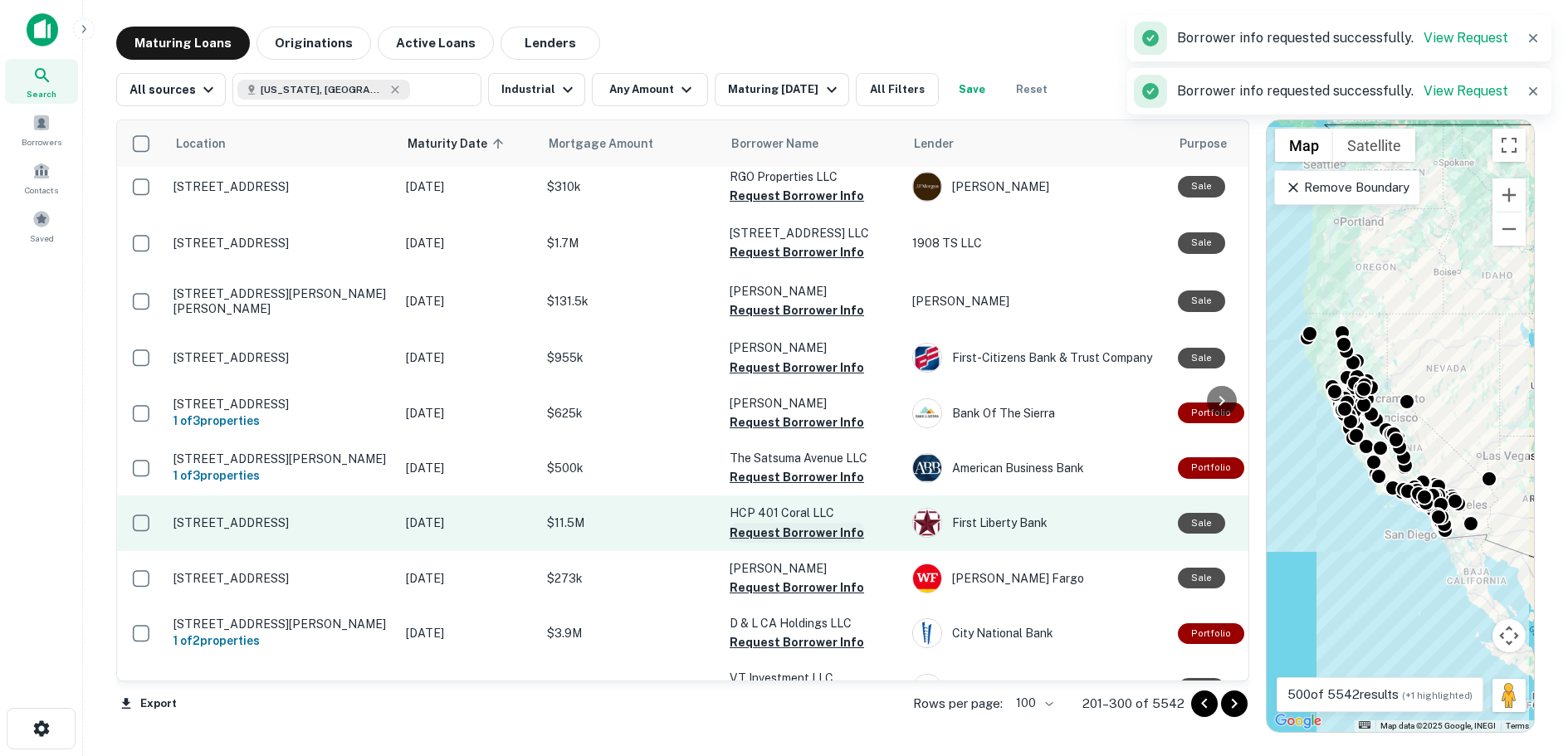
click at [789, 542] on button "Request Borrower Info" at bounding box center [797, 532] width 134 height 20
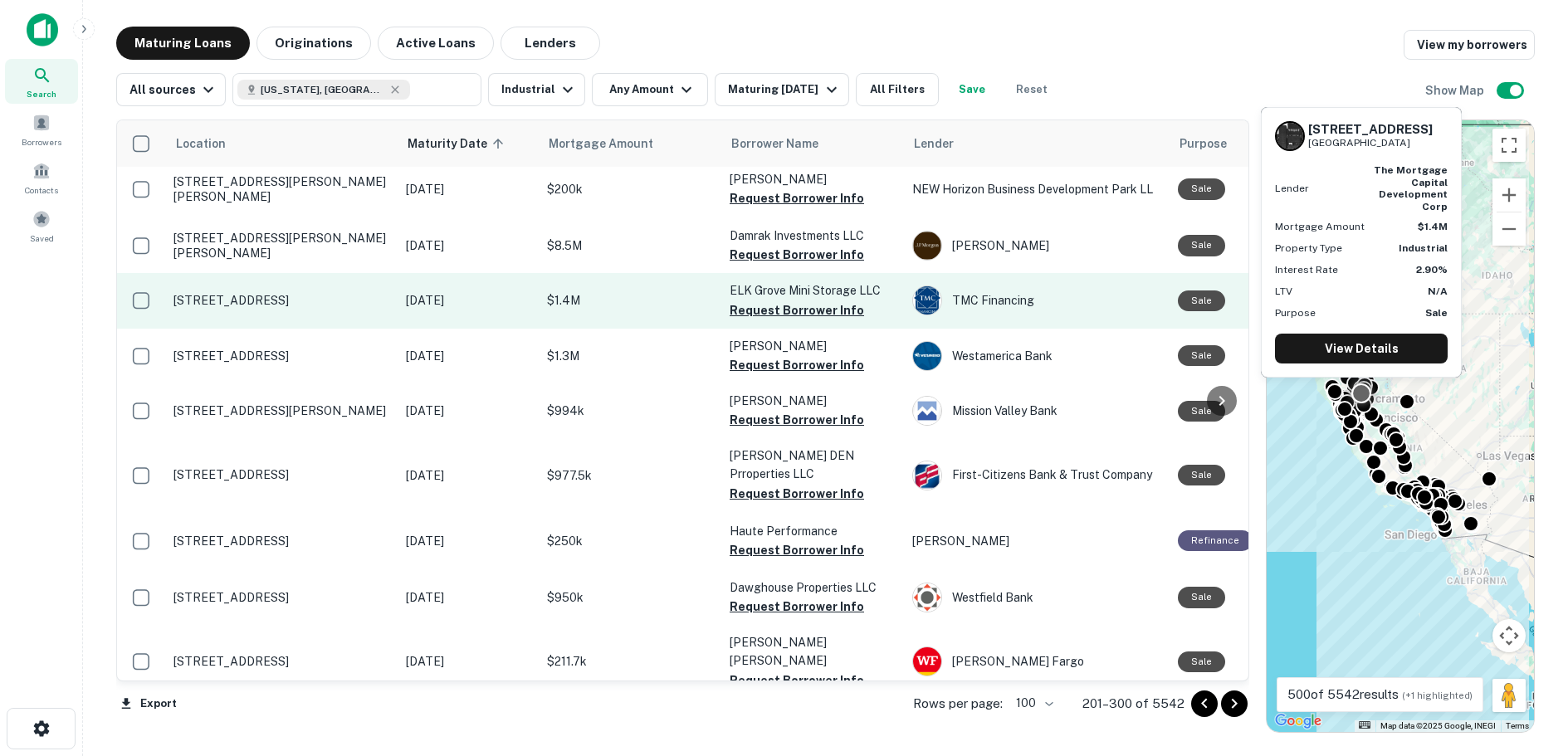
scroll to position [1908, 0]
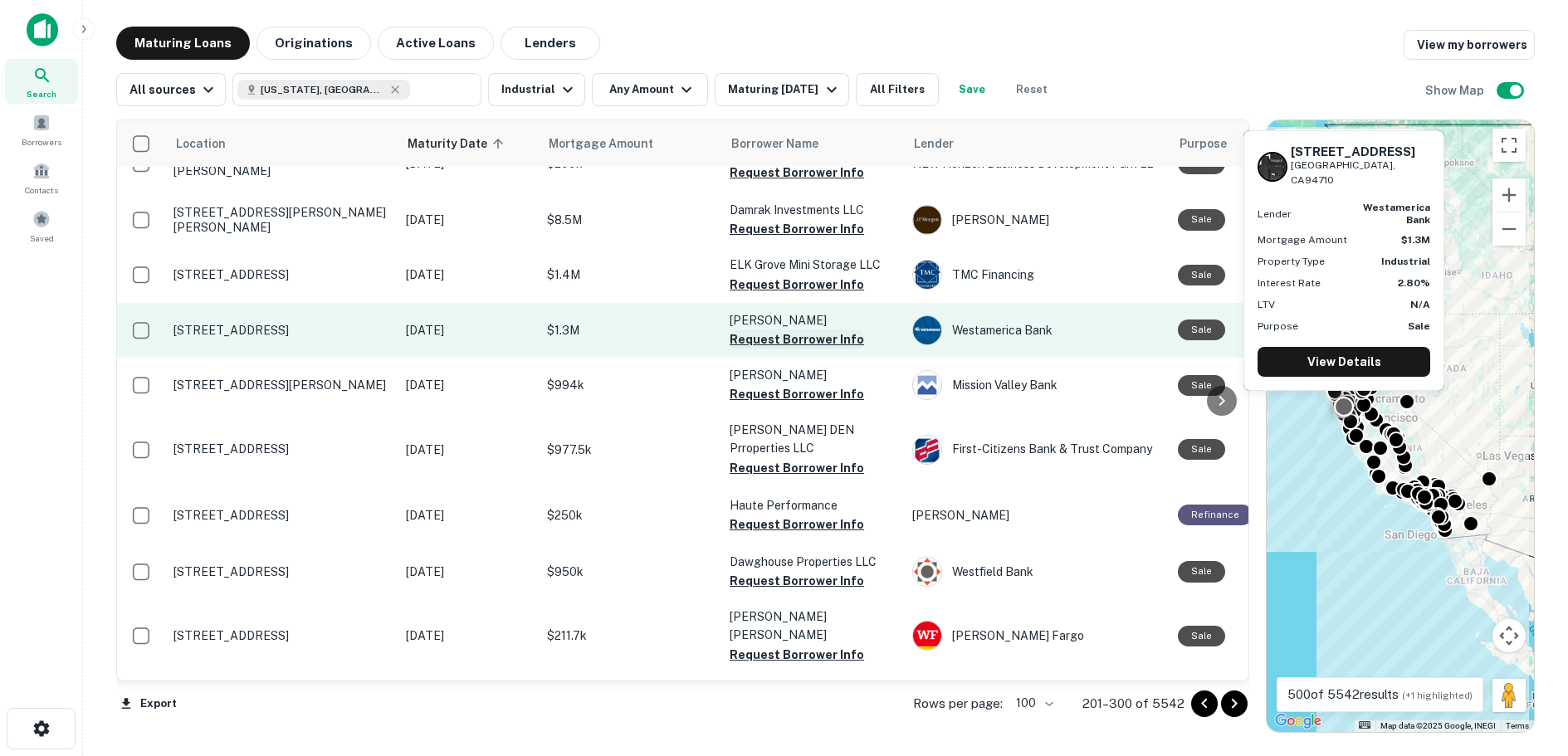
click at [789, 349] on button "Request Borrower Info" at bounding box center [797, 339] width 134 height 20
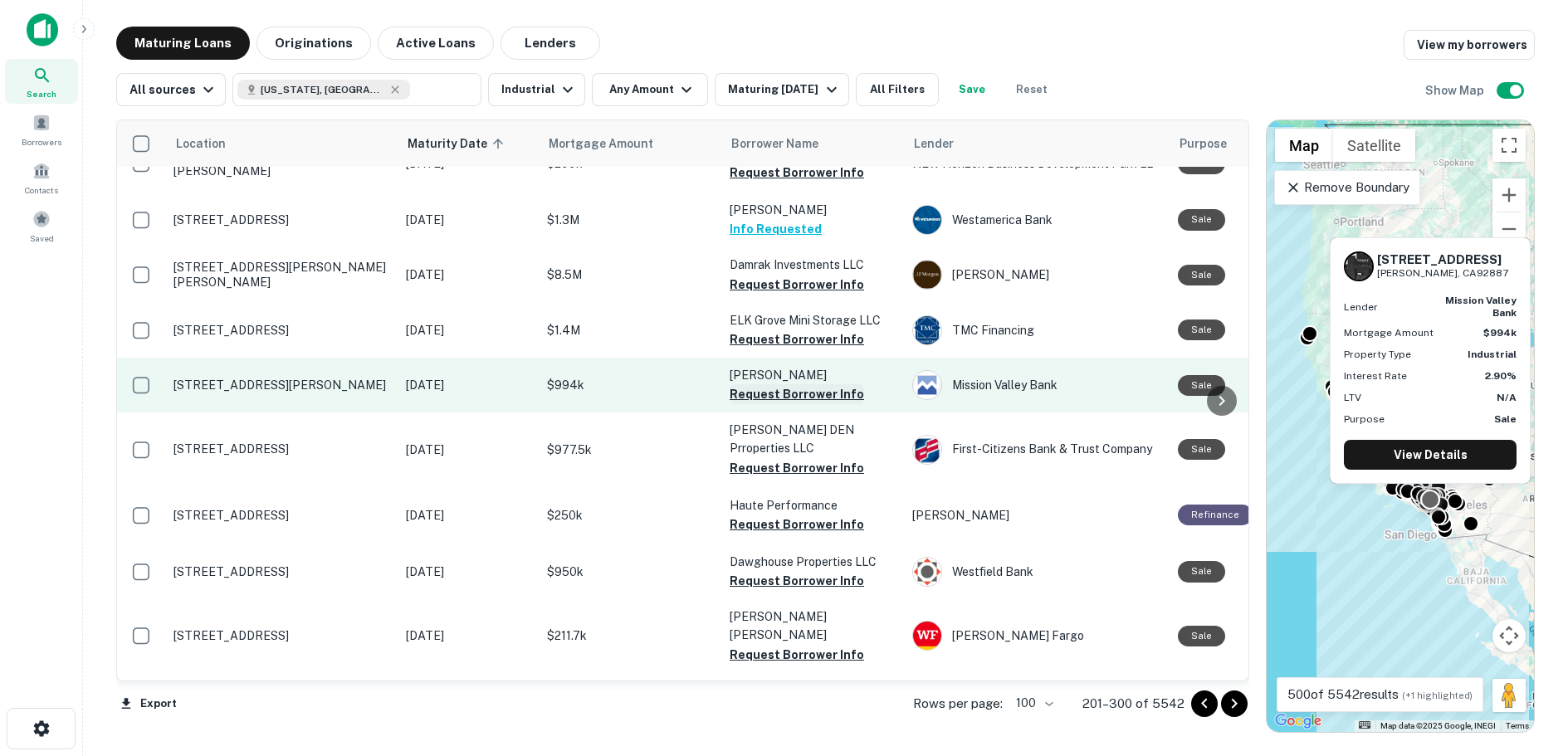
click at [791, 404] on button "Request Borrower Info" at bounding box center [797, 393] width 134 height 20
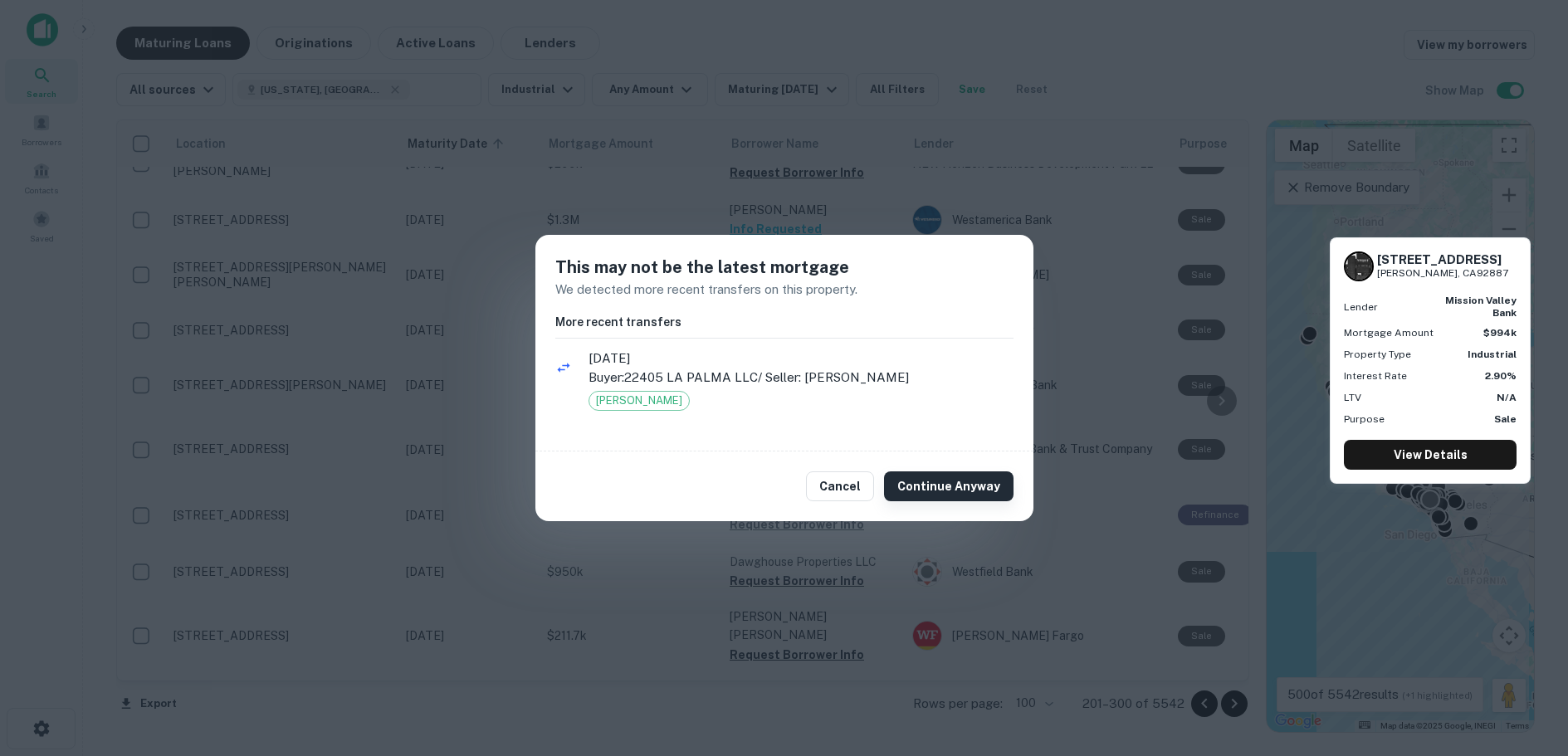
click at [943, 486] on button "Continue Anyway" at bounding box center [948, 486] width 130 height 30
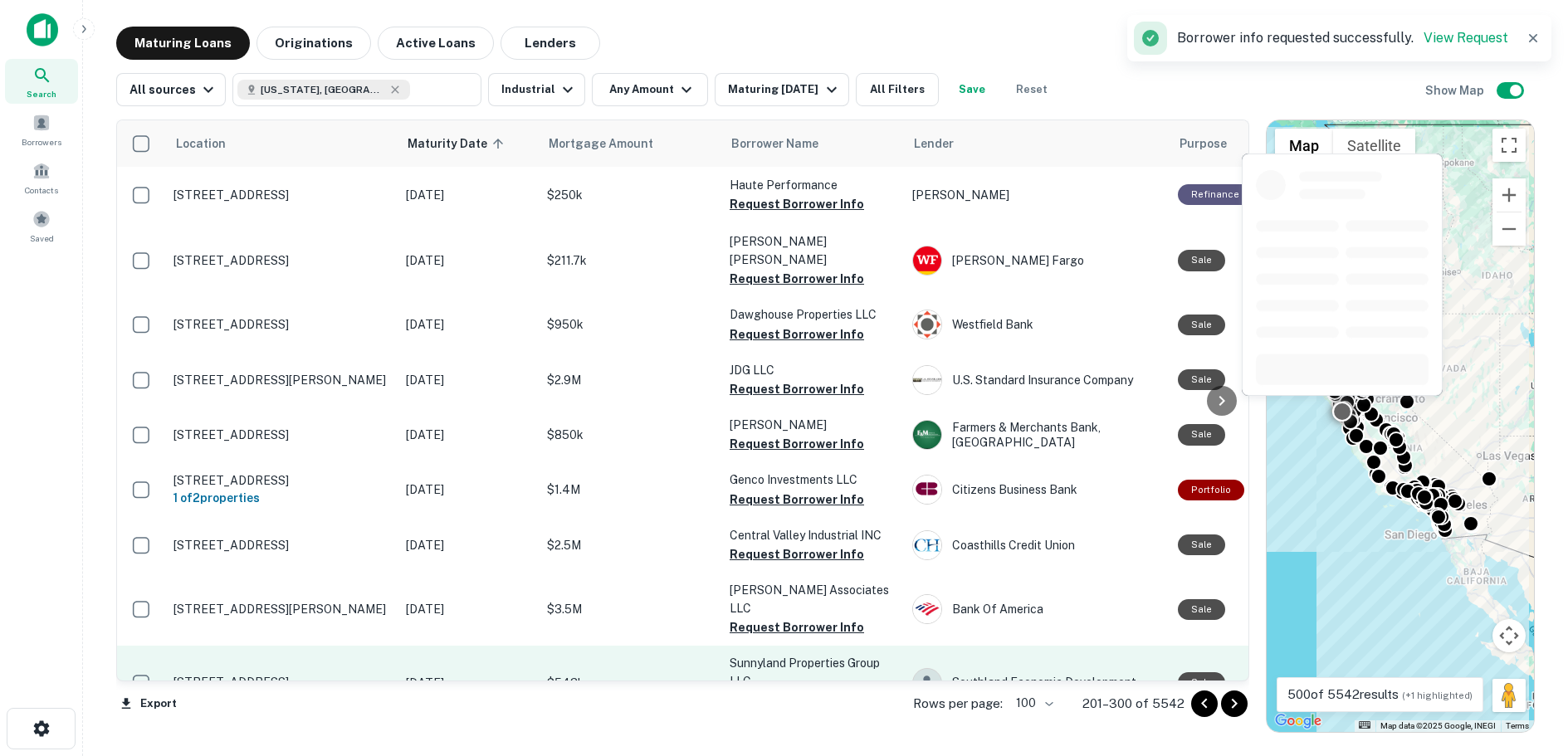
scroll to position [2405, 0]
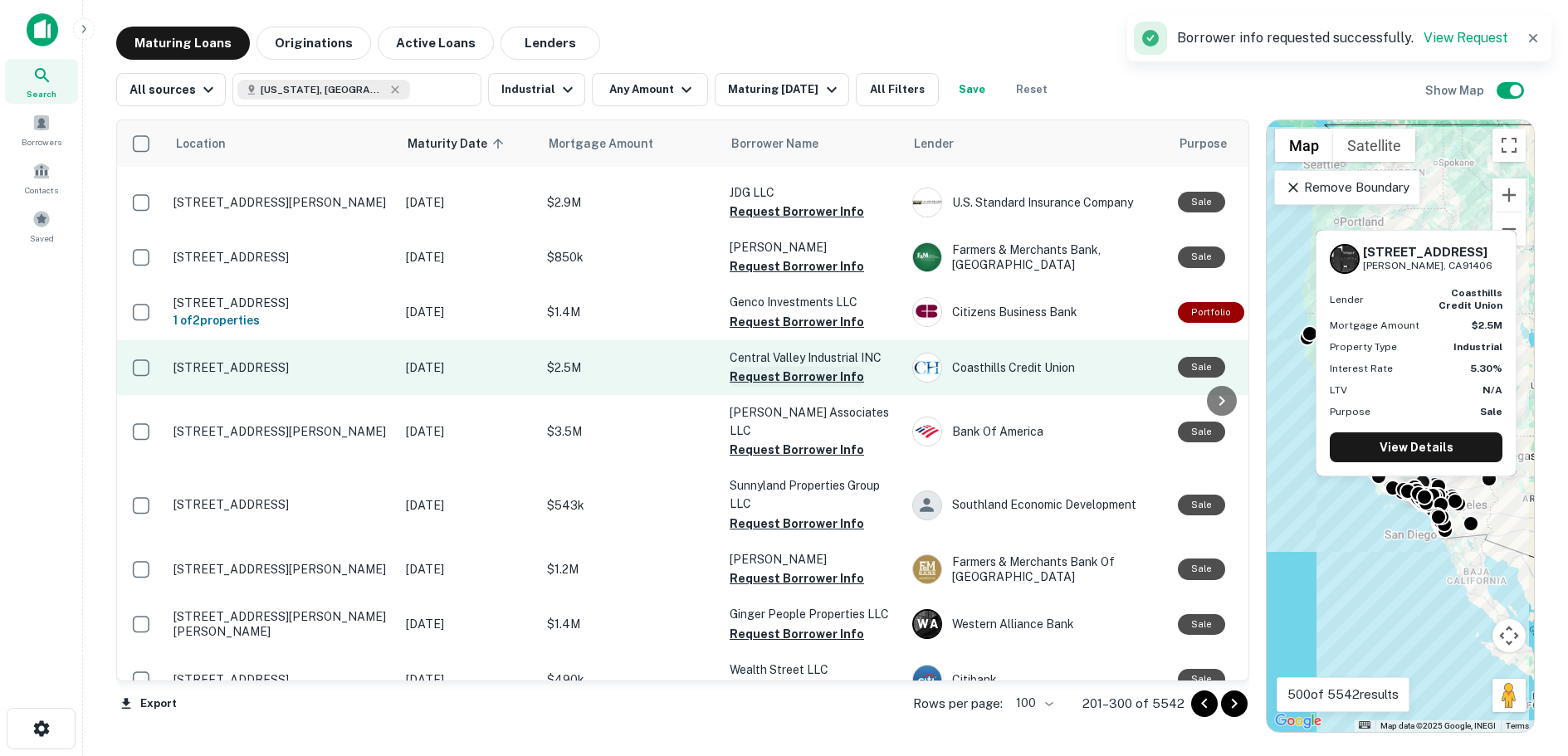
click at [800, 386] on button "Request Borrower Info" at bounding box center [797, 376] width 134 height 20
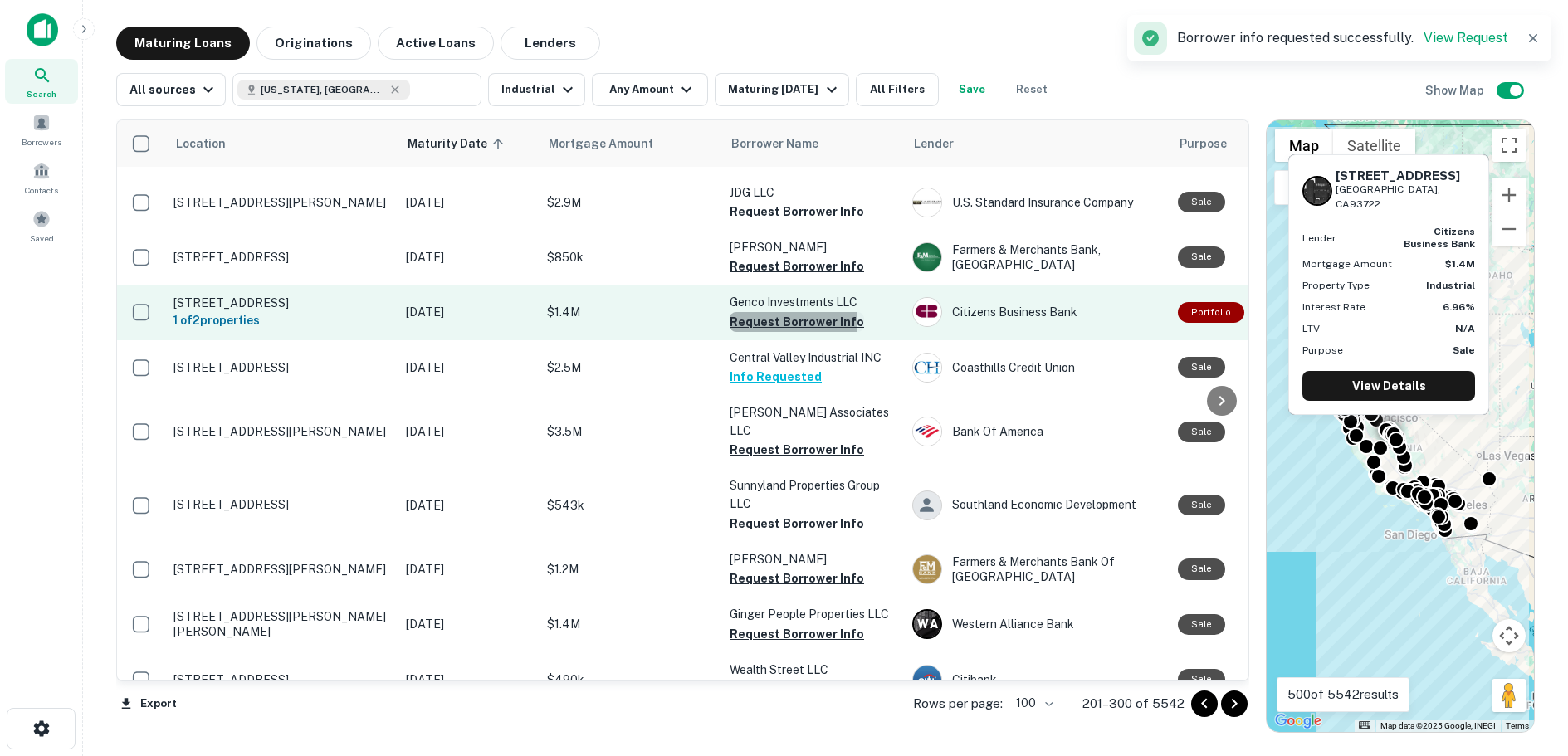
click at [793, 331] on button "Request Borrower Info" at bounding box center [797, 321] width 134 height 20
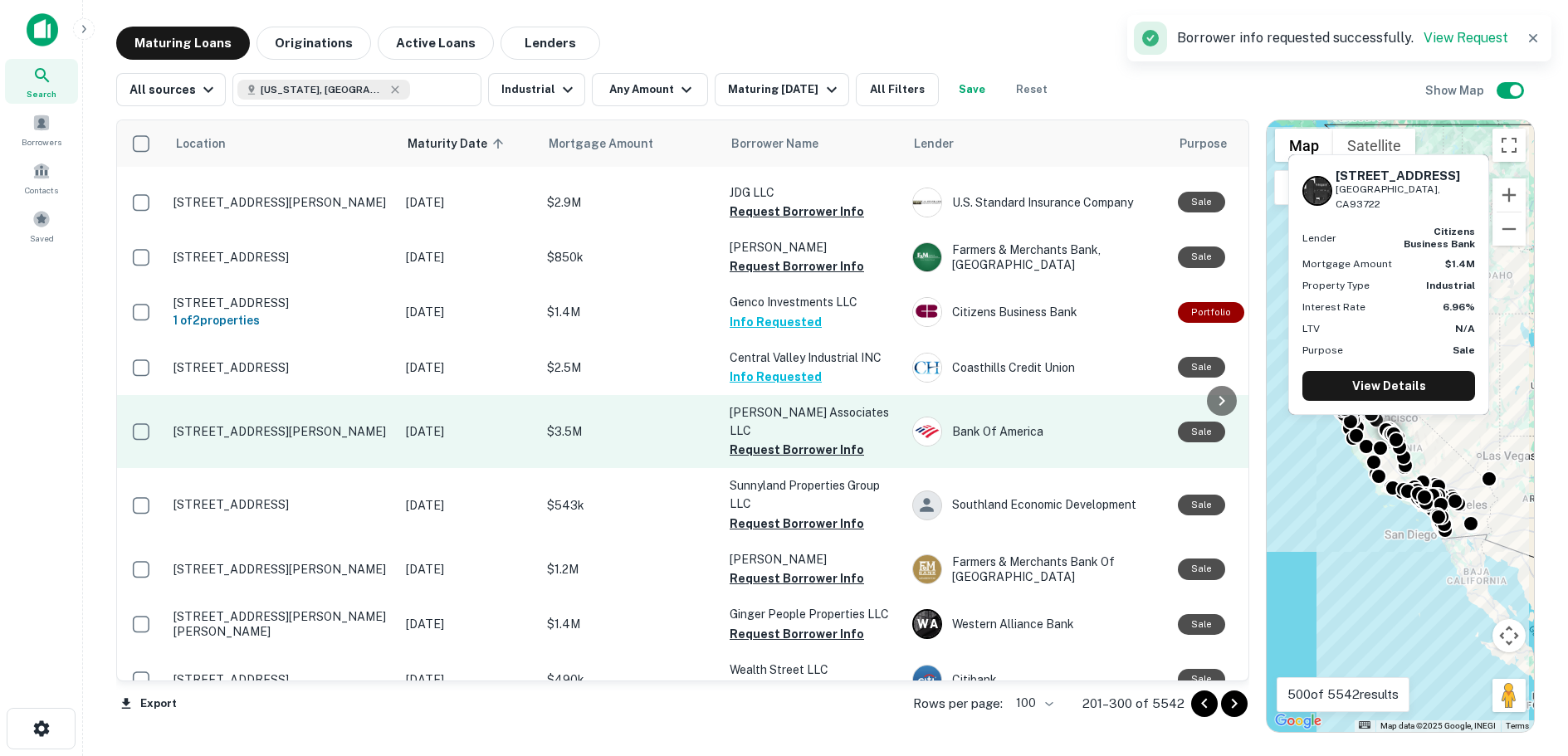
click at [784, 276] on button "Request Borrower Info" at bounding box center [797, 266] width 134 height 20
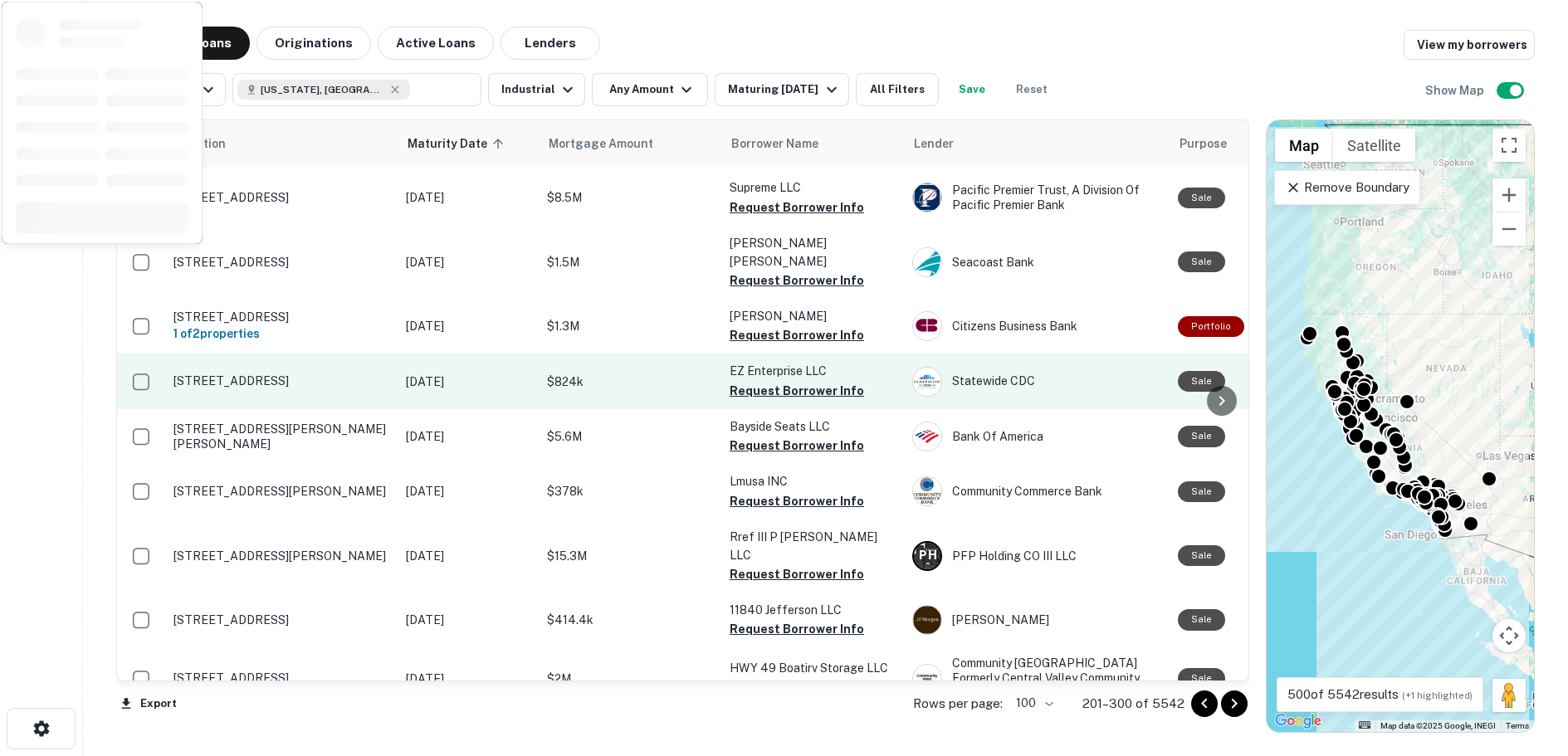
scroll to position [3235, 0]
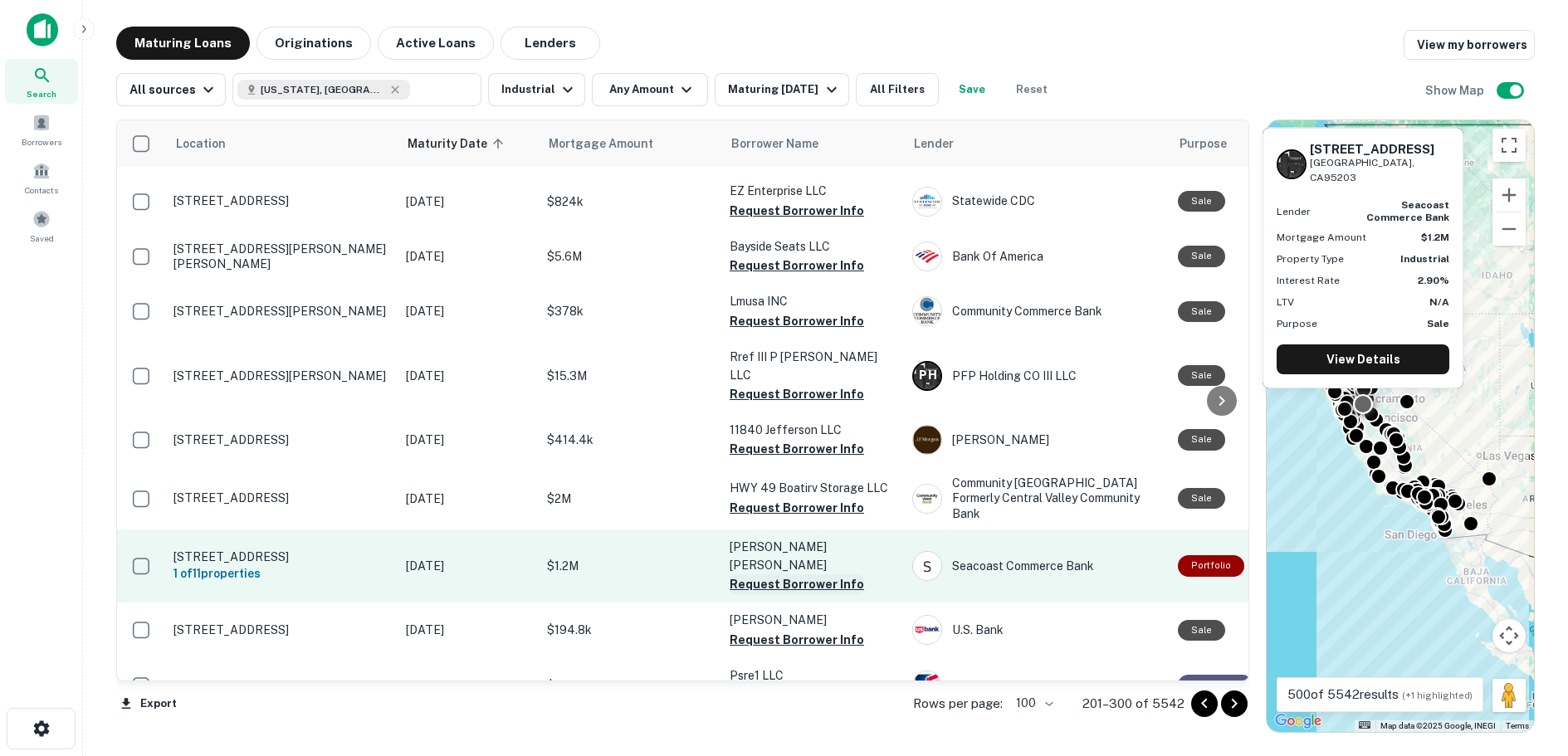
click at [784, 574] on button "Request Borrower Info" at bounding box center [797, 583] width 134 height 20
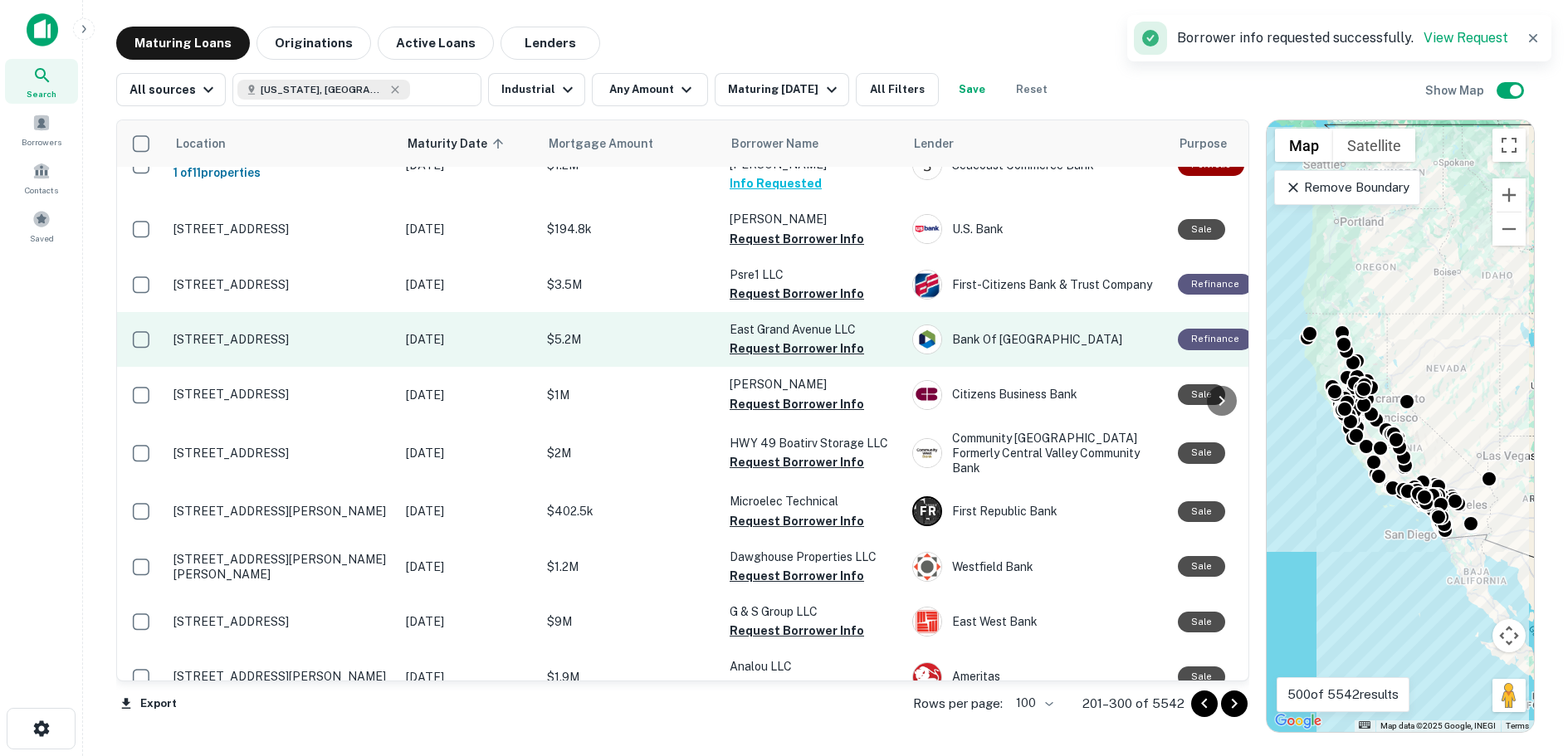
scroll to position [3732, 0]
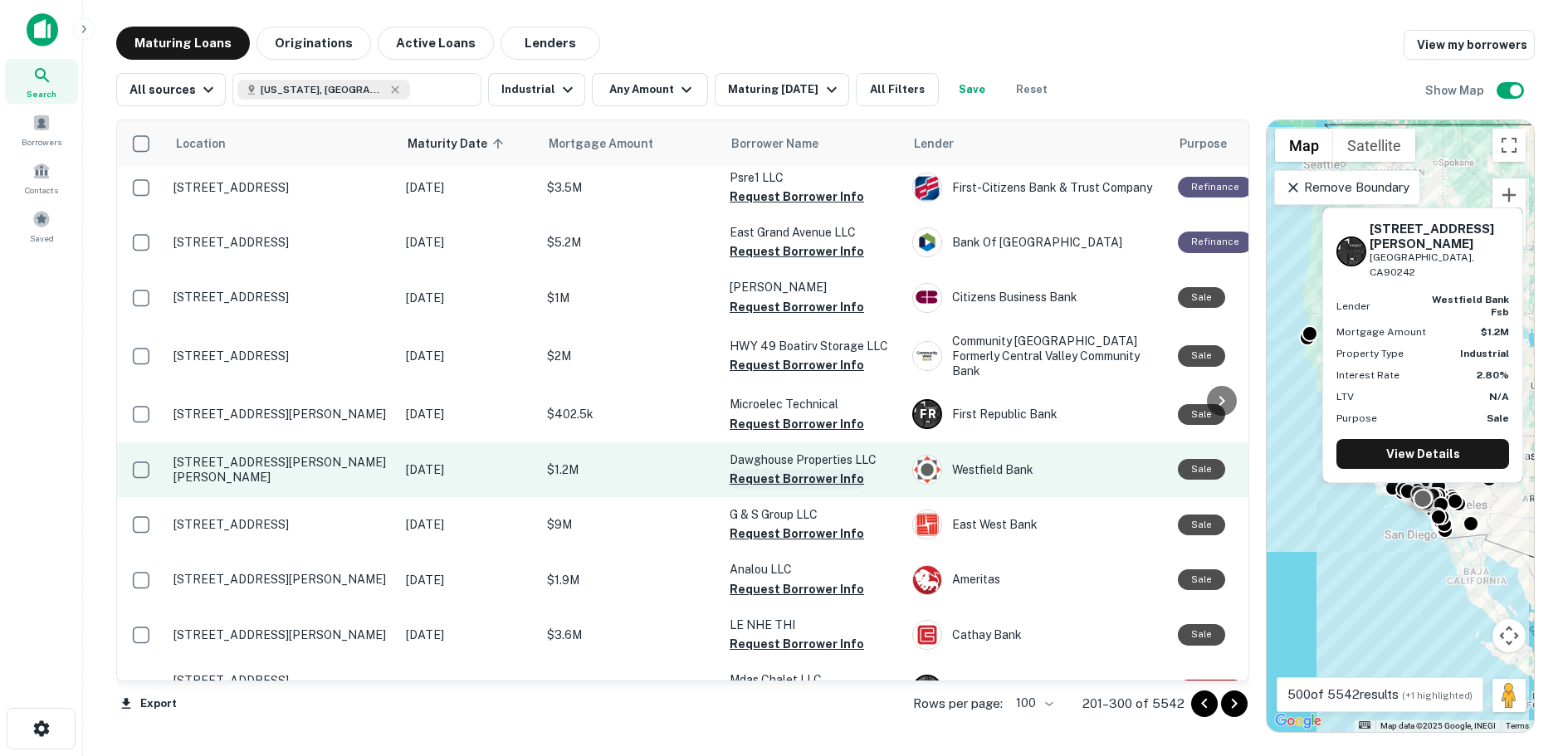
click at [794, 469] on button "Request Borrower Info" at bounding box center [797, 478] width 134 height 20
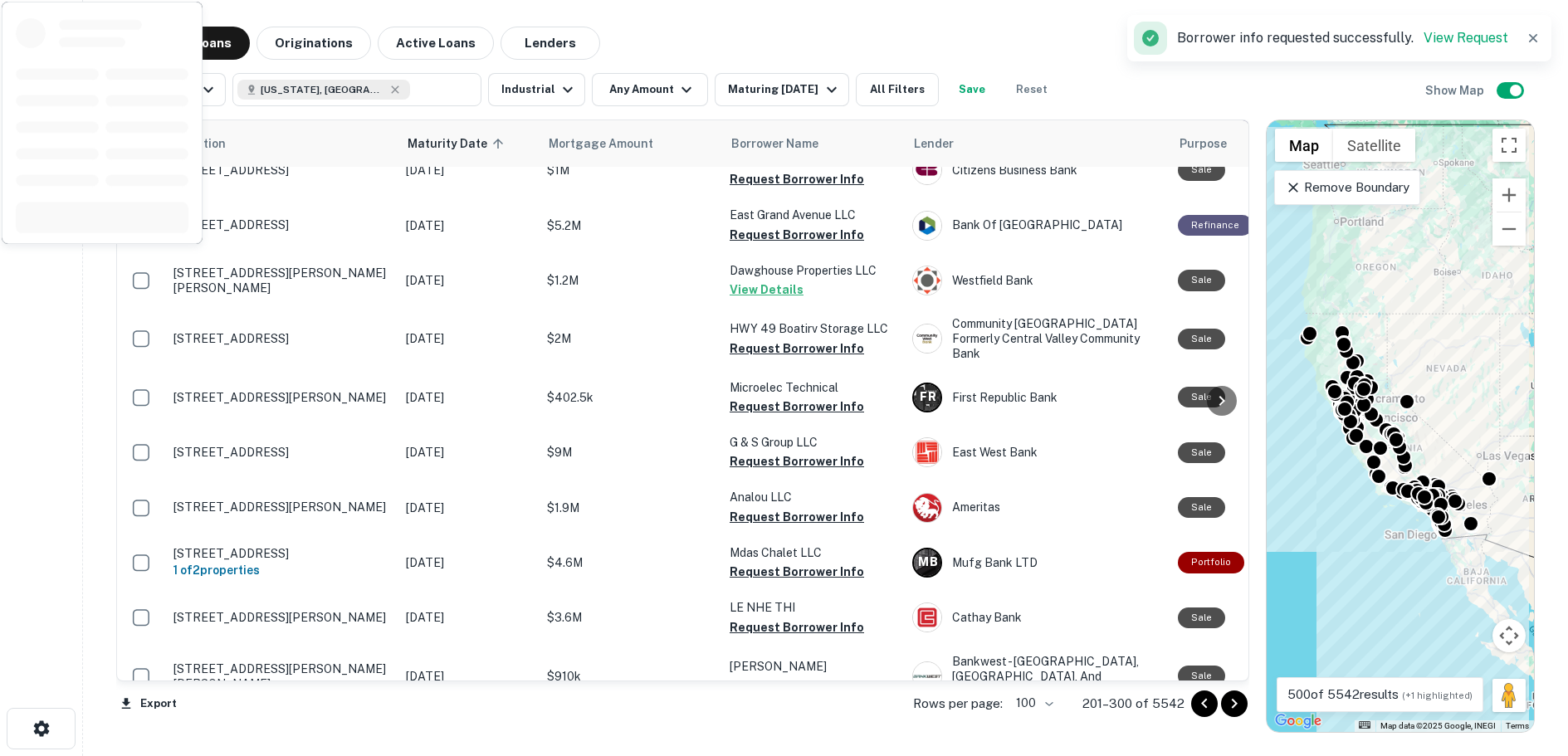
scroll to position [3899, 0]
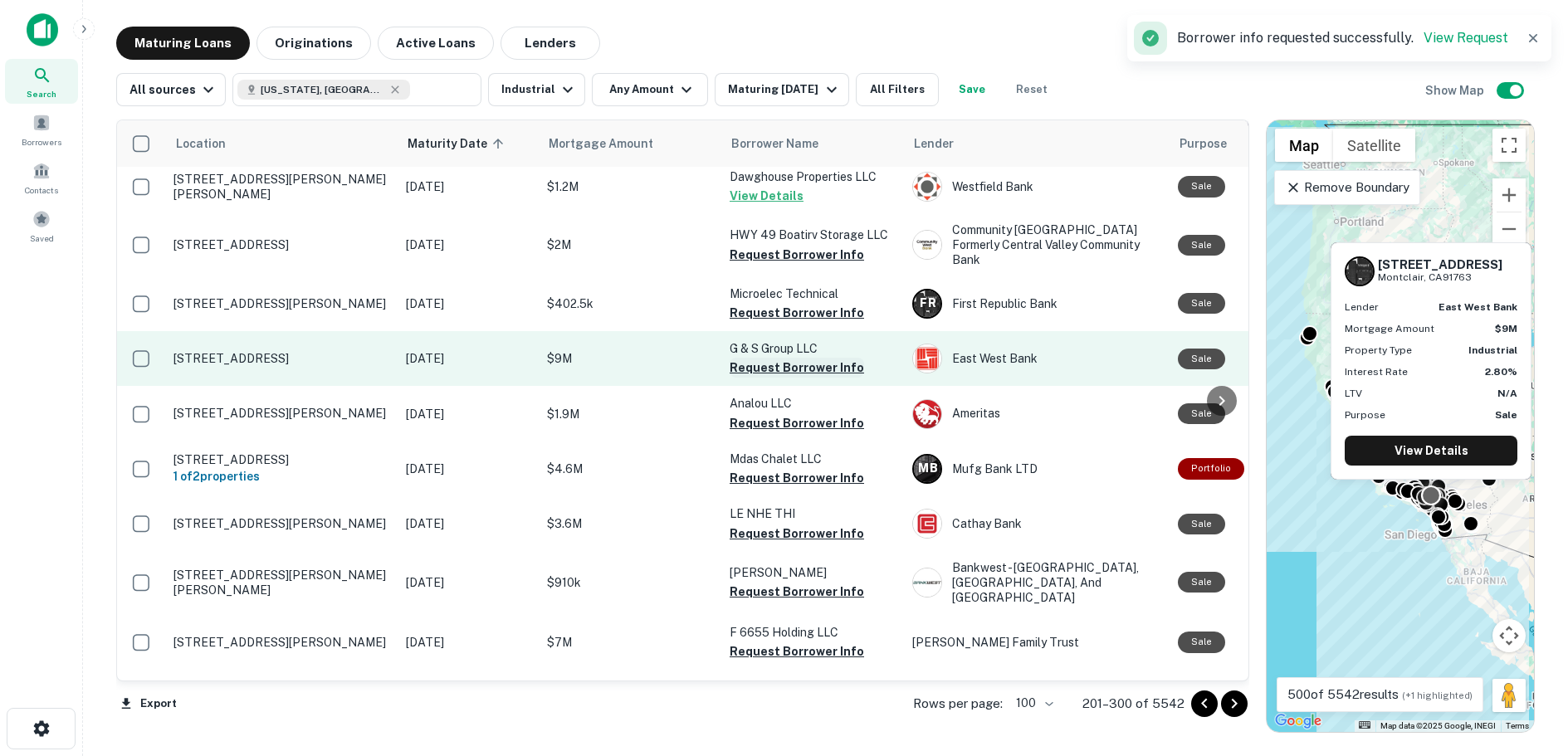
click at [760, 357] on button "Request Borrower Info" at bounding box center [797, 367] width 134 height 20
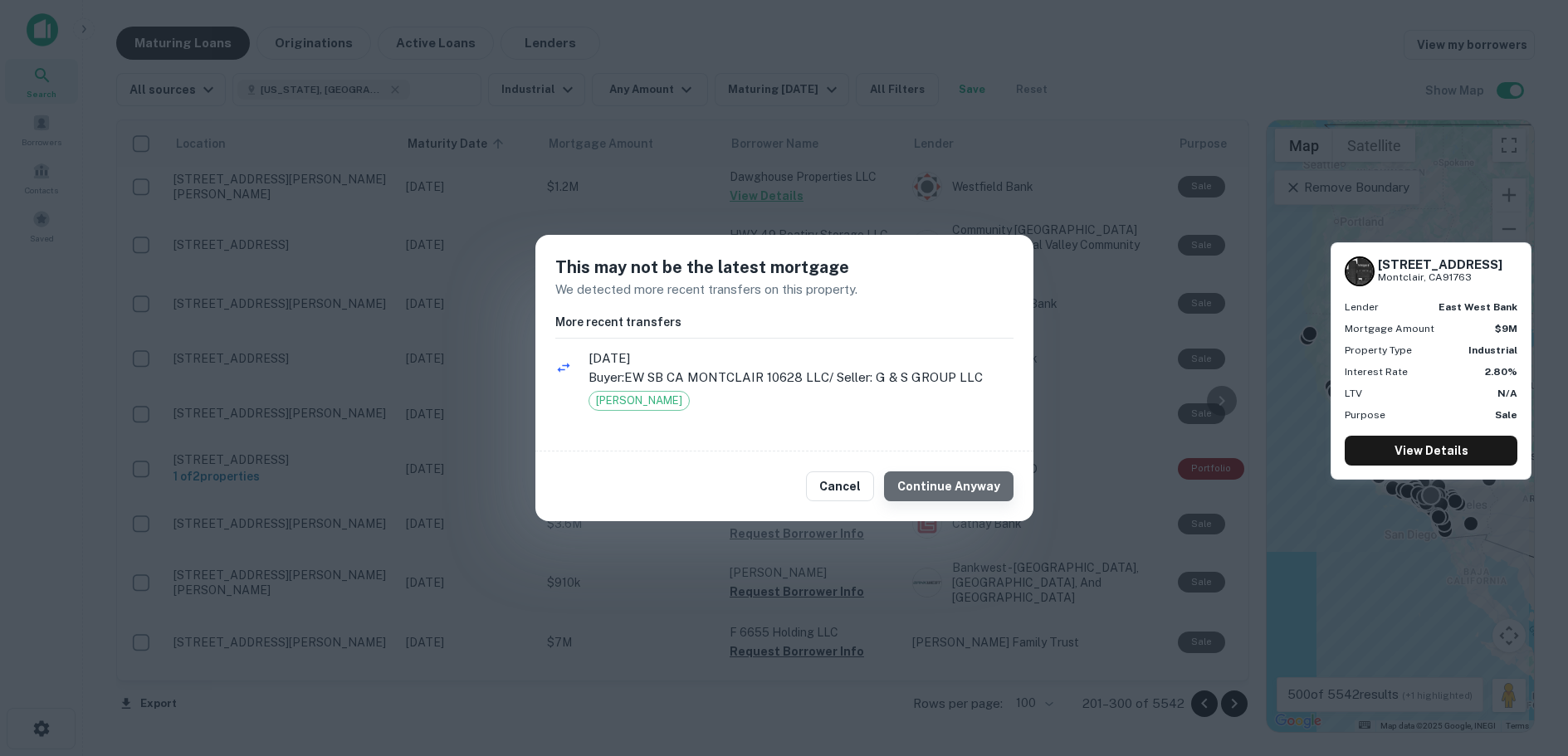
click at [963, 486] on button "Continue Anyway" at bounding box center [948, 486] width 130 height 30
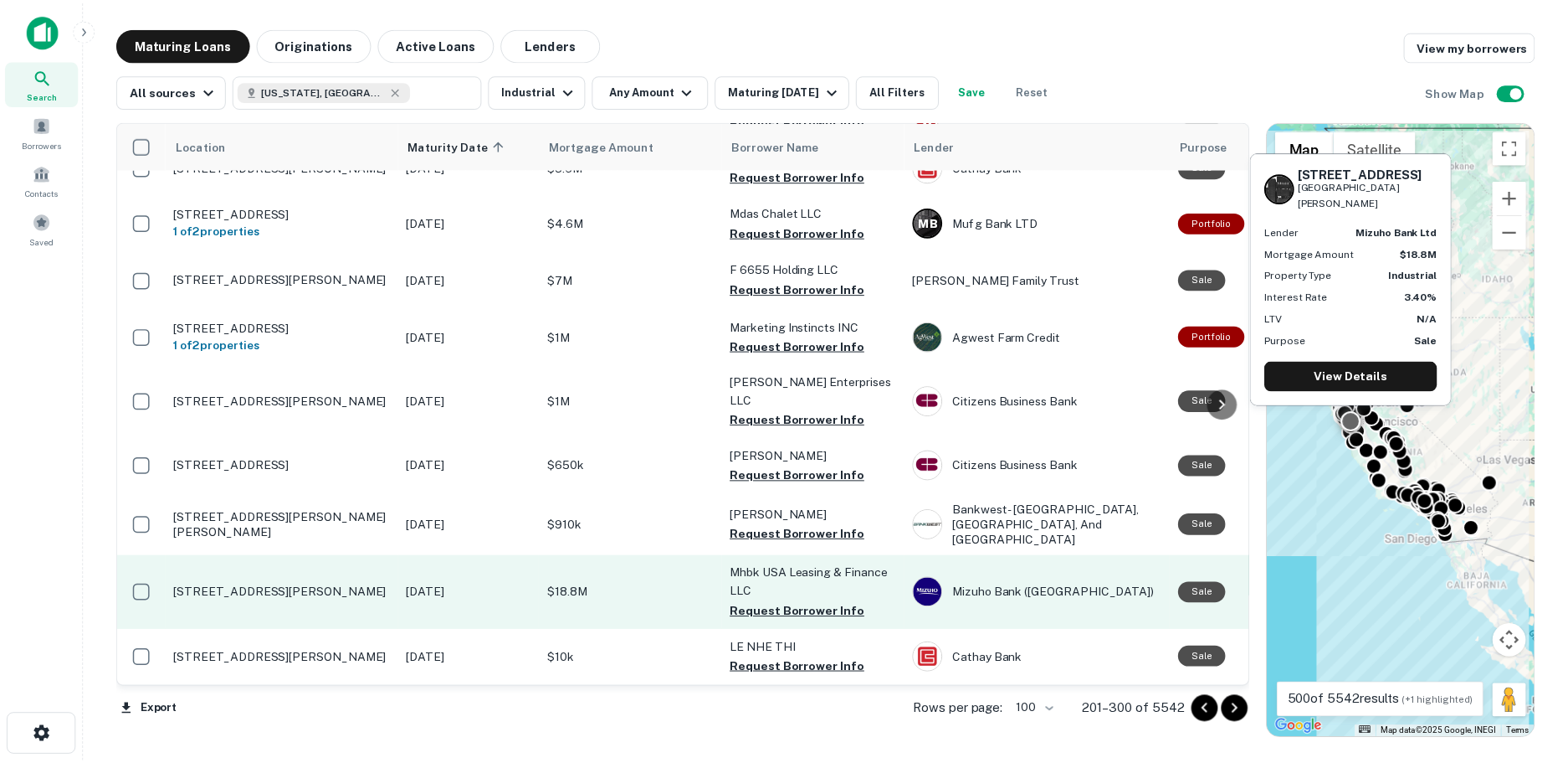
scroll to position [4269, 0]
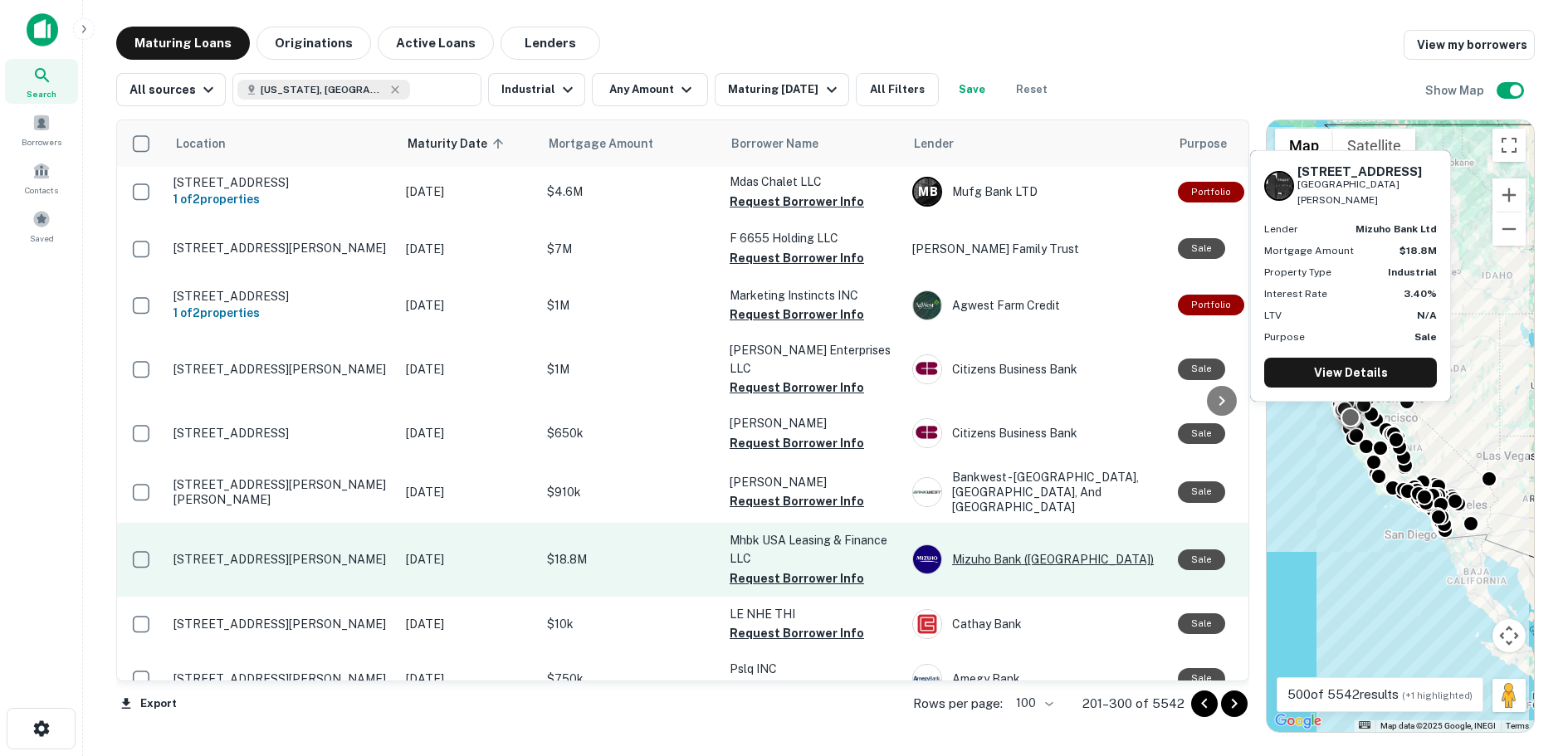
click at [994, 544] on div "Mizuho Bank ([GEOGRAPHIC_DATA])" at bounding box center [1037, 559] width 249 height 30
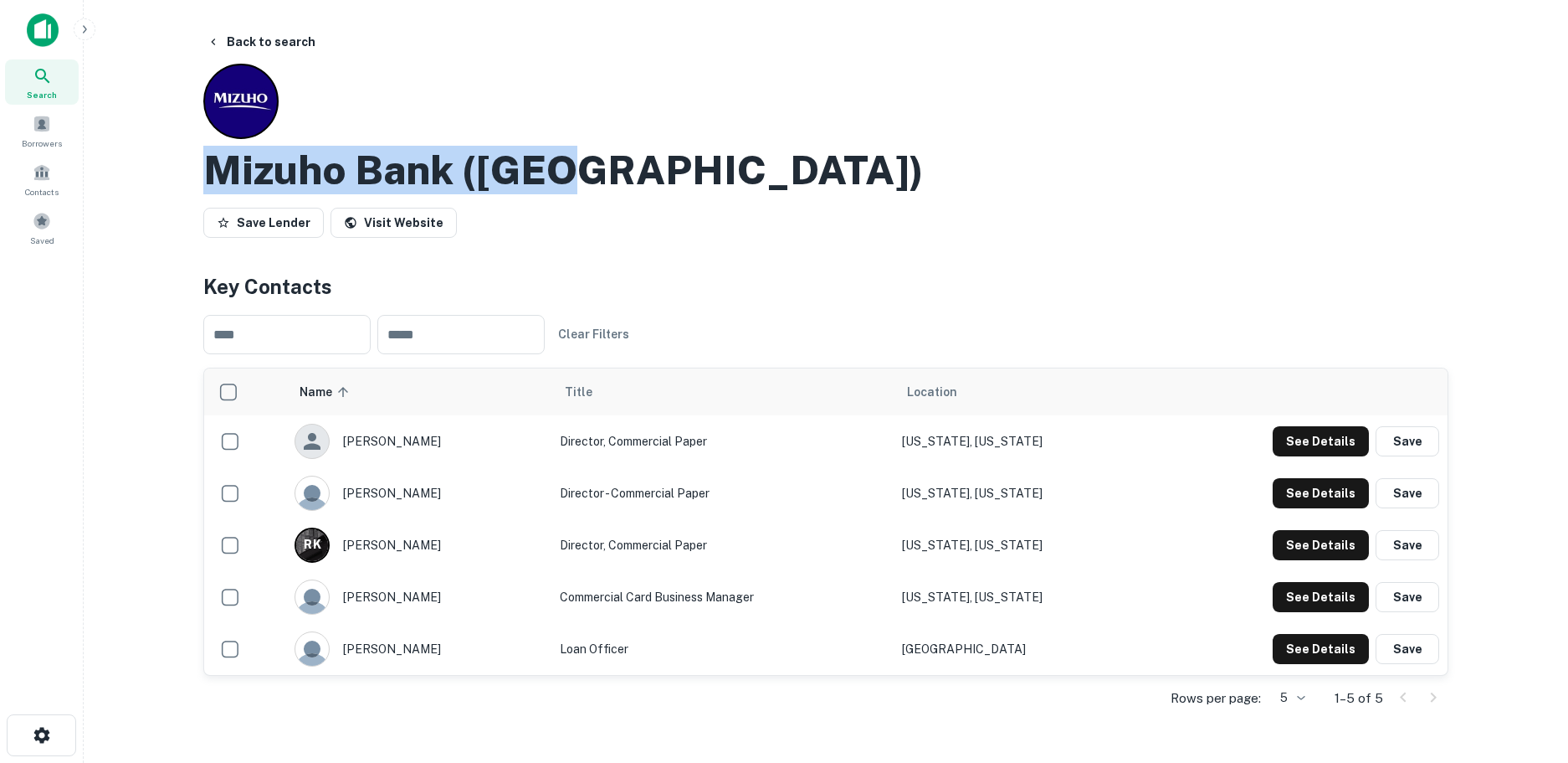
drag, startPoint x: 583, startPoint y: 170, endPoint x: 179, endPoint y: 168, distance: 404.0
click at [179, 168] on main "Back to search Mizuho Bank (usa) Save Lender Visit Website Key Contacts ​ ​ Cle…" at bounding box center [826, 382] width 1485 height 763
copy h2 "Mizuho Bank ([GEOGRAPHIC_DATA])"
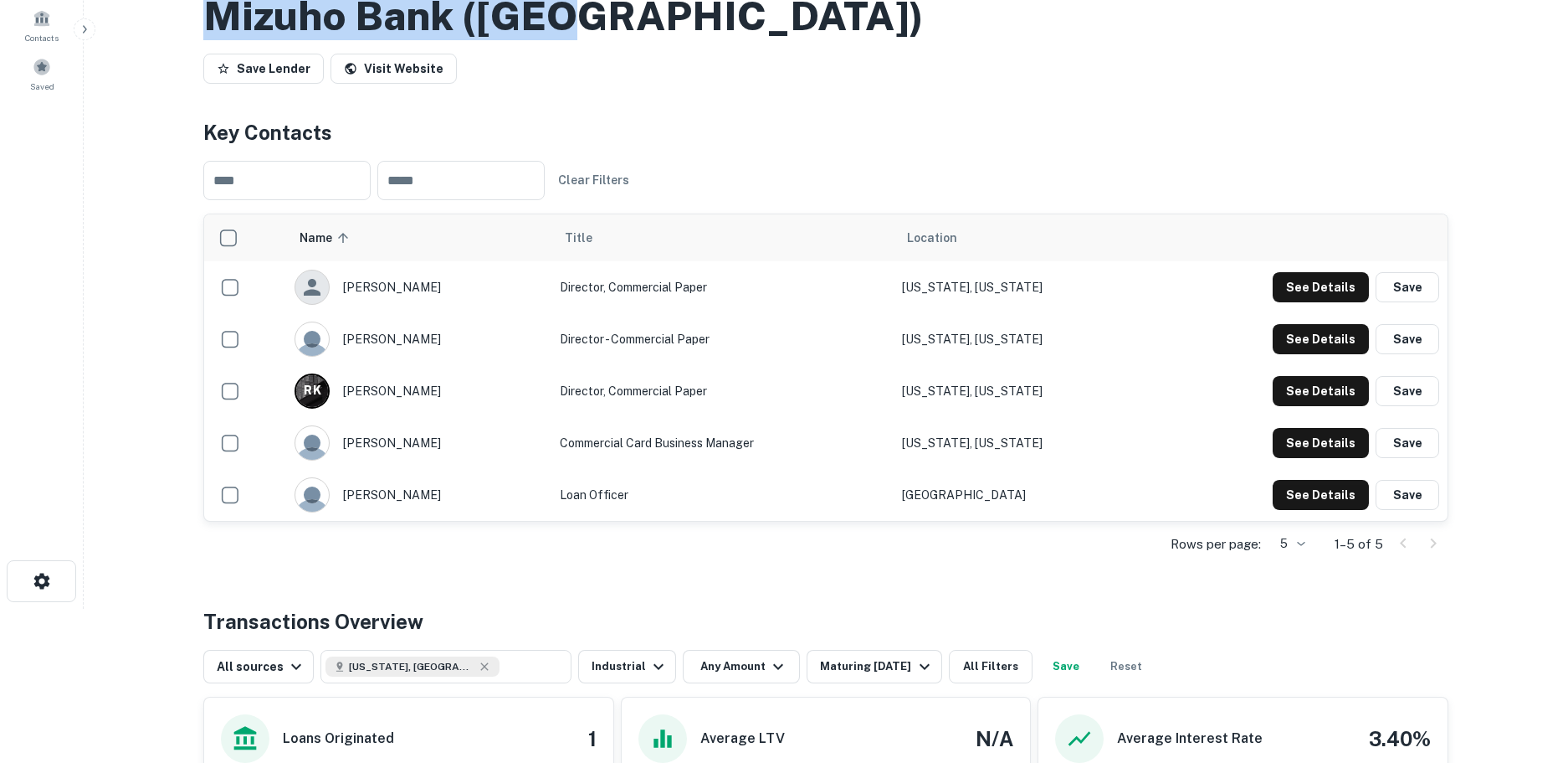
scroll to position [168, 0]
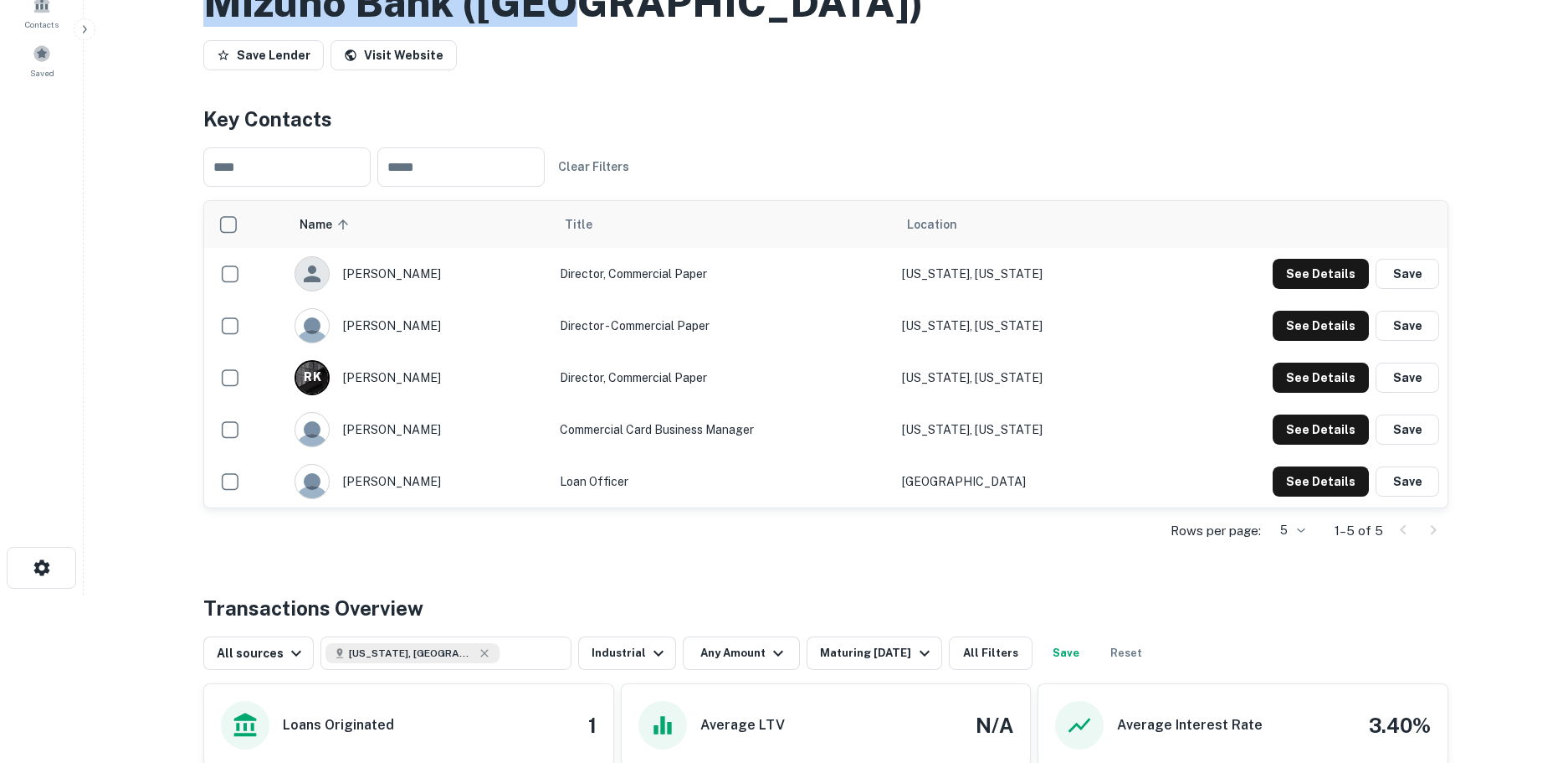
click at [1302, 528] on body "Search Borrowers Contacts Saved Back to search Mizuho Bank (usa) Save Lender Vi…" at bounding box center [784, 214] width 1568 height 763
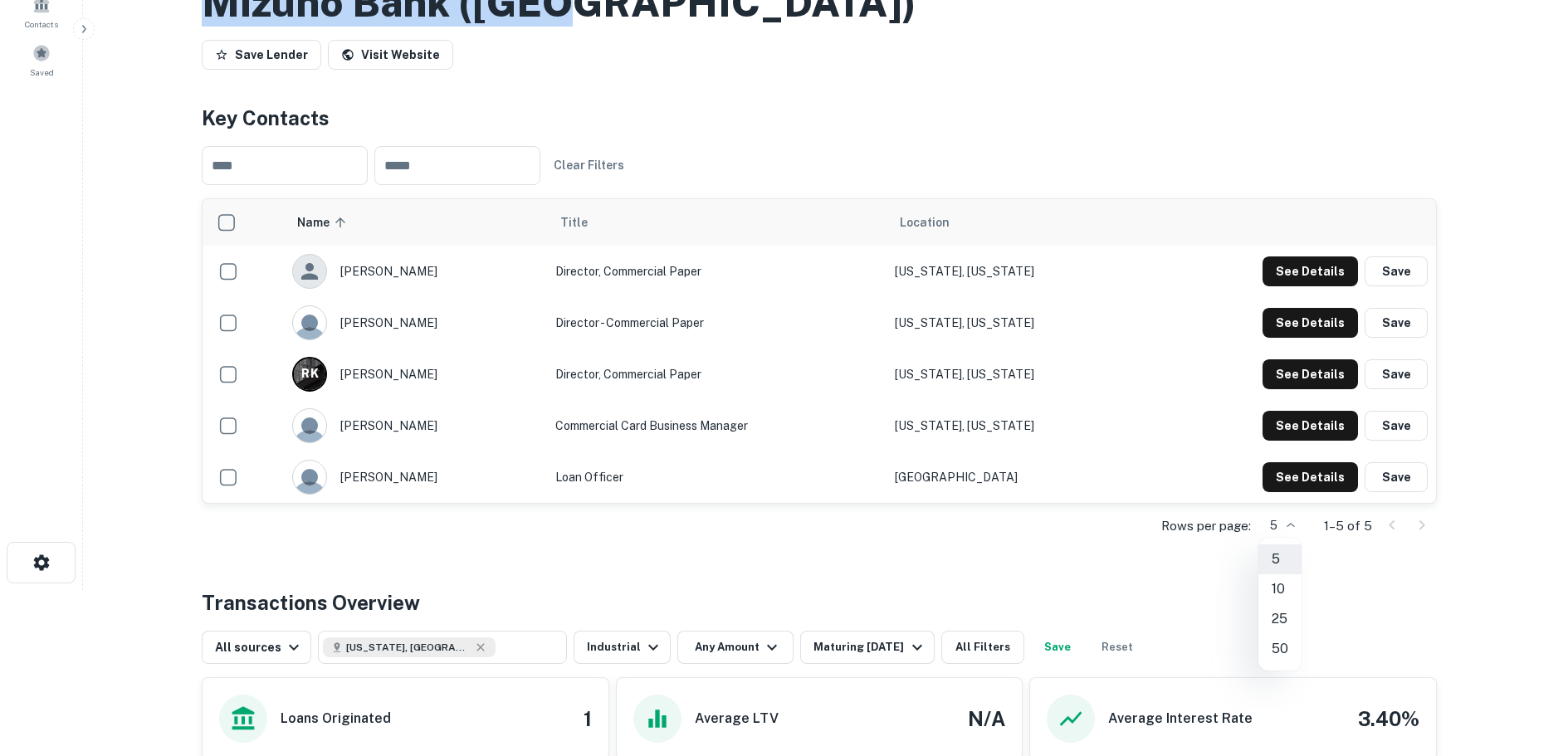
click at [1285, 646] on li "50" at bounding box center [1279, 649] width 43 height 30
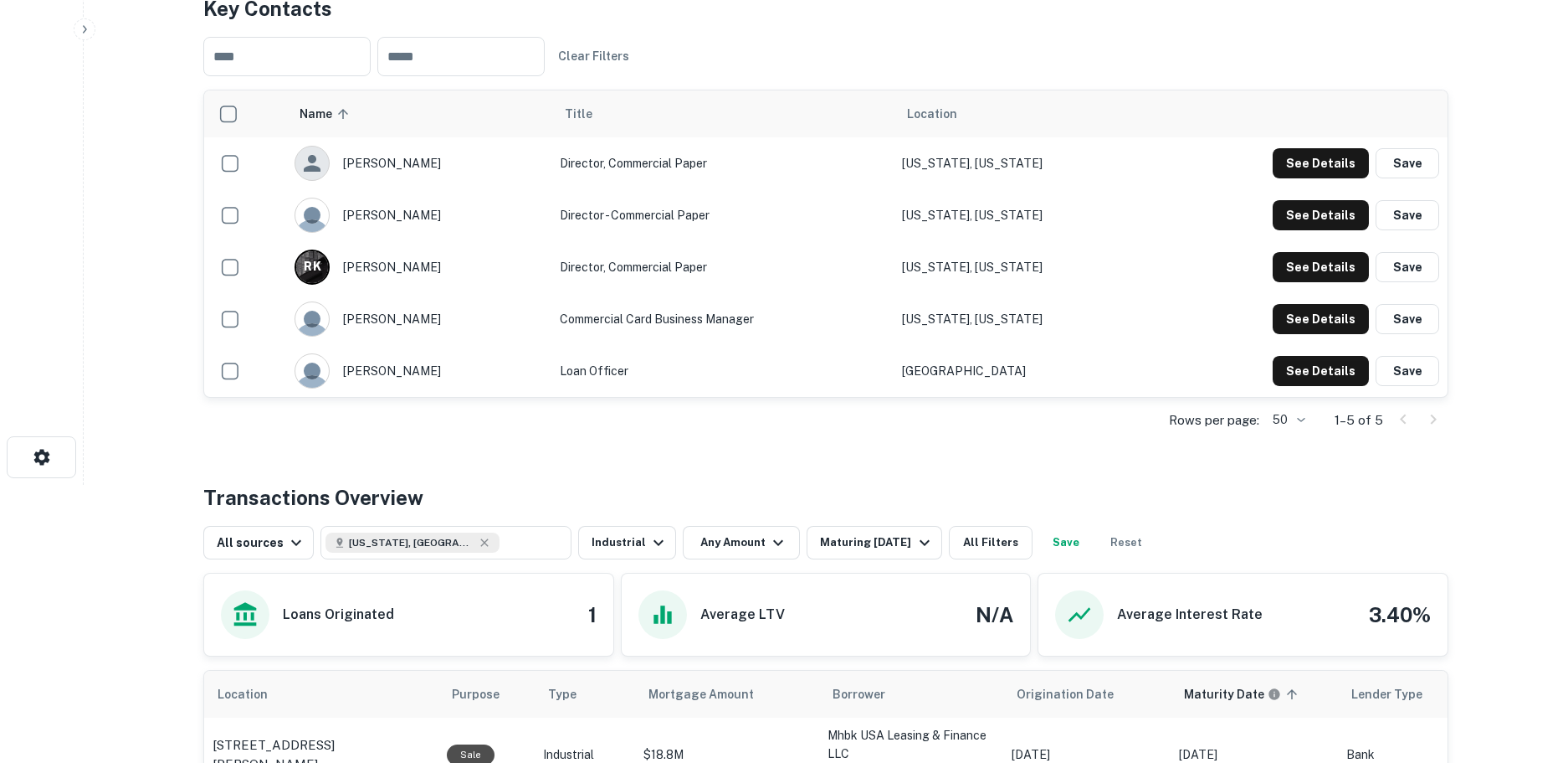
scroll to position [252, 0]
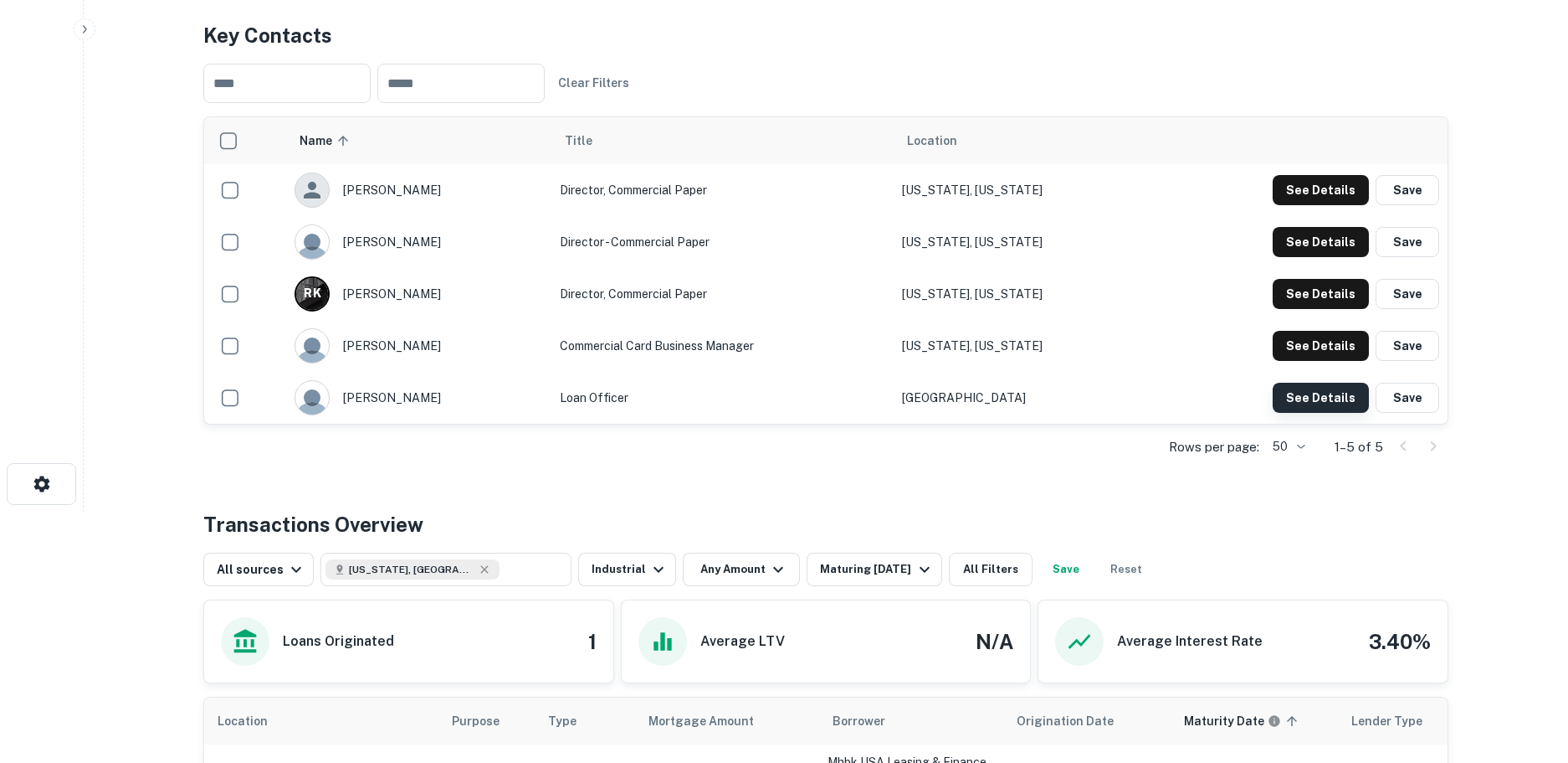
click at [1315, 205] on button "See Details" at bounding box center [1321, 190] width 96 height 30
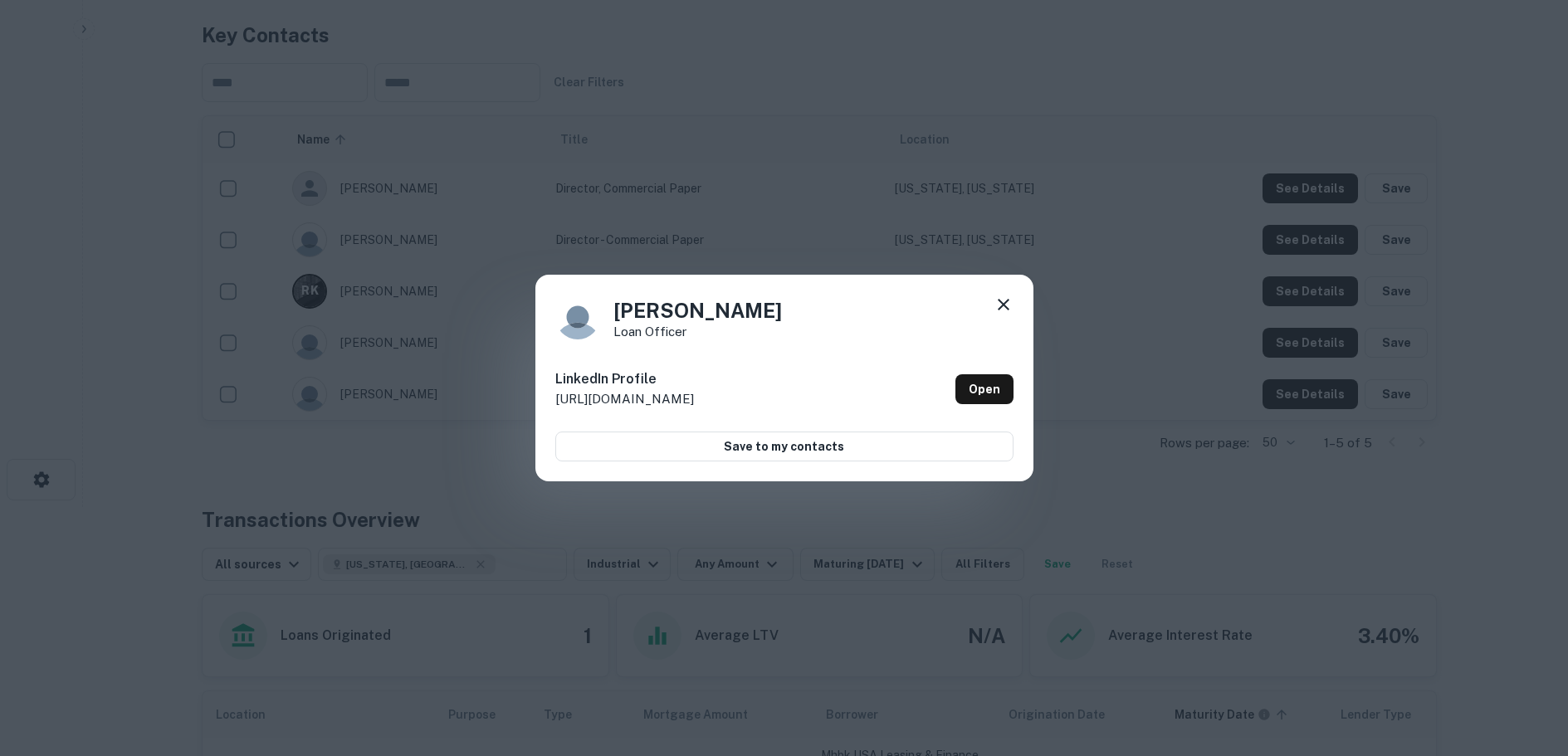
click at [1003, 302] on icon at bounding box center [1003, 304] width 11 height 11
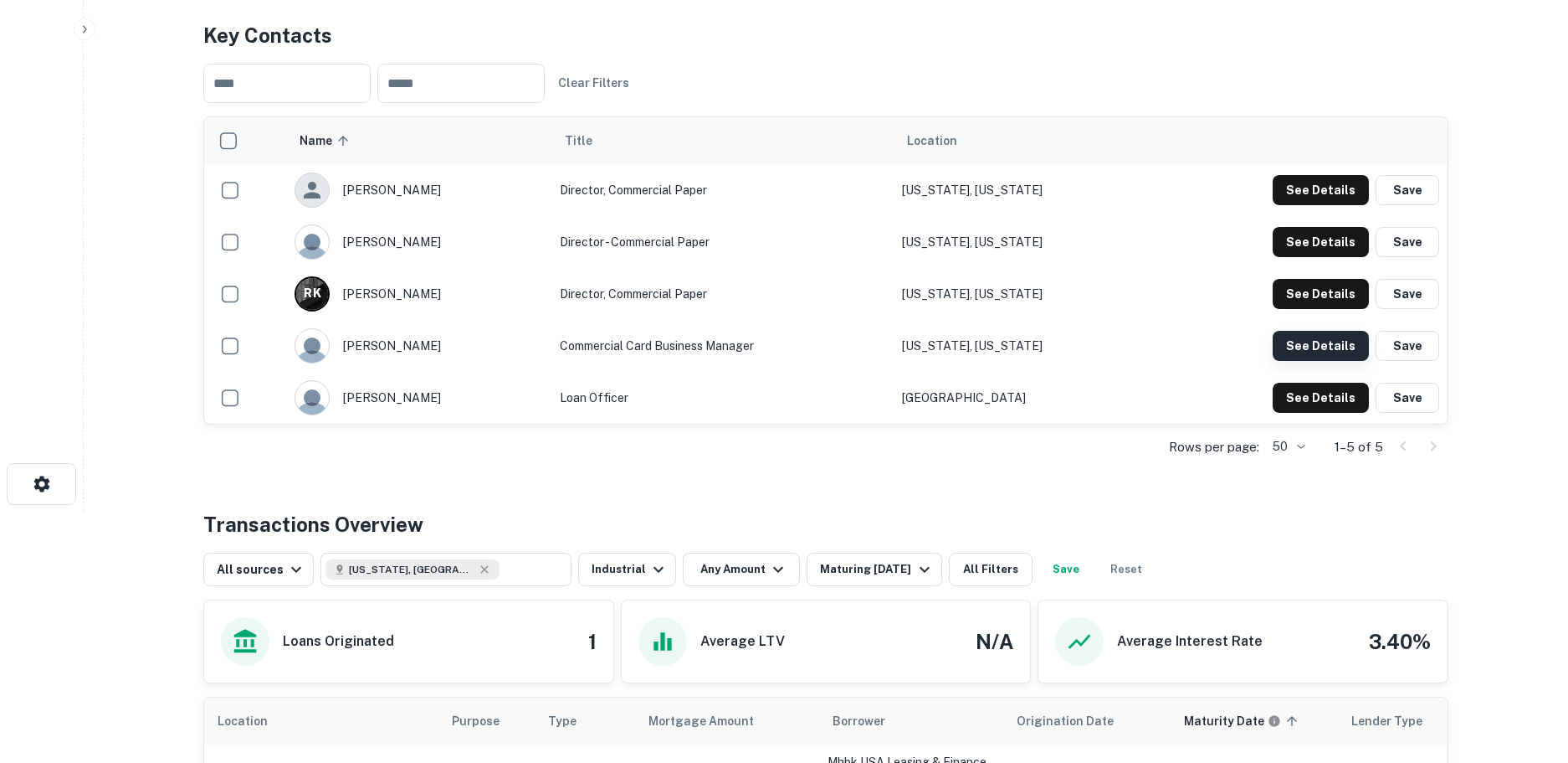
click at [1306, 205] on button "See Details" at bounding box center [1321, 190] width 96 height 30
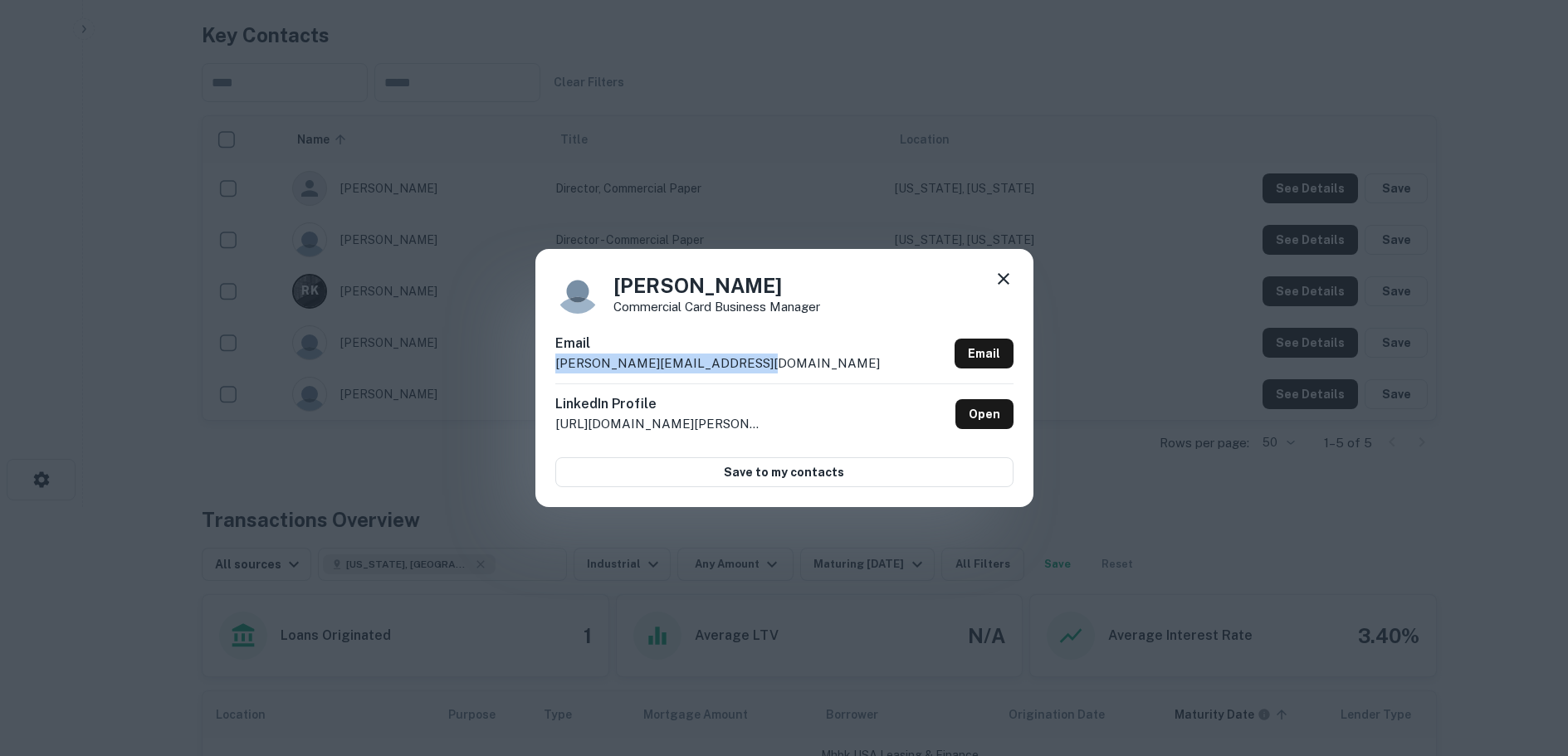
drag, startPoint x: 779, startPoint y: 366, endPoint x: 545, endPoint y: 371, distance: 234.1
click at [545, 371] on div "Tom Misson Commercial Card Business Manager Email thomas.misson@mizuhogroup.com…" at bounding box center [784, 377] width 498 height 257
copy p "thomas.misson@mizuhogroup.com"
click at [996, 274] on icon at bounding box center [1003, 278] width 20 height 20
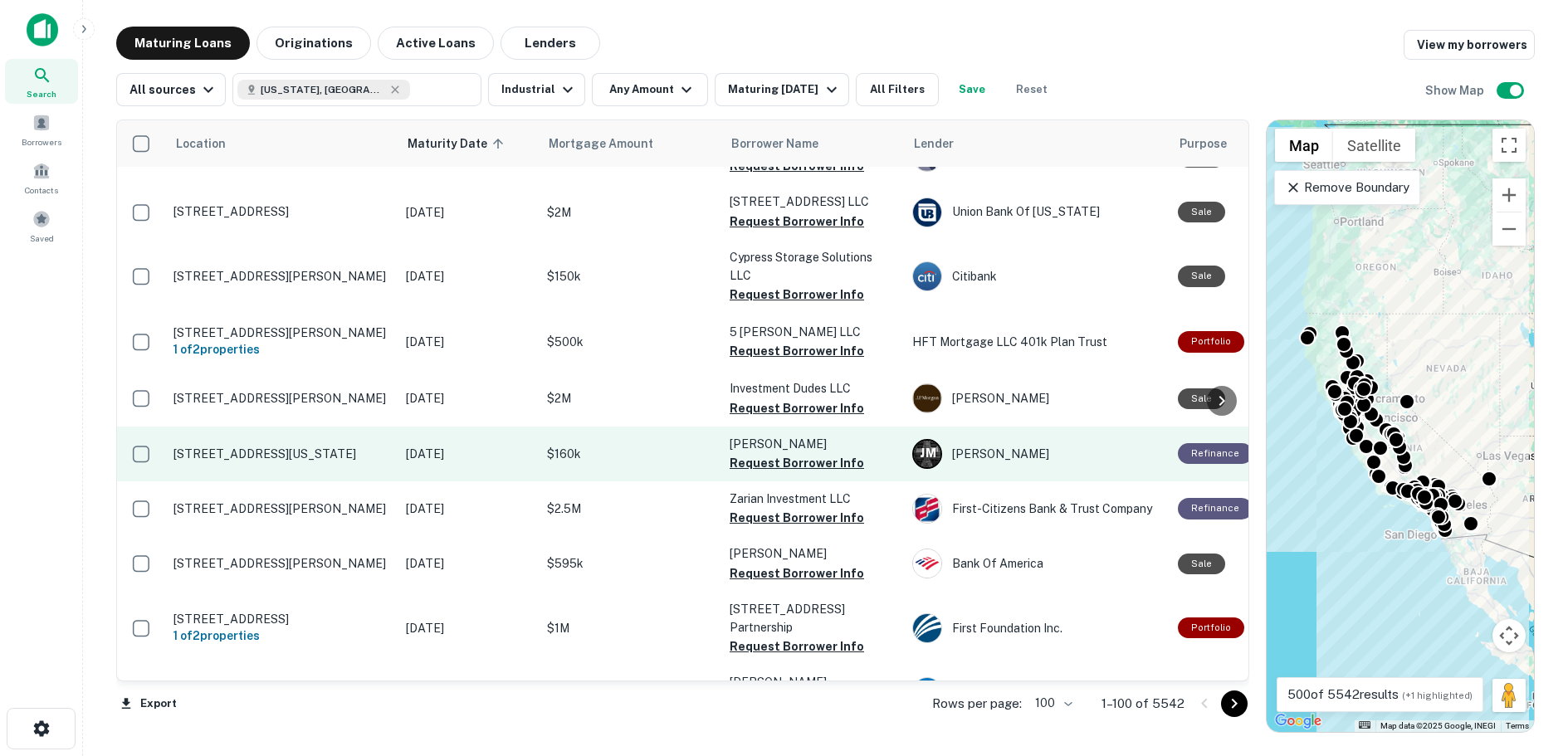
scroll to position [3978, 0]
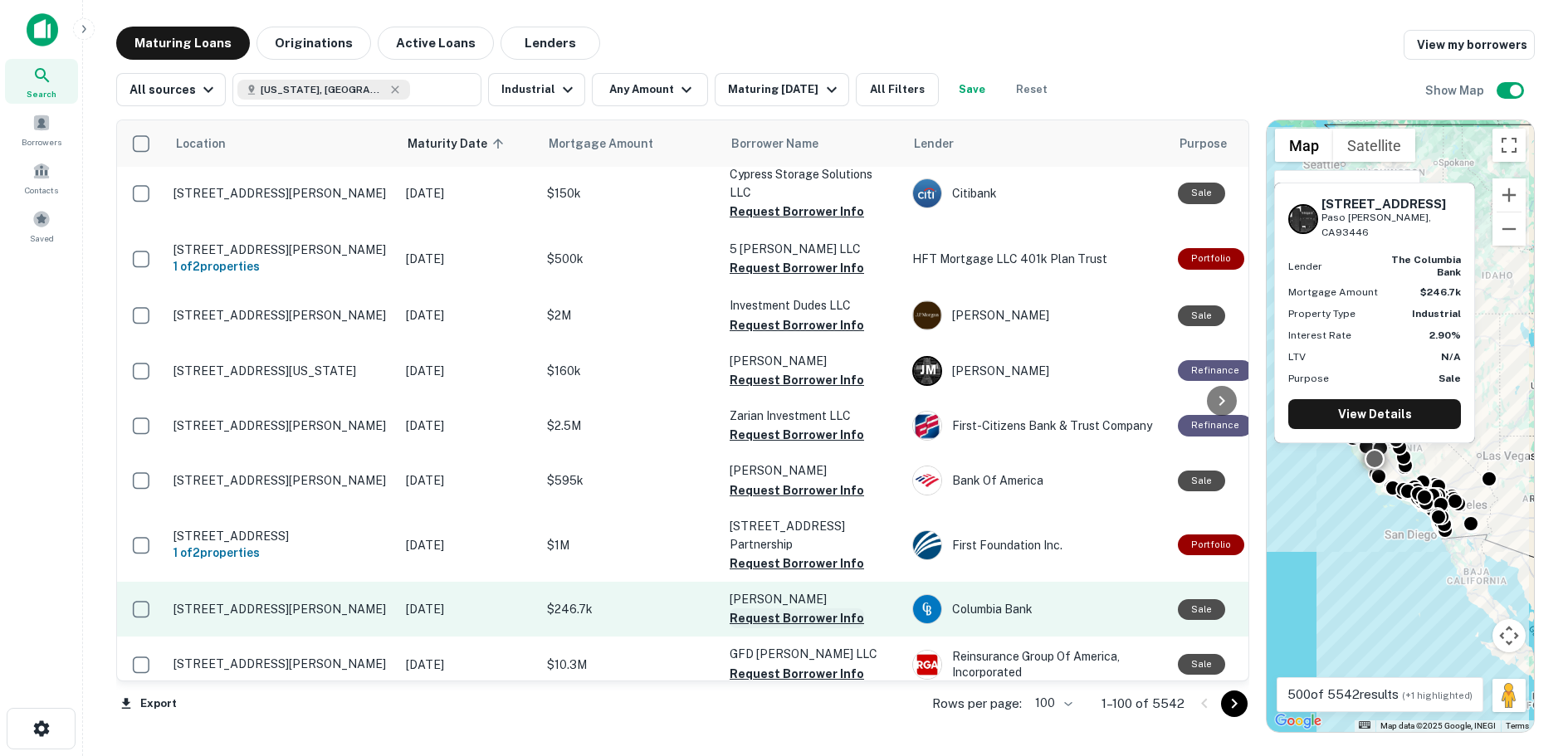
click at [789, 608] on button "Request Borrower Info" at bounding box center [797, 617] width 134 height 20
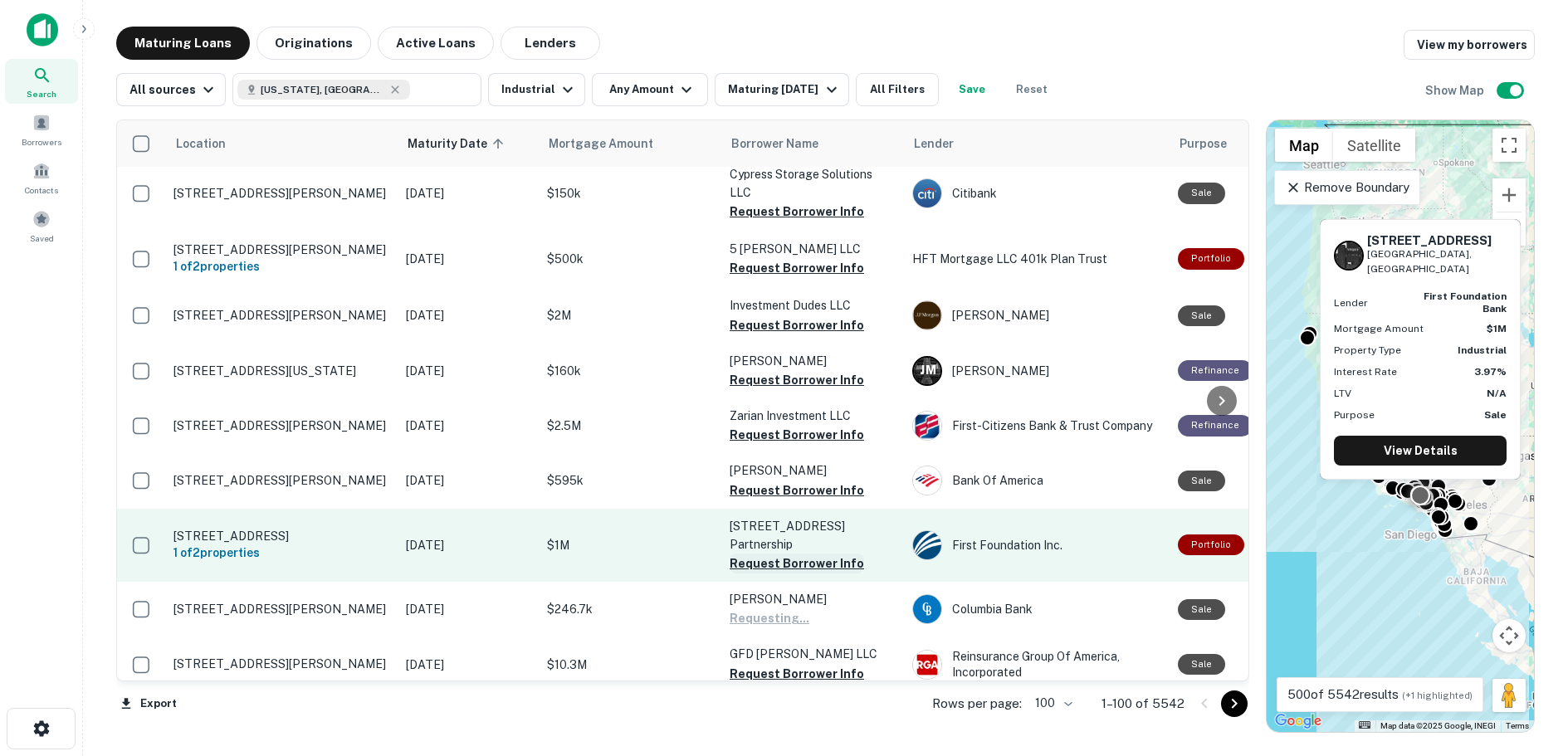
click at [782, 553] on button "Request Borrower Info" at bounding box center [797, 563] width 134 height 20
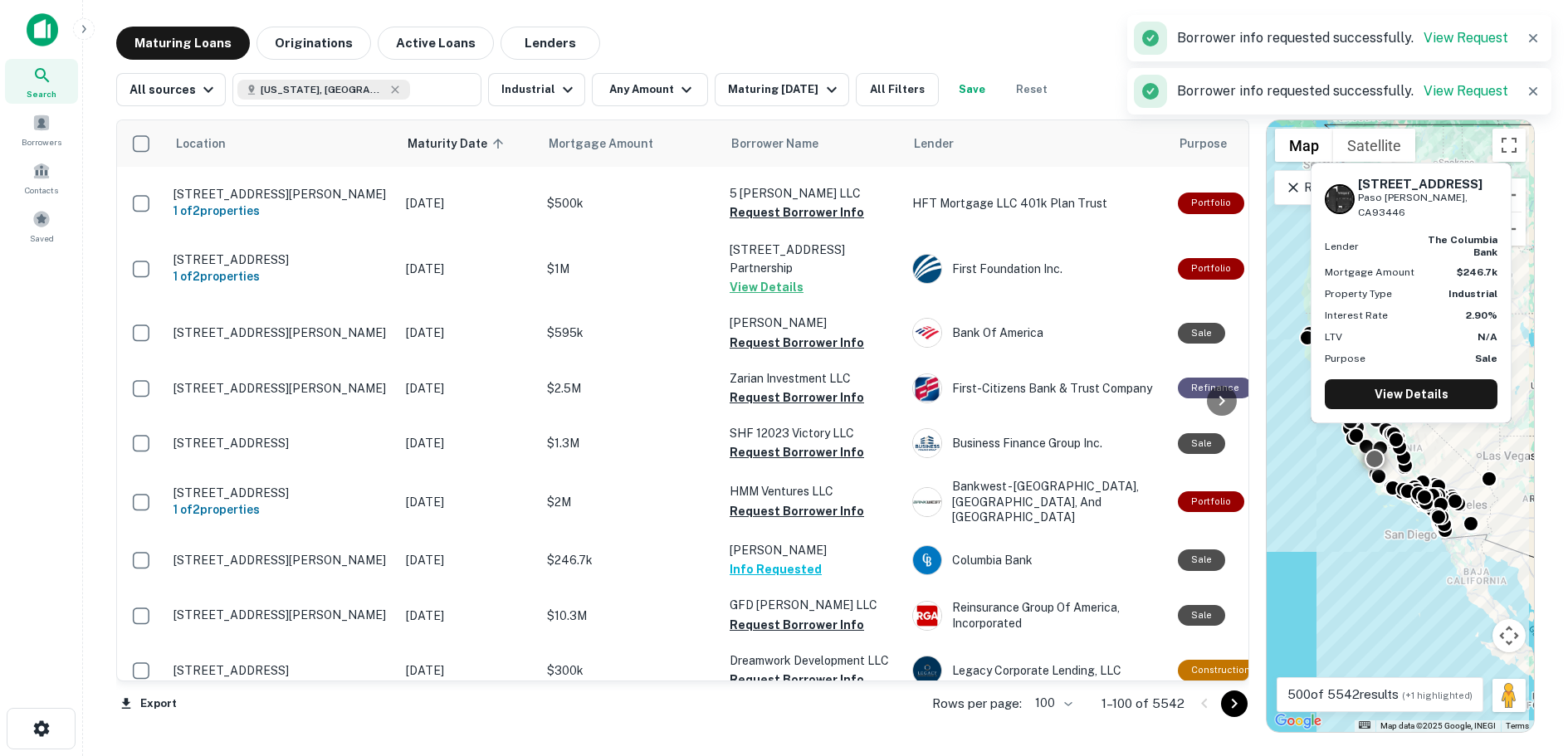
scroll to position [4162, 0]
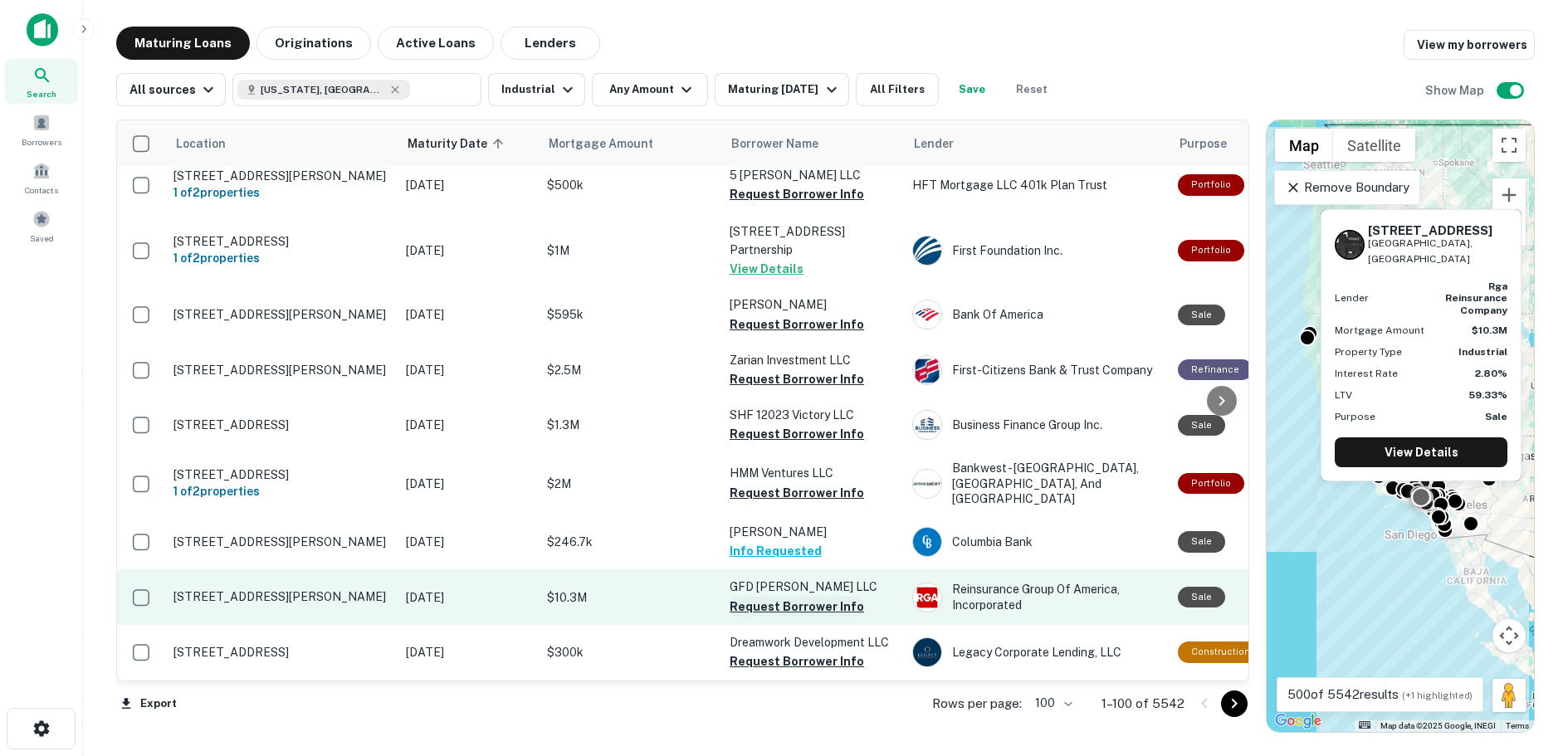
click at [781, 596] on button "Request Borrower Info" at bounding box center [797, 606] width 134 height 20
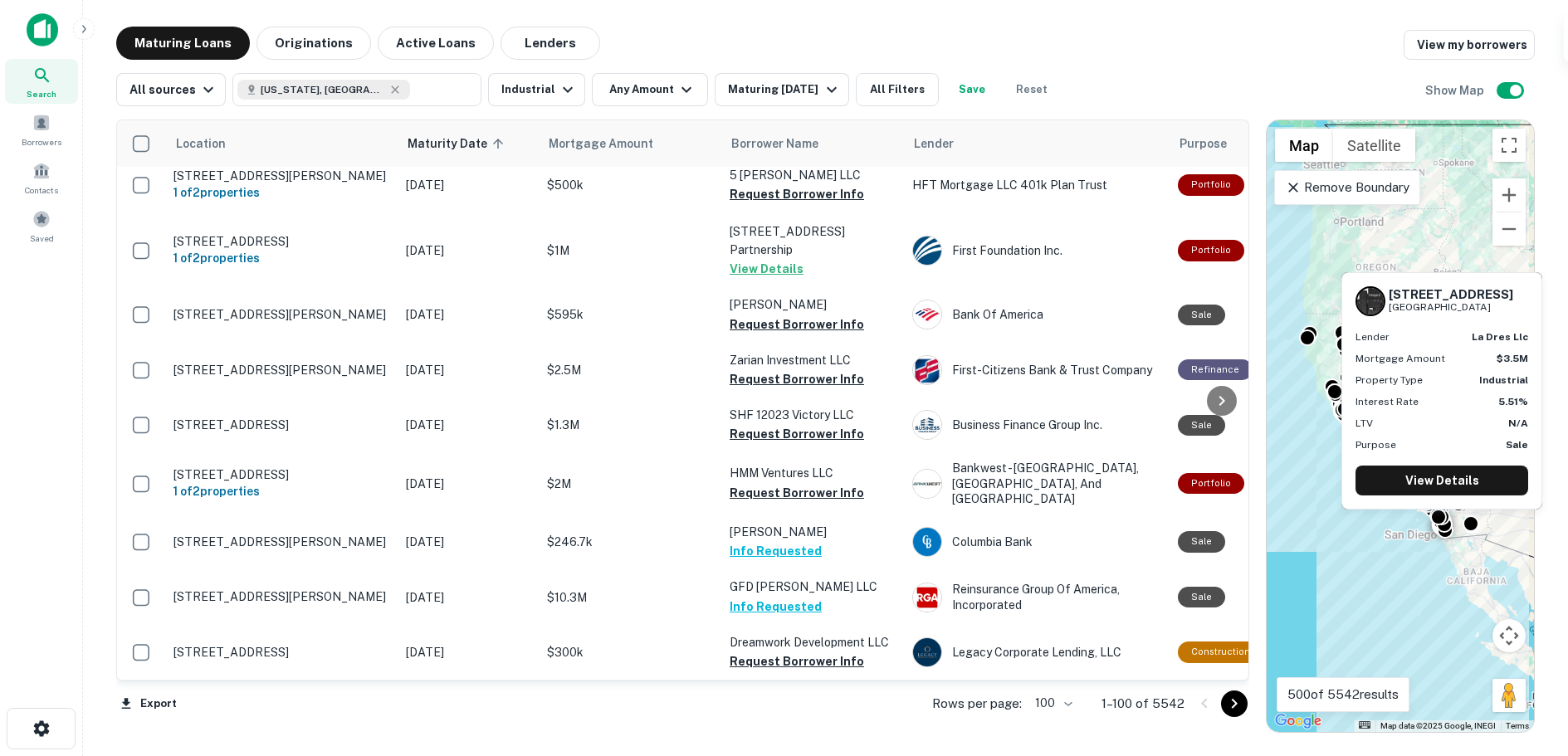
click at [775, 706] on button "Request Borrower Info" at bounding box center [797, 715] width 134 height 20
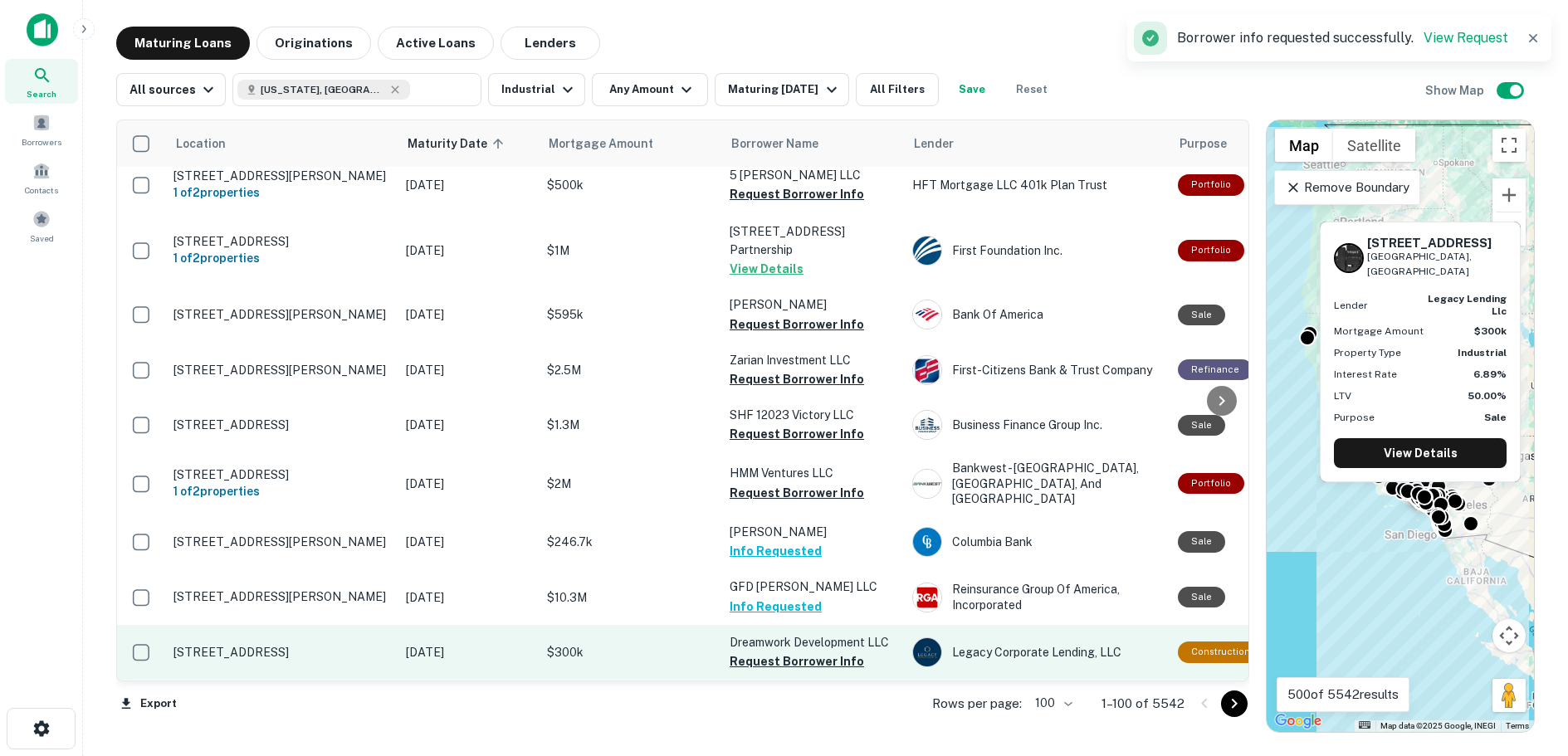
click at [776, 651] on button "Request Borrower Info" at bounding box center [797, 661] width 134 height 20
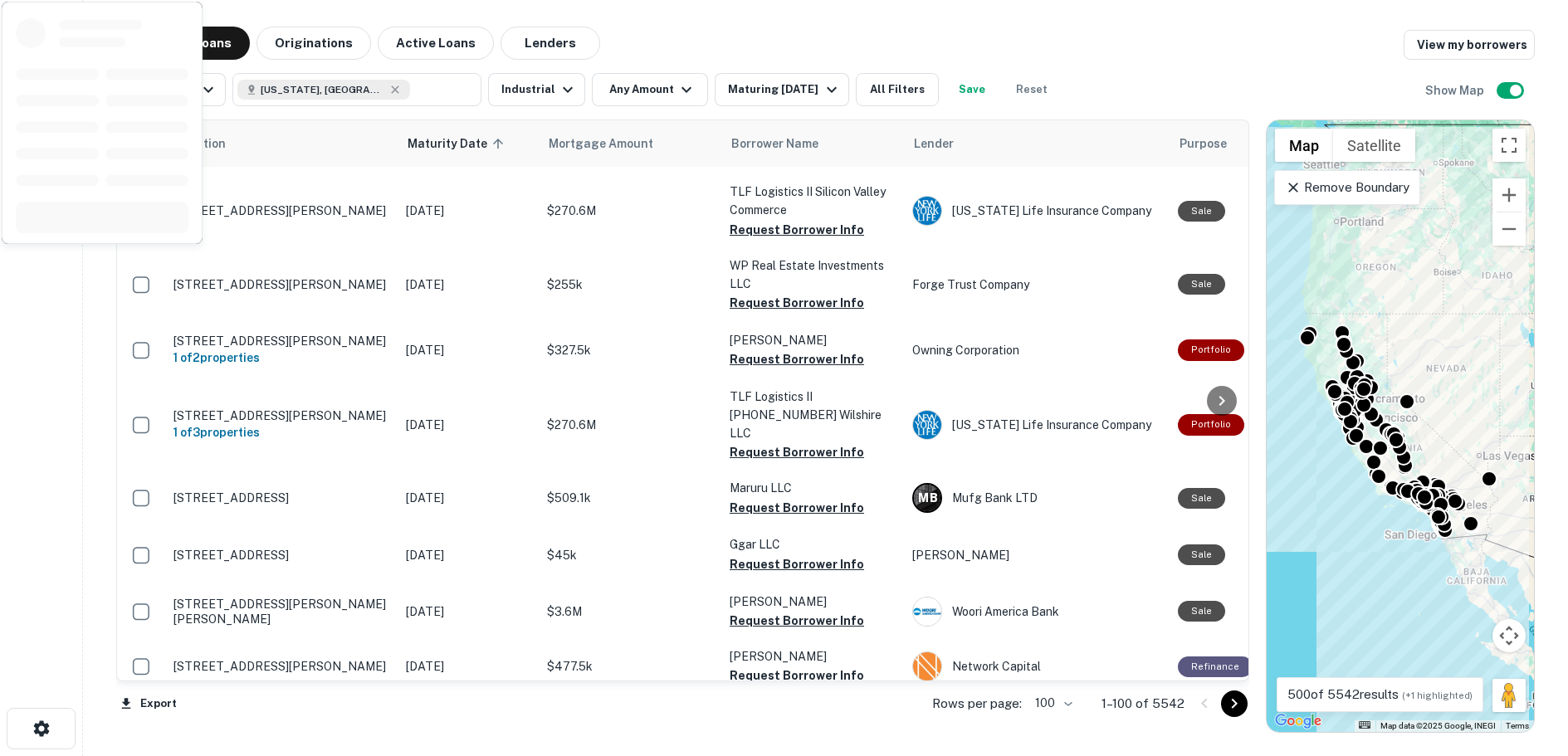
scroll to position [181, 0]
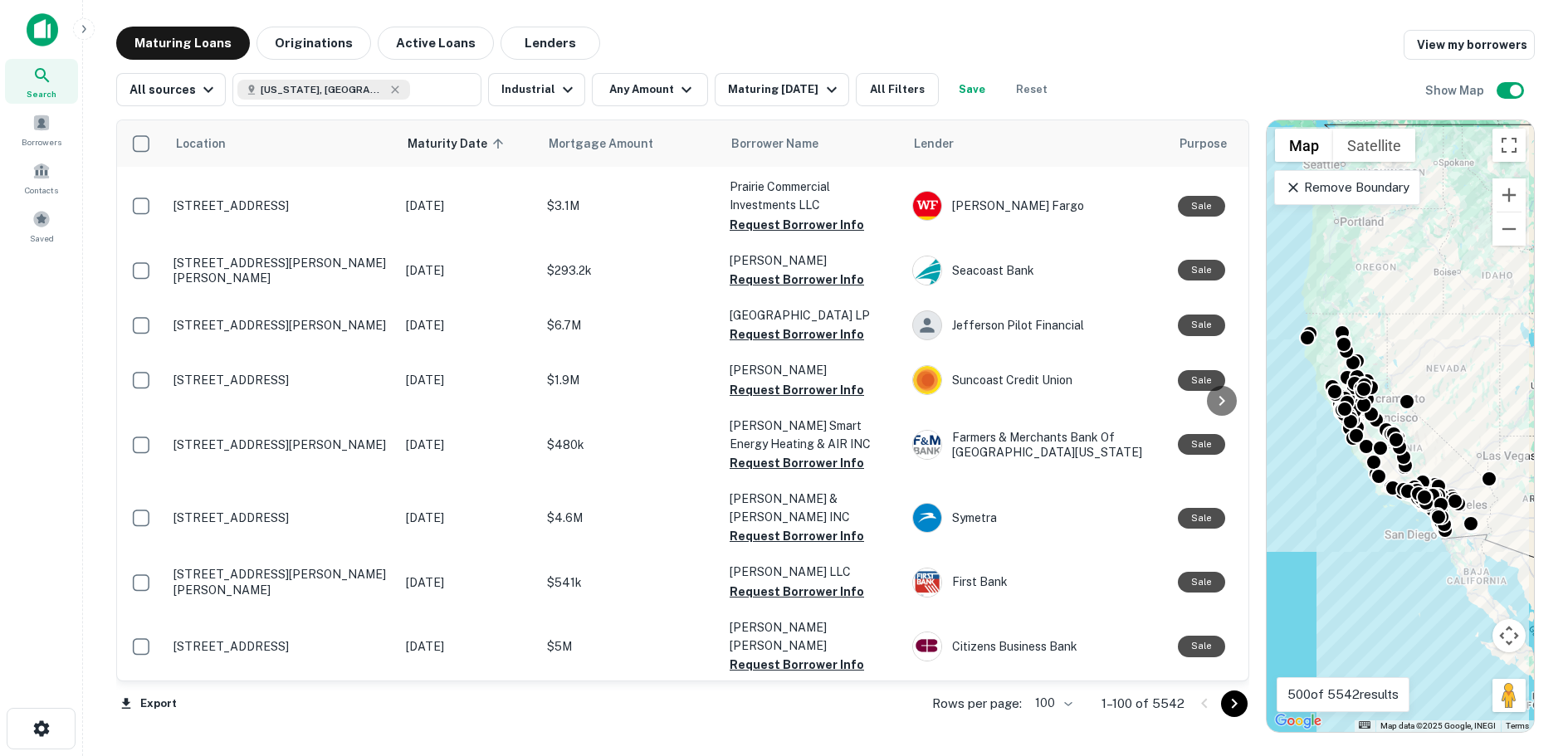
click at [1234, 704] on icon "Go to next page" at bounding box center [1234, 703] width 20 height 20
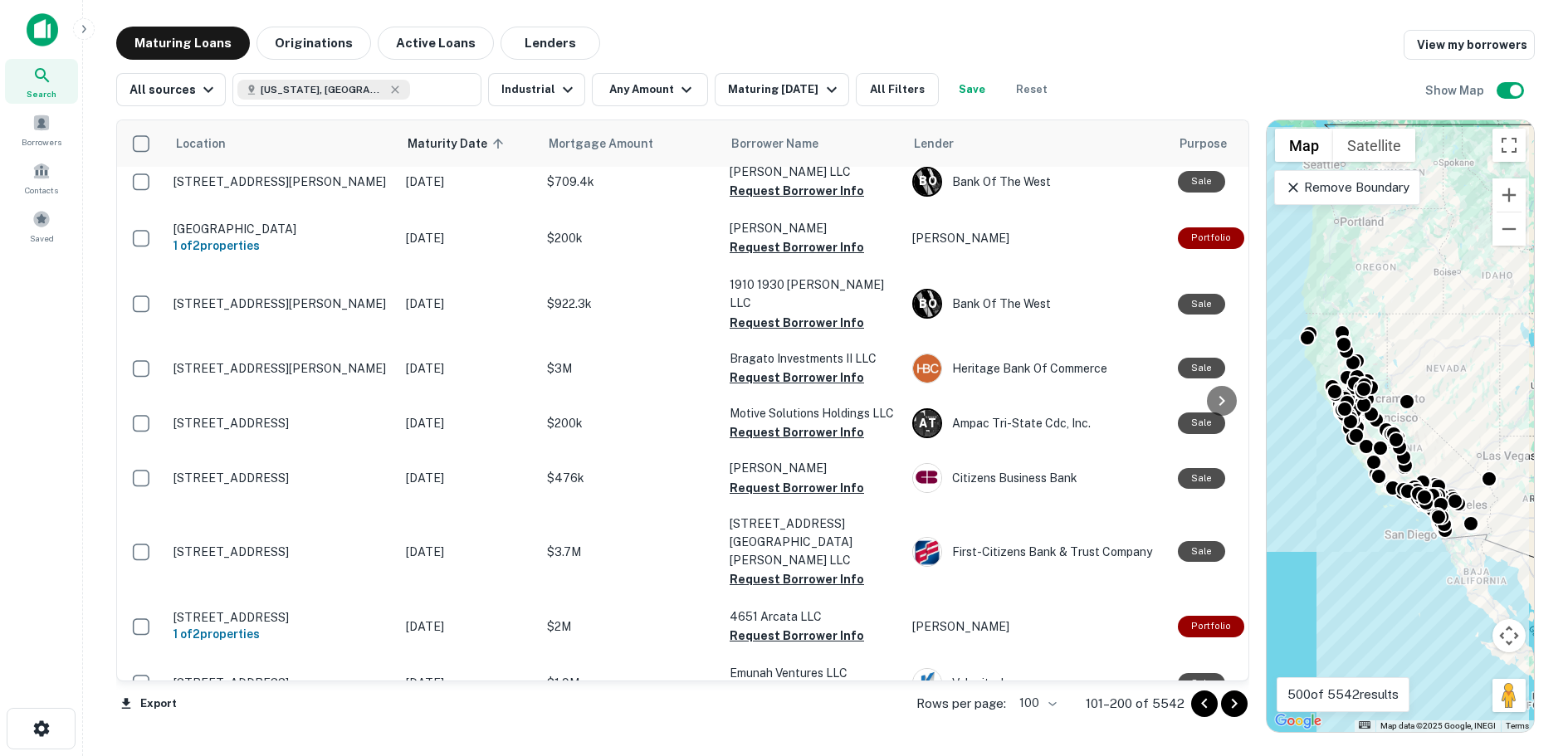
click at [1231, 701] on icon "Go to next page" at bounding box center [1234, 703] width 20 height 20
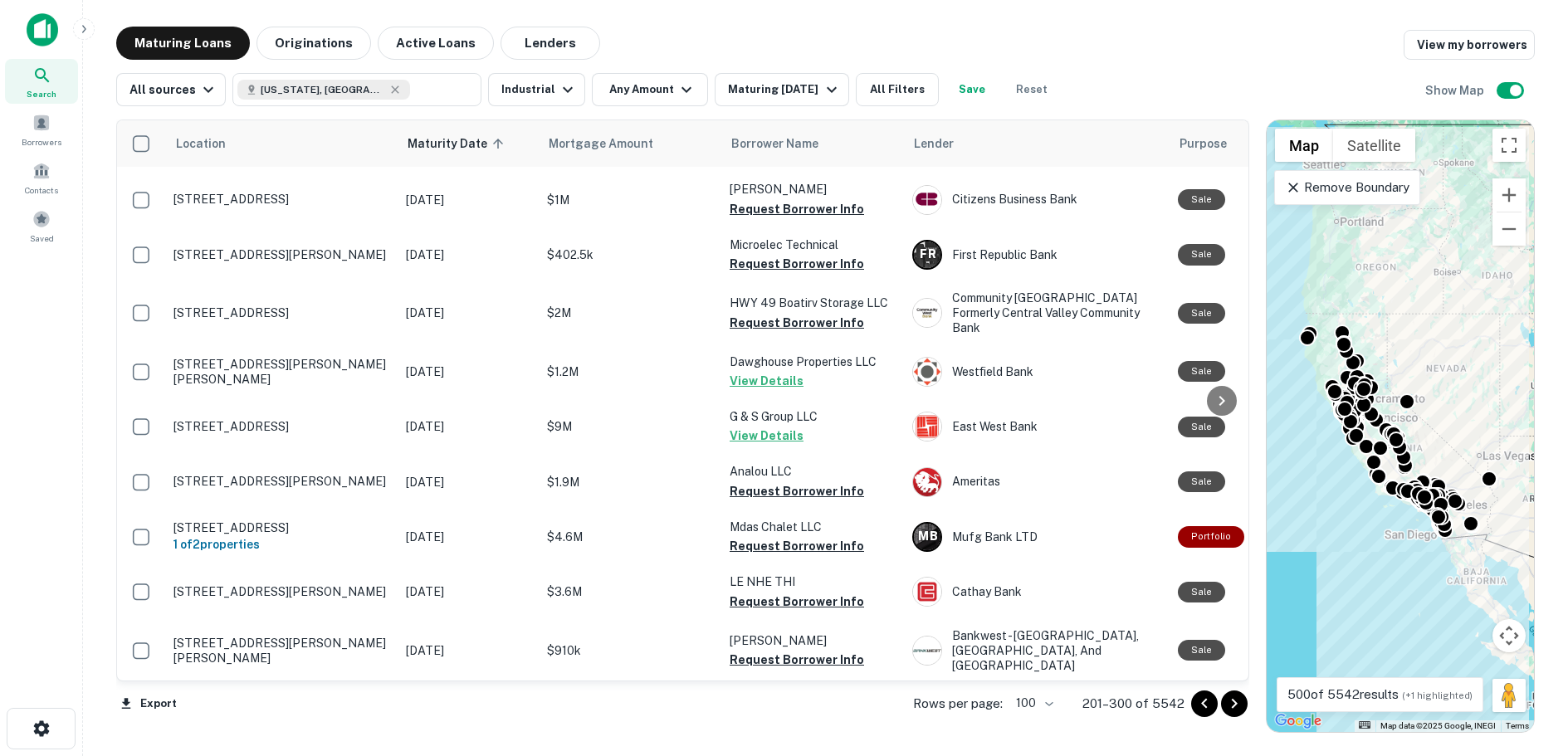
scroll to position [5192, 0]
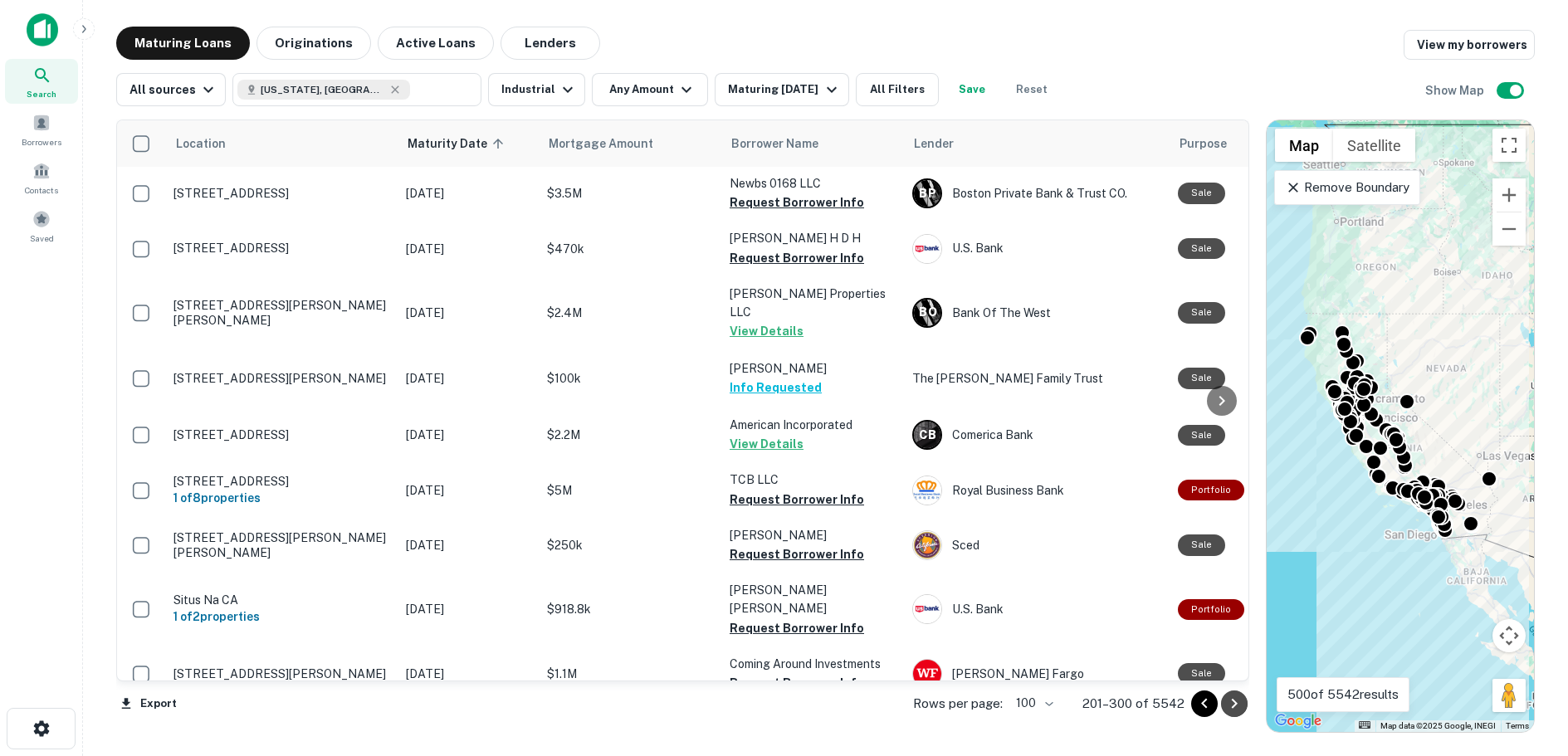
click at [1232, 701] on icon "Go to next page" at bounding box center [1234, 703] width 20 height 20
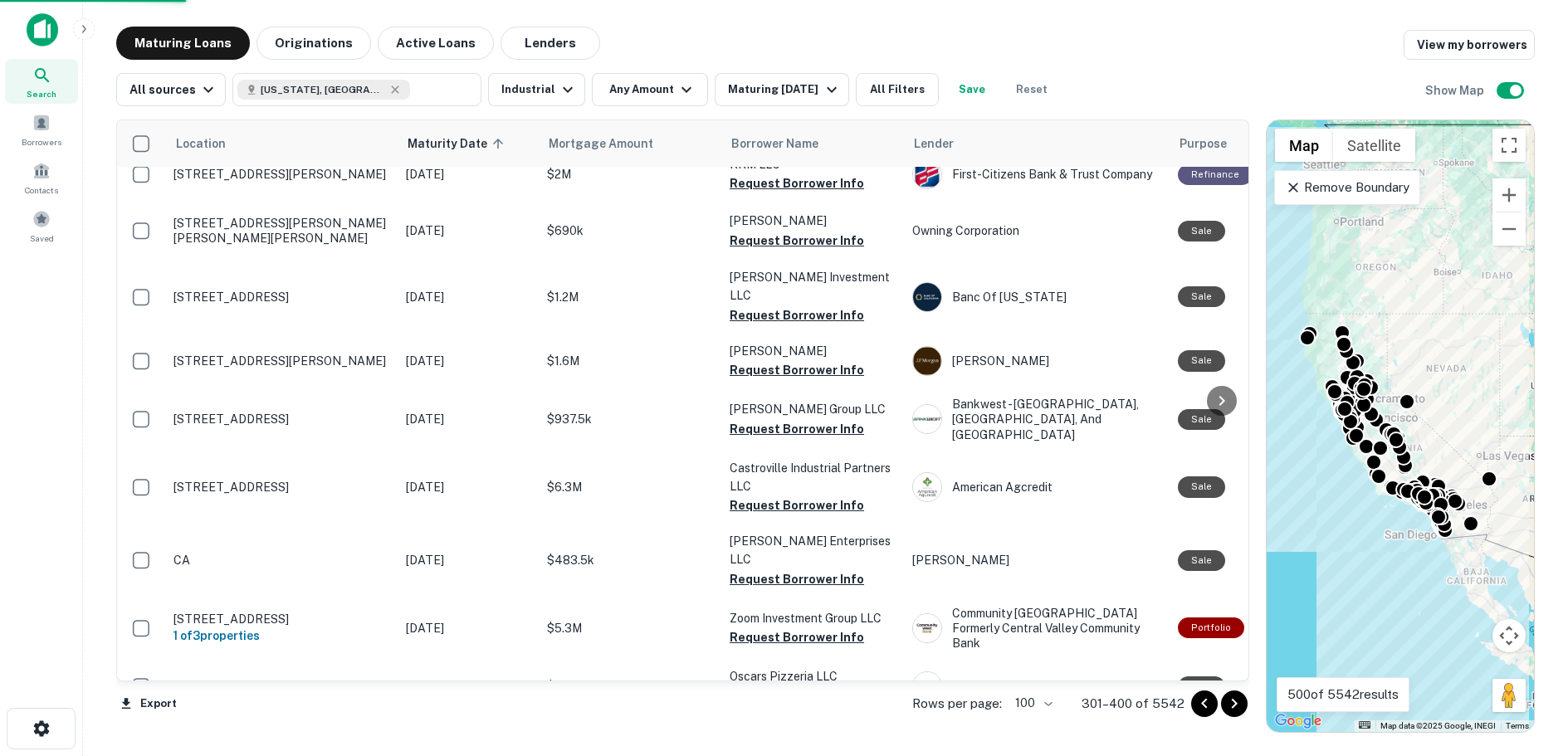
scroll to position [5192, 0]
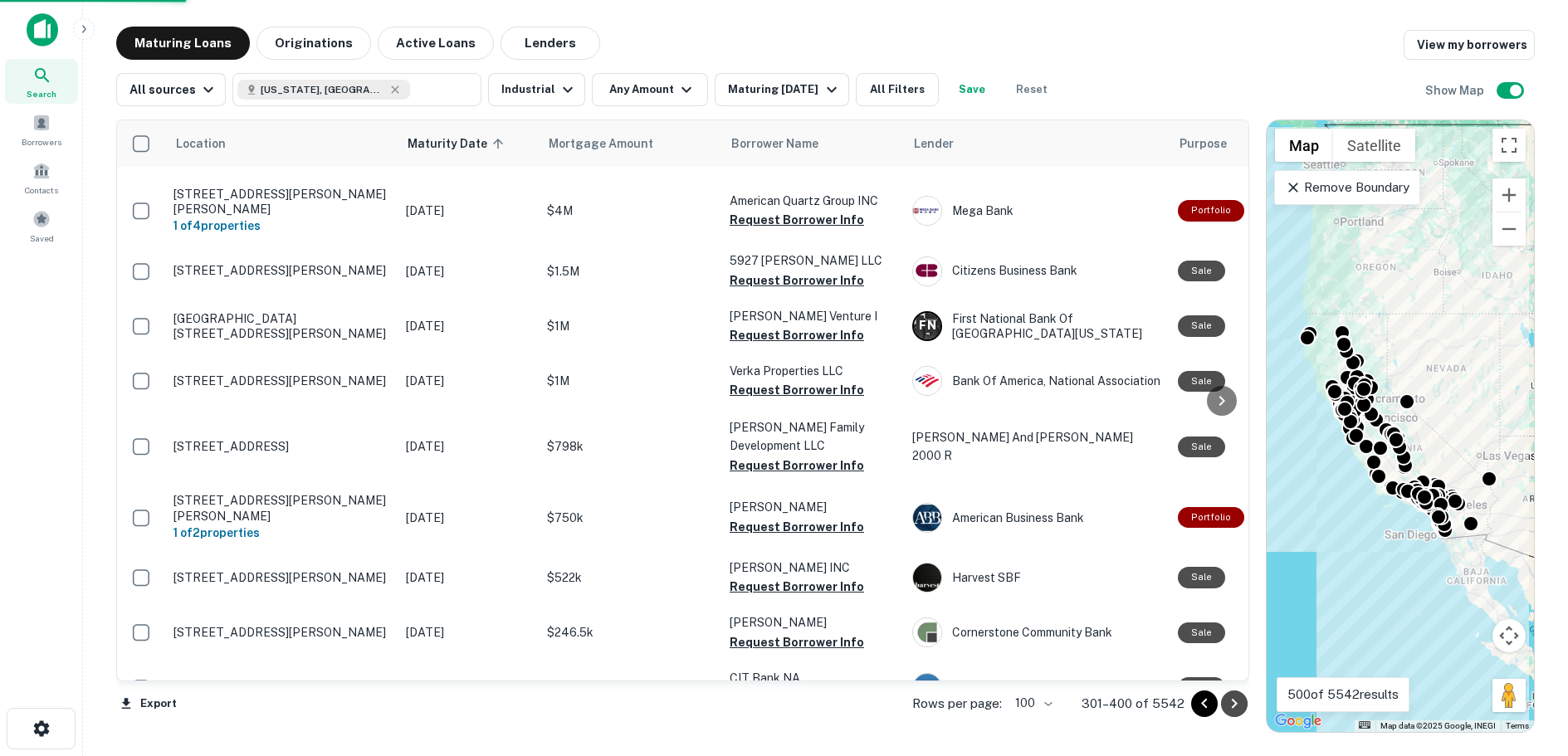
click at [1234, 704] on icon "Go to next page" at bounding box center [1234, 703] width 20 height 20
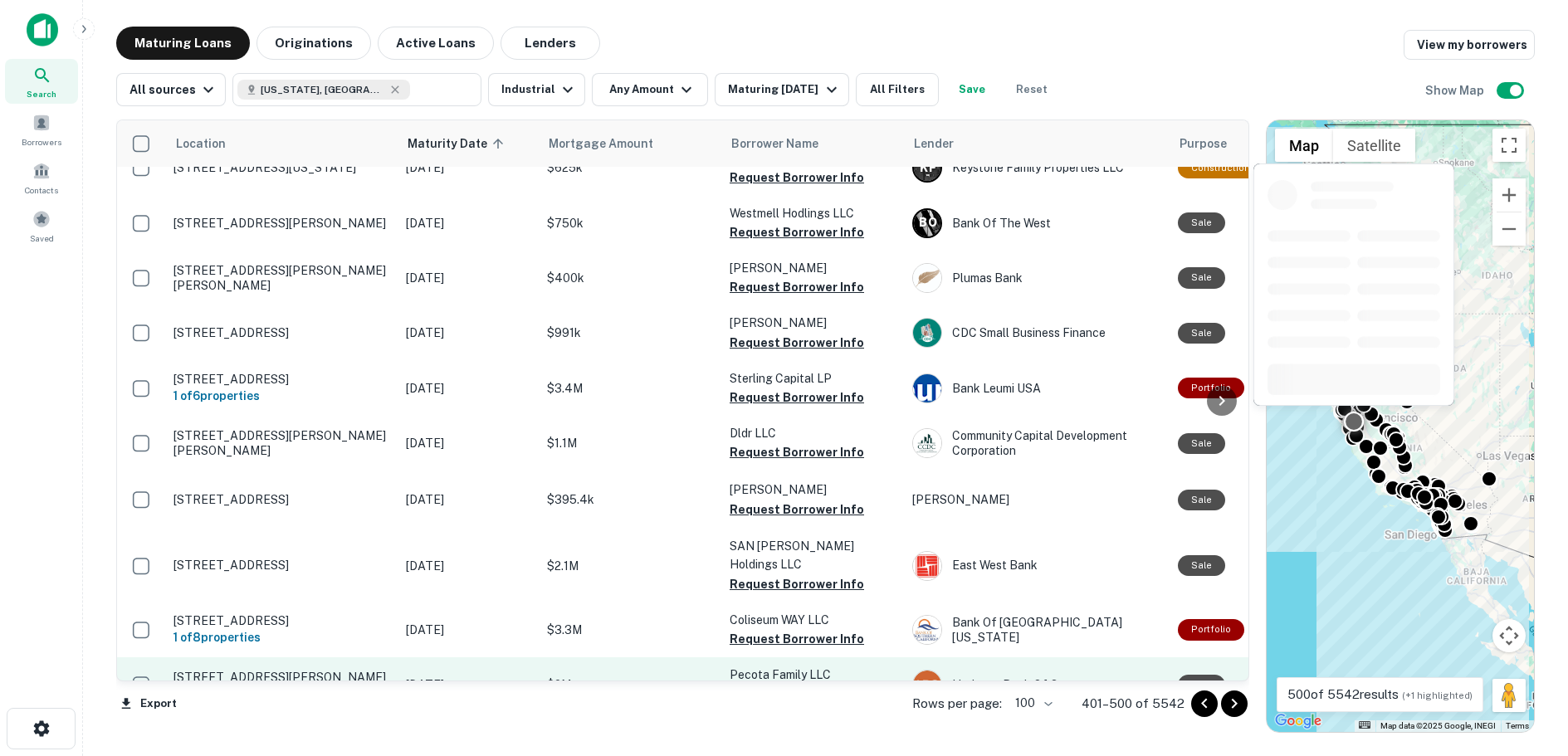
scroll to position [5309, 0]
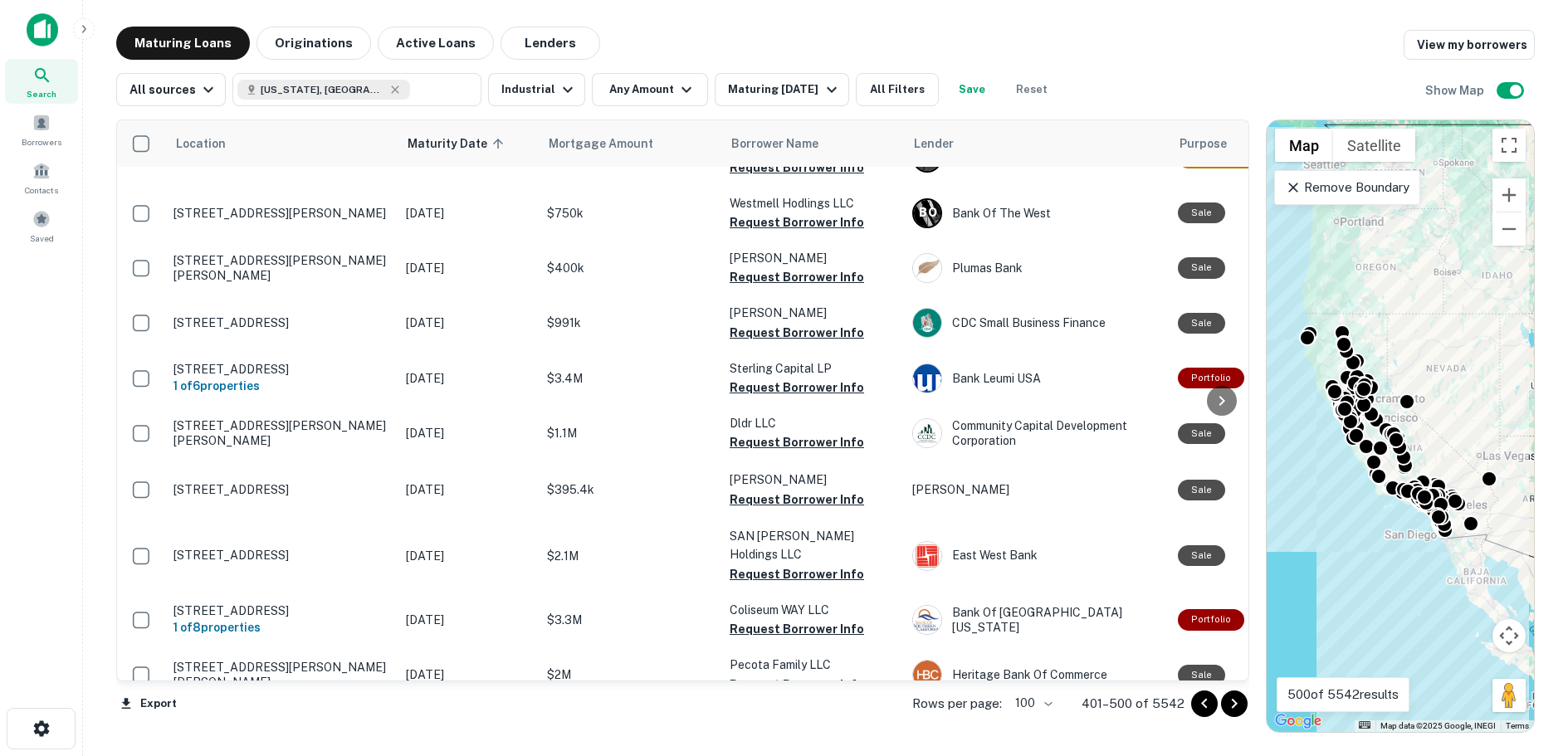
click at [1237, 701] on icon "Go to next page" at bounding box center [1234, 703] width 20 height 20
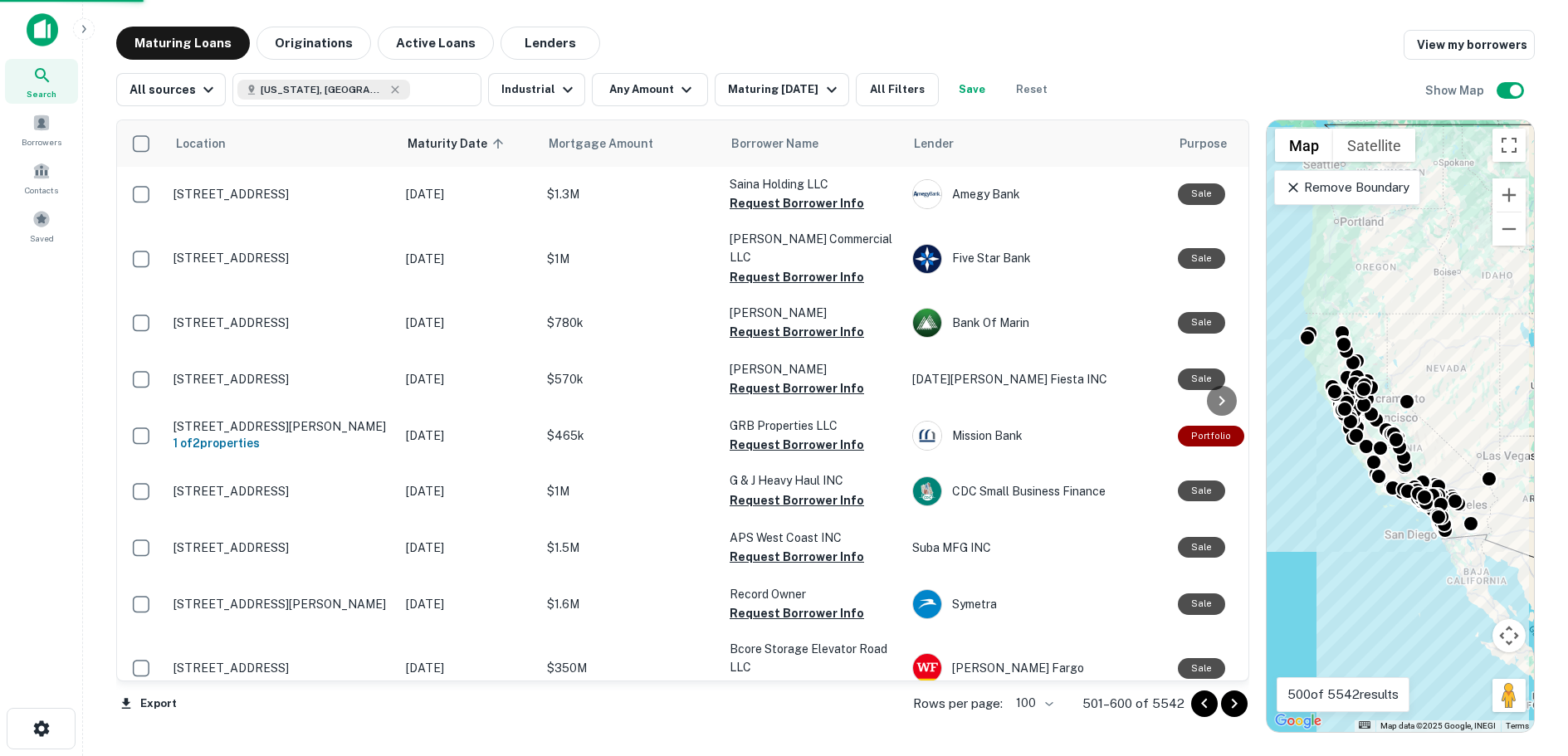
scroll to position [5229, 0]
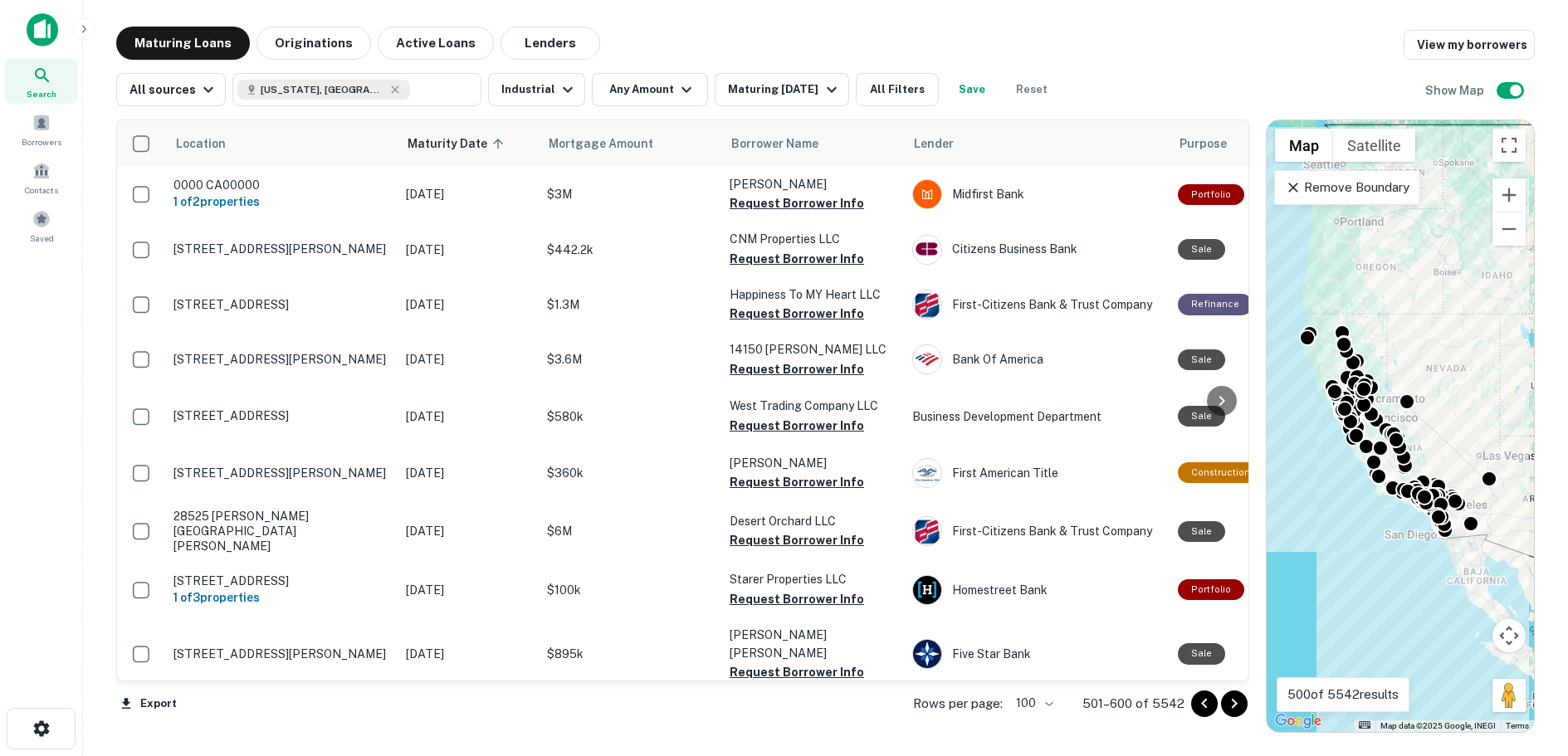
scroll to position [5229, 0]
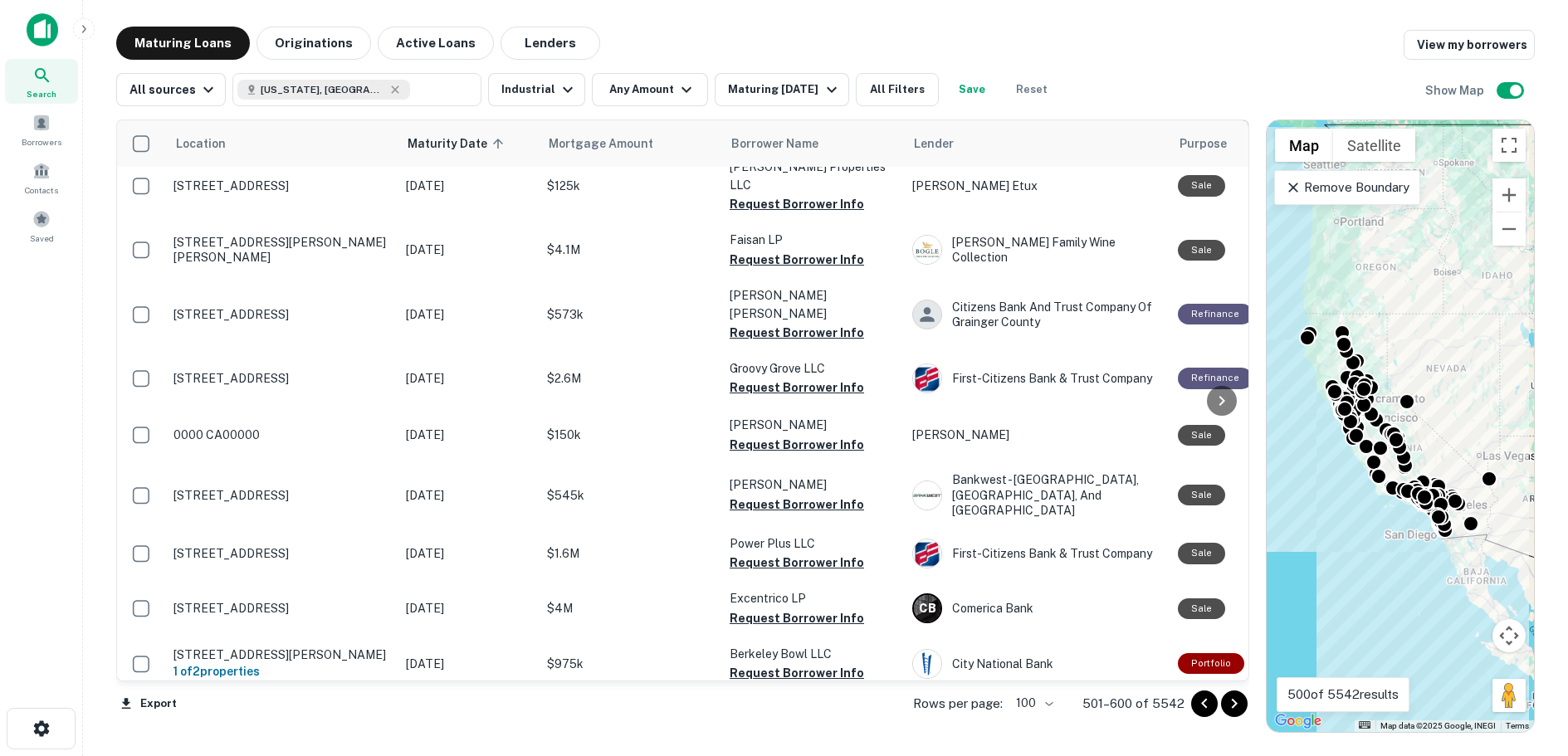
click at [1234, 703] on icon "Go to next page" at bounding box center [1234, 703] width 20 height 20
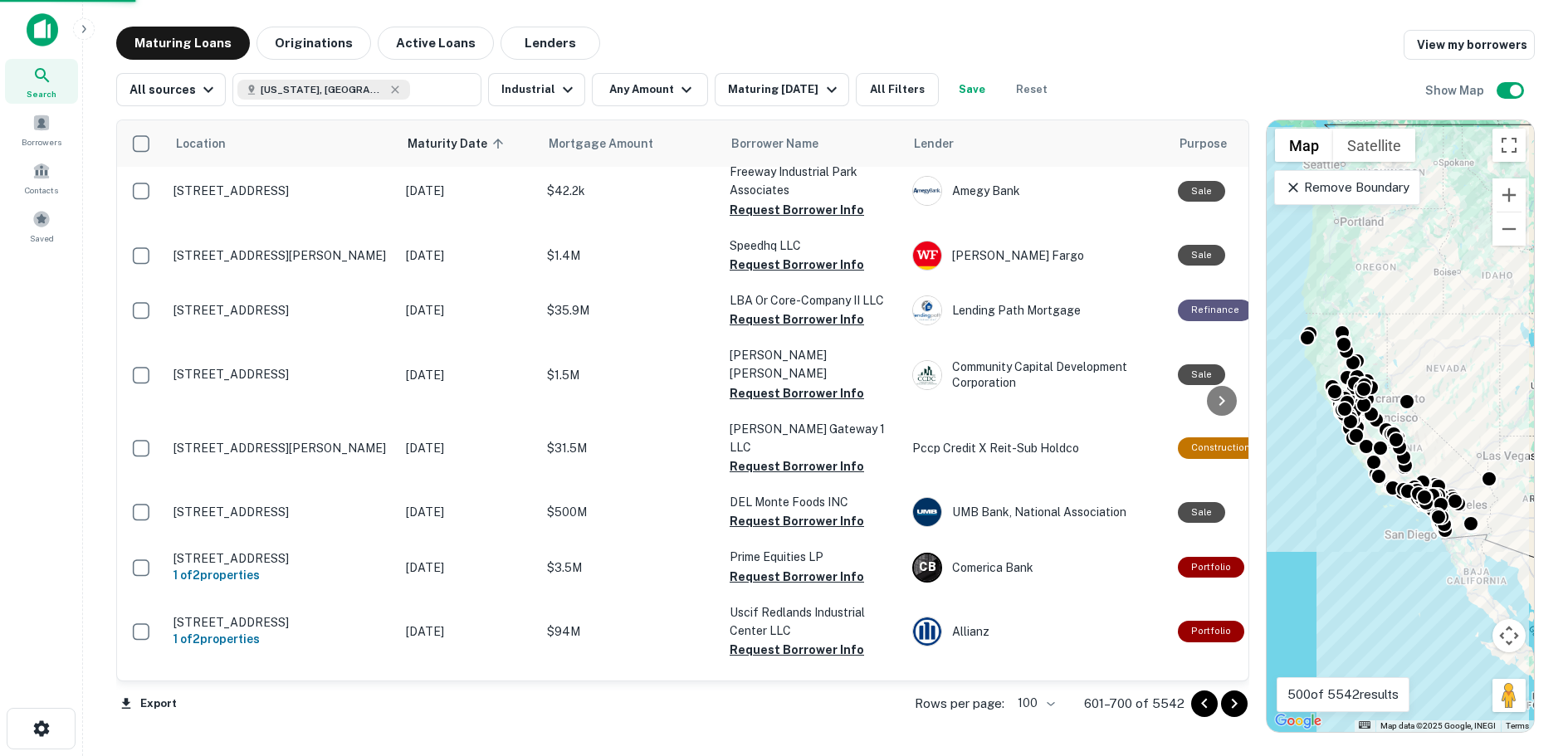
scroll to position [5309, 0]
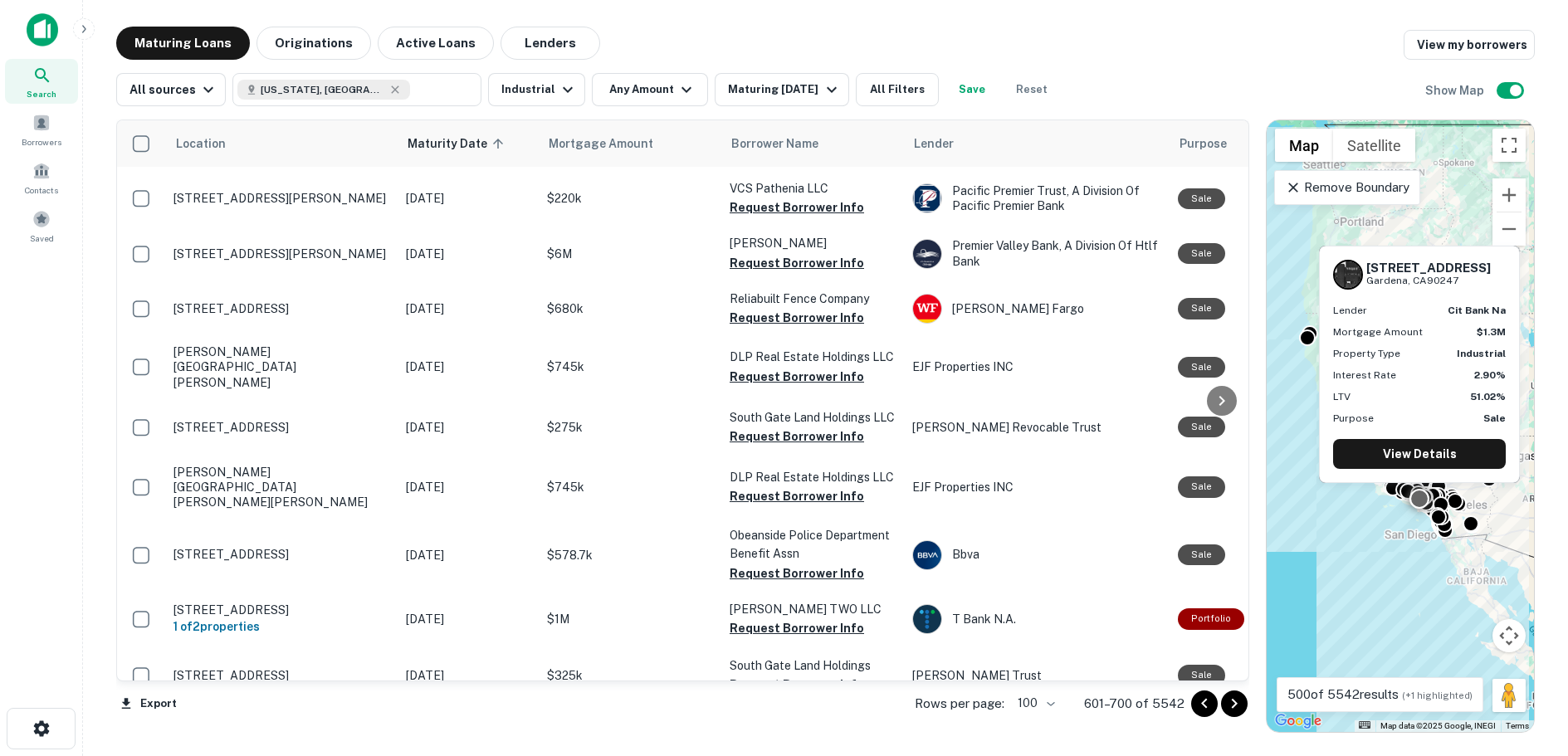
click at [807, 731] on button "Request Borrower Info" at bounding box center [797, 740] width 134 height 20
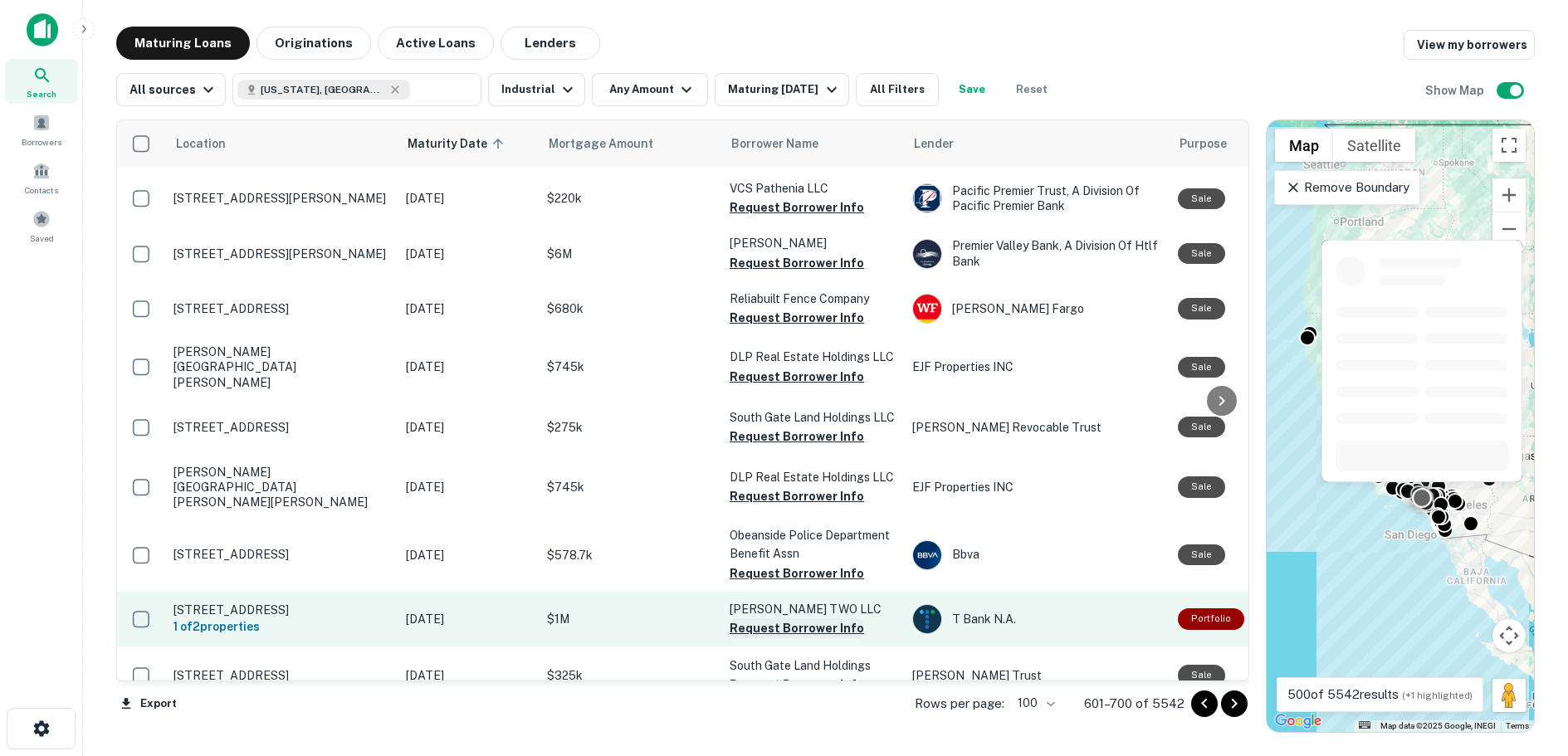
drag, startPoint x: 798, startPoint y: 341, endPoint x: 795, endPoint y: 291, distance: 50.1
click at [798, 675] on button "Request Borrower Info" at bounding box center [797, 684] width 134 height 20
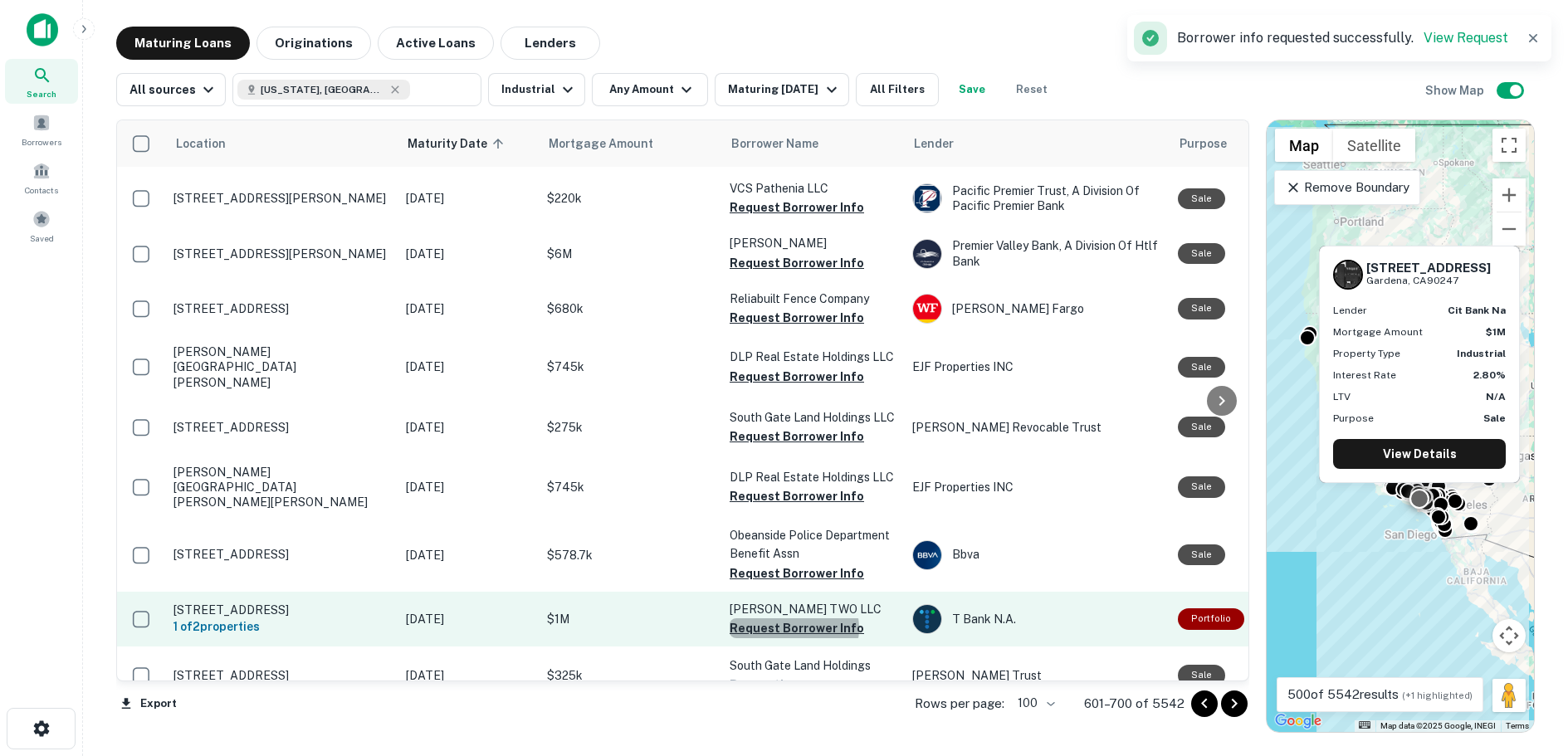
drag, startPoint x: 794, startPoint y: 287, endPoint x: 804, endPoint y: 299, distance: 15.6
click at [794, 618] on button "Request Borrower Info" at bounding box center [797, 627] width 134 height 20
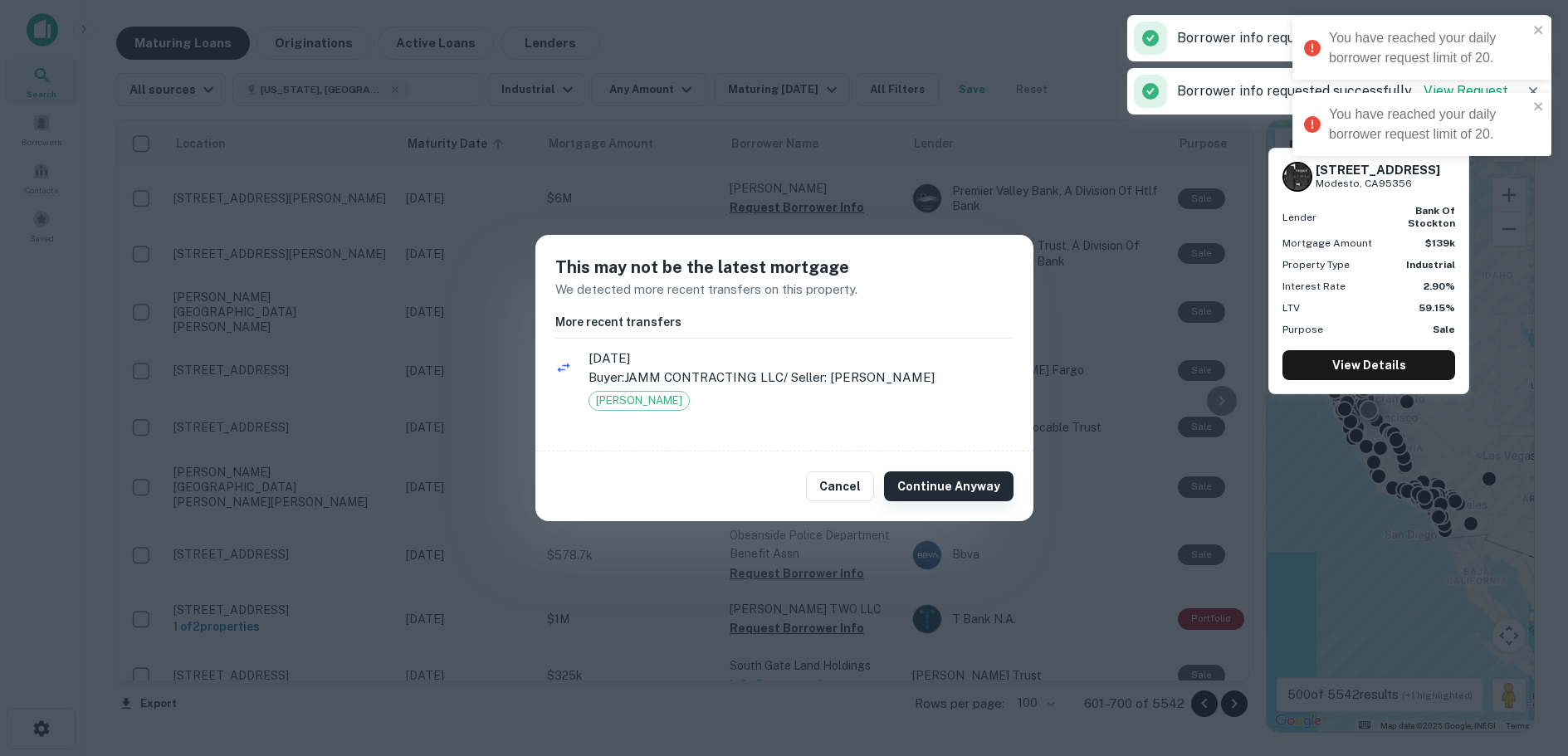
click at [940, 484] on button "Continue Anyway" at bounding box center [948, 486] width 130 height 30
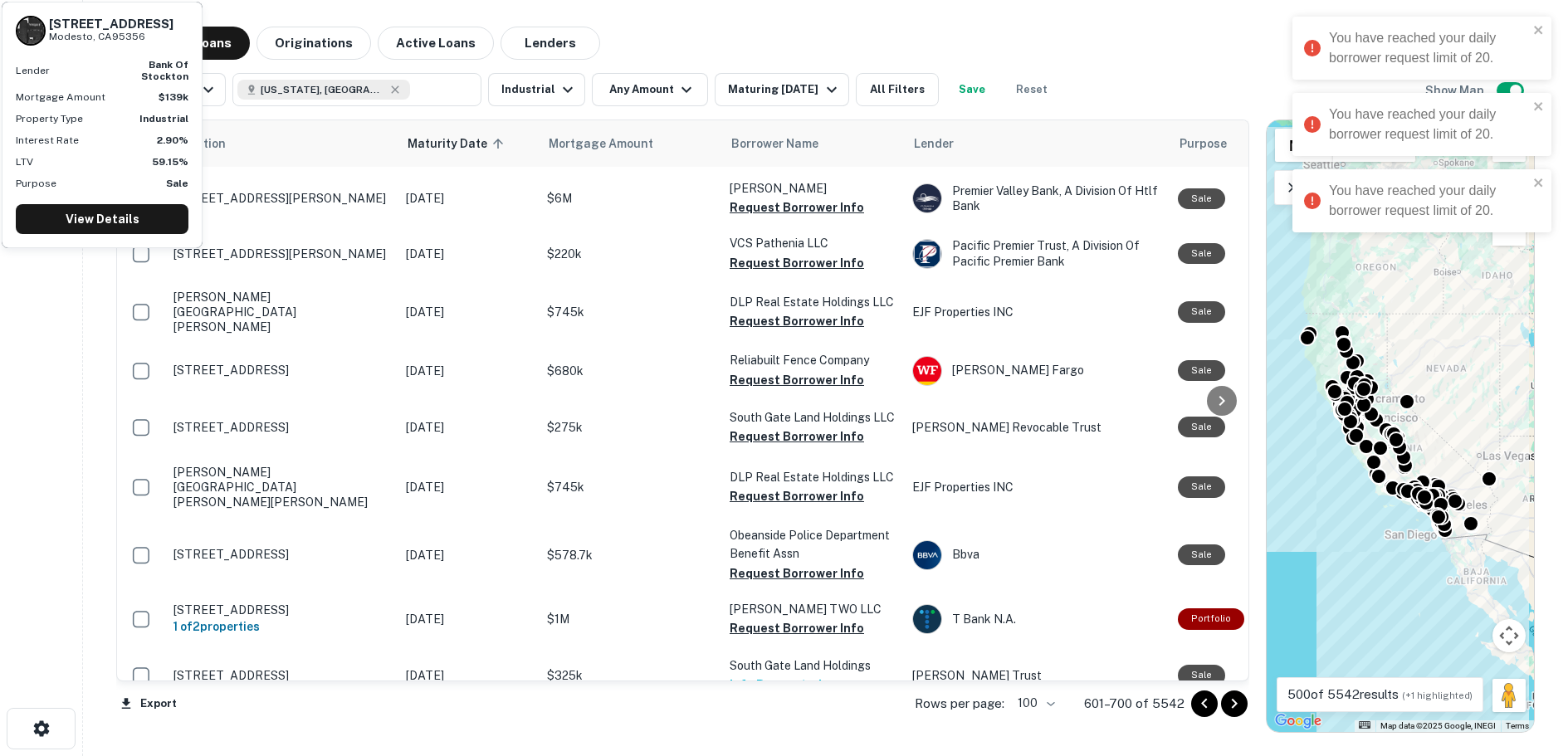
scroll to position [5333, 0]
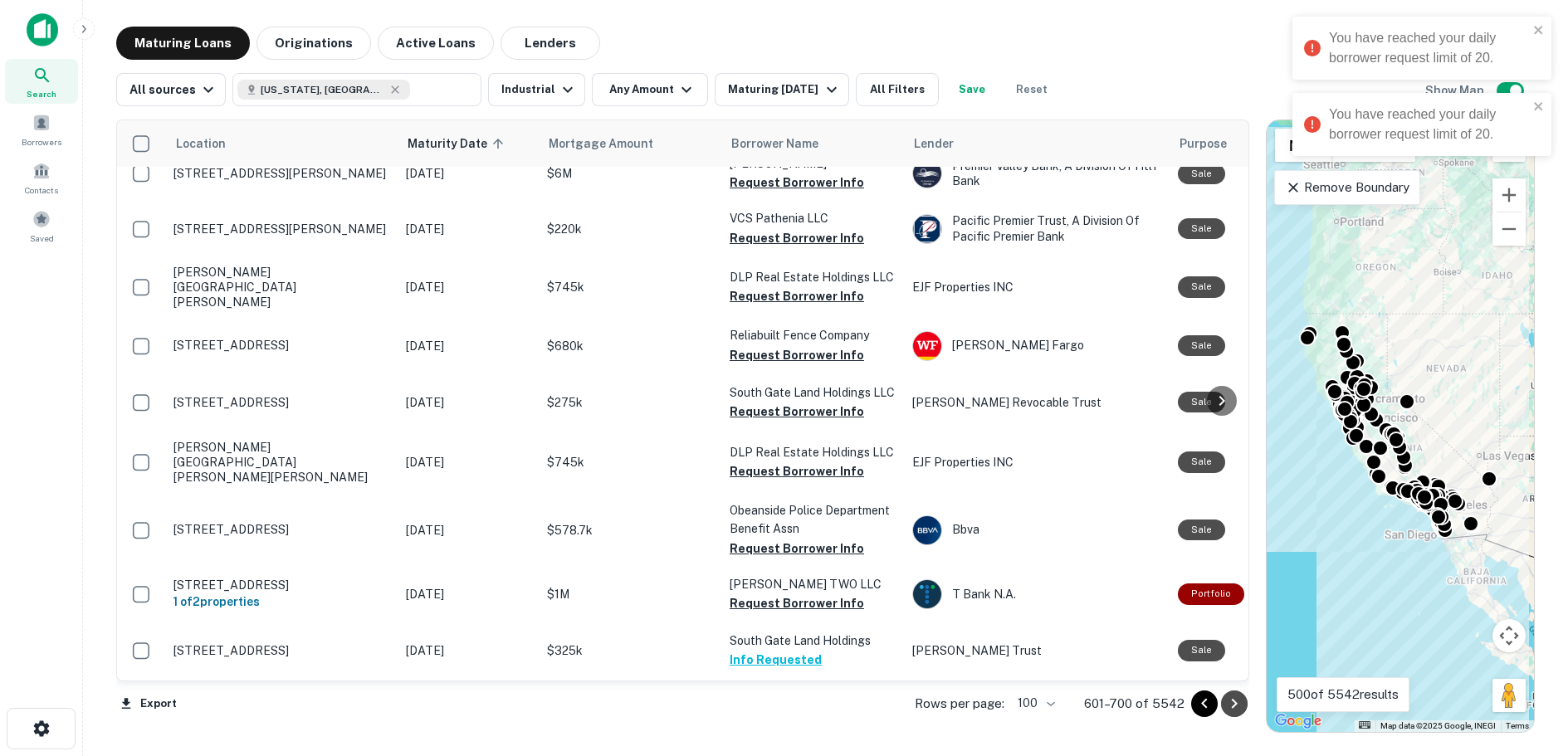
click at [1233, 700] on icon "Go to next page" at bounding box center [1234, 703] width 6 height 10
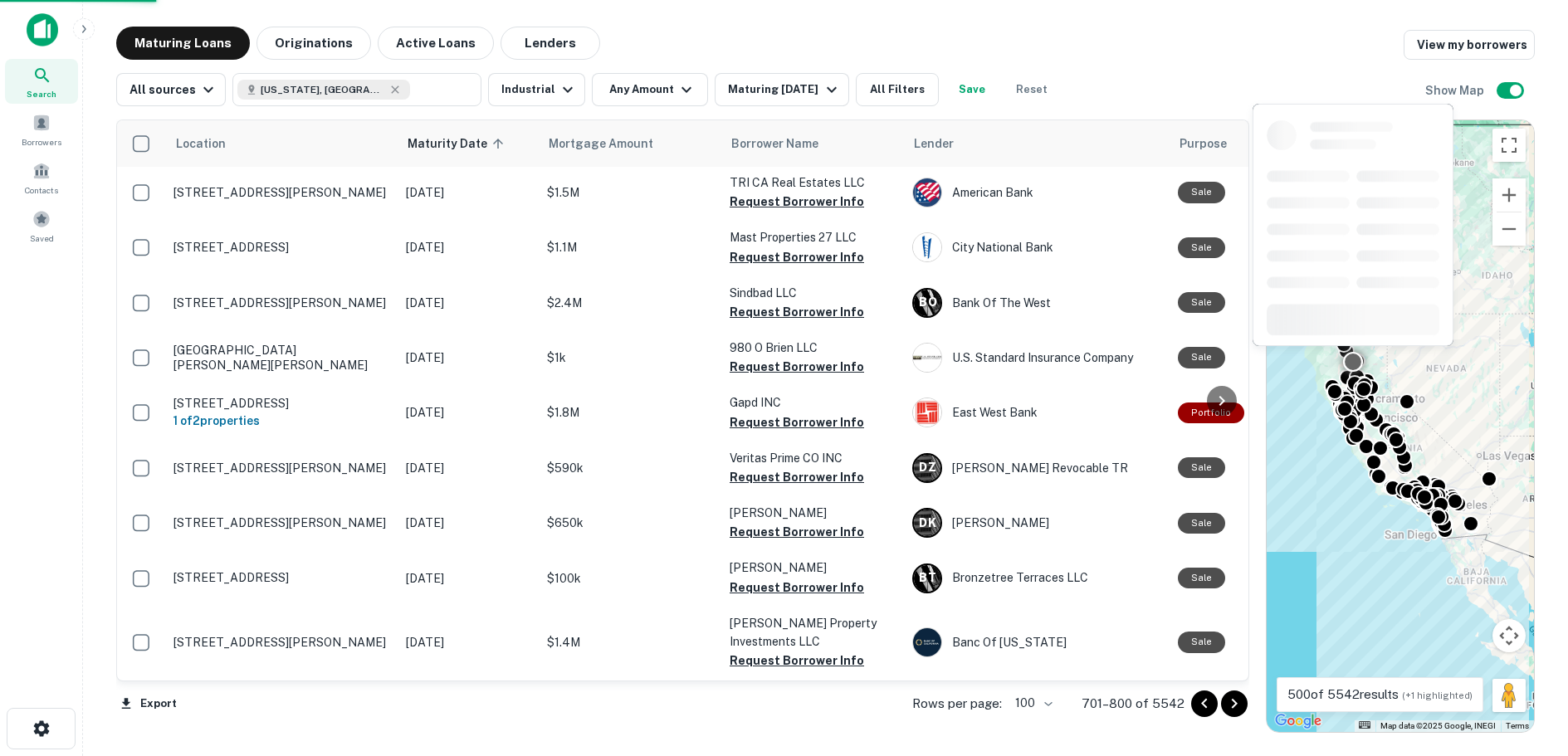
scroll to position [5305, 0]
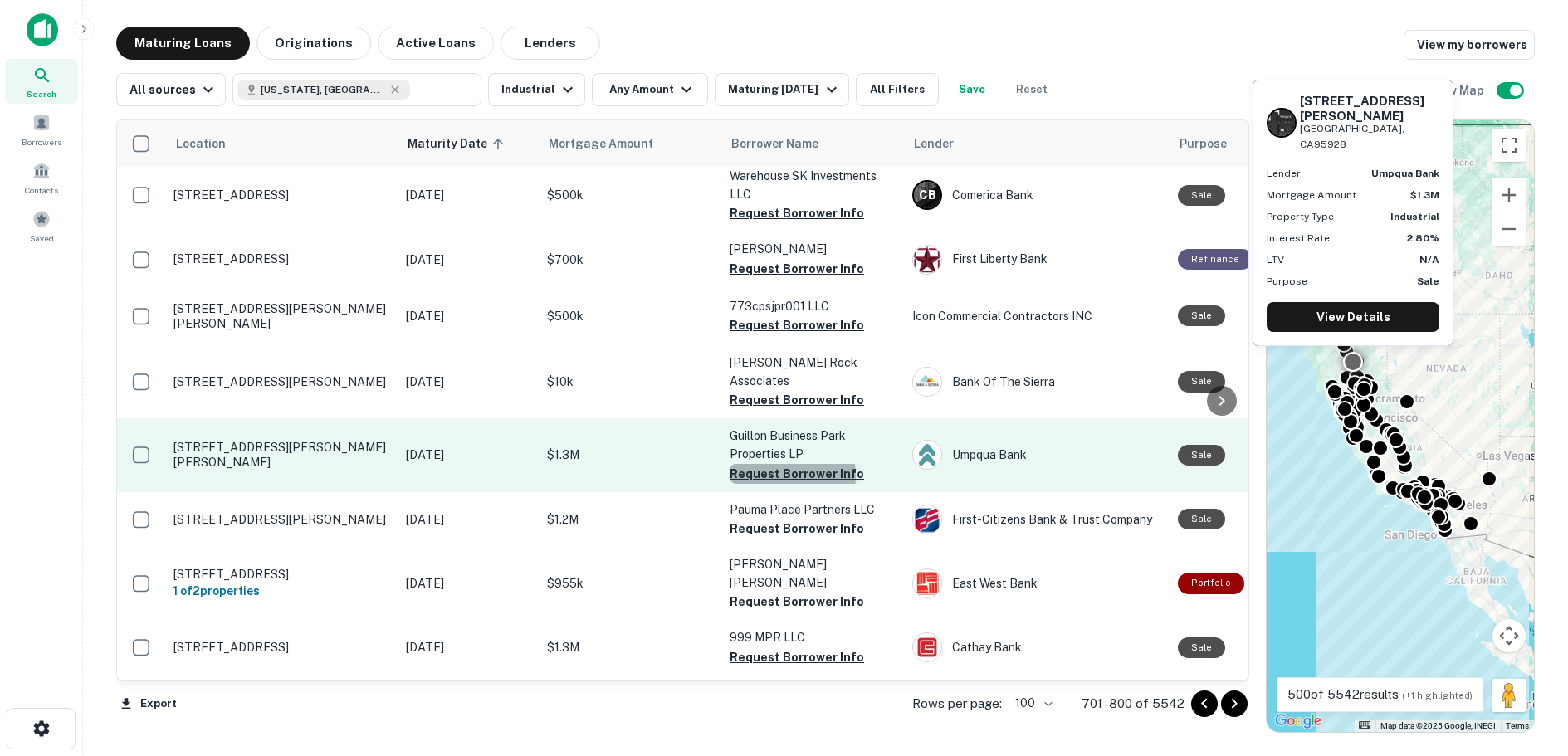
click at [784, 464] on button "Request Borrower Info" at bounding box center [797, 473] width 134 height 20
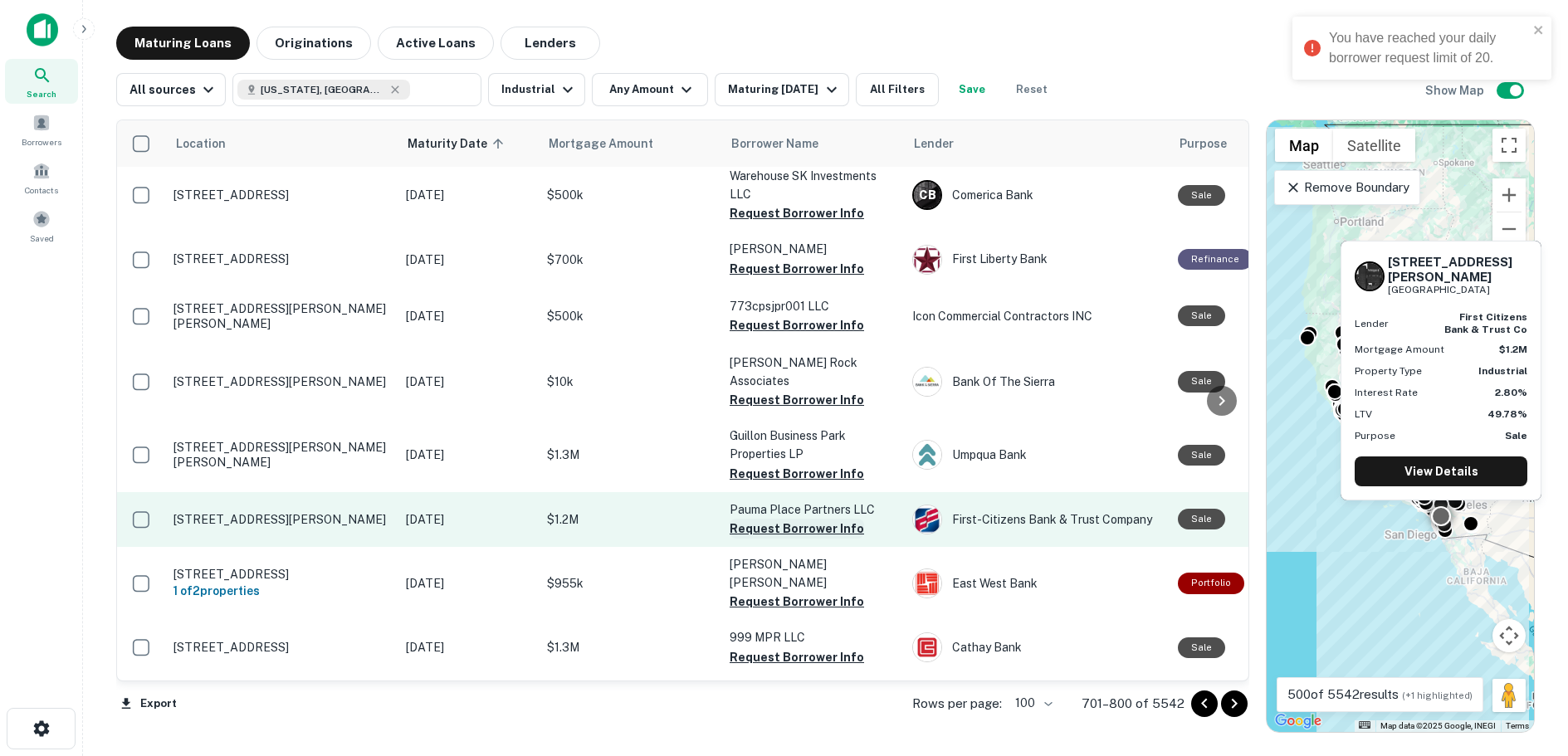
click at [786, 518] on button "Request Borrower Info" at bounding box center [797, 527] width 134 height 20
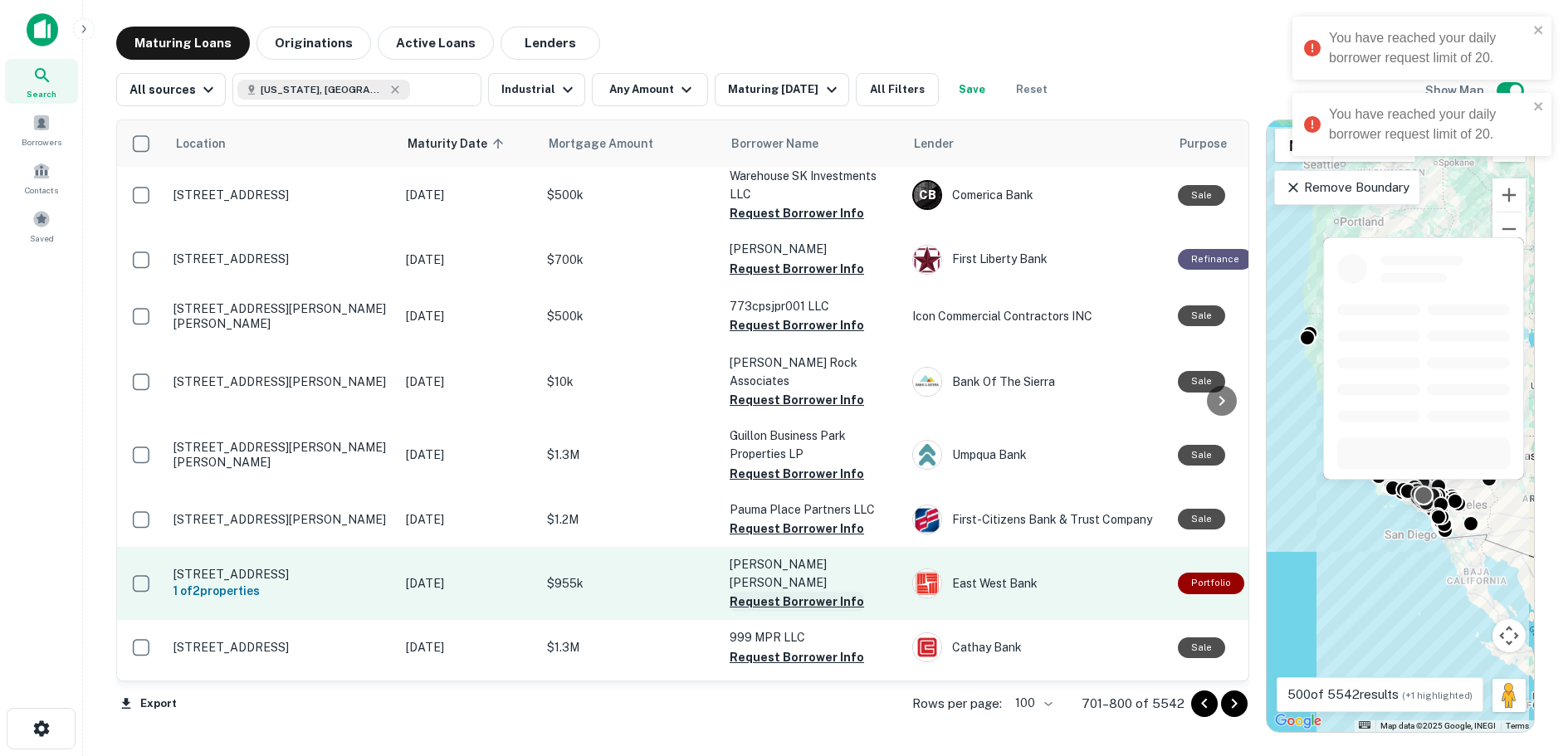
click at [786, 592] on button "Request Borrower Info" at bounding box center [797, 601] width 134 height 20
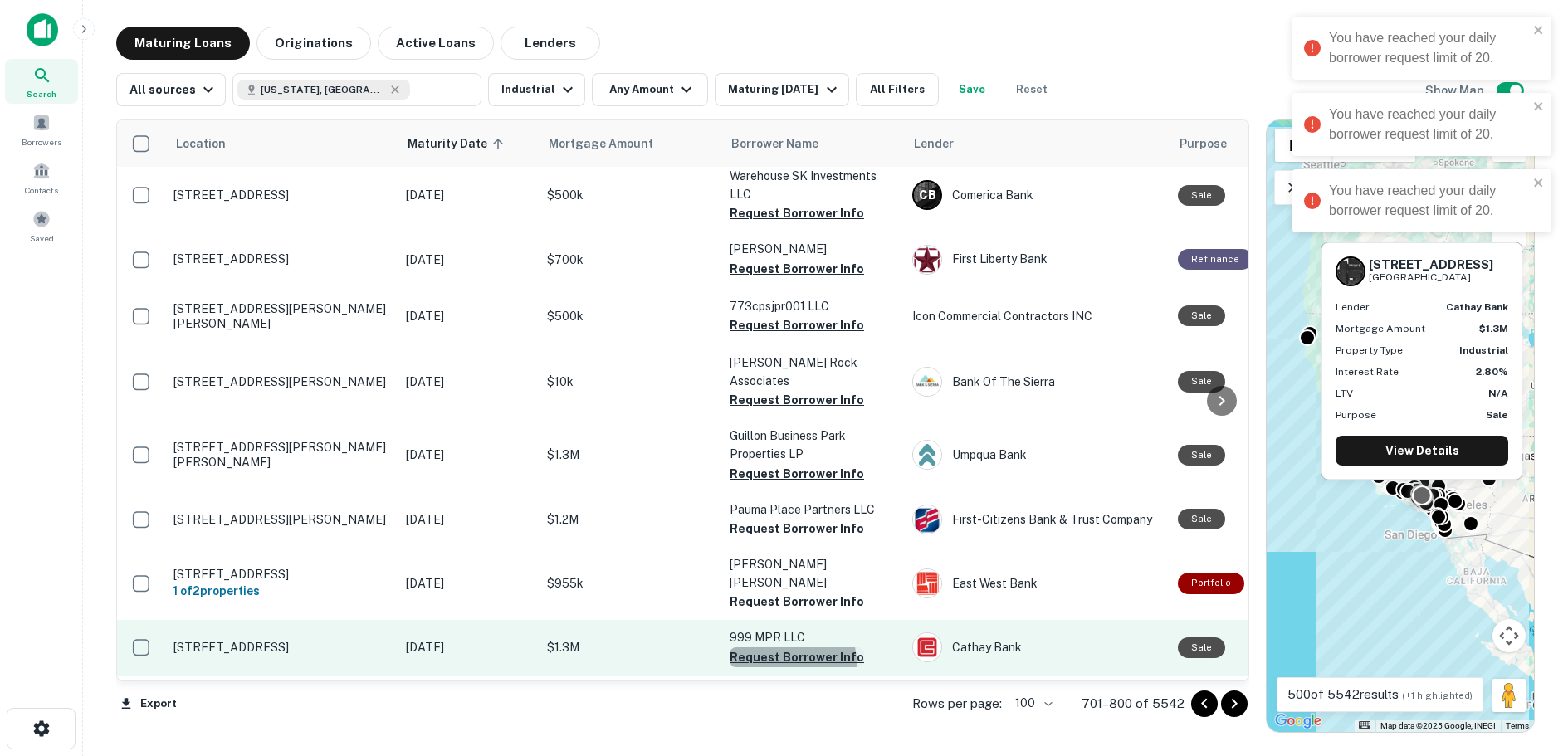
click at [786, 647] on button "Request Borrower Info" at bounding box center [797, 656] width 134 height 20
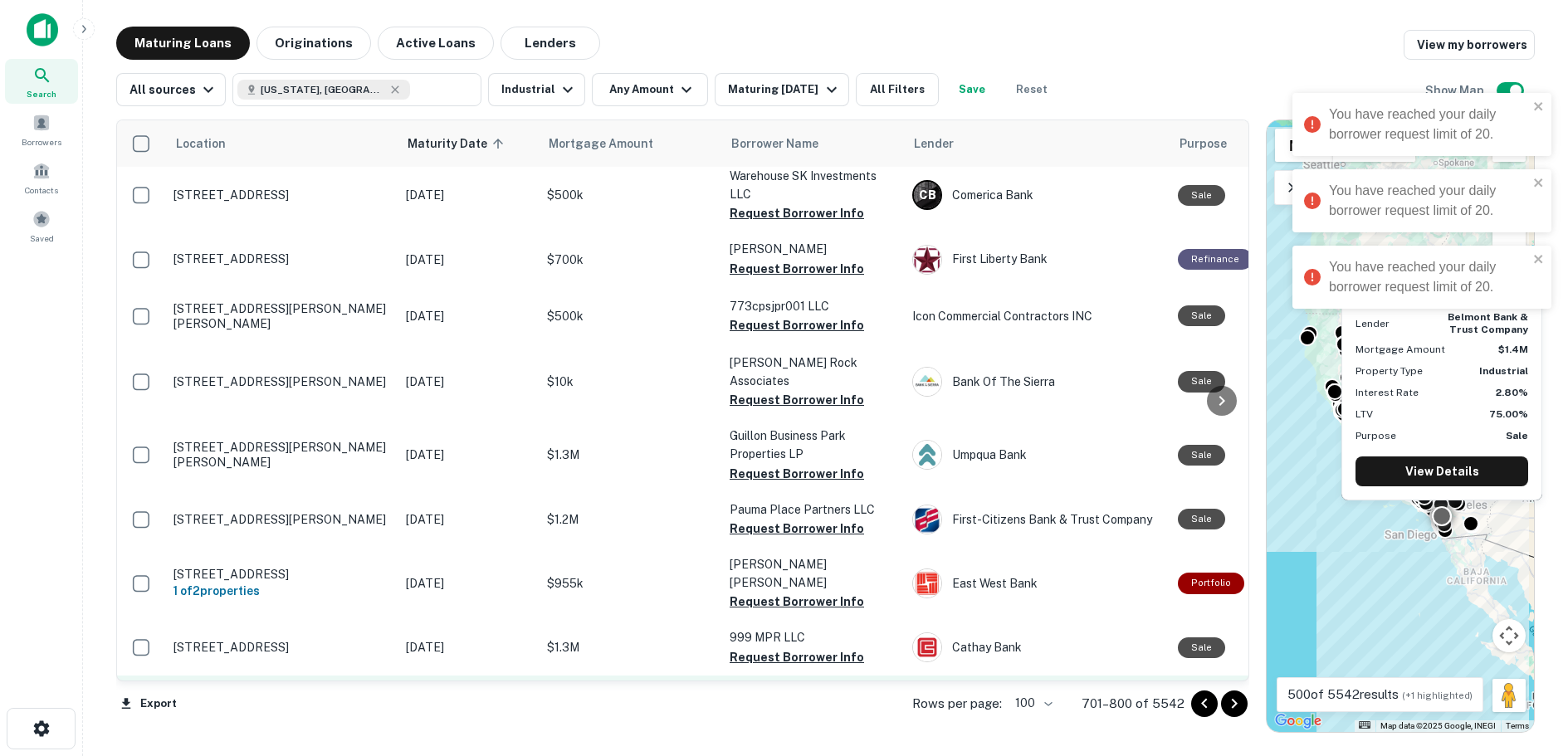
click at [789, 702] on button "Request Borrower Info" at bounding box center [797, 711] width 134 height 20
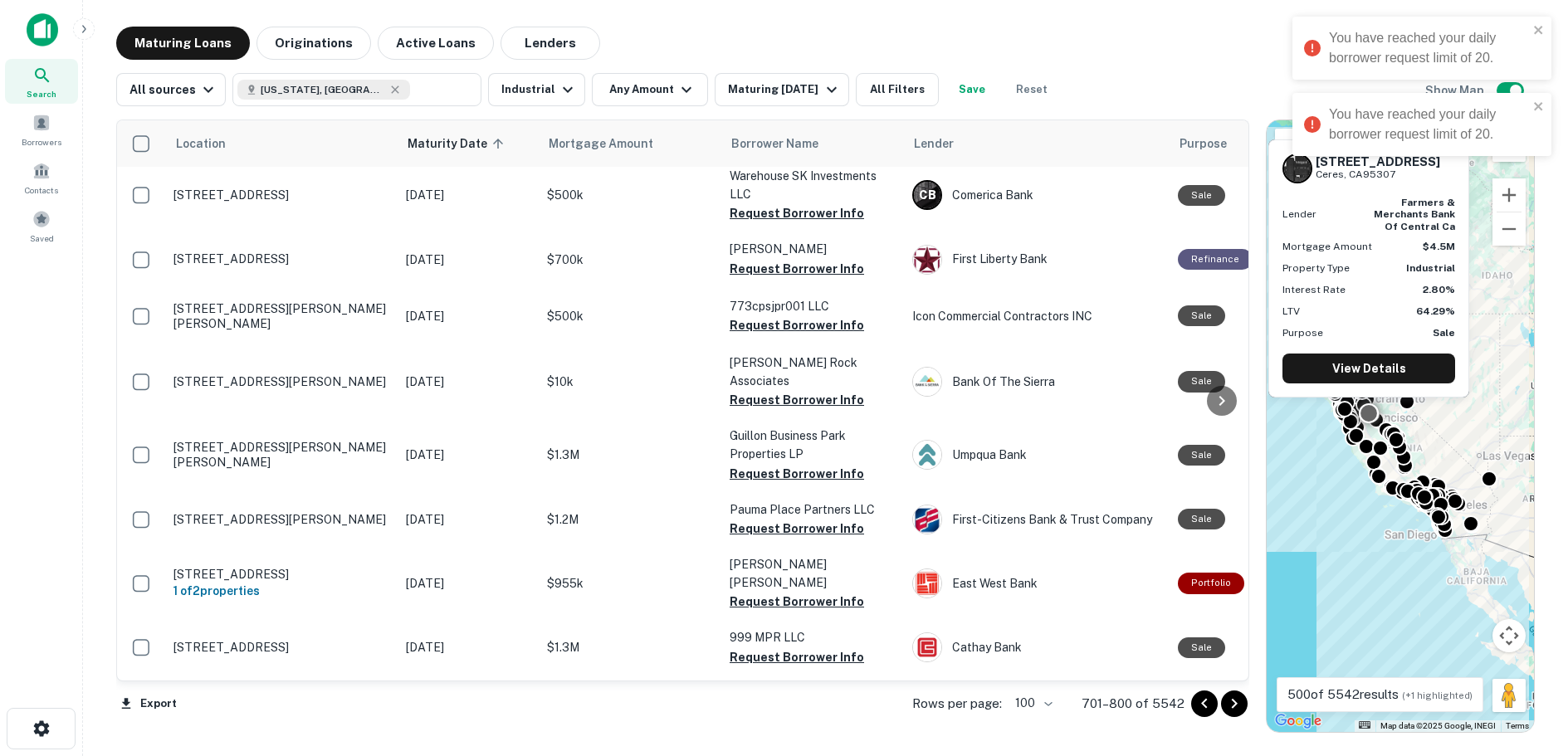
click at [779, 755] on button "Request Borrower Info" at bounding box center [797, 765] width 134 height 20
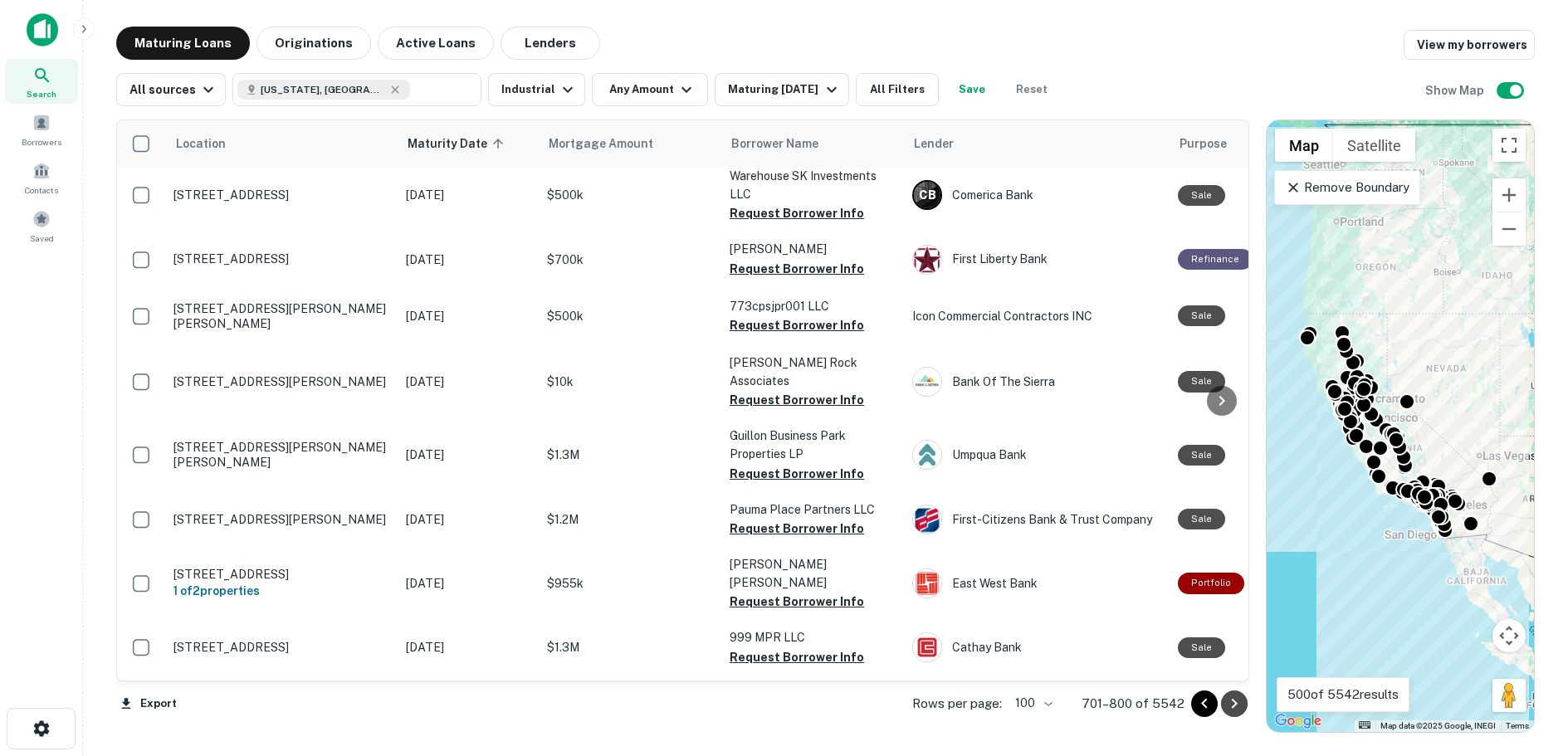
click at [1235, 701] on icon "Go to next page" at bounding box center [1234, 703] width 6 height 10
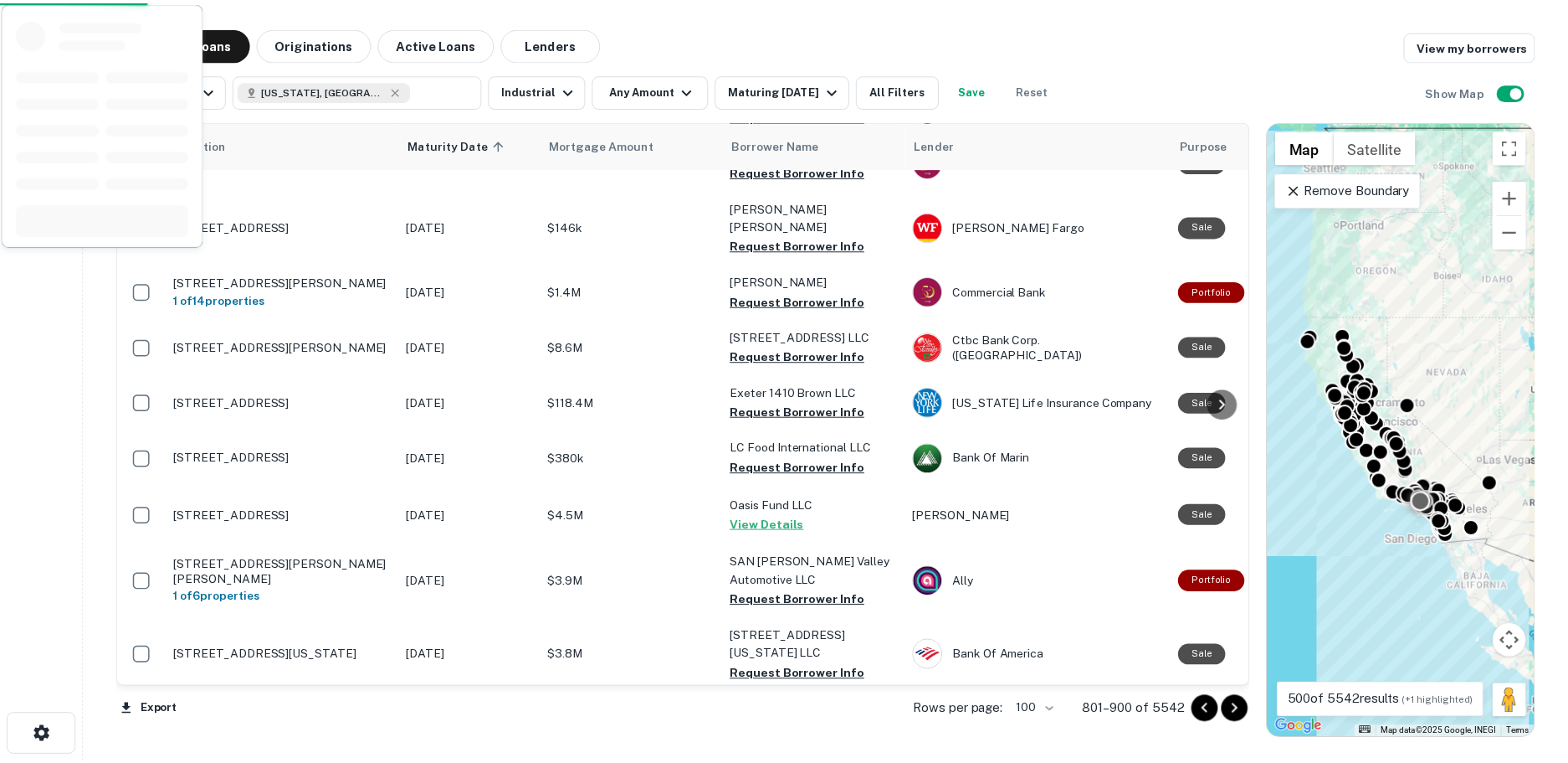
scroll to position [5354, 0]
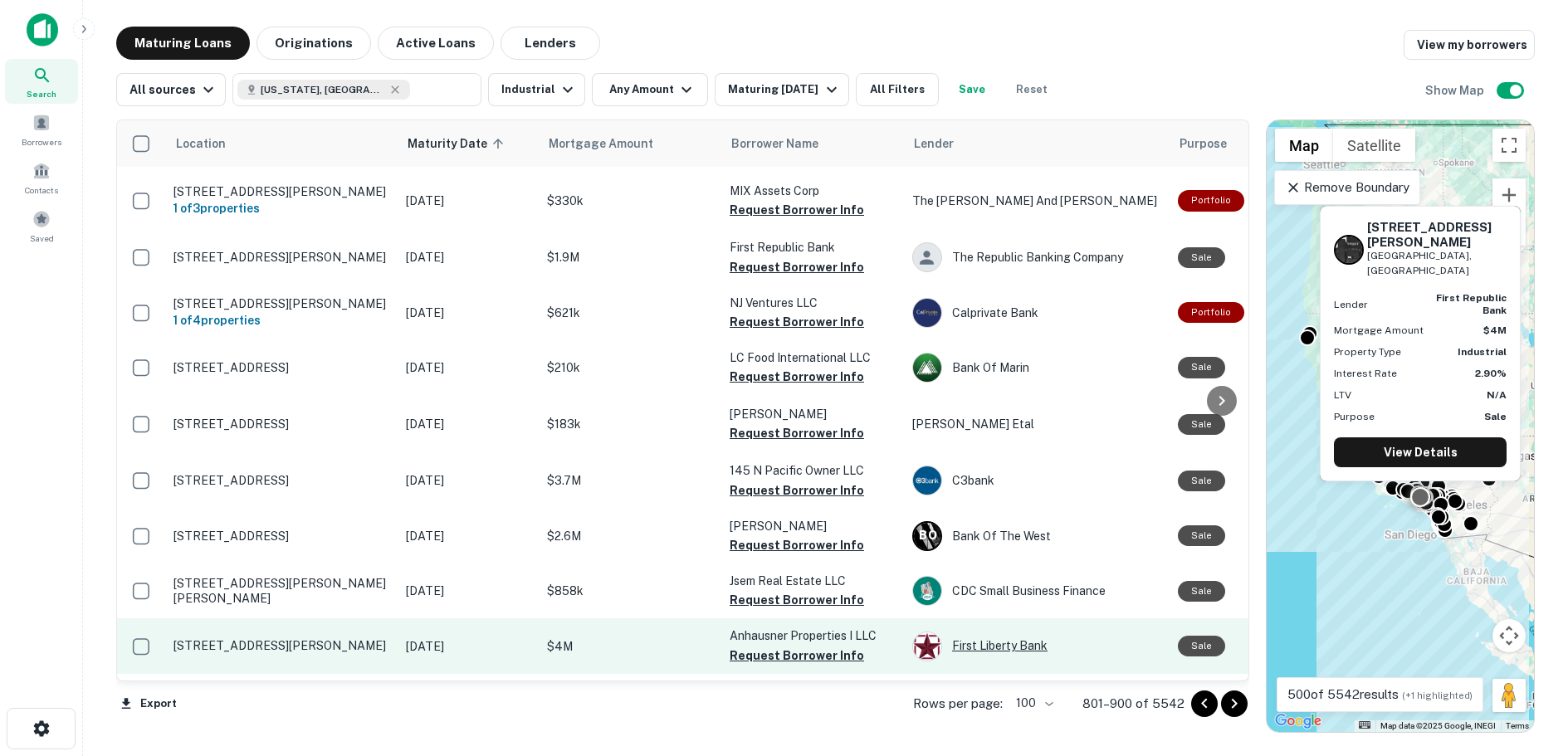
click at [996, 631] on div "First Liberty Bank" at bounding box center [1037, 646] width 249 height 30
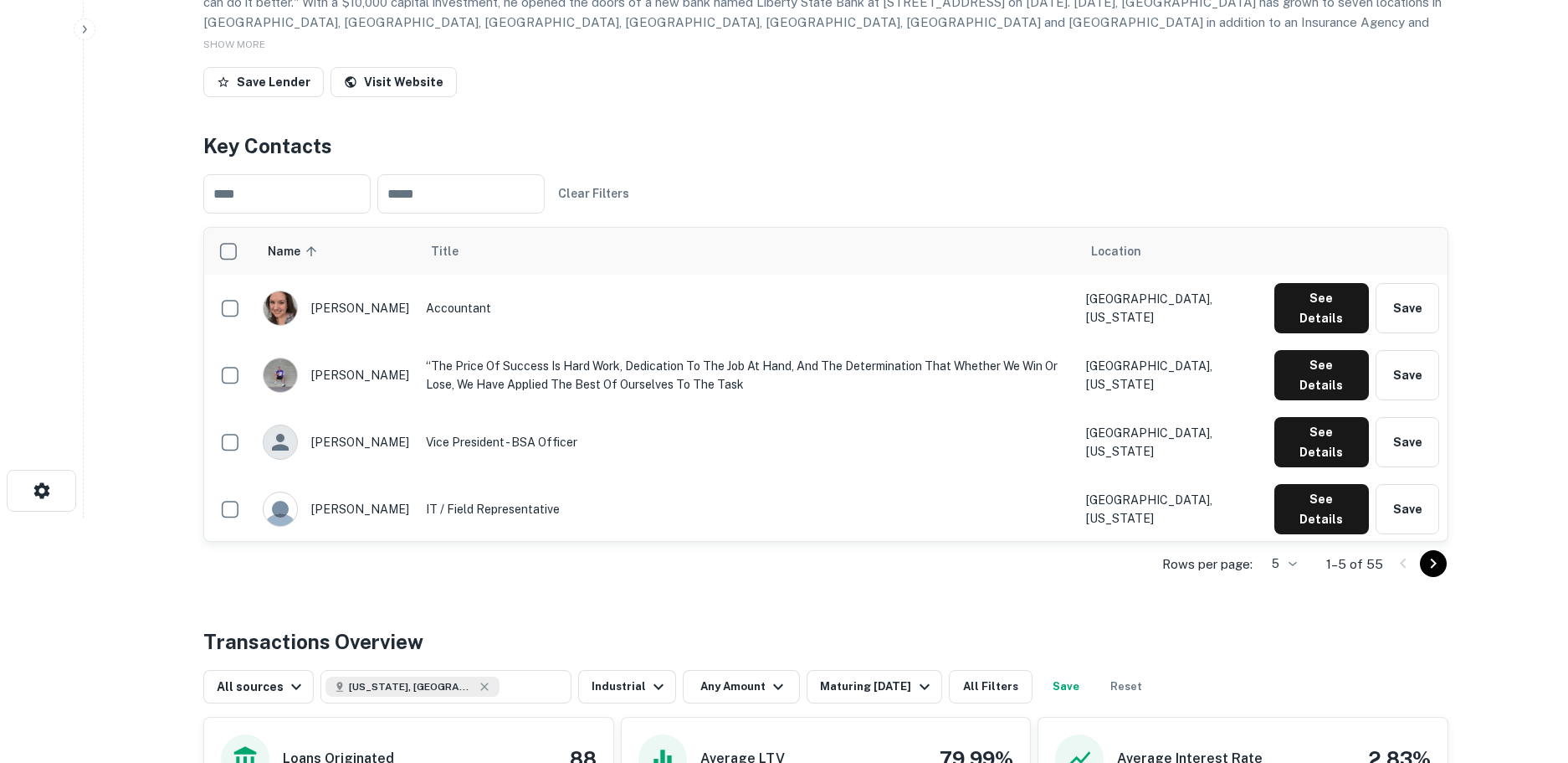
scroll to position [252, 0]
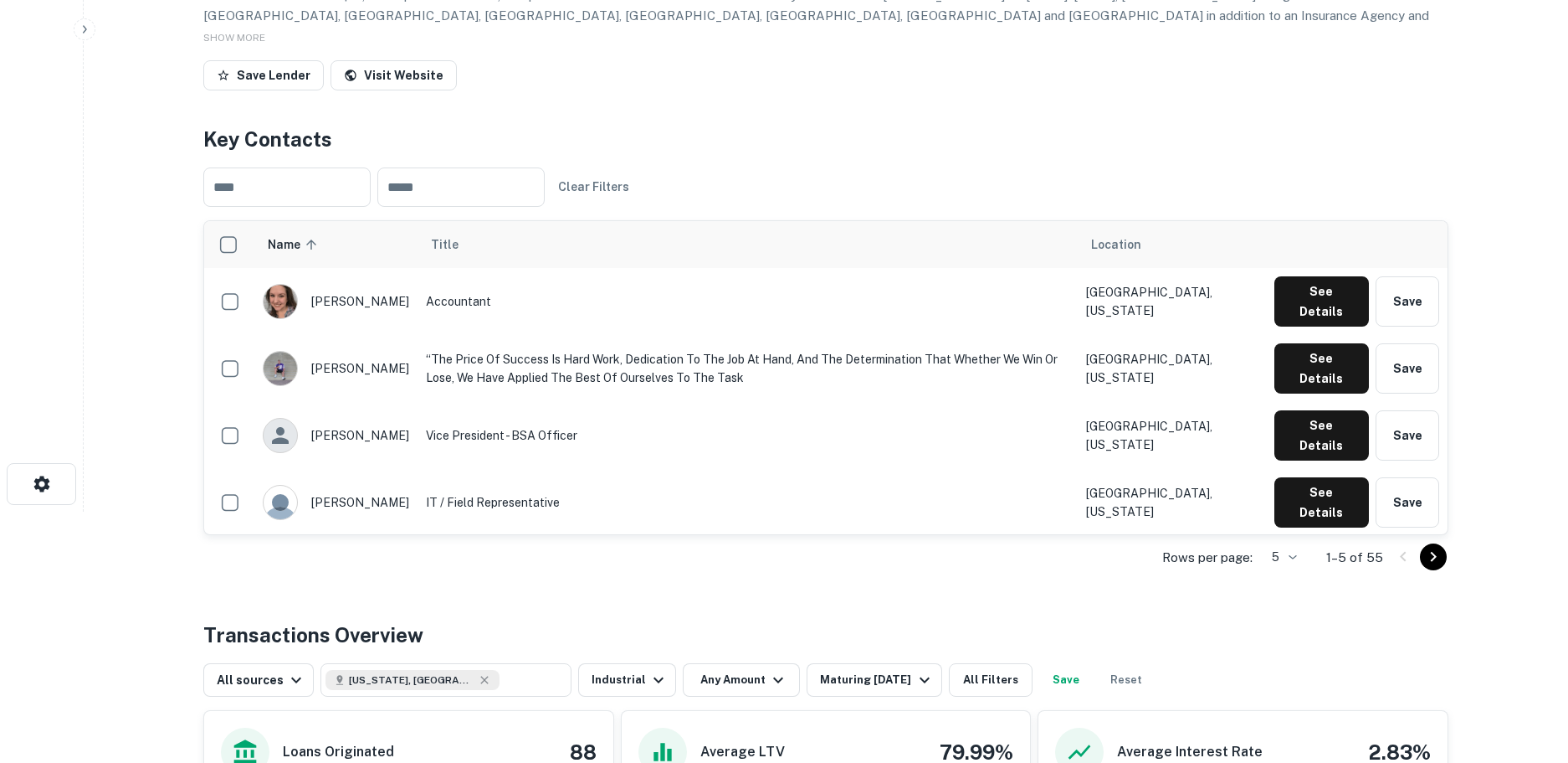
click at [1295, 511] on body "Search Borrowers Contacts Saved Back to search First Liberty Bank Description F…" at bounding box center [784, 130] width 1568 height 763
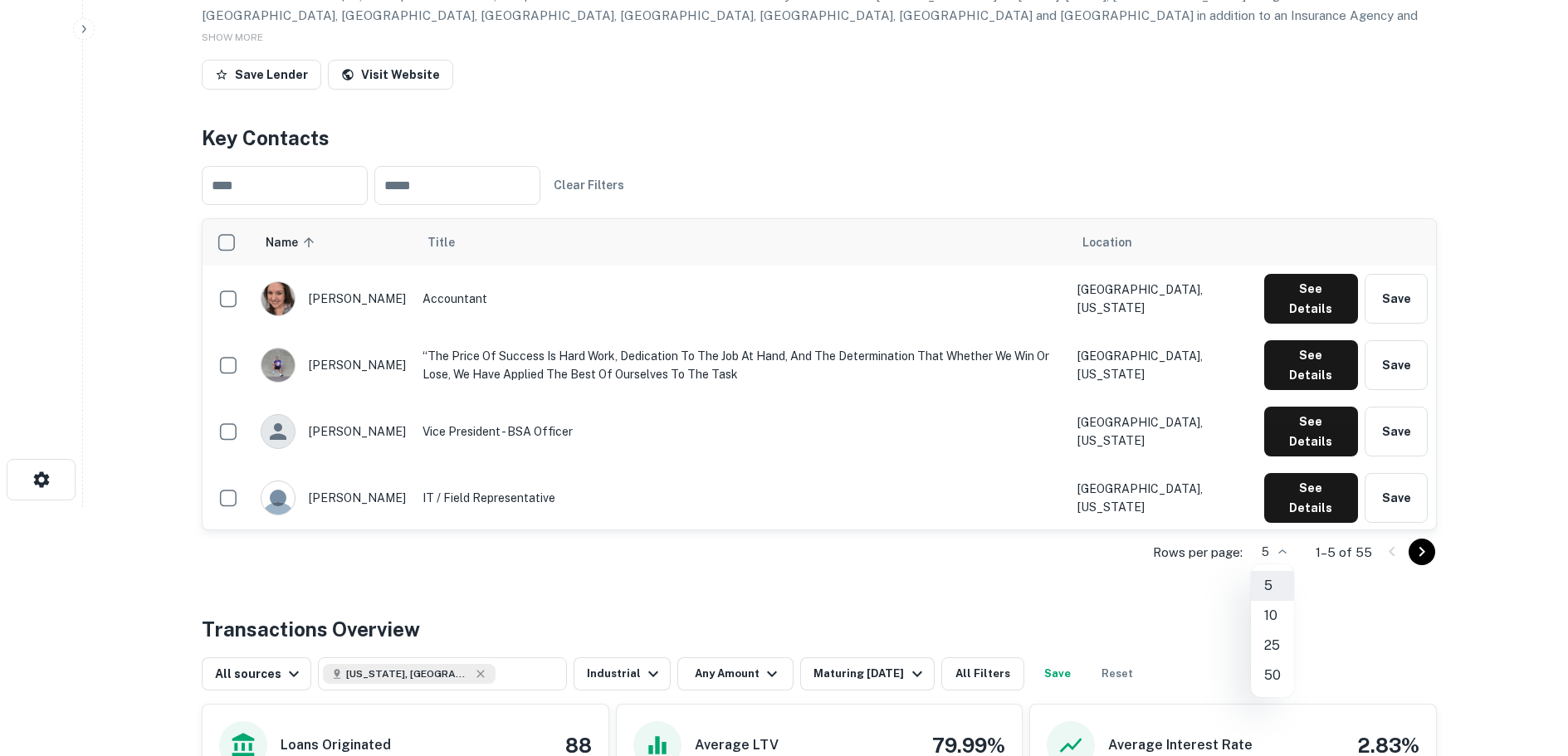
click at [1273, 677] on li "50" at bounding box center [1272, 675] width 43 height 30
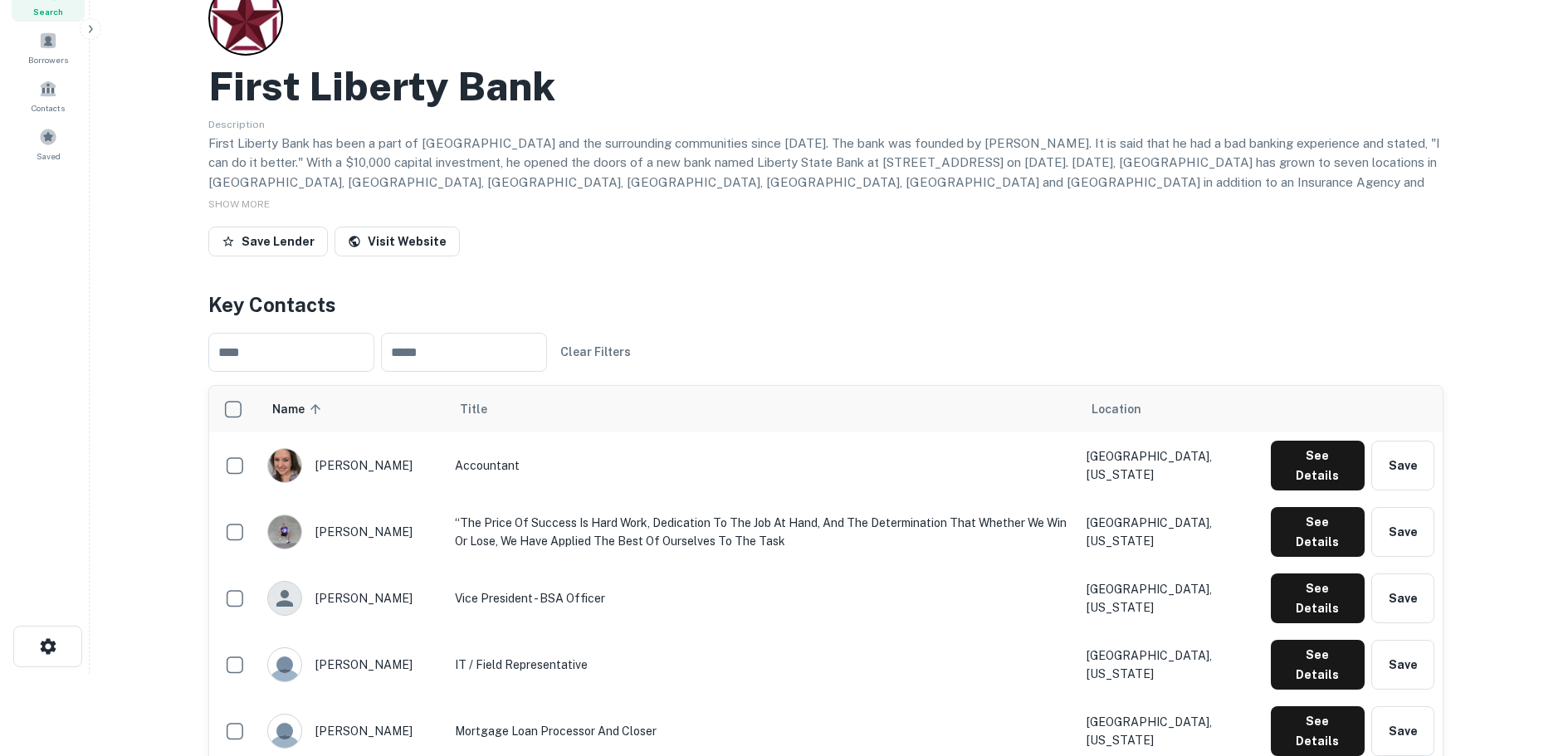
scroll to position [0, 0]
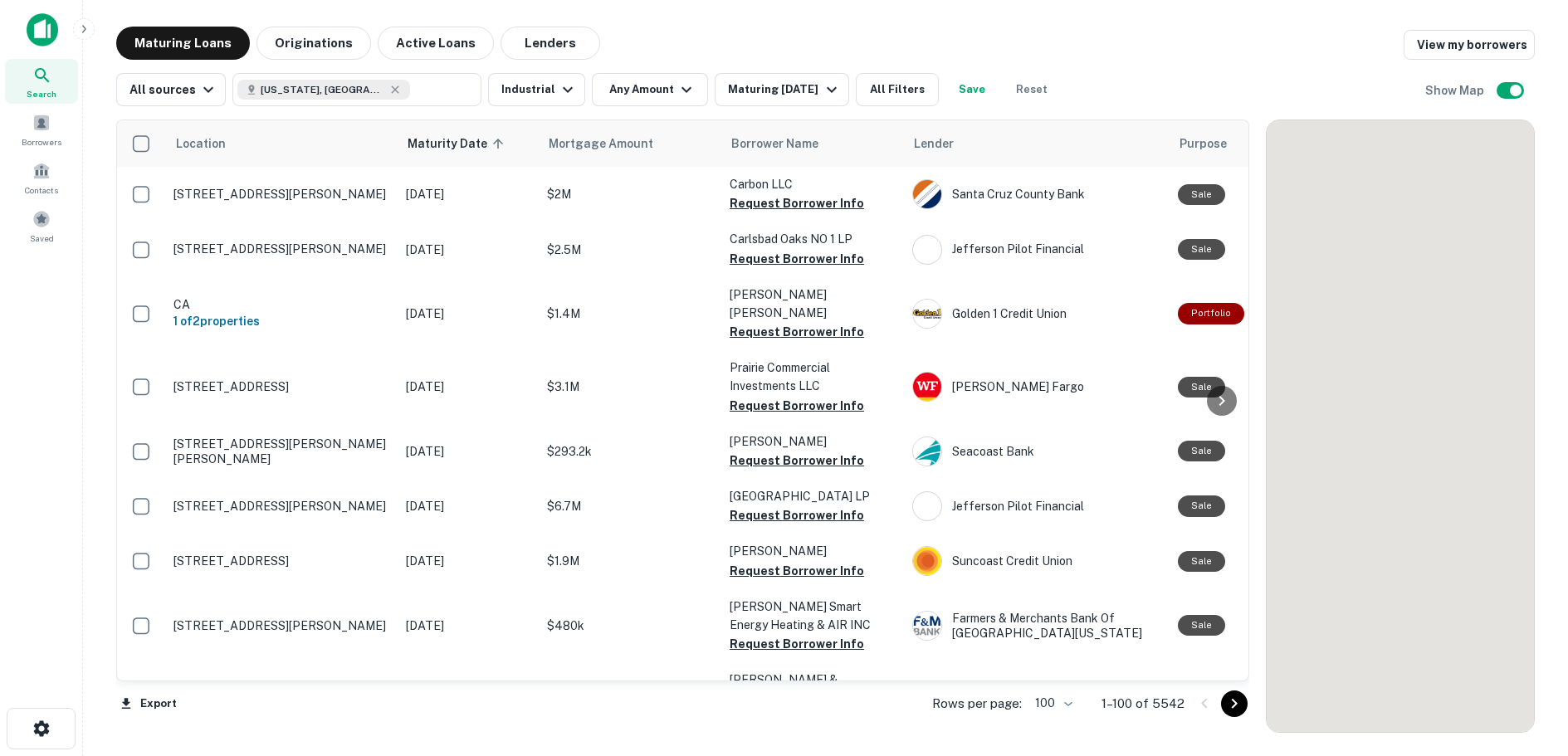
scroll to position [3812, 0]
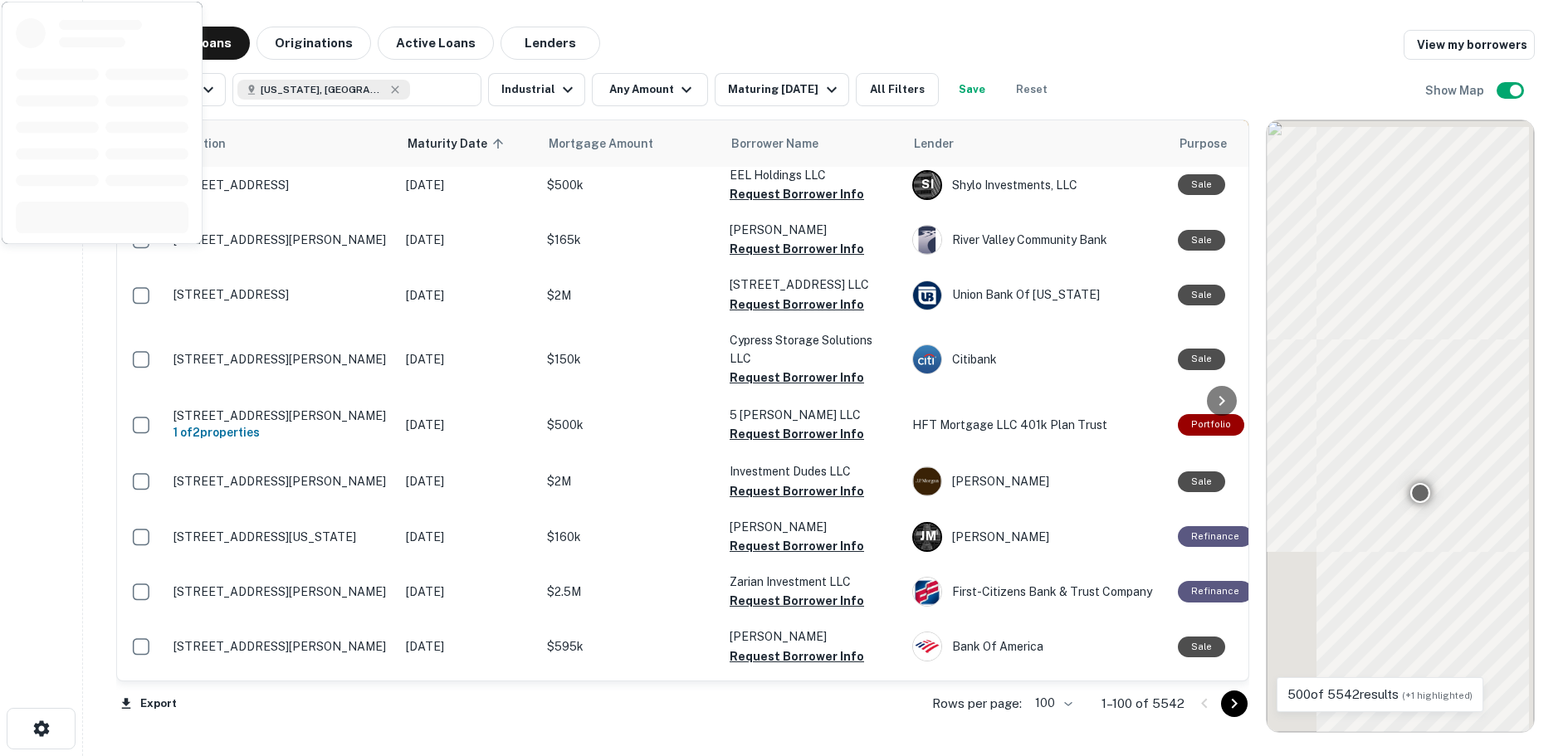
click at [1236, 703] on icon "Go to next page" at bounding box center [1234, 703] width 6 height 10
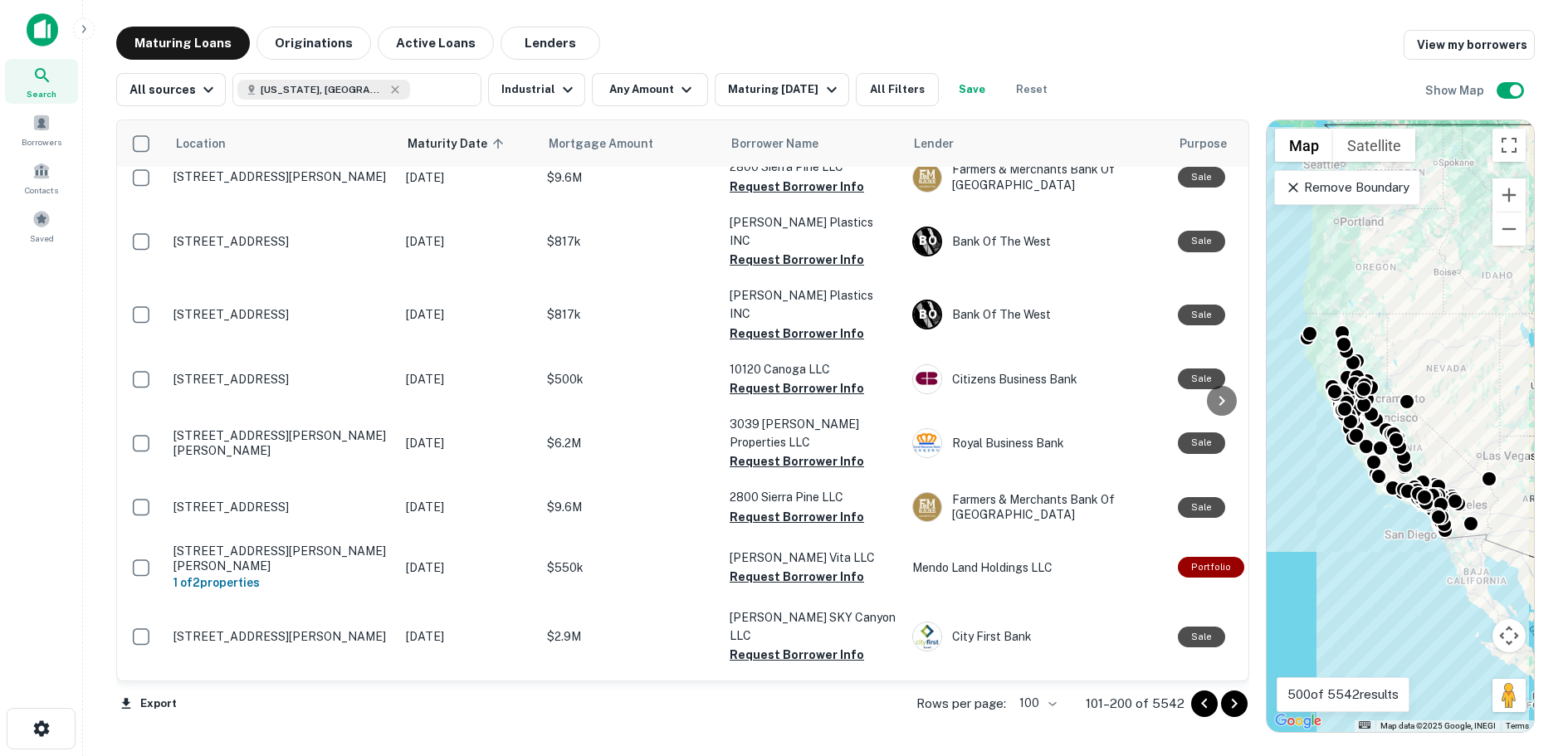
drag, startPoint x: 1233, startPoint y: 702, endPoint x: 1237, endPoint y: 693, distance: 9.8
click at [1233, 704] on icon "Go to next page" at bounding box center [1234, 703] width 20 height 20
